Goal: Task Accomplishment & Management: Use online tool/utility

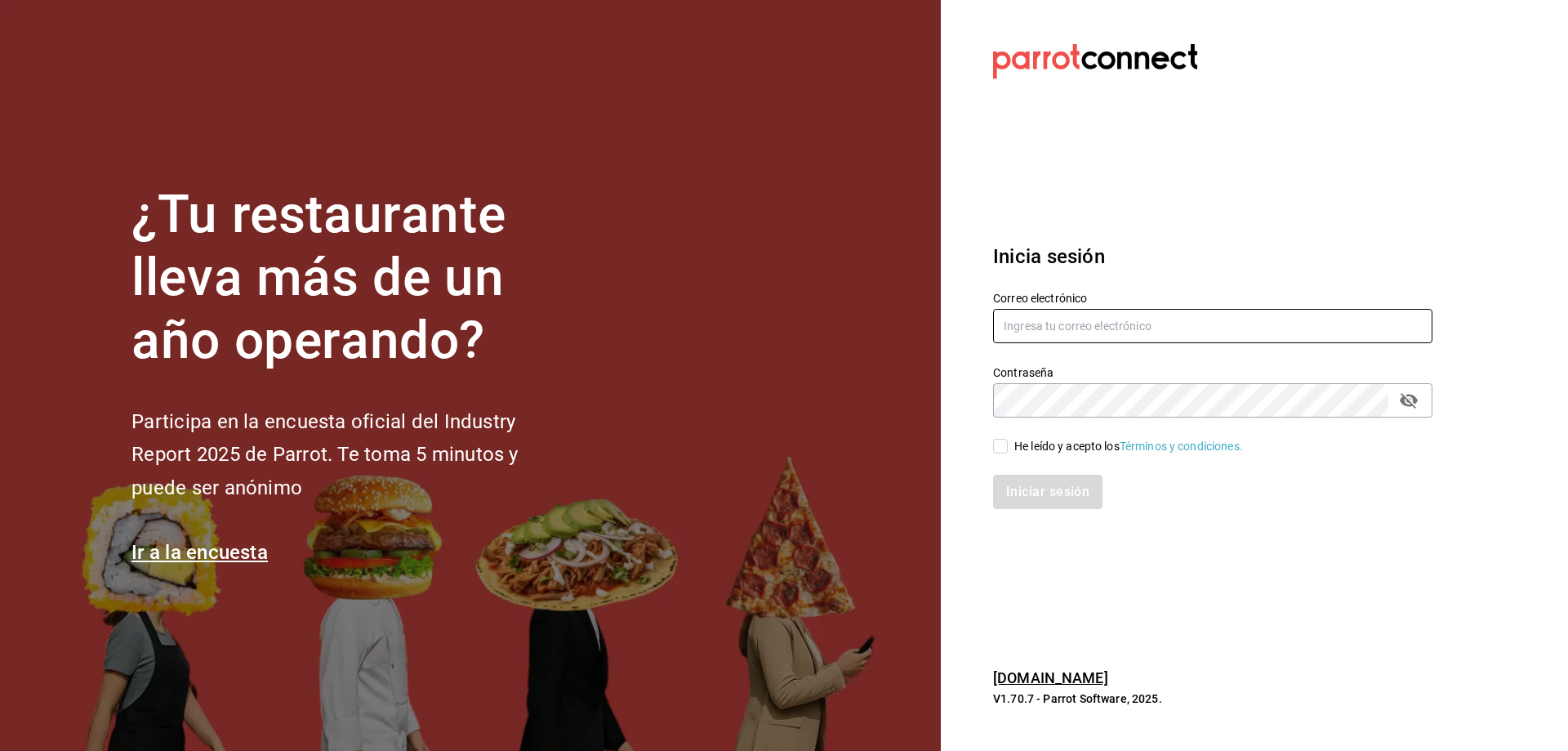
type input "[EMAIL_ADDRESS][DOMAIN_NAME]"
click at [1006, 449] on input "He leído y acepto los Términos y condiciones." at bounding box center [1000, 446] width 14 height 14
checkbox input "true"
click at [1062, 498] on button "Iniciar sesión" at bounding box center [1049, 491] width 111 height 35
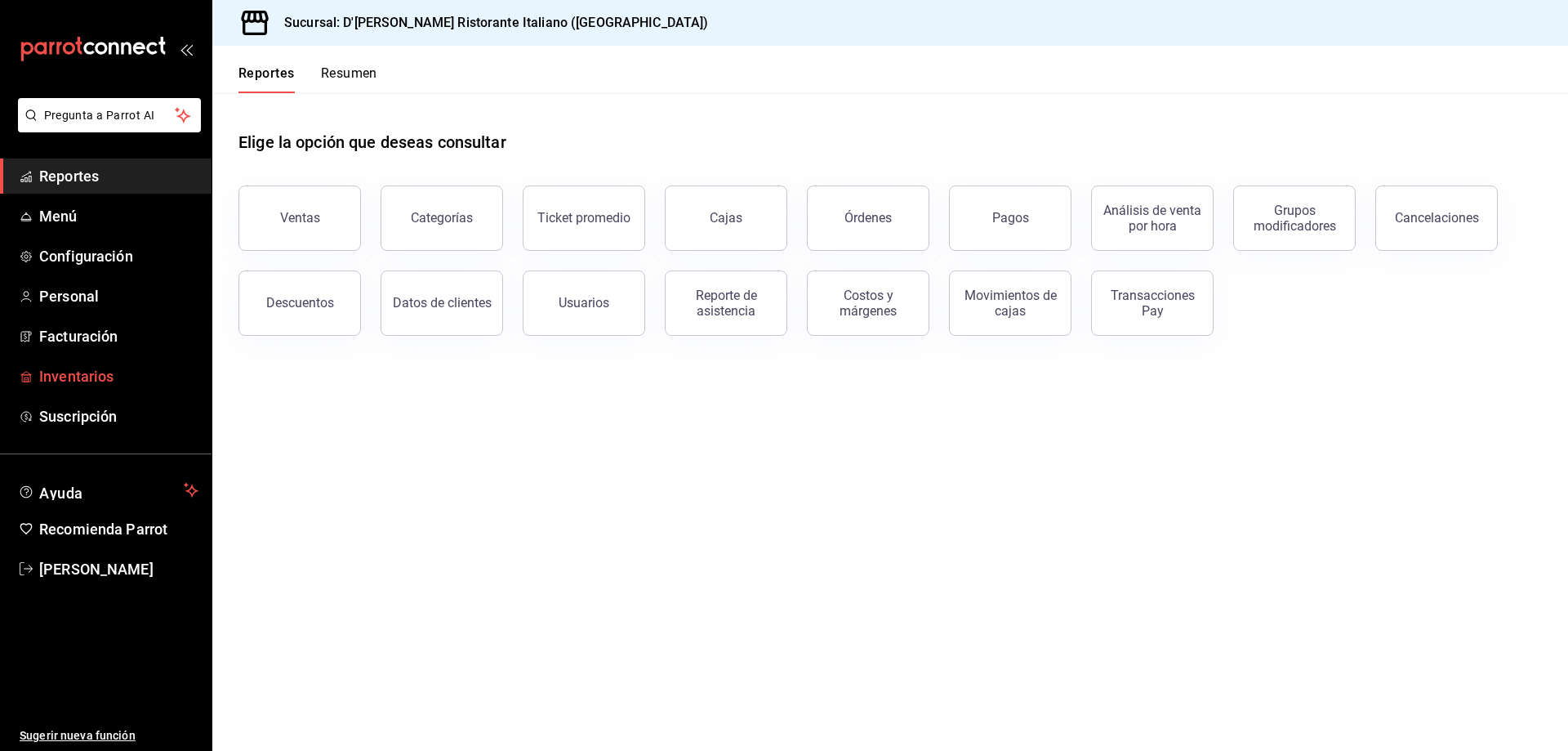
click at [109, 375] on span "Inventarios" at bounding box center [119, 376] width 159 height 22
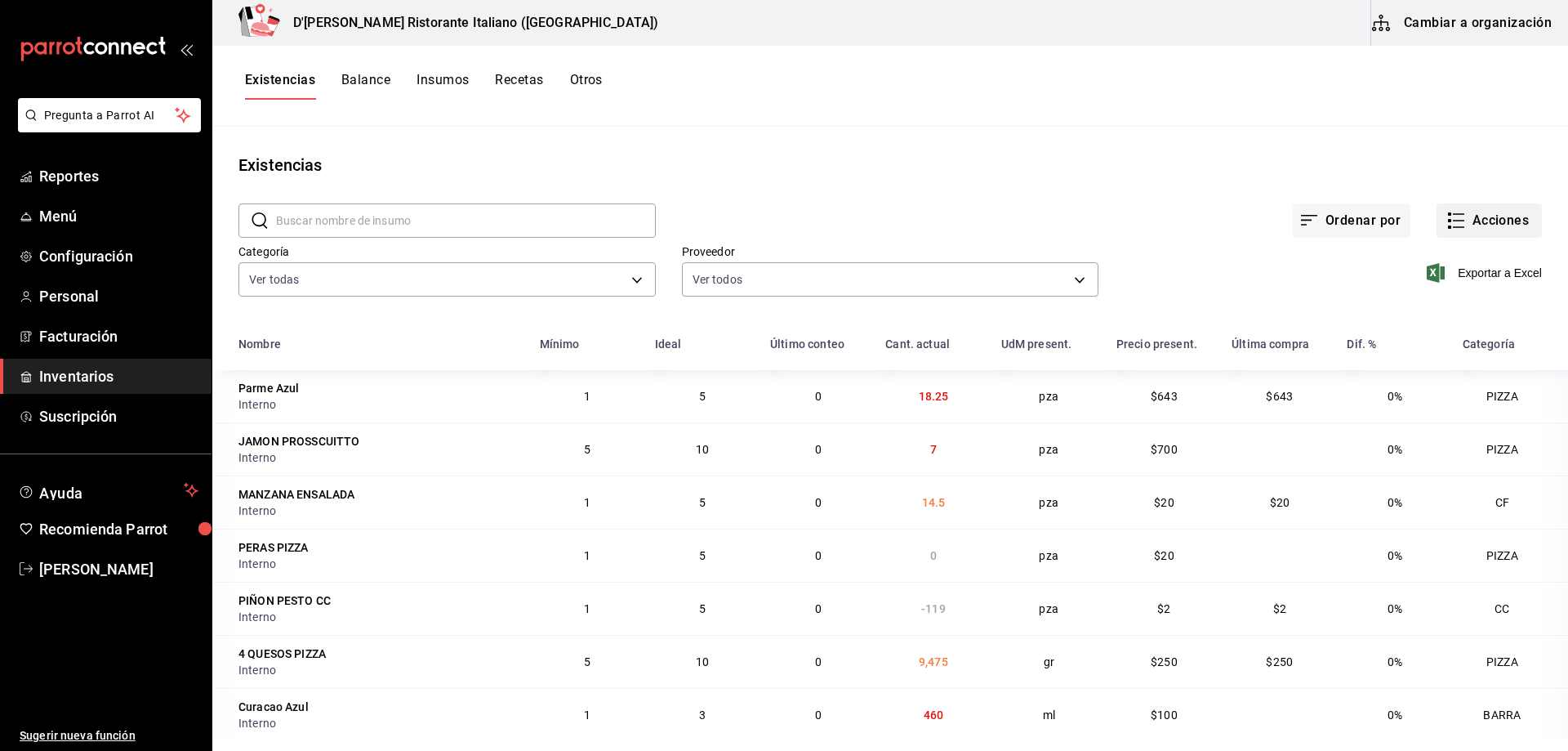
click at [1449, 217] on icon "button" at bounding box center [1456, 220] width 19 height 19
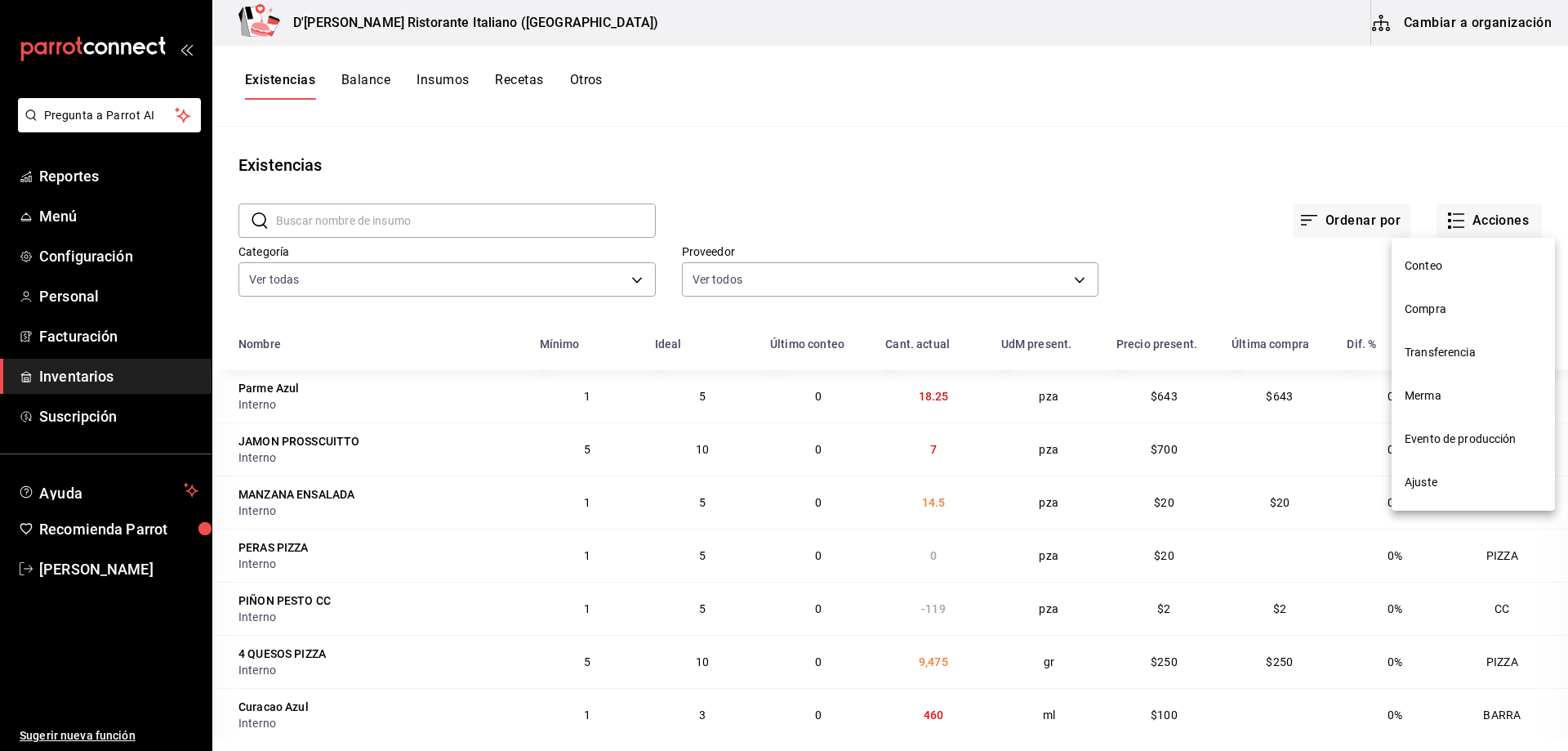
click at [1417, 314] on span "Compra" at bounding box center [1473, 309] width 137 height 17
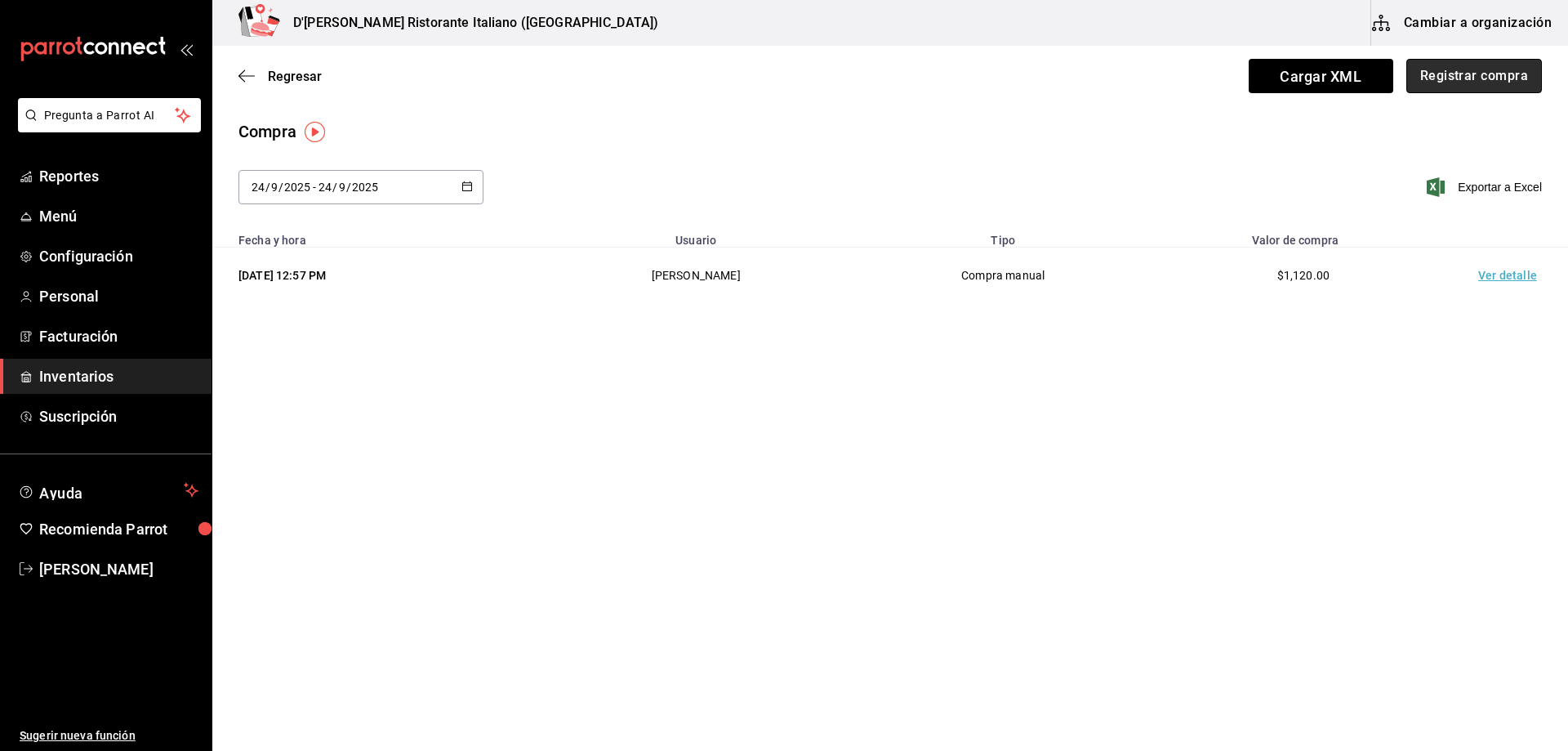
click at [1439, 75] on button "Registrar compra" at bounding box center [1474, 76] width 136 height 35
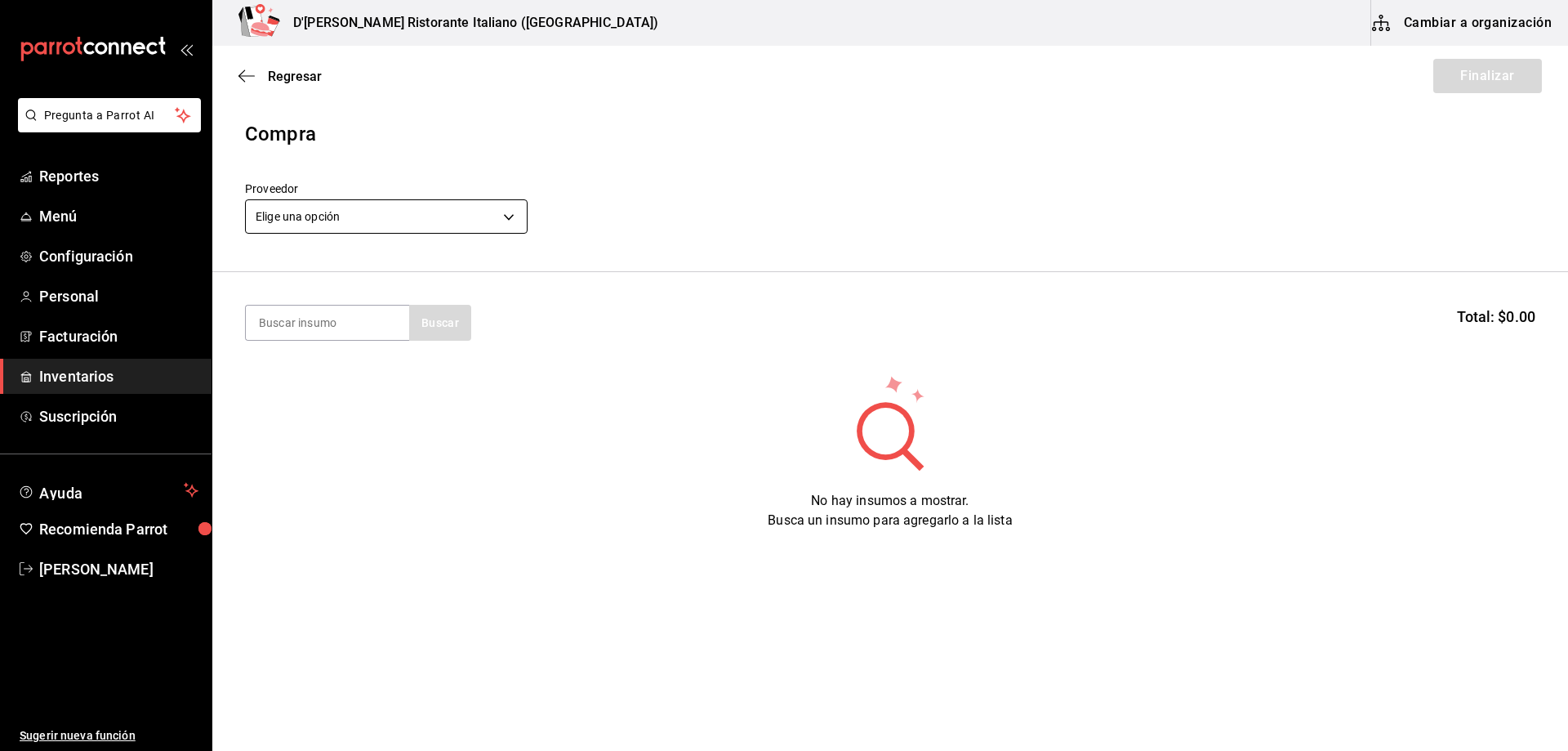
click at [510, 213] on body "Pregunta a Parrot AI Reportes Menú Configuración Personal Facturación Inventari…" at bounding box center [784, 329] width 1568 height 658
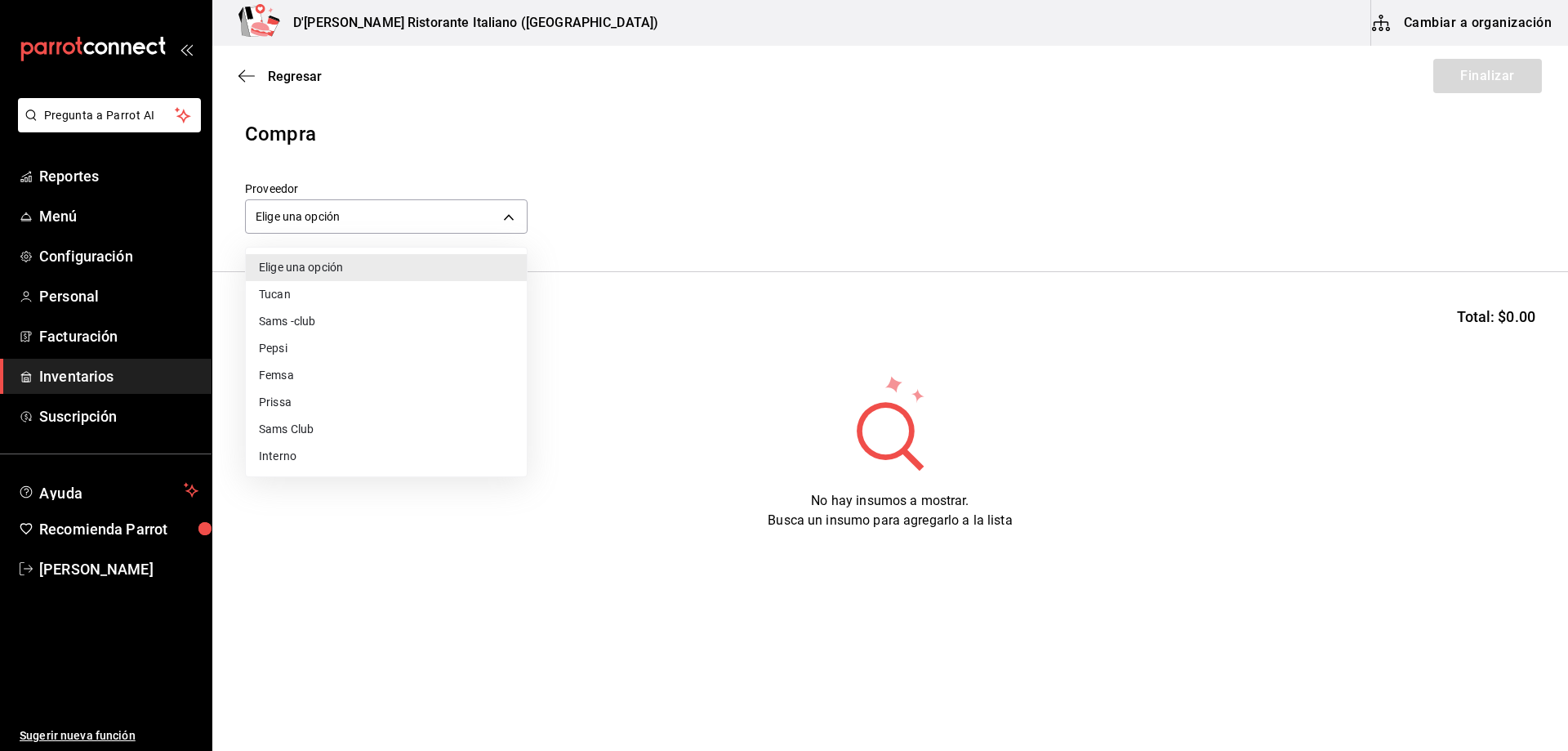
click at [287, 457] on li "Interno" at bounding box center [386, 456] width 281 height 27
type input "c6a919a6-4d7b-41a0-912d-64ff516ea06c"
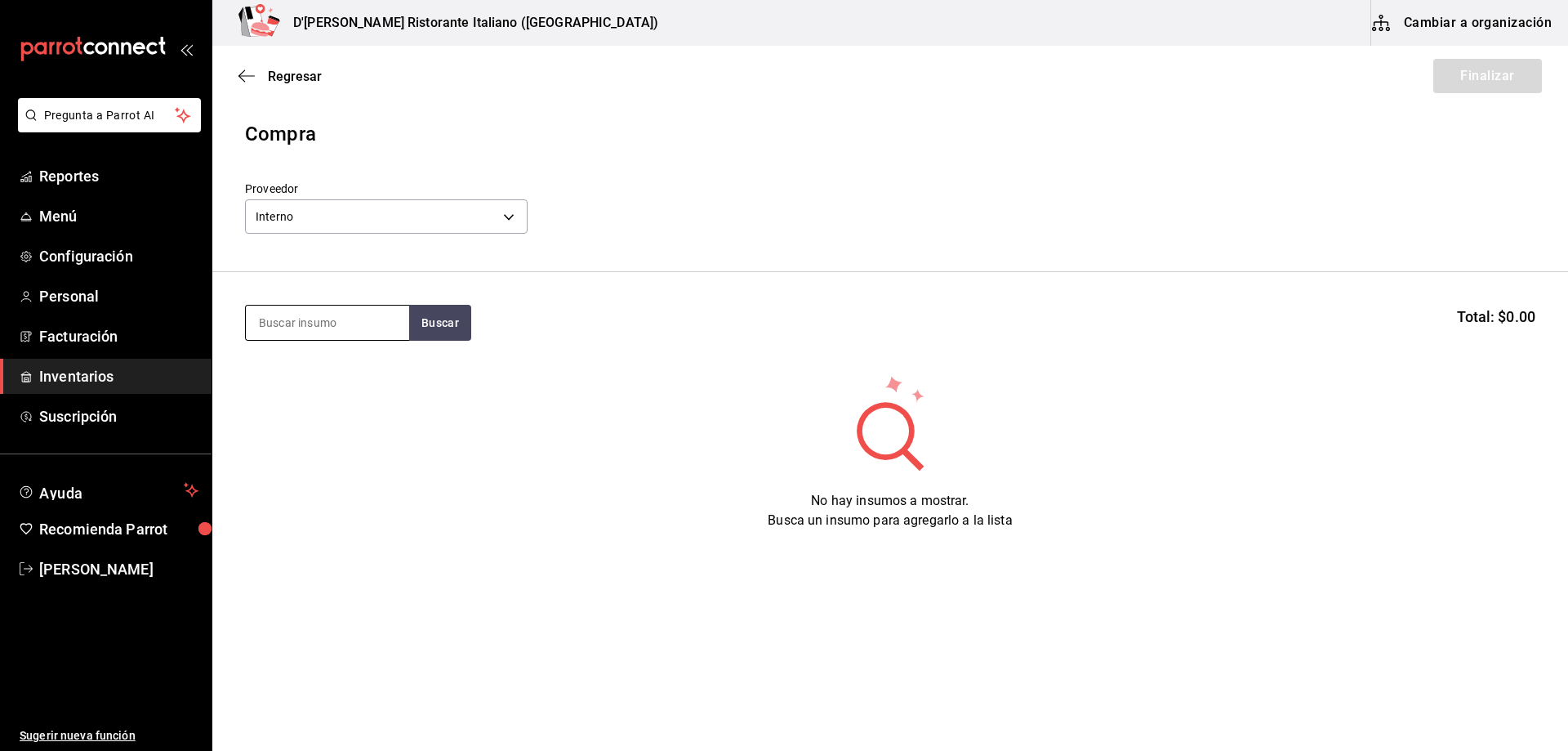
click at [311, 323] on input at bounding box center [328, 323] width 163 height 35
type input "piñon"
click at [448, 324] on button "Buscar" at bounding box center [441, 323] width 62 height 36
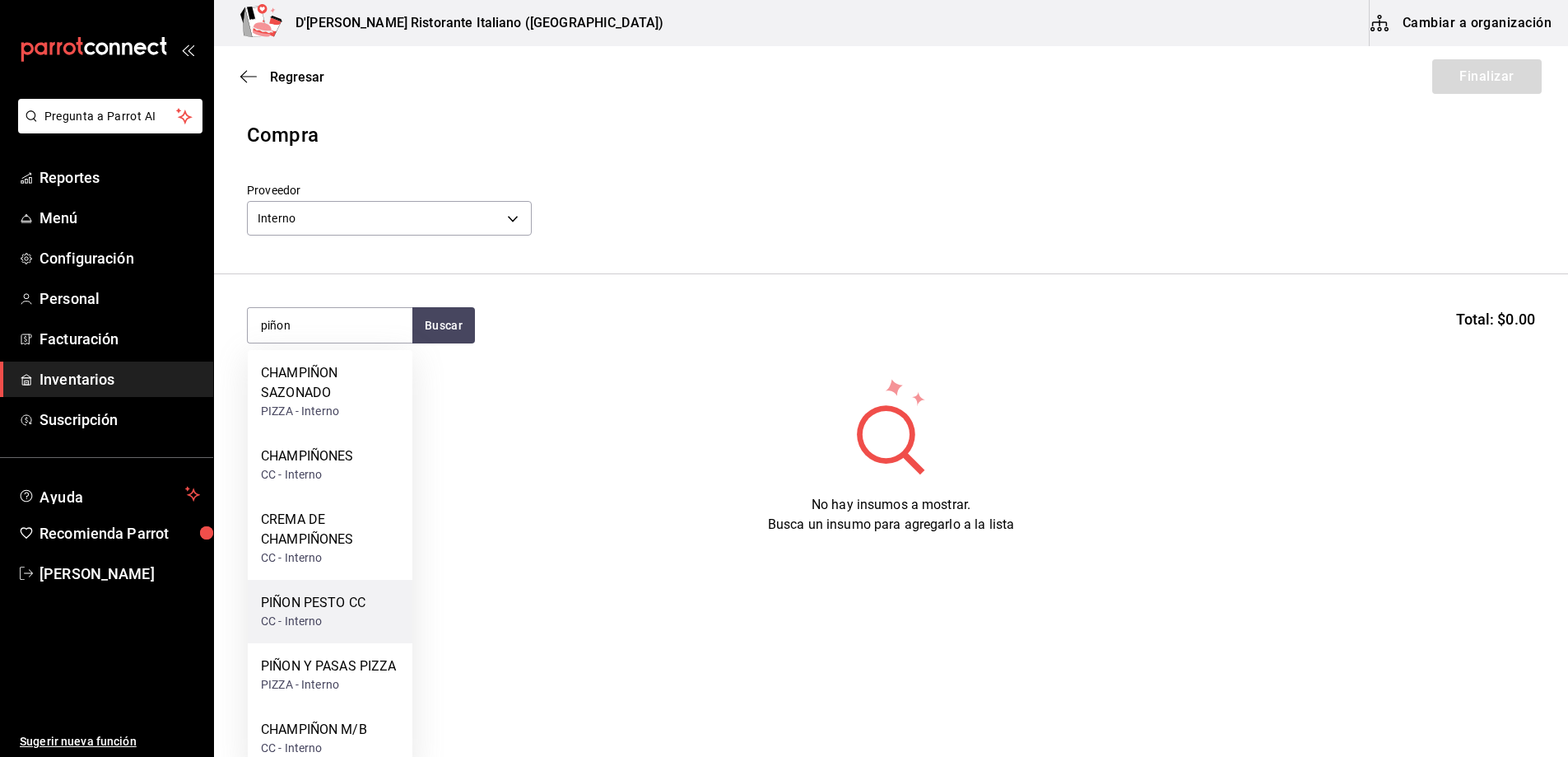
click at [347, 613] on div "CC - Interno" at bounding box center [313, 621] width 104 height 17
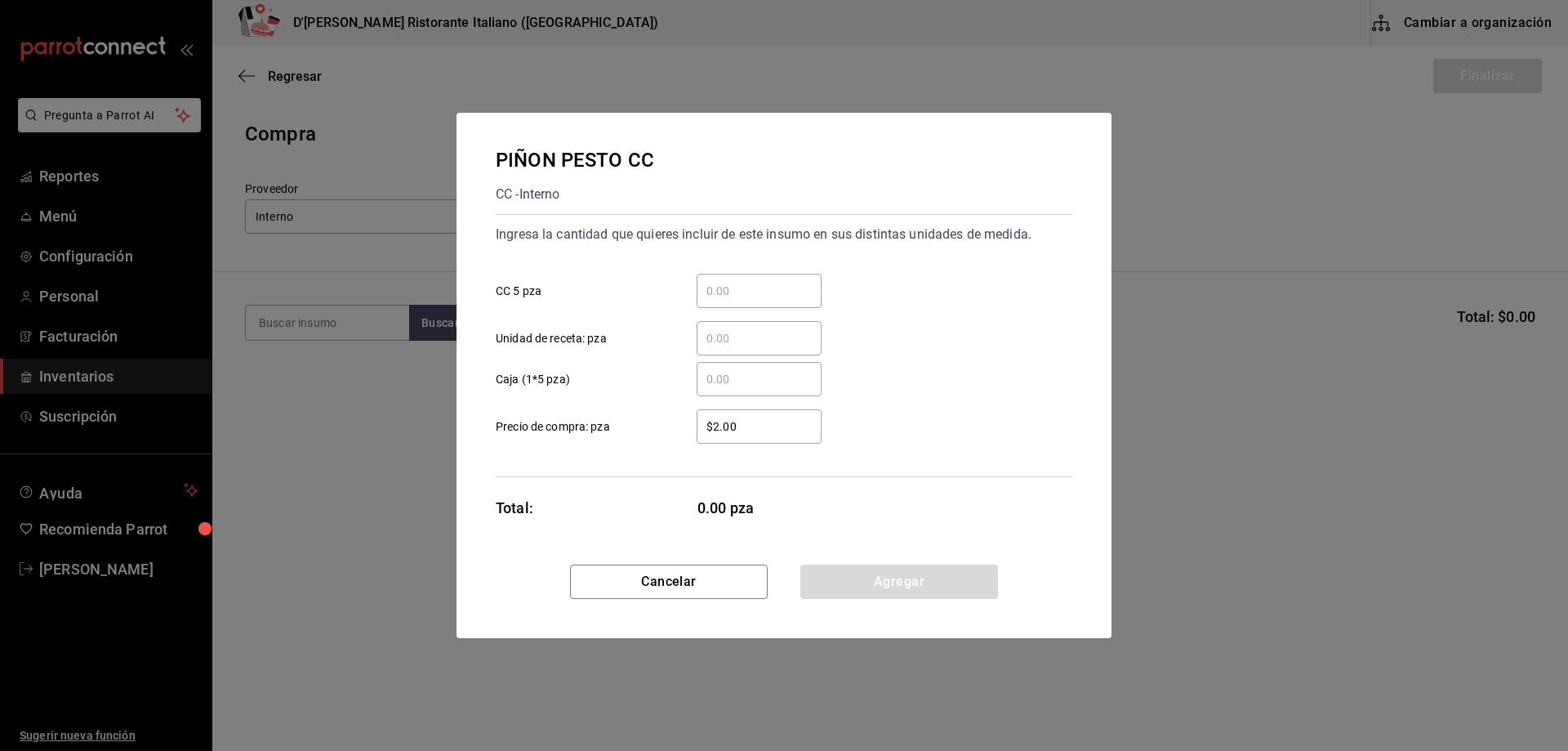
click at [733, 293] on input "​ CC 5 pza" at bounding box center [759, 290] width 125 height 19
type input "1"
click at [900, 577] on button "Agregar" at bounding box center [899, 582] width 198 height 35
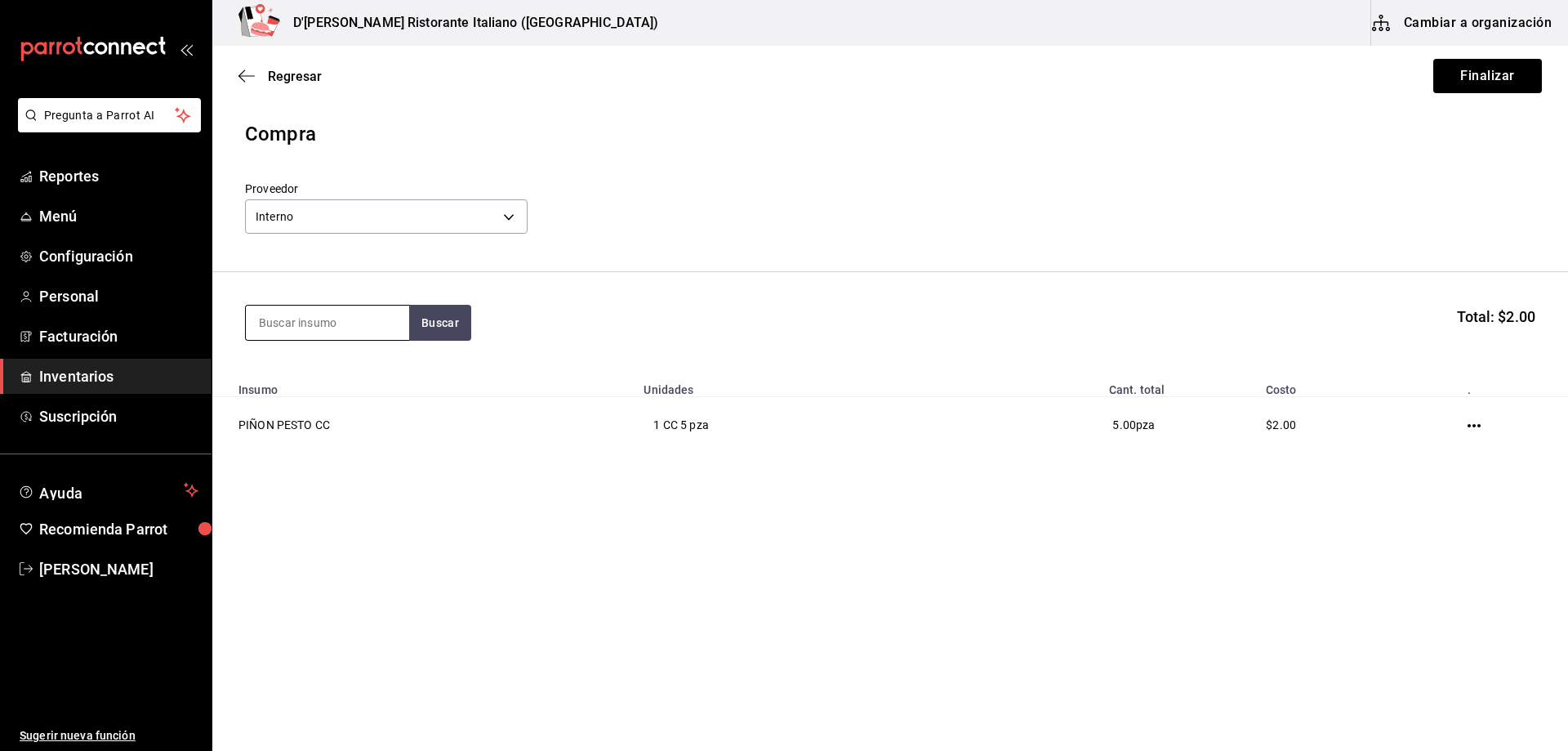
click at [316, 319] on input at bounding box center [328, 323] width 163 height 35
type input "salsa frut"
click at [421, 317] on button "Buscar" at bounding box center [441, 323] width 62 height 36
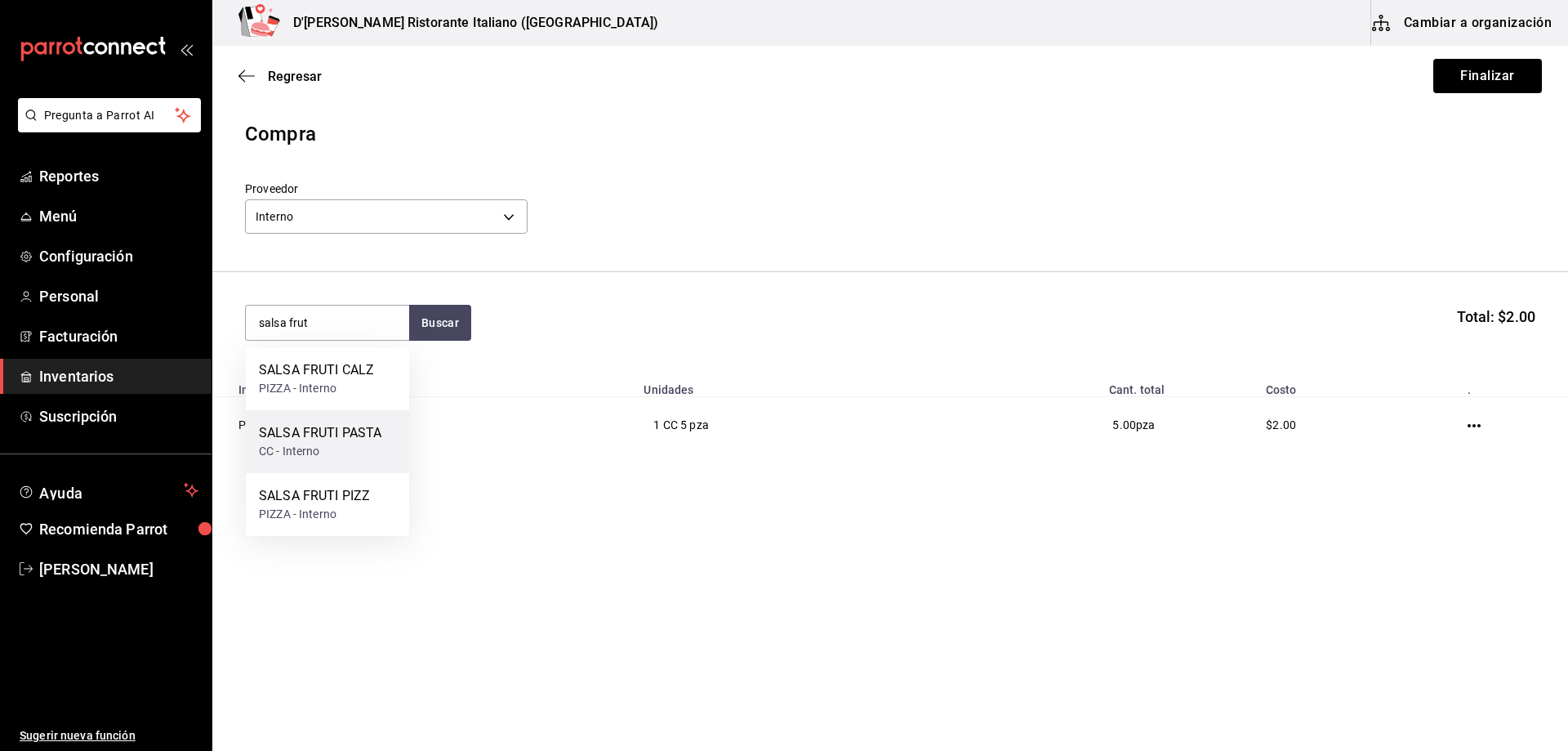
click at [308, 437] on div "SALSA FRUTI PASTA" at bounding box center [319, 432] width 122 height 19
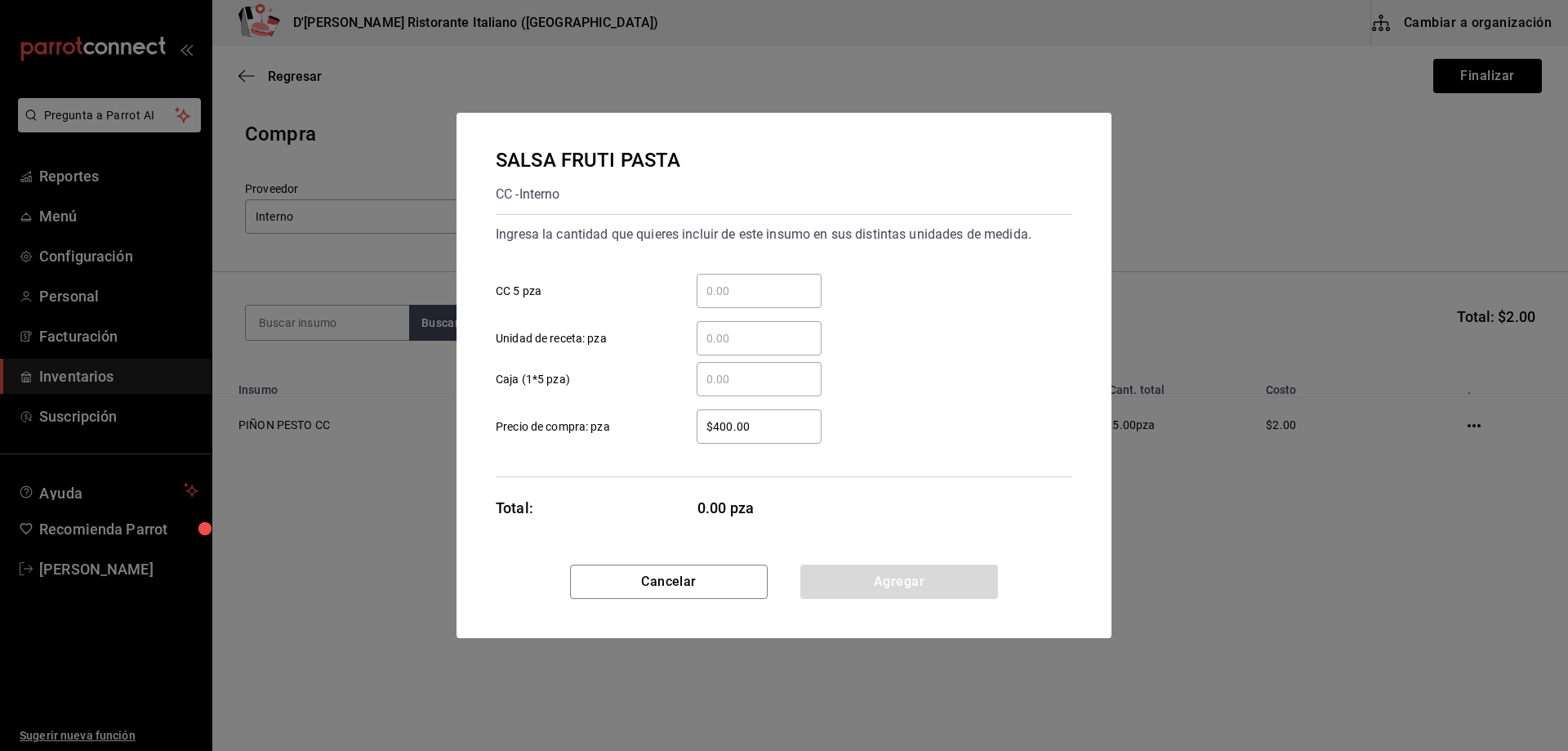
click at [742, 292] on input "​ CC 5 pza" at bounding box center [759, 290] width 125 height 19
type input "2"
click at [864, 579] on button "Agregar" at bounding box center [899, 582] width 198 height 35
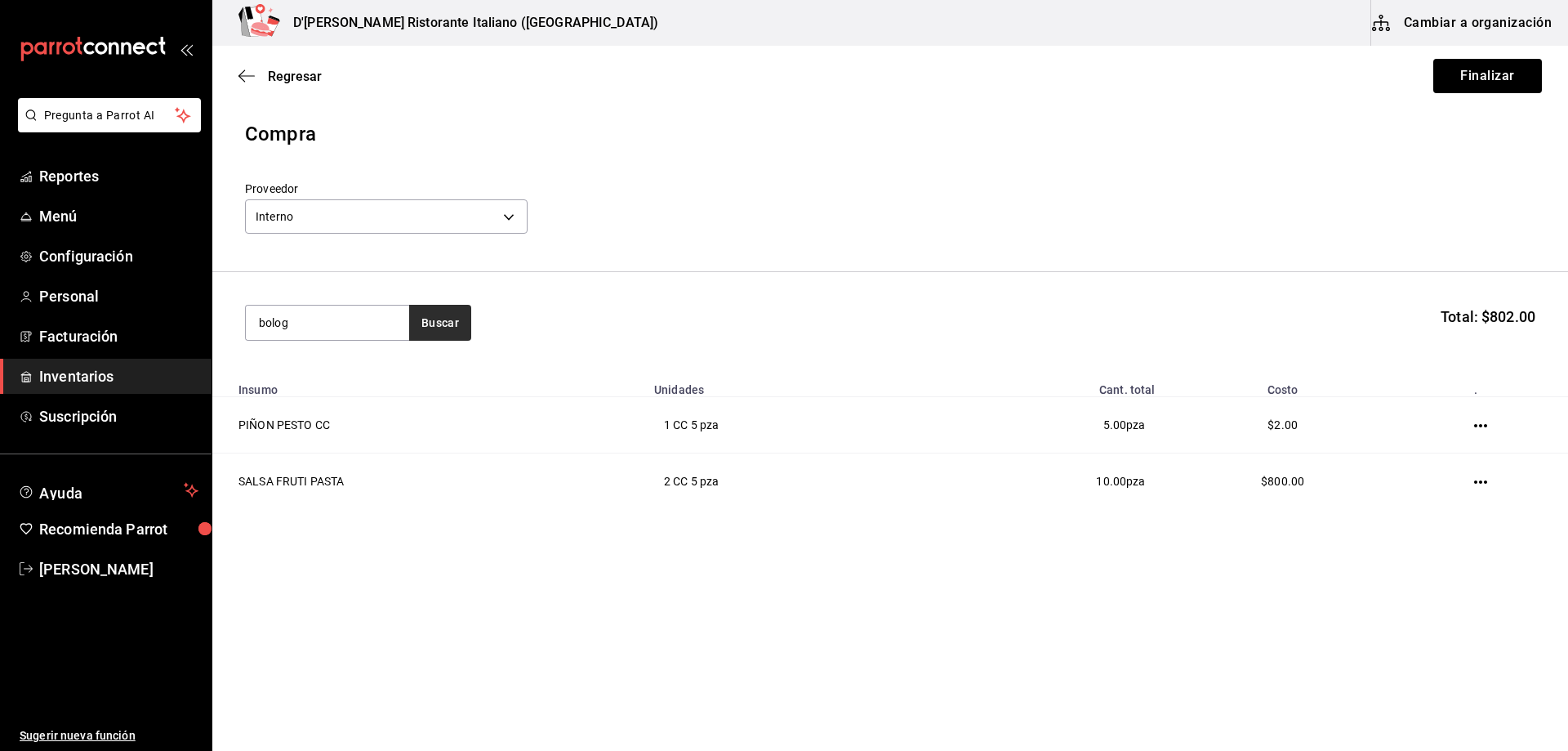
type input "bolog"
click at [437, 322] on button "Buscar" at bounding box center [441, 323] width 62 height 36
click at [345, 378] on div "SALSA BOLOGNESA" at bounding box center [318, 369] width 120 height 19
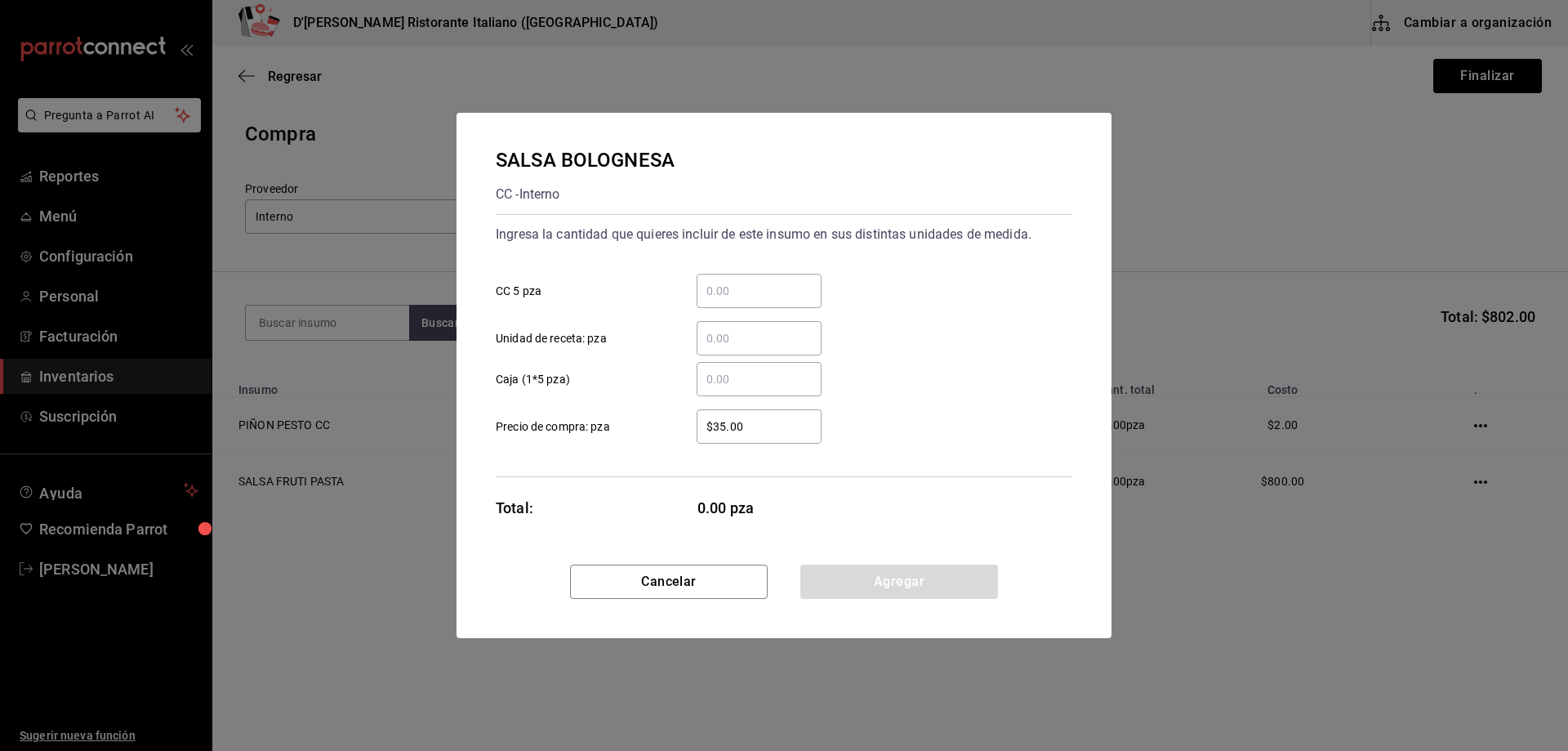
click at [731, 292] on input "​ CC 5 pza" at bounding box center [759, 290] width 125 height 19
type input "2"
click at [925, 575] on button "Agregar" at bounding box center [899, 582] width 198 height 35
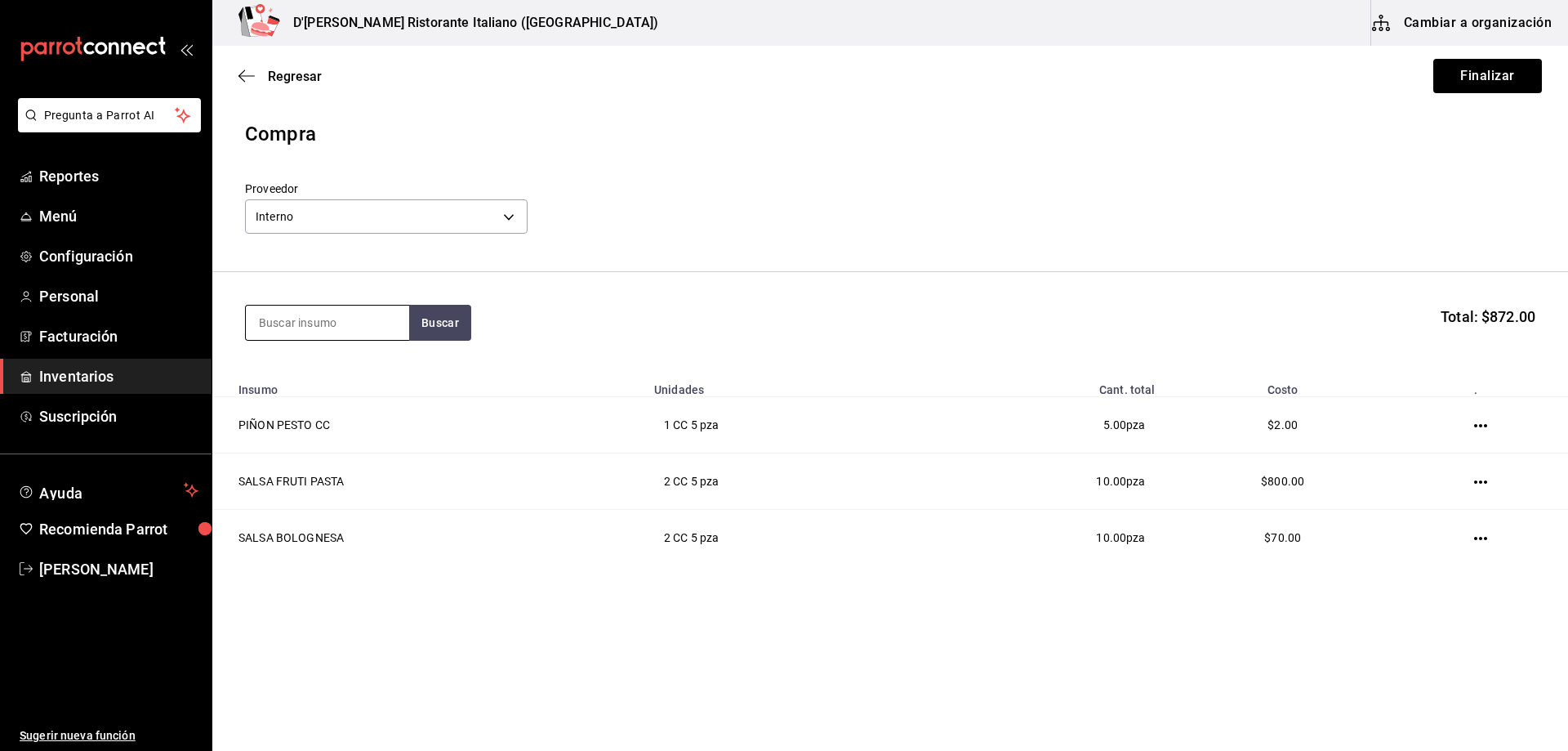
click at [294, 330] on input at bounding box center [328, 323] width 163 height 35
type input "leñad"
click at [434, 335] on button "Buscar" at bounding box center [441, 323] width 62 height 36
click at [361, 389] on div "MANTEQUILLA LEÑADOR" at bounding box center [327, 379] width 137 height 40
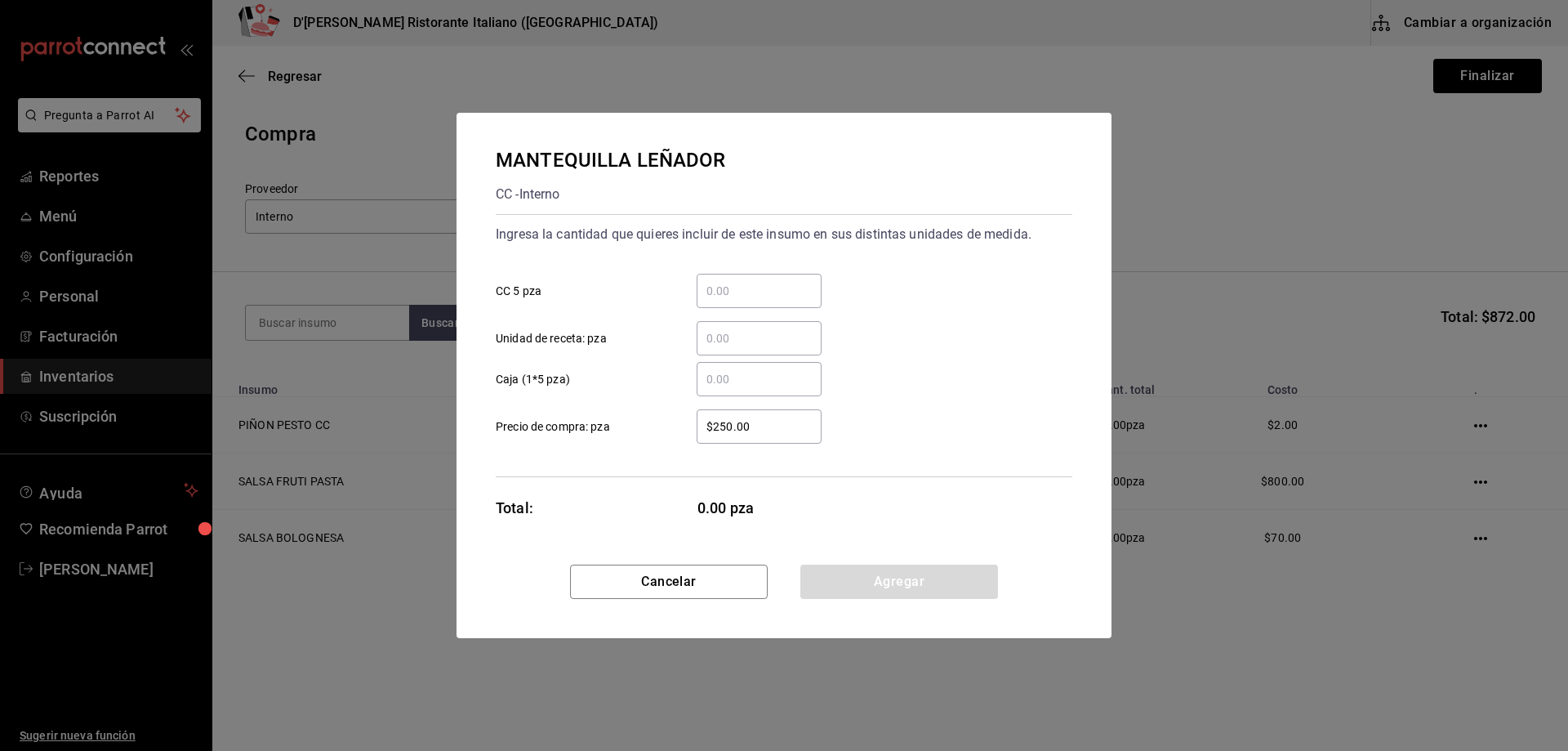
click at [730, 296] on input "​ CC 5 pza" at bounding box center [759, 290] width 125 height 19
type input "2"
click at [928, 472] on div "Ingresa la cantidad que quieres incluir de este insumo en sus distintas unidade…" at bounding box center [784, 346] width 576 height 263
click at [891, 582] on button "Agregar" at bounding box center [899, 582] width 198 height 35
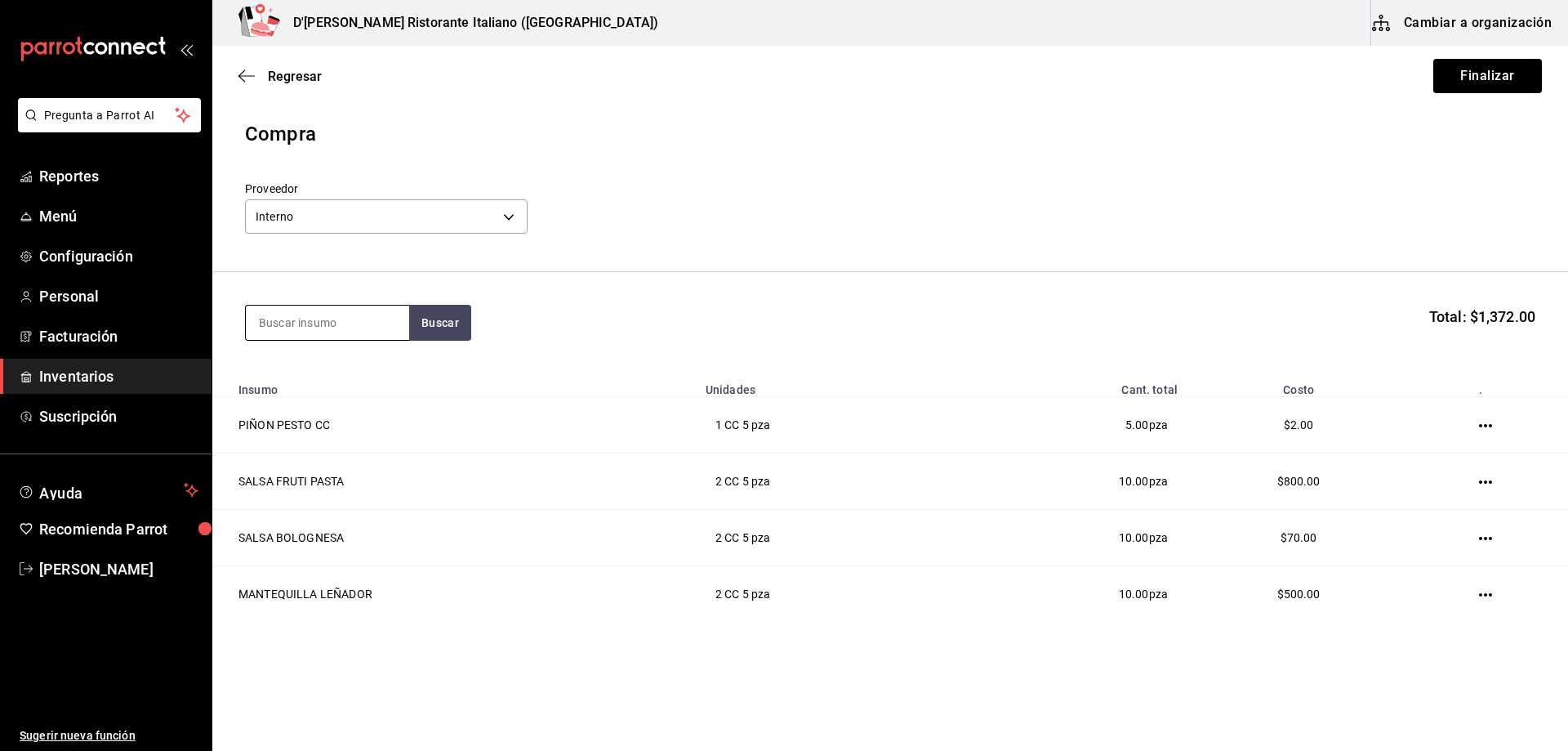
click at [333, 326] on input at bounding box center [328, 323] width 163 height 35
type input "chir"
click at [439, 326] on button "Buscar" at bounding box center [441, 323] width 62 height 36
click at [359, 378] on div "VONGOLE ([PERSON_NAME])" at bounding box center [327, 379] width 137 height 40
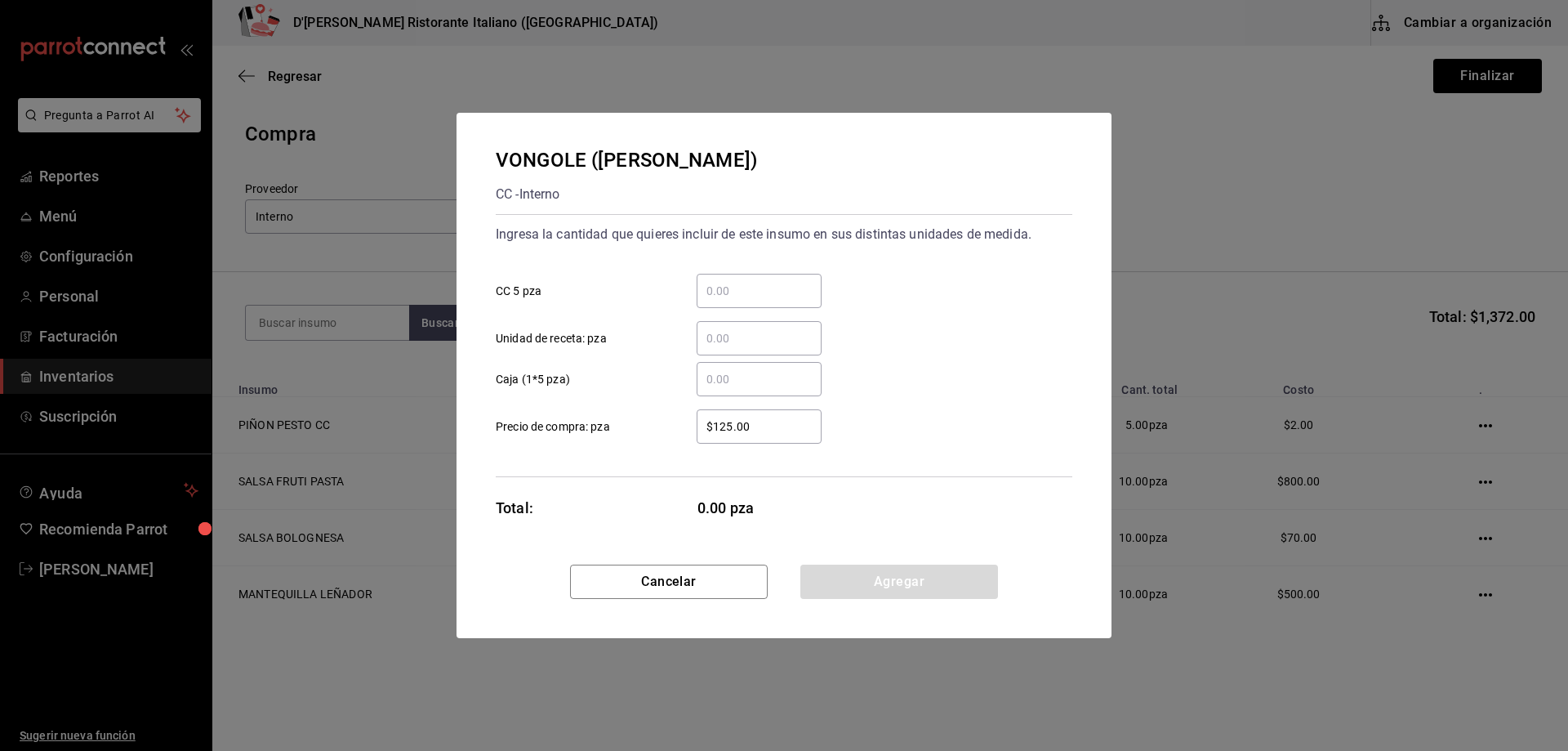
click at [753, 287] on input "​ CC 5 pza" at bounding box center [759, 290] width 125 height 19
type input "0.8"
click at [897, 576] on button "Agregar" at bounding box center [899, 582] width 198 height 35
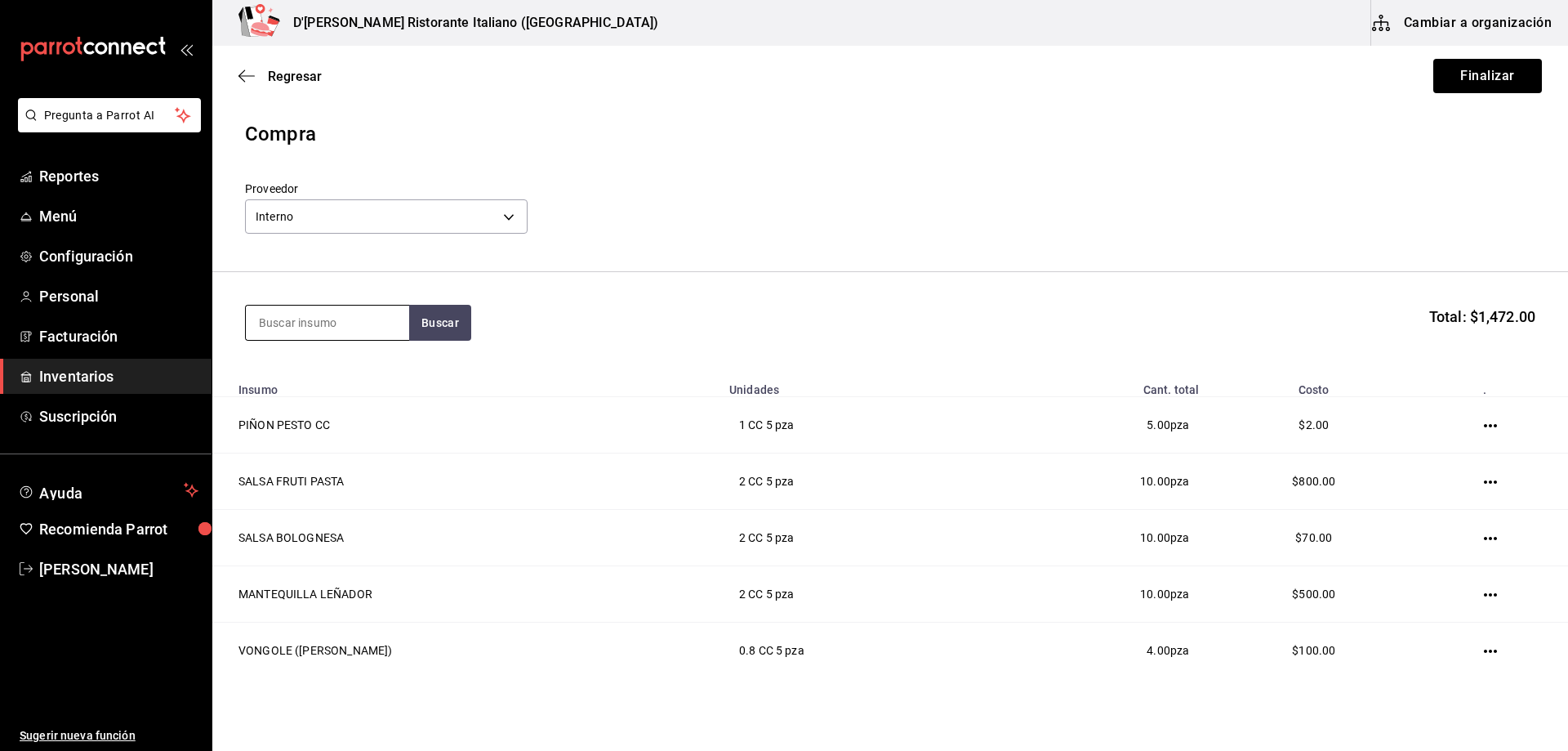
click at [331, 325] on input at bounding box center [328, 323] width 163 height 35
type input "parmesa"
click at [438, 318] on button "Buscar" at bounding box center [441, 323] width 62 height 36
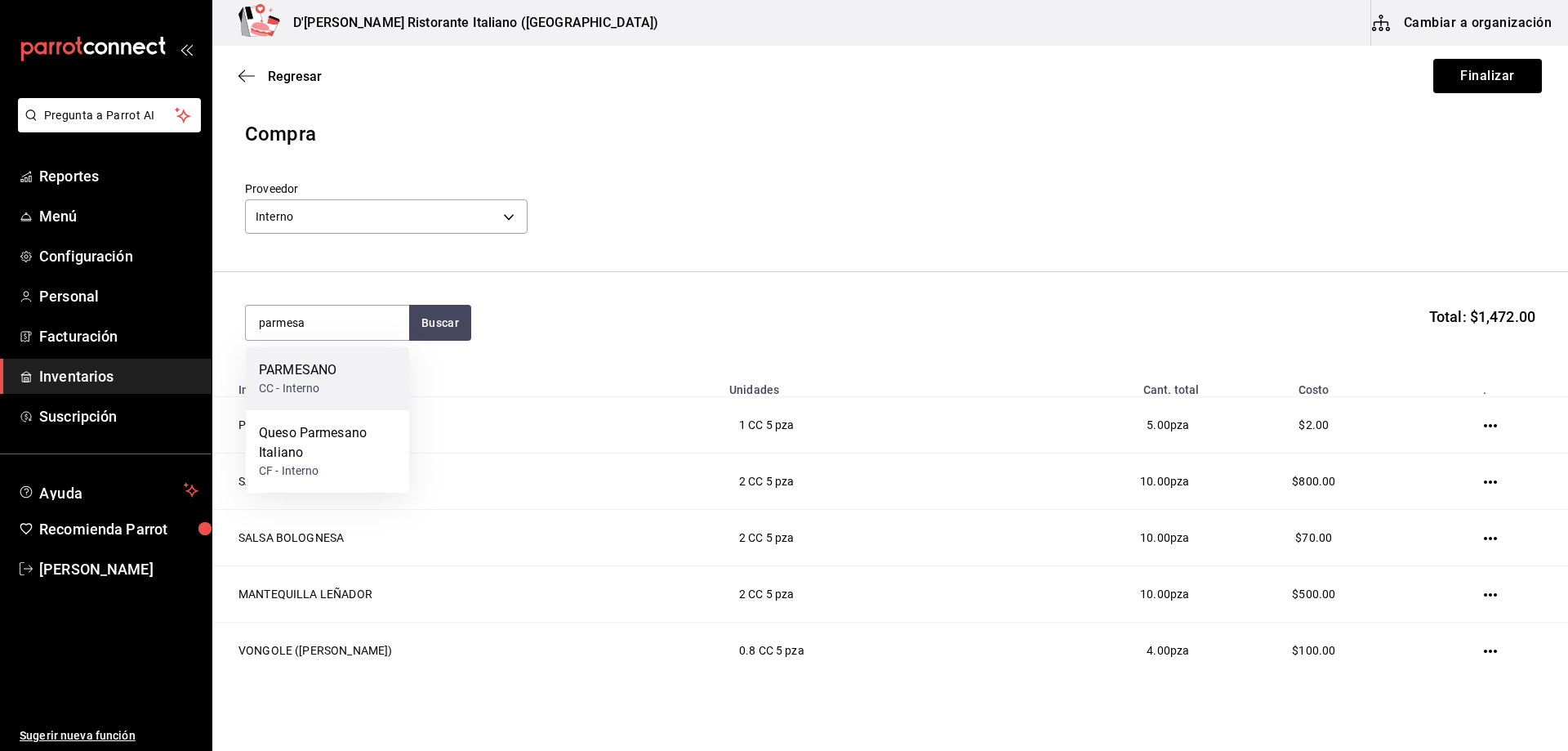
click at [371, 376] on div "PARMESANO CC - Interno" at bounding box center [328, 378] width 163 height 63
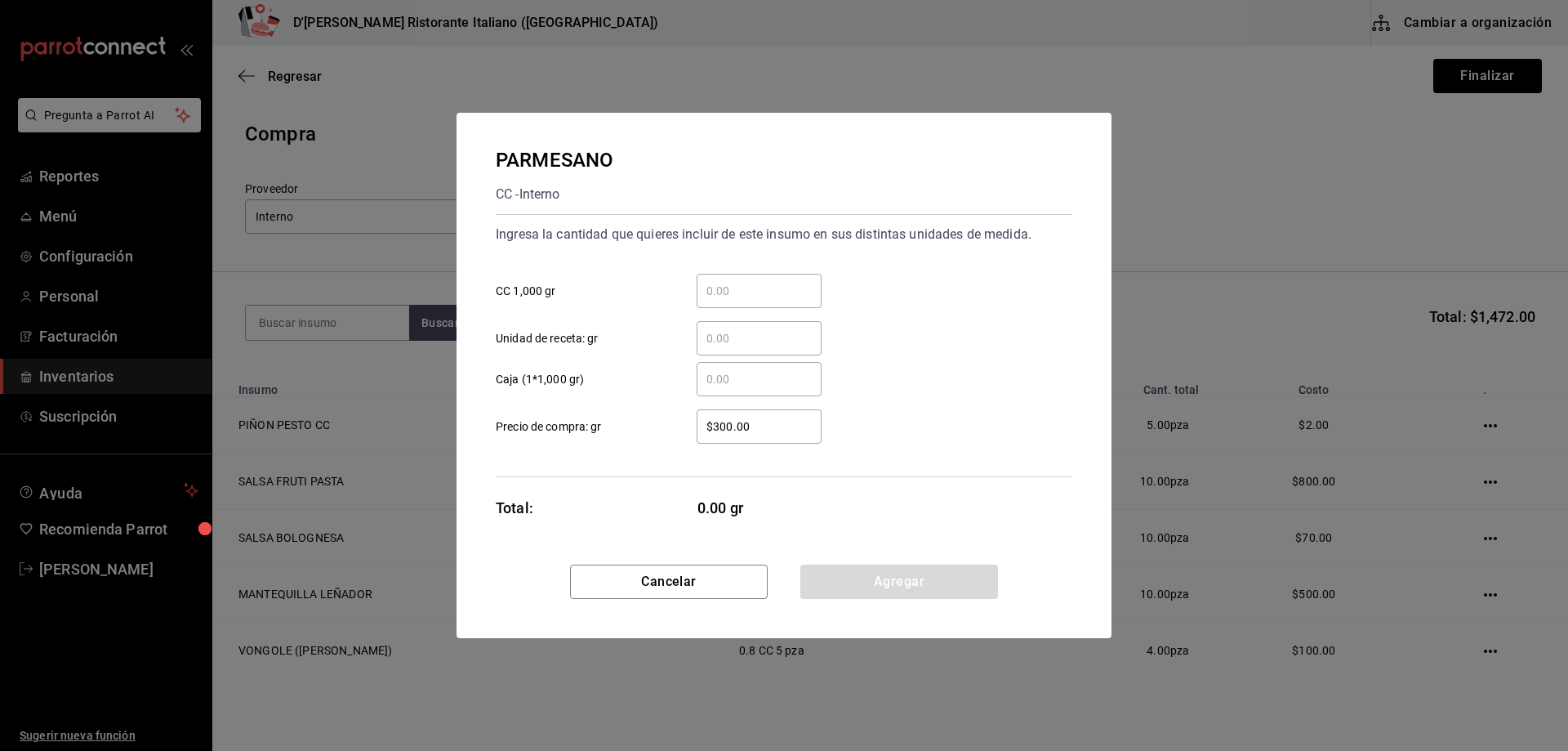
click at [748, 298] on input "​ CC 1,000 gr" at bounding box center [759, 290] width 125 height 19
type input "2"
click at [891, 506] on div "PARMESANO CC - Interno Ingresa la cantidad que quieres incluir de este insumo e…" at bounding box center [784, 339] width 655 height 452
click at [899, 582] on button "Agregar" at bounding box center [899, 582] width 198 height 35
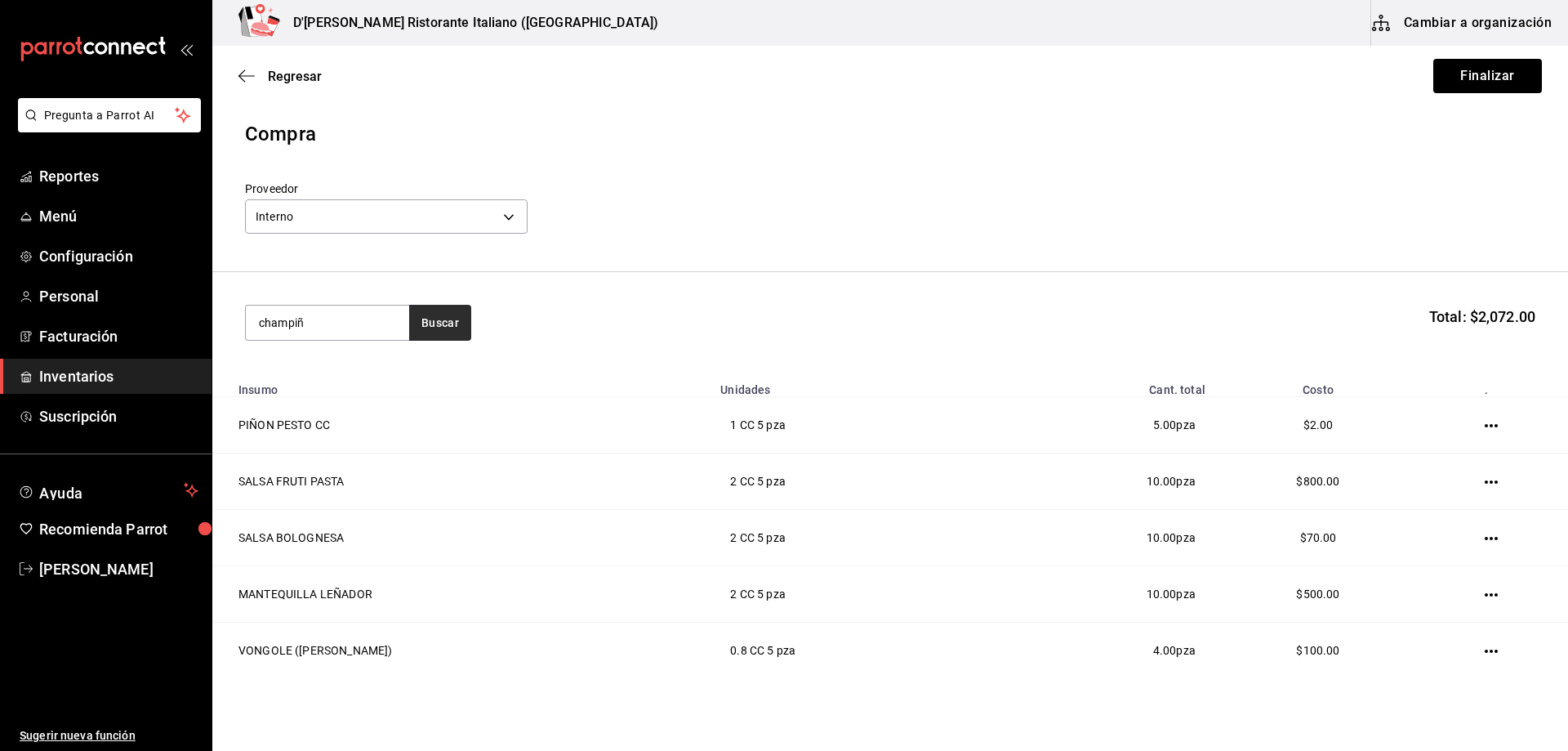
type input "champiñ"
click at [418, 320] on button "Buscar" at bounding box center [441, 323] width 62 height 36
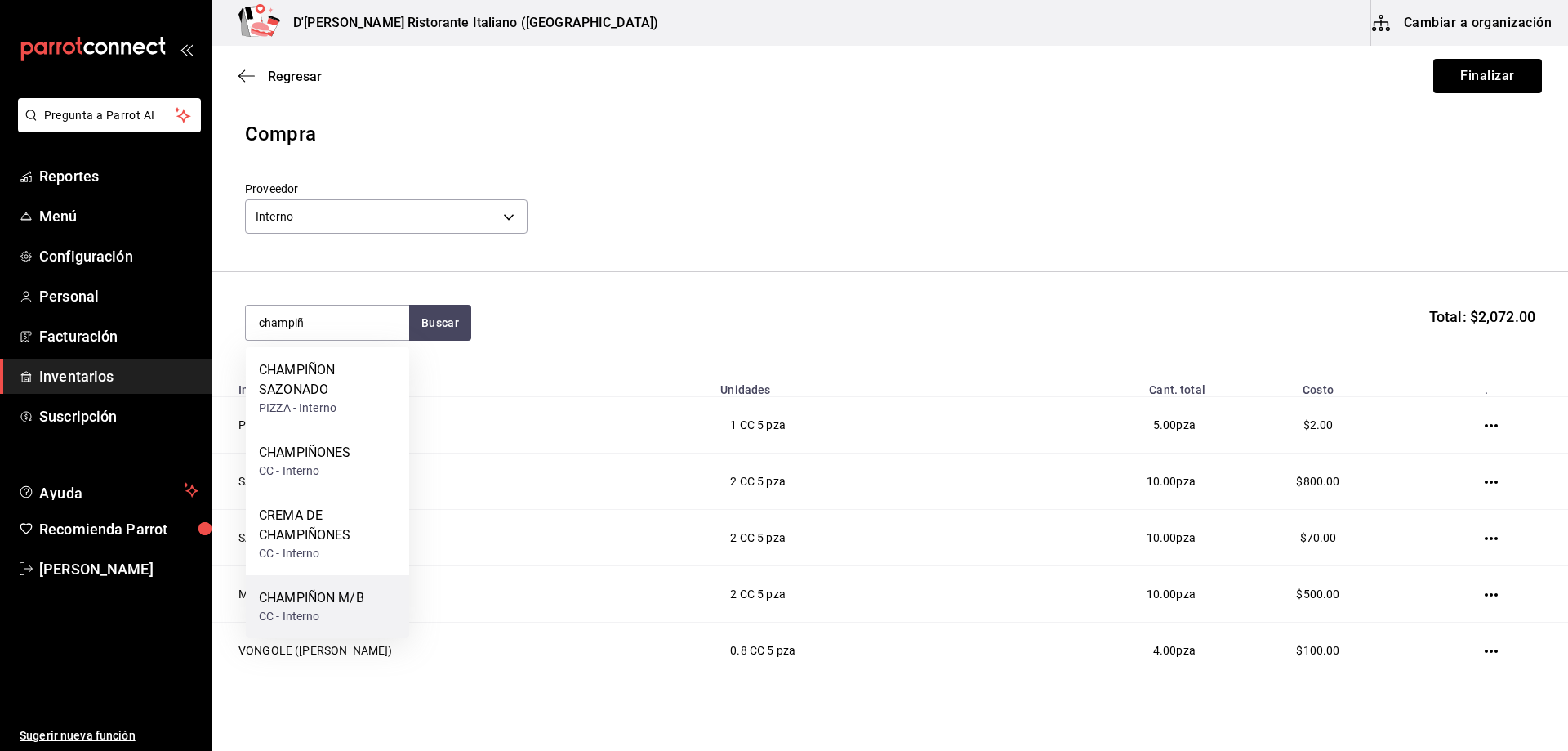
click at [295, 593] on div "CHAMPIÑON M/B" at bounding box center [311, 598] width 105 height 19
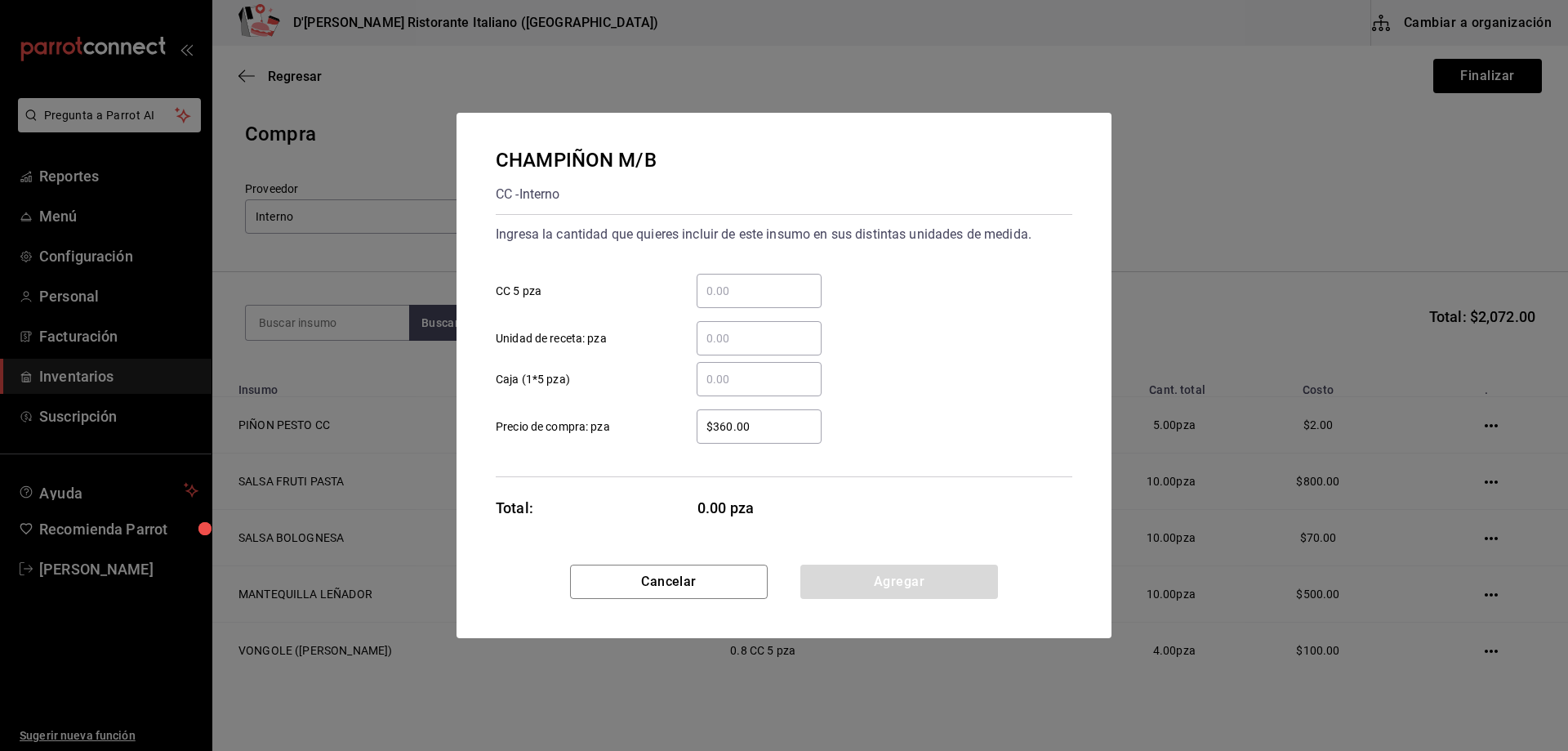
click at [719, 286] on input "​ CC 5 pza" at bounding box center [759, 290] width 125 height 19
type input "1"
click at [906, 582] on button "Agregar" at bounding box center [899, 582] width 198 height 35
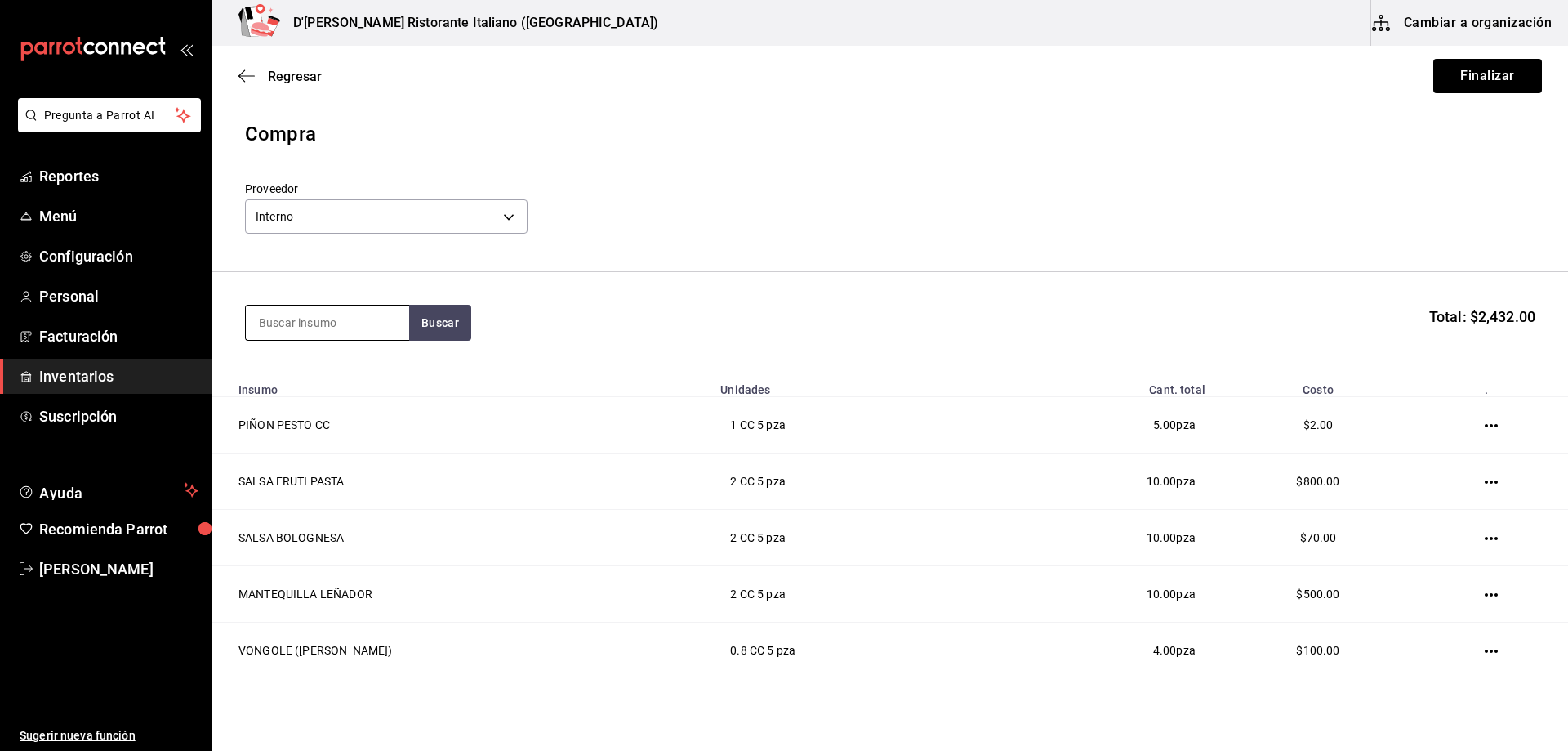
click at [326, 325] on input at bounding box center [328, 323] width 163 height 35
type input "calamar"
click at [449, 325] on button "Buscar" at bounding box center [441, 323] width 62 height 36
click at [357, 371] on div "CALAMAR CC - Interno" at bounding box center [328, 378] width 163 height 63
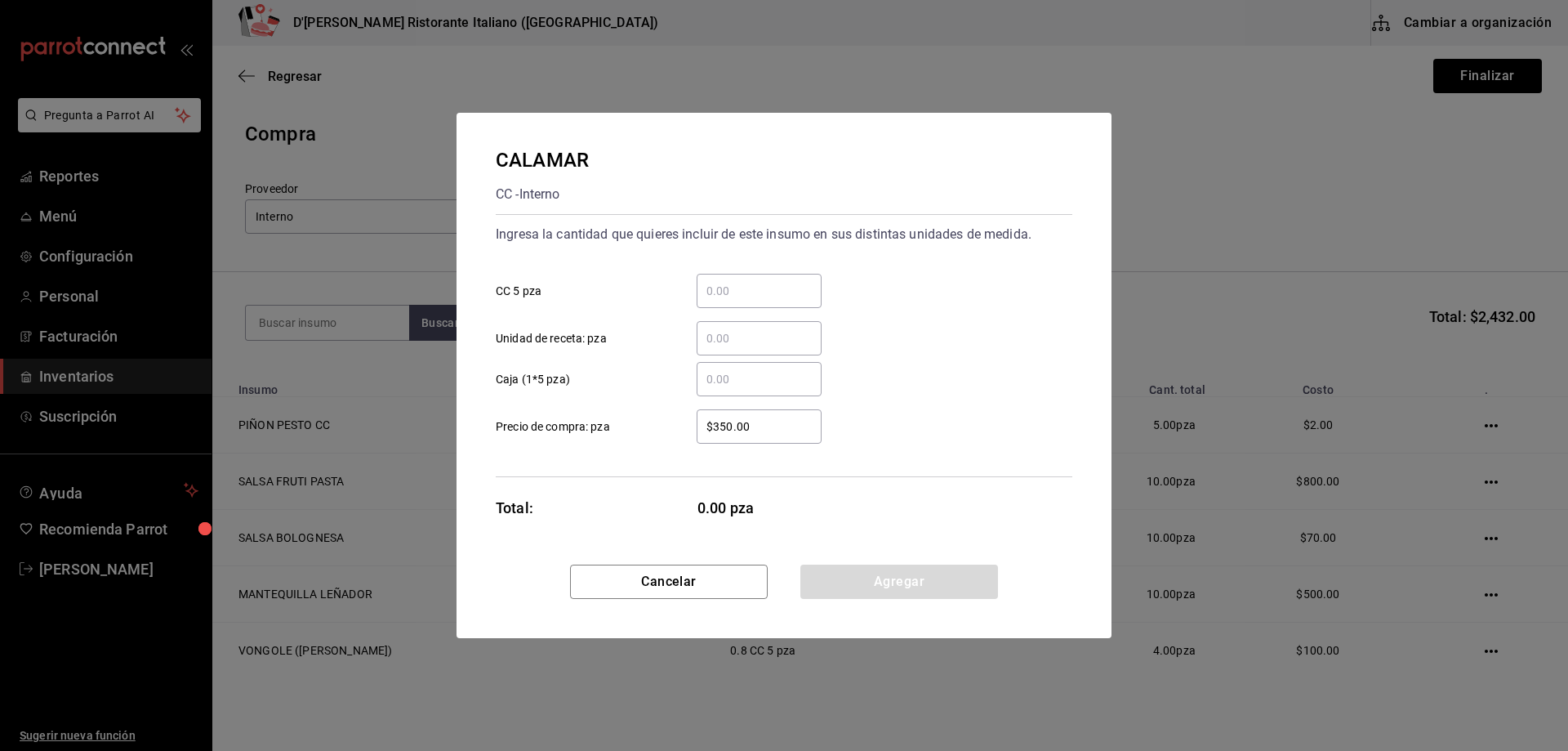
click at [738, 284] on input "​ CC 5 pza" at bounding box center [759, 290] width 125 height 19
type input "2"
click at [898, 581] on button "Agregar" at bounding box center [899, 582] width 198 height 35
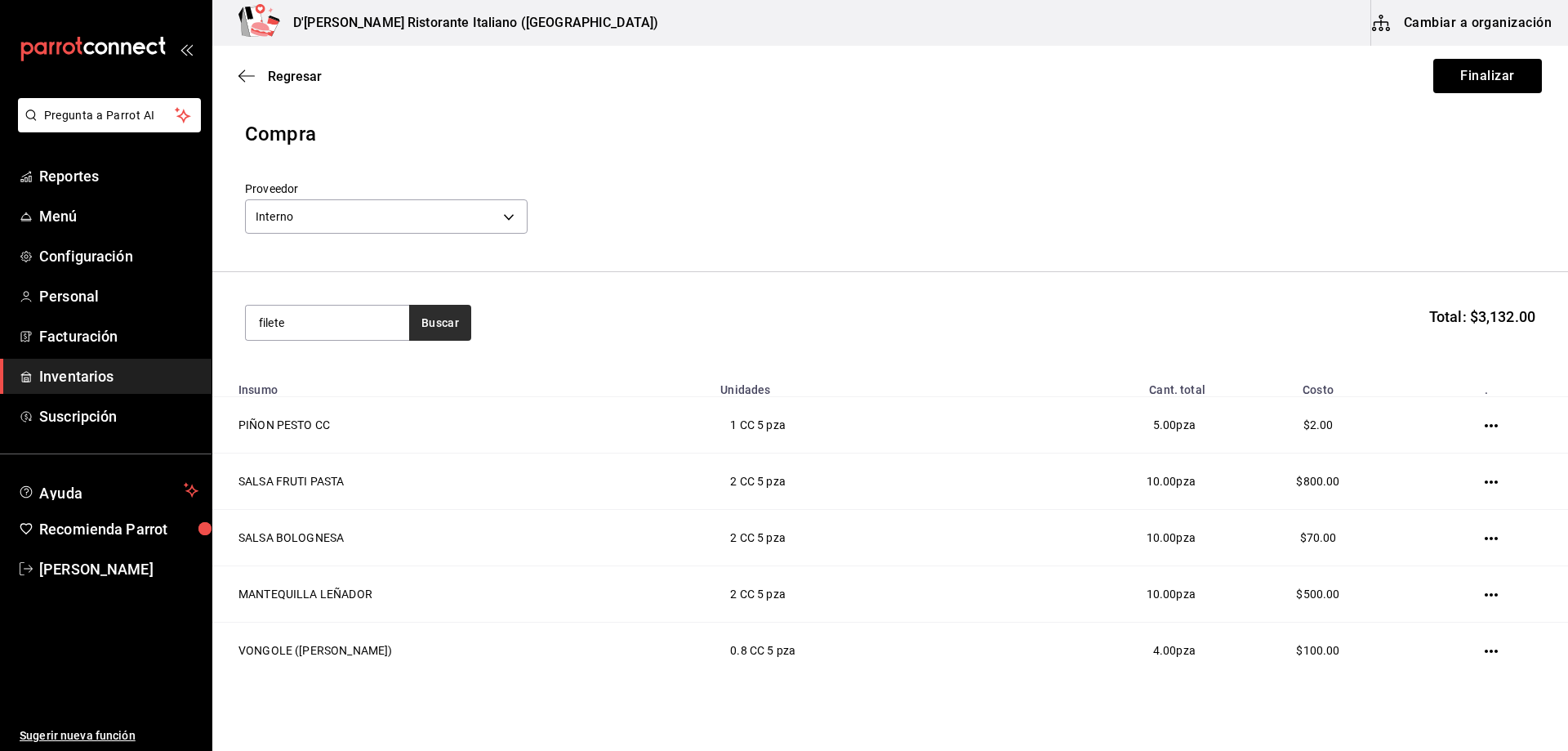
type input "filete"
click at [442, 325] on button "Buscar" at bounding box center [441, 323] width 62 height 36
click at [339, 383] on div "FILETE CC - Interno" at bounding box center [328, 378] width 163 height 63
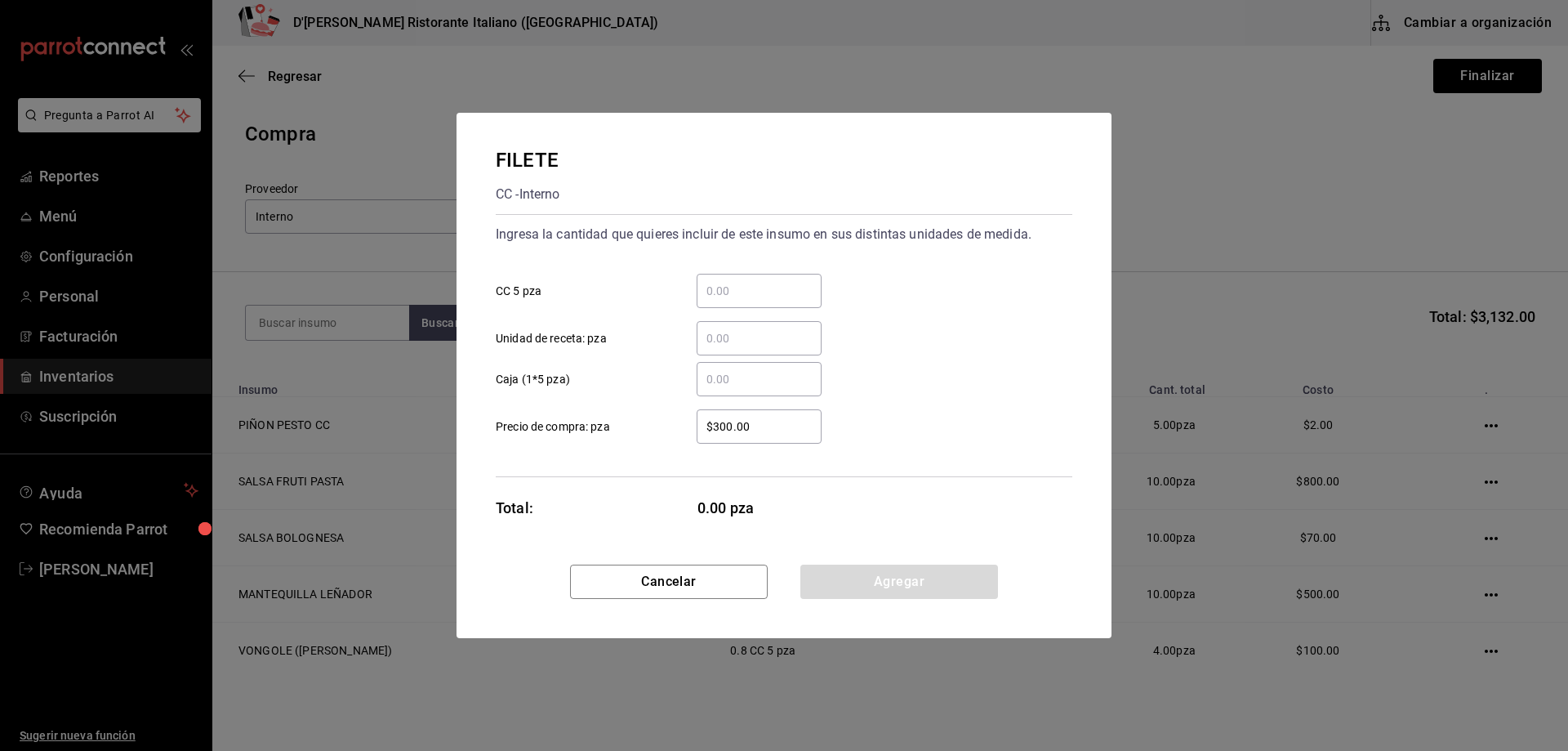
click at [745, 290] on input "​ CC 5 pza" at bounding box center [759, 290] width 125 height 19
type input "1"
click at [912, 577] on button "Agregar" at bounding box center [899, 582] width 198 height 35
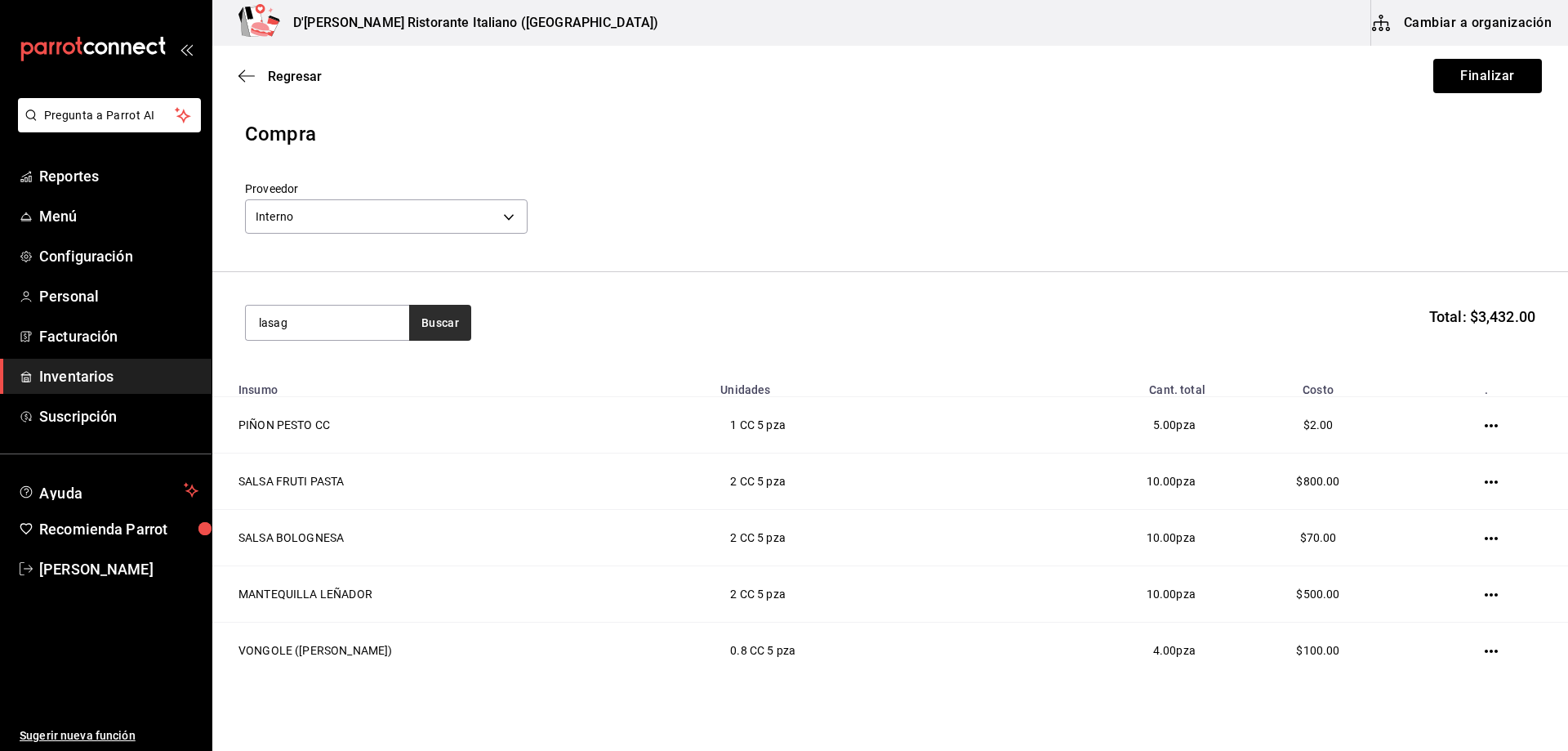
type input "lasag"
click at [428, 326] on button "Buscar" at bounding box center [441, 323] width 62 height 36
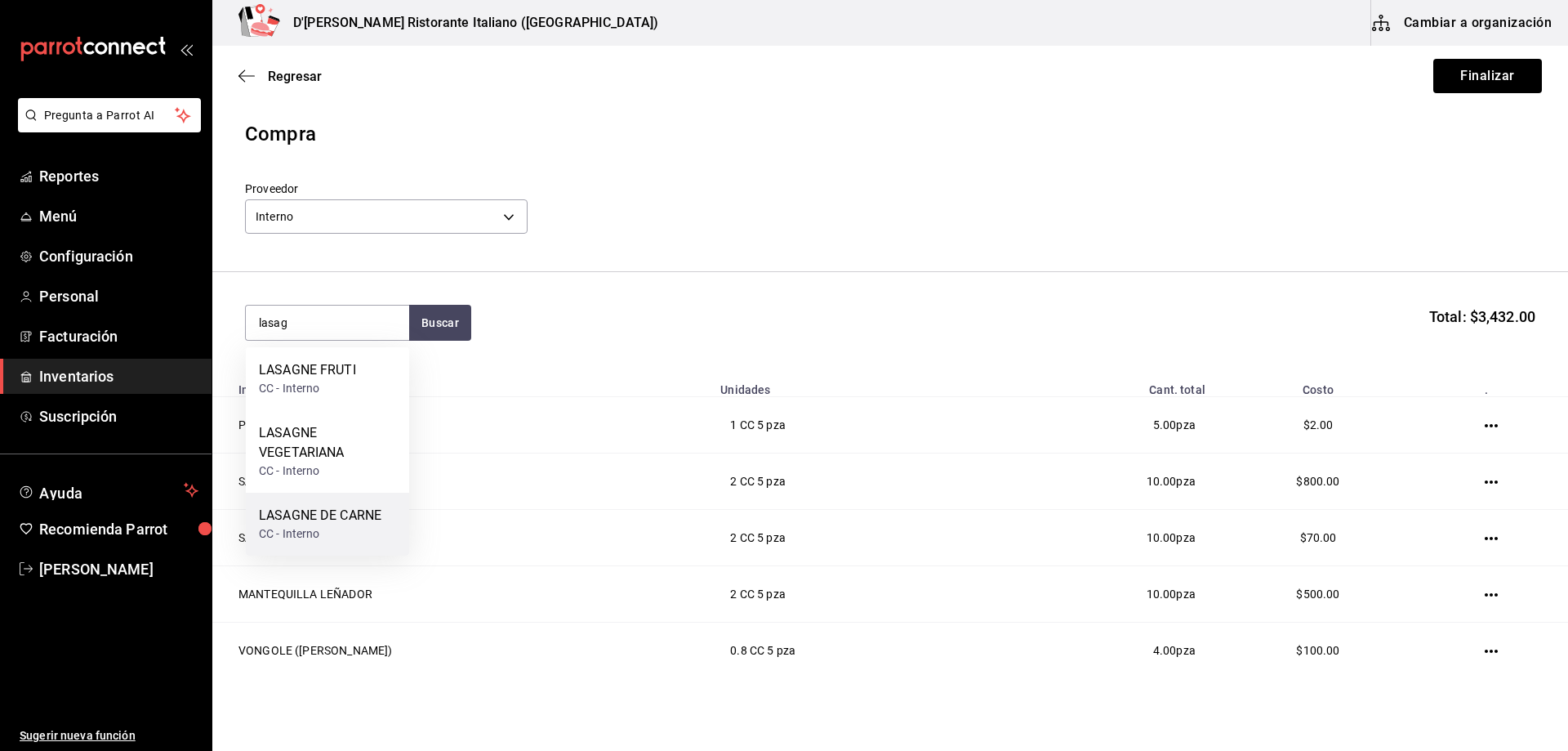
click at [325, 518] on div "LASAGNE DE CARNE" at bounding box center [319, 515] width 122 height 19
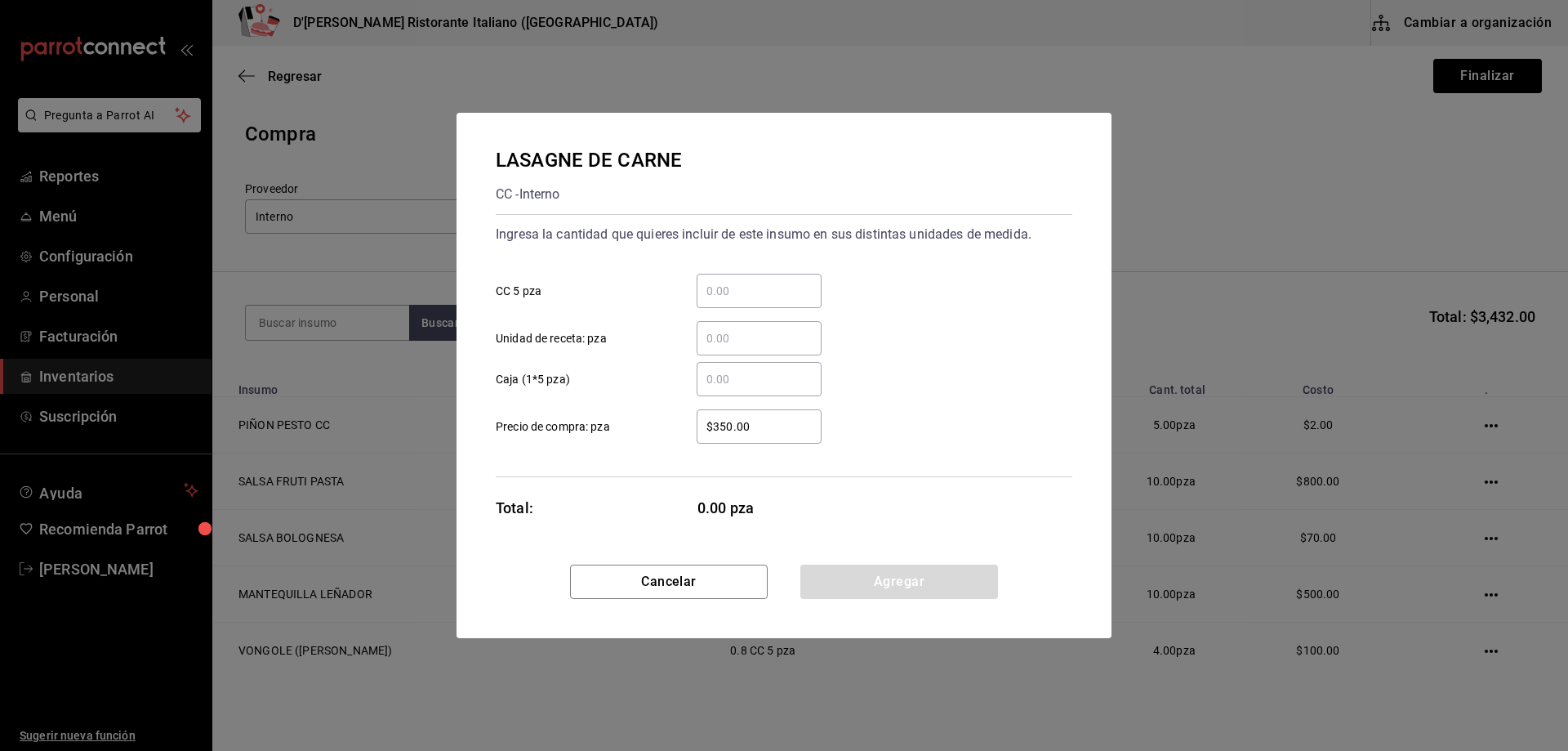
click at [743, 298] on input "​ CC 5 pza" at bounding box center [759, 290] width 125 height 19
type input "1"
click at [889, 577] on button "Agregar" at bounding box center [899, 582] width 198 height 35
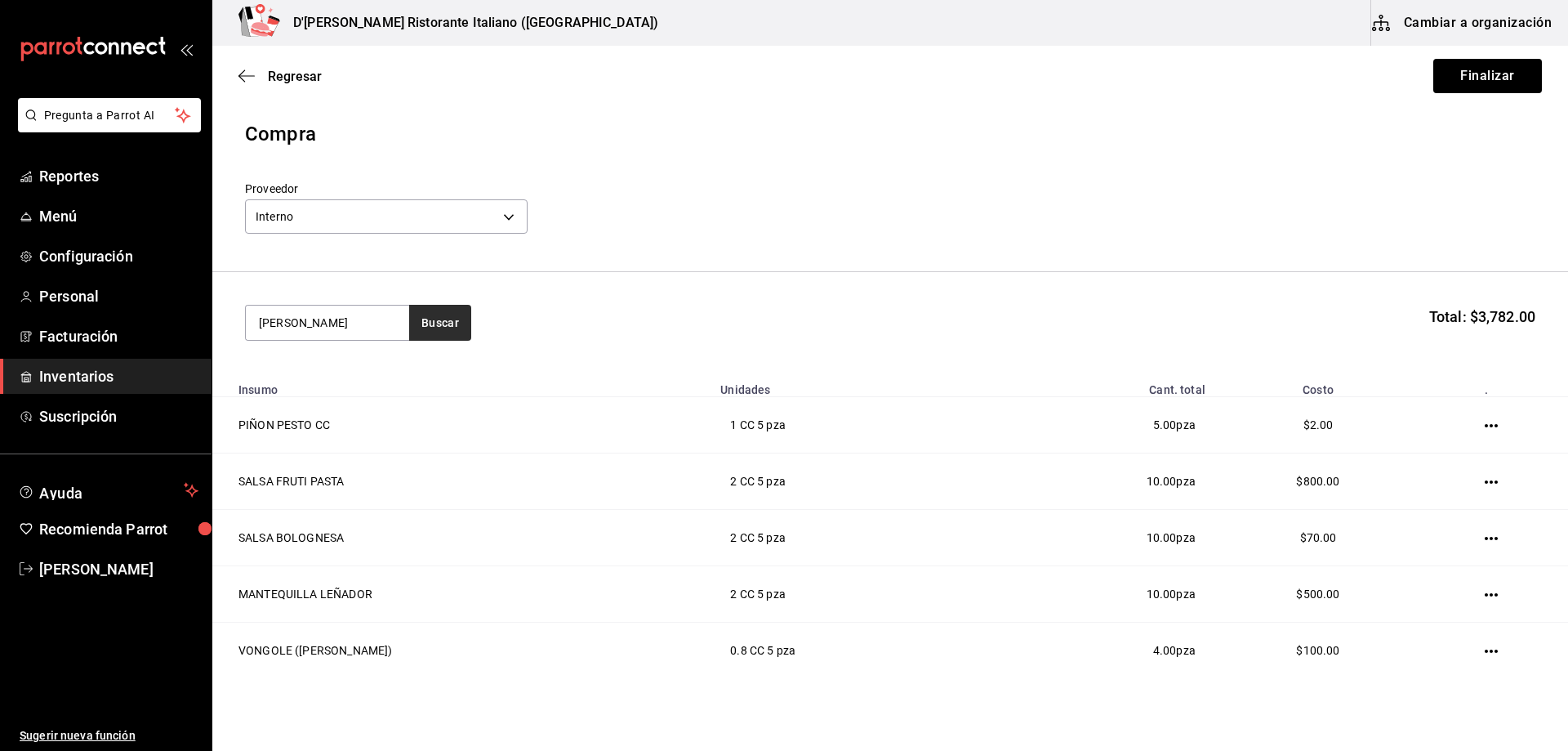
type input "[PERSON_NAME]"
click at [435, 319] on button "Buscar" at bounding box center [441, 323] width 62 height 36
click at [359, 369] on div "PORTOBELLO CF - Interno" at bounding box center [328, 378] width 163 height 63
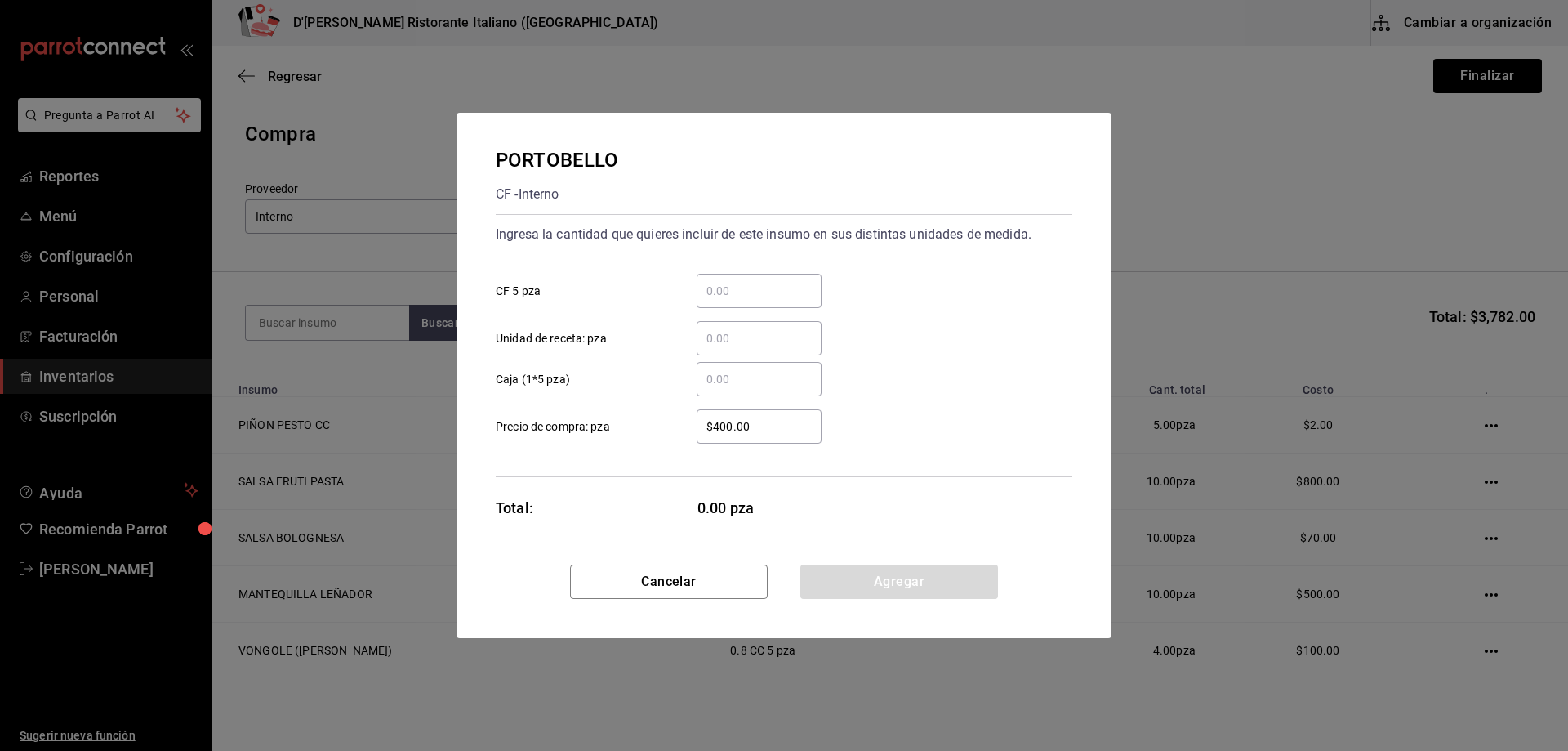
click at [712, 288] on input "​ CF 5 pza" at bounding box center [759, 290] width 125 height 19
type input "1"
click at [891, 575] on button "Agregar" at bounding box center [899, 582] width 198 height 35
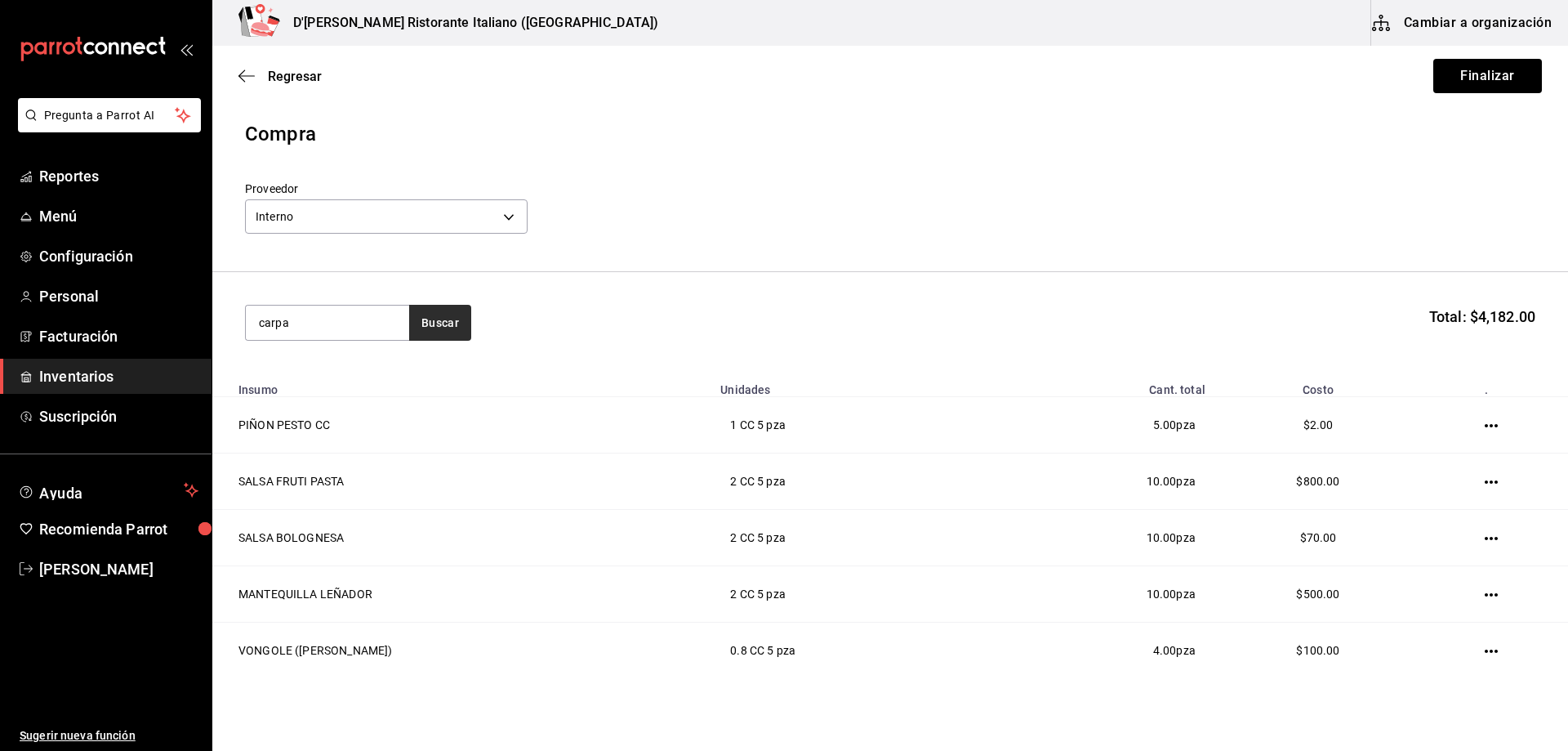
type input "carpa"
click at [430, 321] on button "Buscar" at bounding box center [441, 323] width 62 height 36
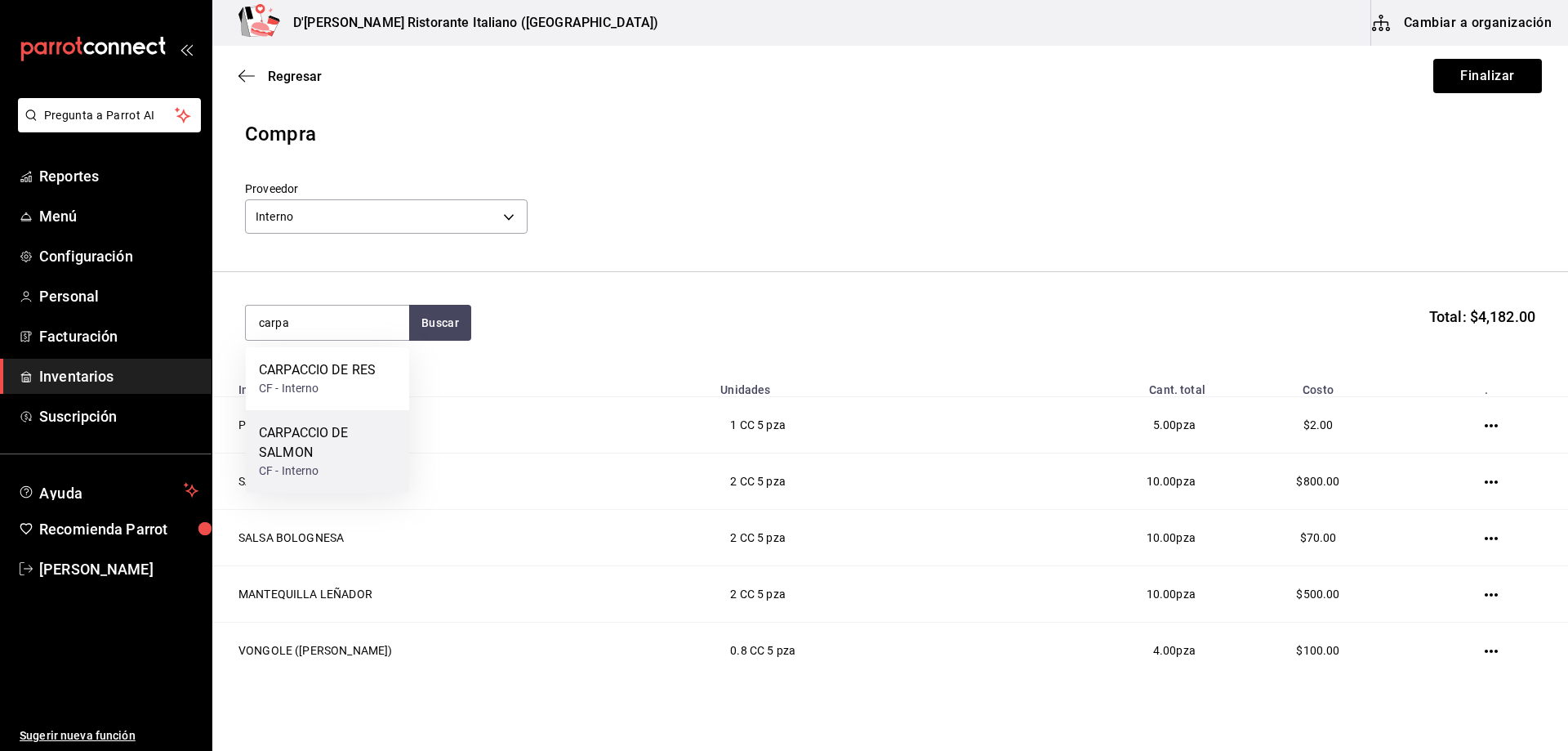
click at [314, 436] on div "CARPACCIO DE SALMON" at bounding box center [327, 443] width 137 height 40
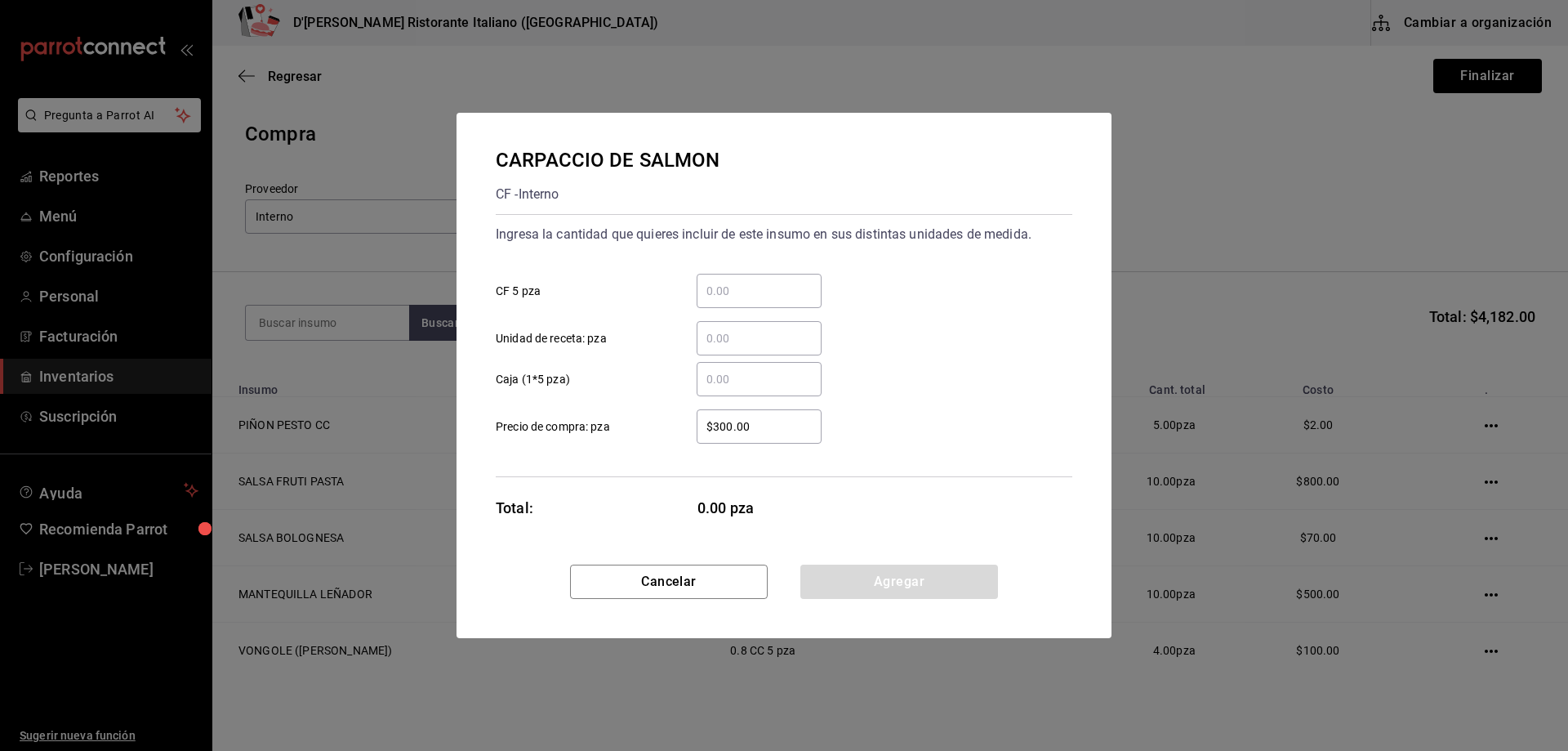
click at [802, 295] on input "​ CF 5 pza" at bounding box center [759, 290] width 125 height 19
type input "2"
click at [881, 586] on button "Agregar" at bounding box center [899, 582] width 198 height 35
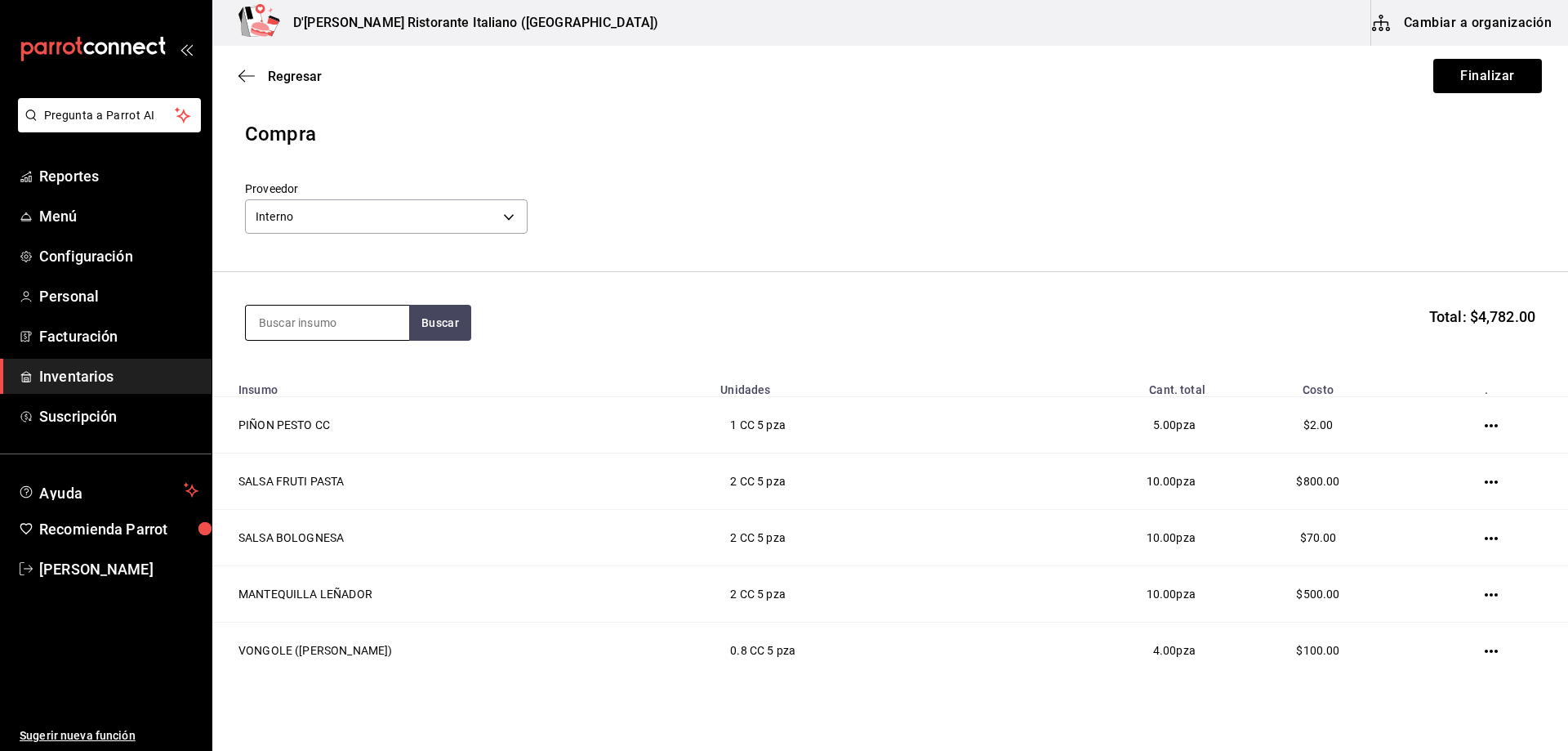
click at [352, 323] on input at bounding box center [328, 323] width 163 height 35
type input "carpa"
click at [355, 373] on div "CARPACCIO DE RES" at bounding box center [317, 369] width 117 height 19
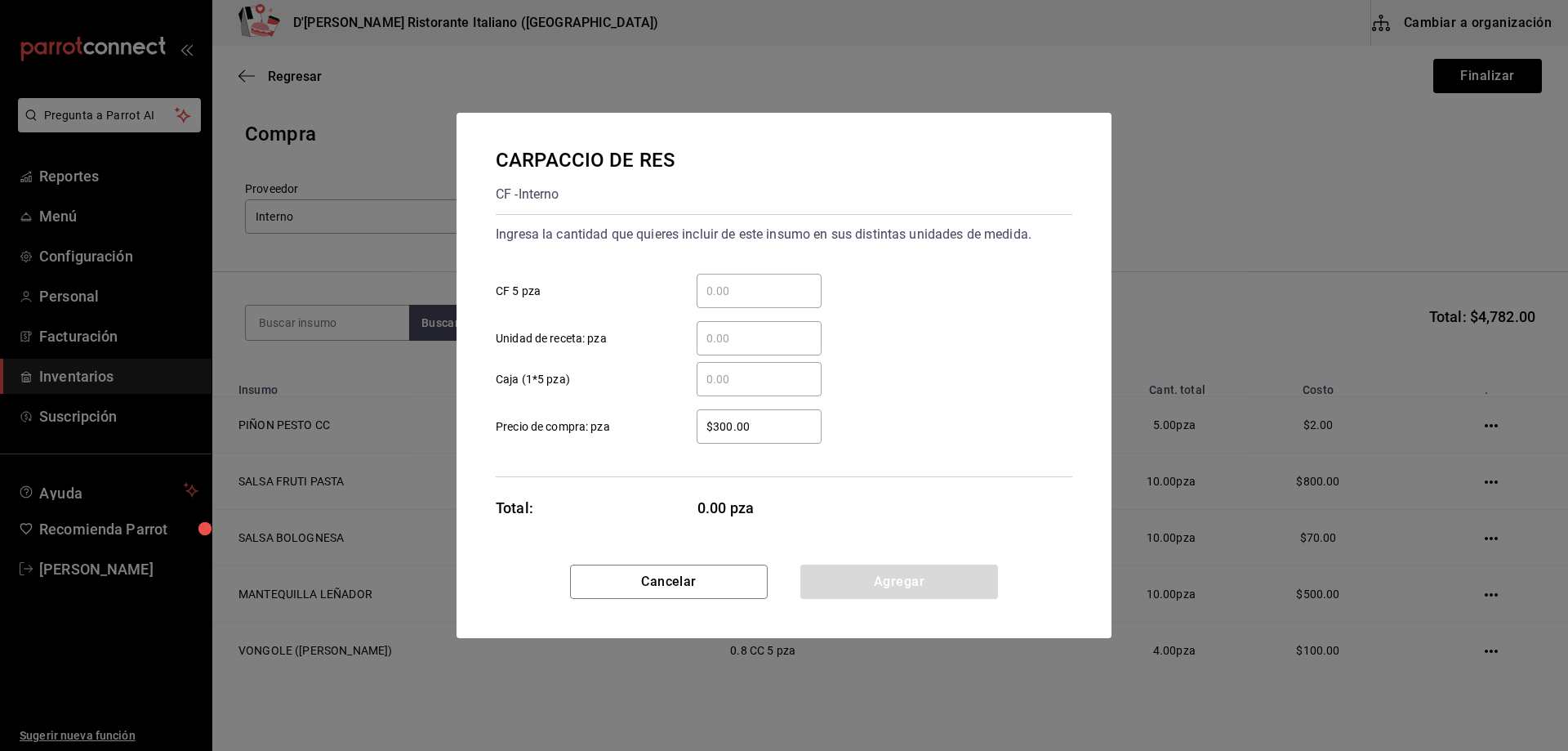
click at [757, 300] on input "​ CF 5 pza" at bounding box center [759, 290] width 125 height 19
type input "2"
click at [893, 579] on button "Agregar" at bounding box center [899, 582] width 198 height 35
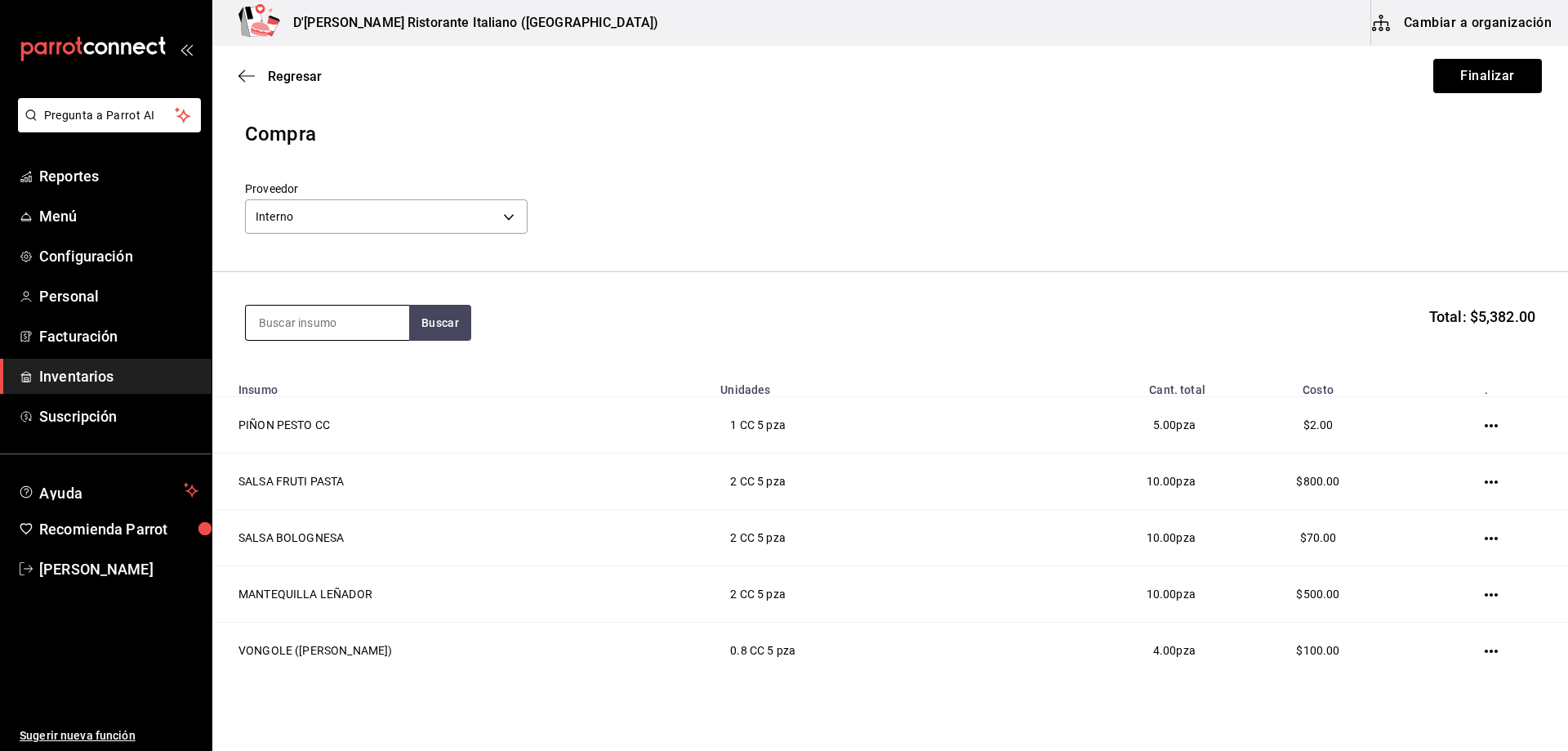
click at [328, 325] on input at bounding box center [328, 323] width 163 height 35
type input "peras"
click at [440, 317] on button "Buscar" at bounding box center [441, 323] width 62 height 36
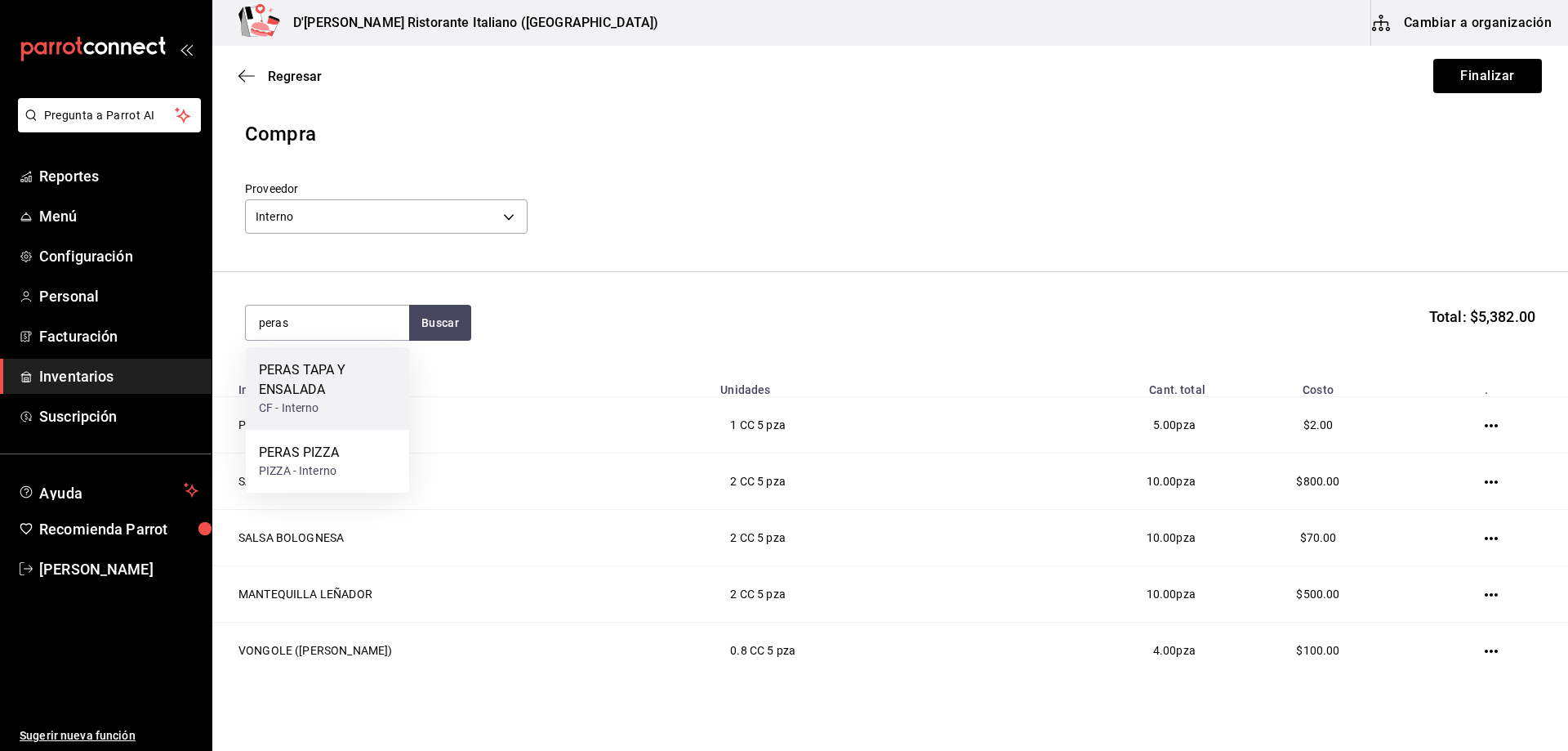
click at [323, 381] on div "PERAS TAPA Y ENSALADA" at bounding box center [327, 379] width 137 height 40
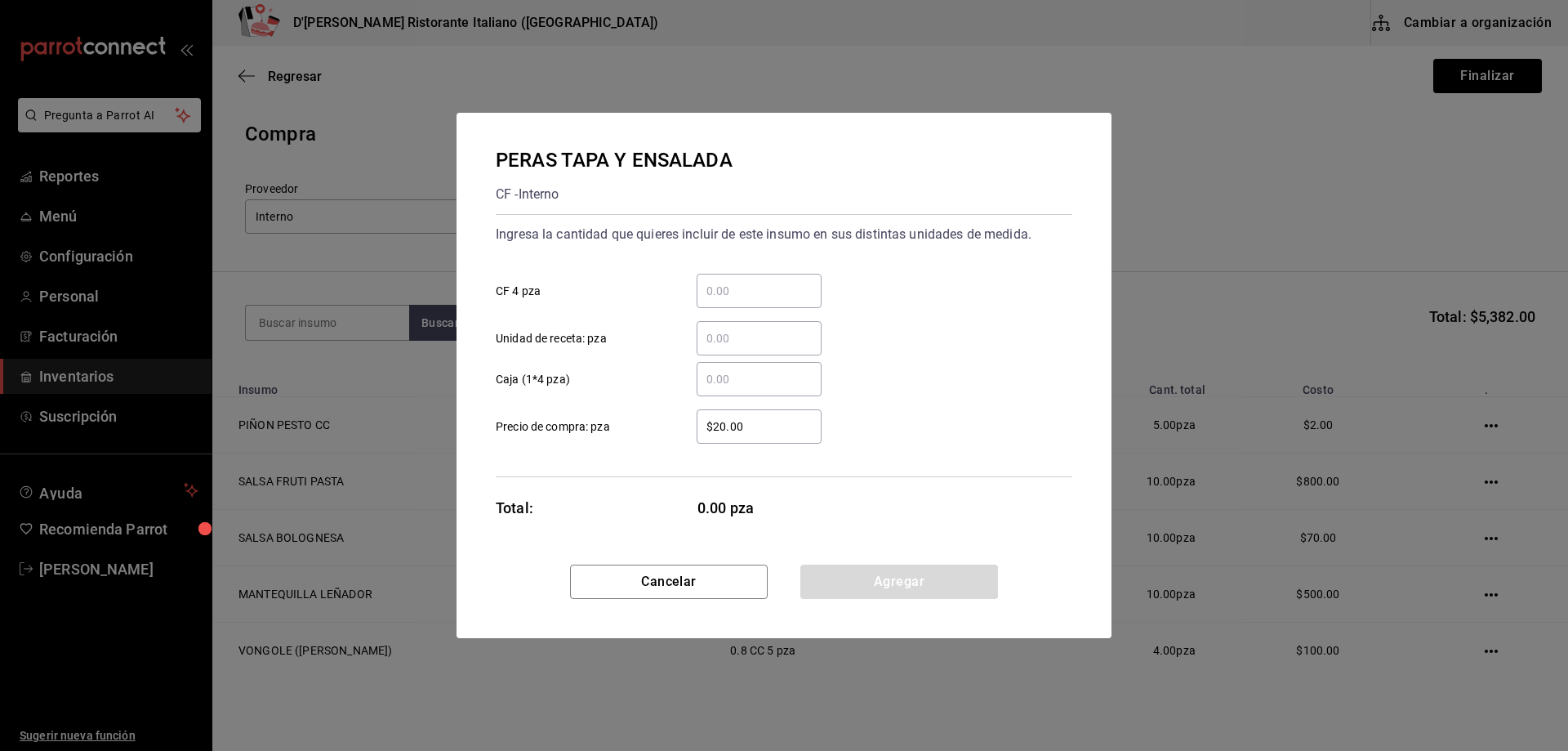
click at [730, 293] on input "​ CF 4 pza" at bounding box center [759, 290] width 125 height 19
type input "5"
click at [892, 579] on button "Agregar" at bounding box center [899, 582] width 198 height 35
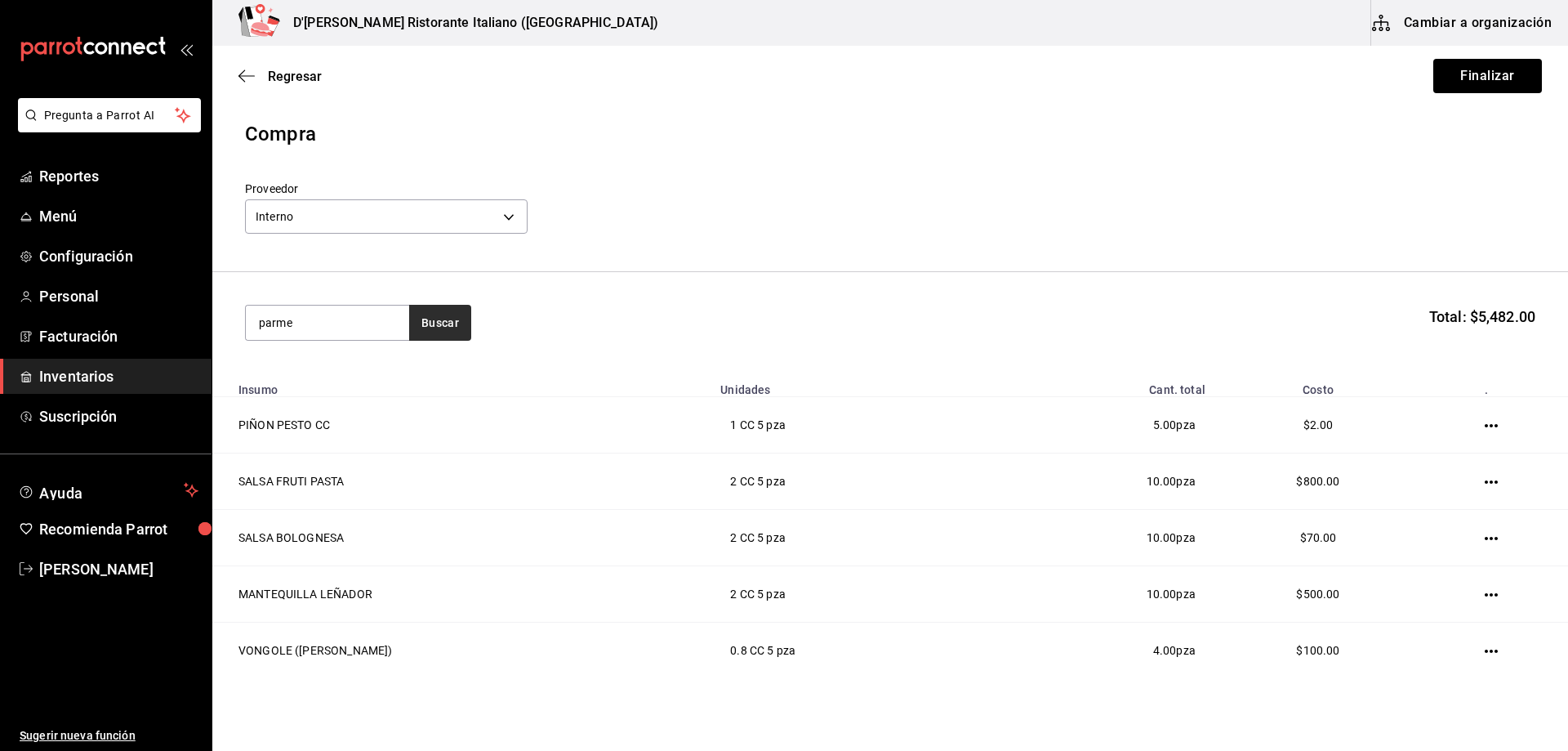
type input "parme"
click at [448, 323] on button "Buscar" at bounding box center [441, 323] width 62 height 36
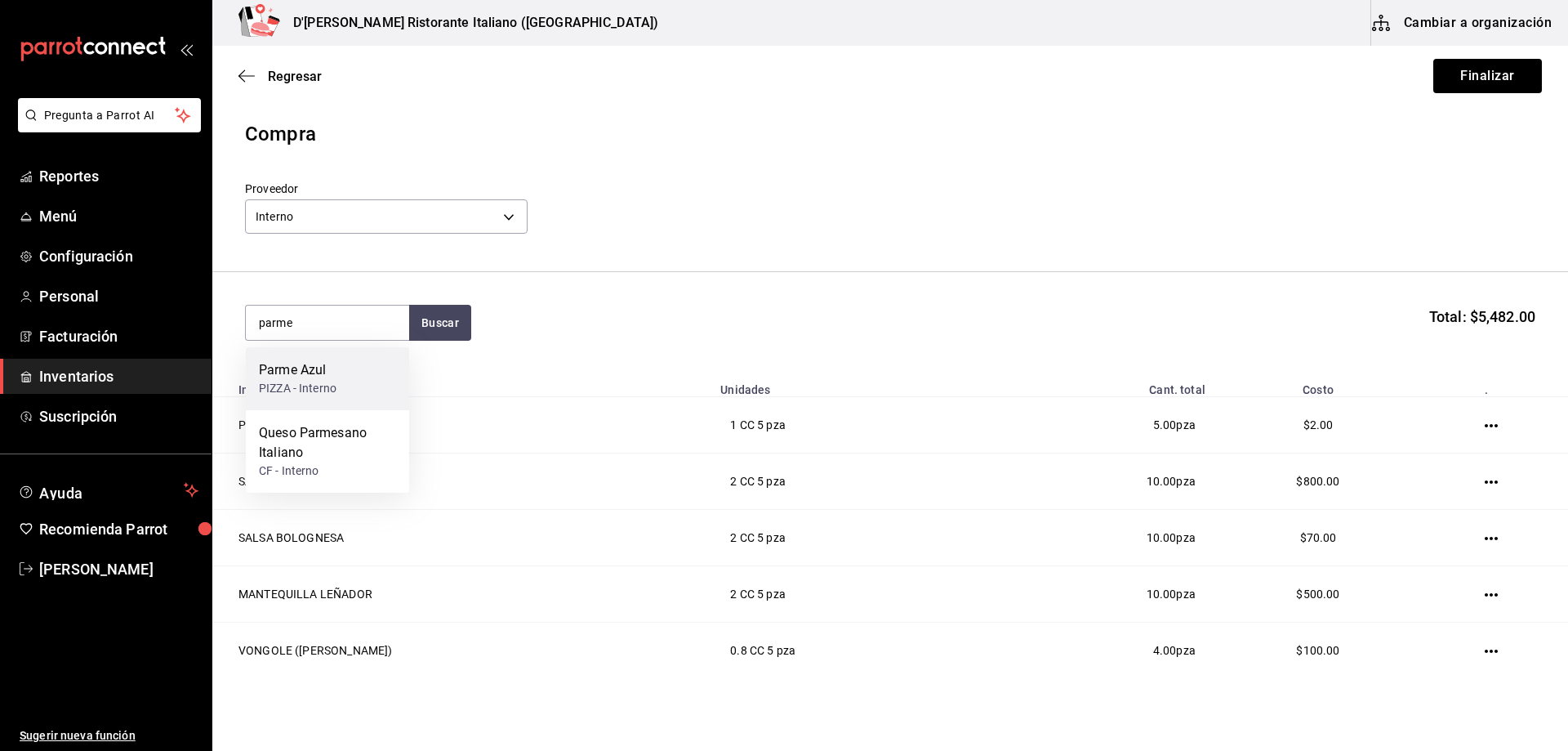
click at [293, 378] on div "Parme Azul" at bounding box center [297, 369] width 78 height 19
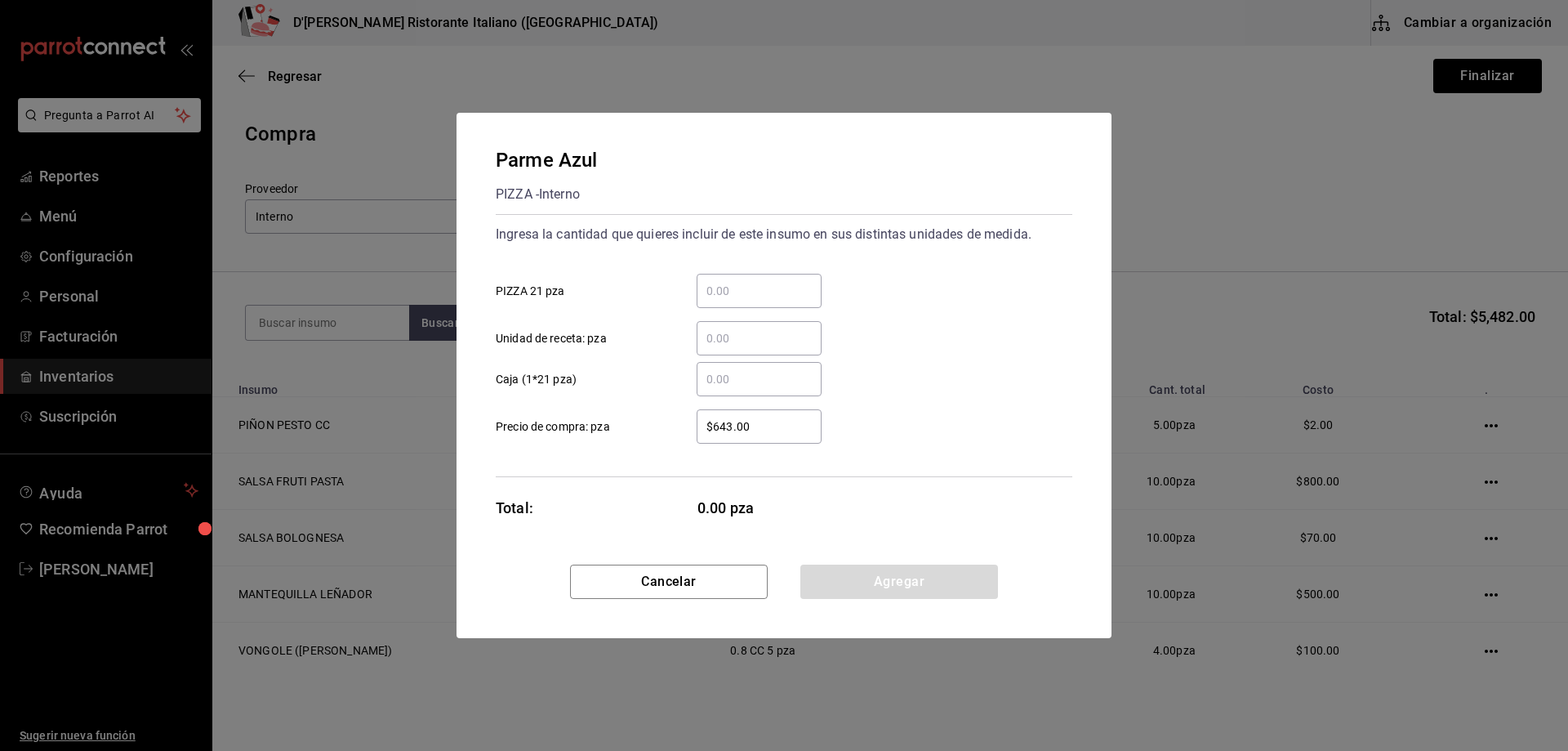
click at [773, 297] on input "​ PIZZA 21 pza" at bounding box center [759, 290] width 125 height 19
type input "1"
click at [879, 580] on button "Agregar" at bounding box center [899, 582] width 198 height 35
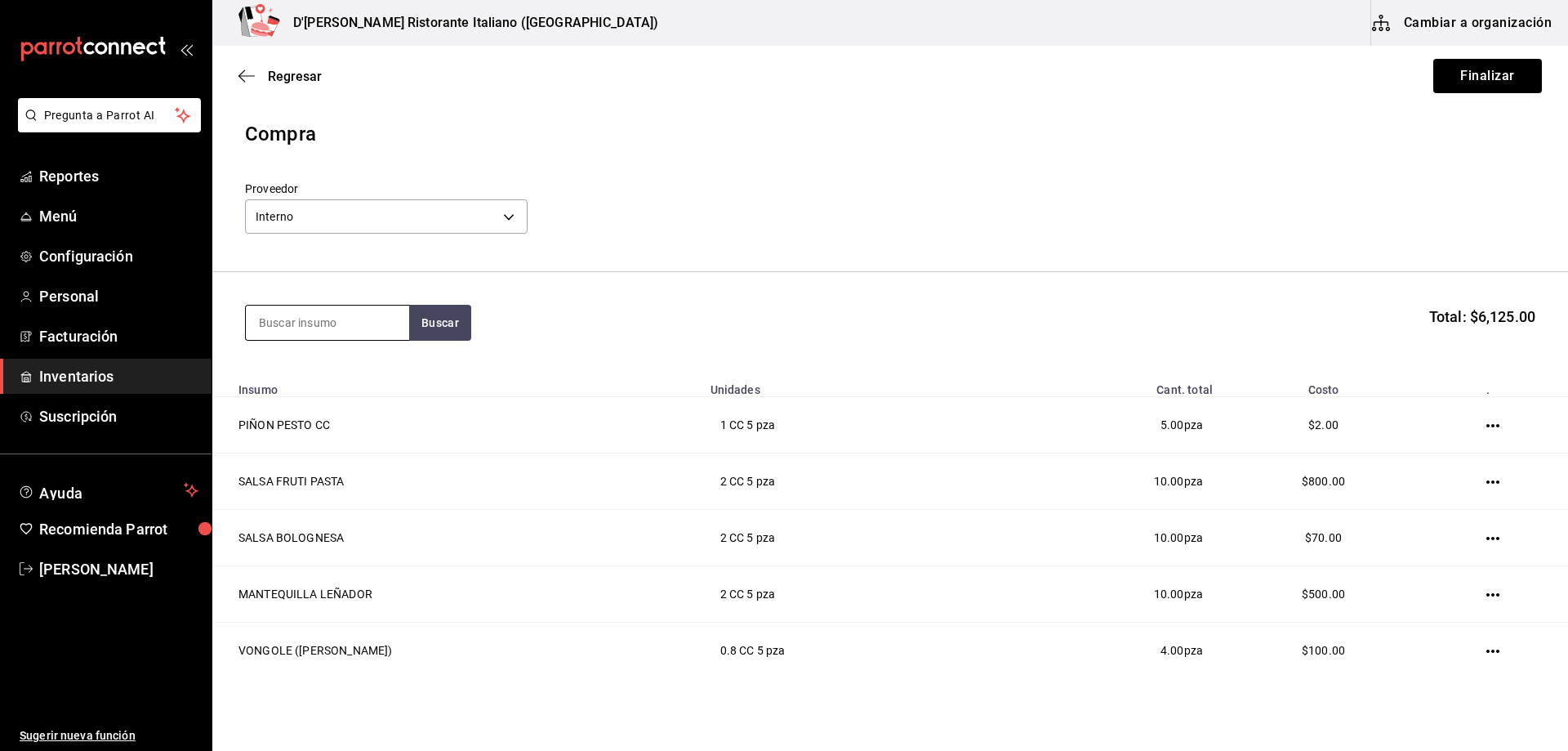
click at [353, 319] on input at bounding box center [328, 323] width 163 height 35
type input "salc"
click at [454, 324] on button "Buscar" at bounding box center [441, 323] width 62 height 36
click at [356, 377] on div "Salchicha PIZZA - Interno" at bounding box center [328, 378] width 163 height 63
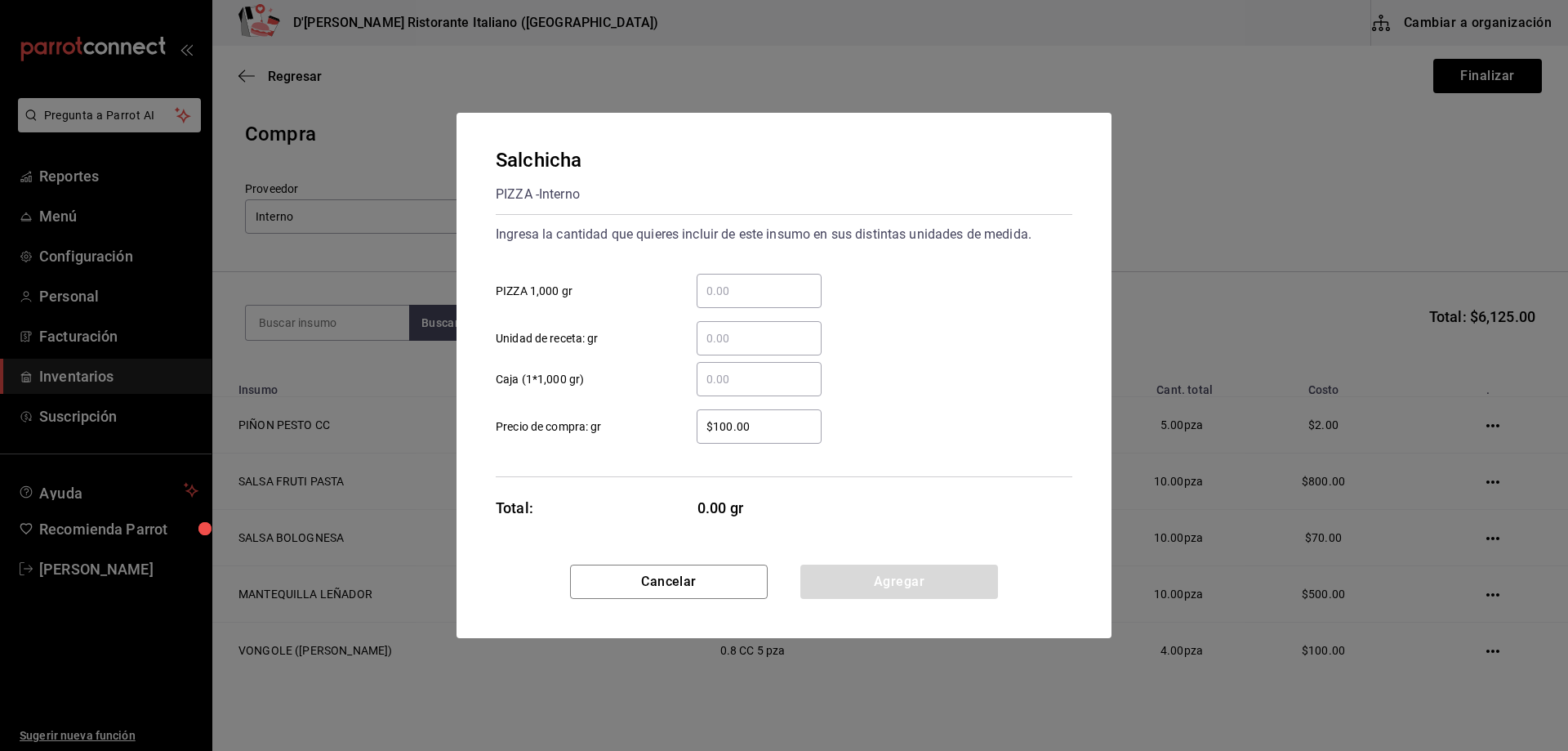
click at [729, 280] on div "​" at bounding box center [759, 291] width 125 height 35
click at [729, 281] on input "​ PIZZA 1,000 gr" at bounding box center [759, 290] width 125 height 19
type input "1"
click at [859, 583] on button "Agregar" at bounding box center [899, 582] width 198 height 35
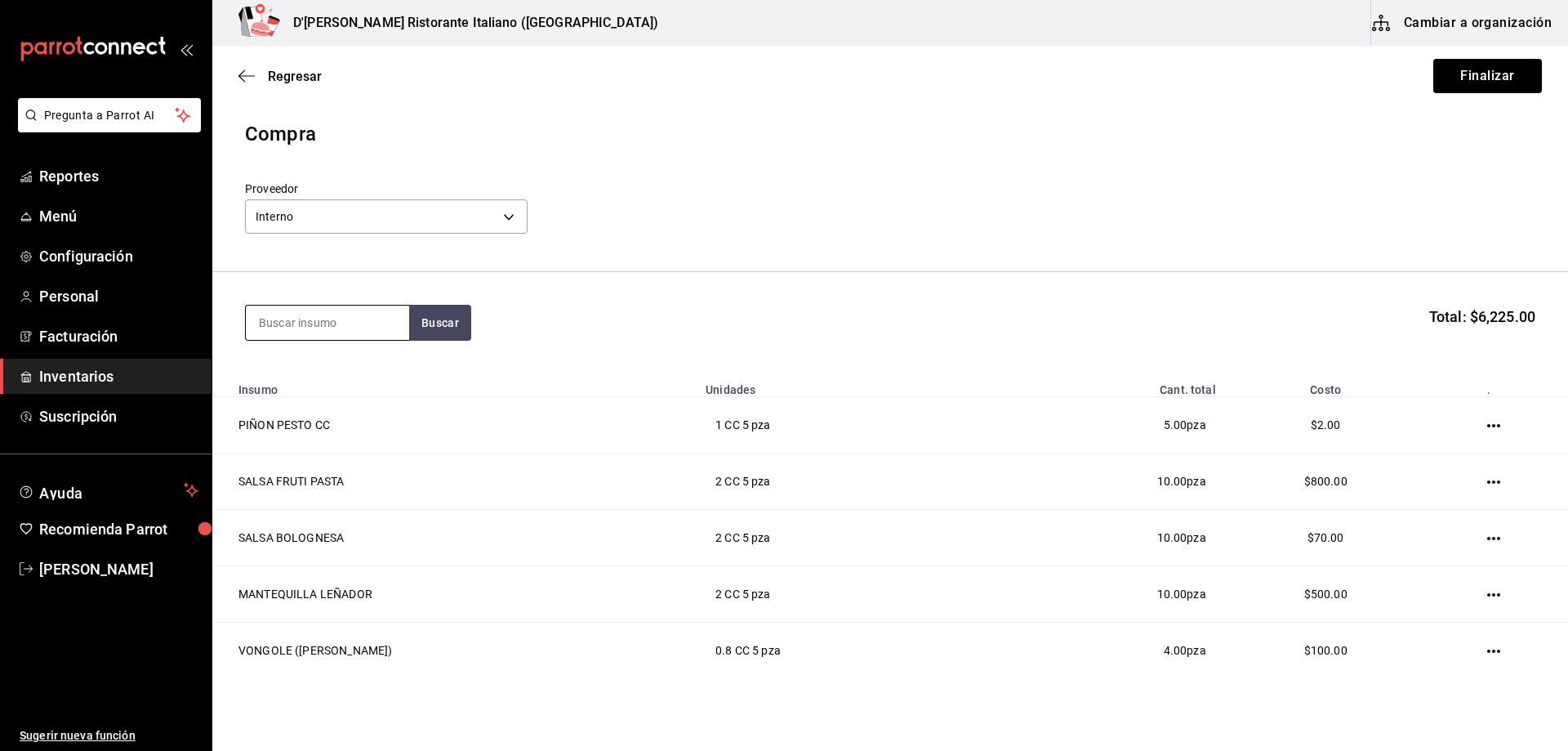
click at [310, 320] on input at bounding box center [328, 323] width 163 height 35
click at [451, 320] on button "Buscar" at bounding box center [441, 323] width 62 height 36
click at [380, 314] on input "queso piz" at bounding box center [328, 323] width 163 height 35
type input "q"
click at [431, 321] on button "Buscar" at bounding box center [441, 323] width 62 height 36
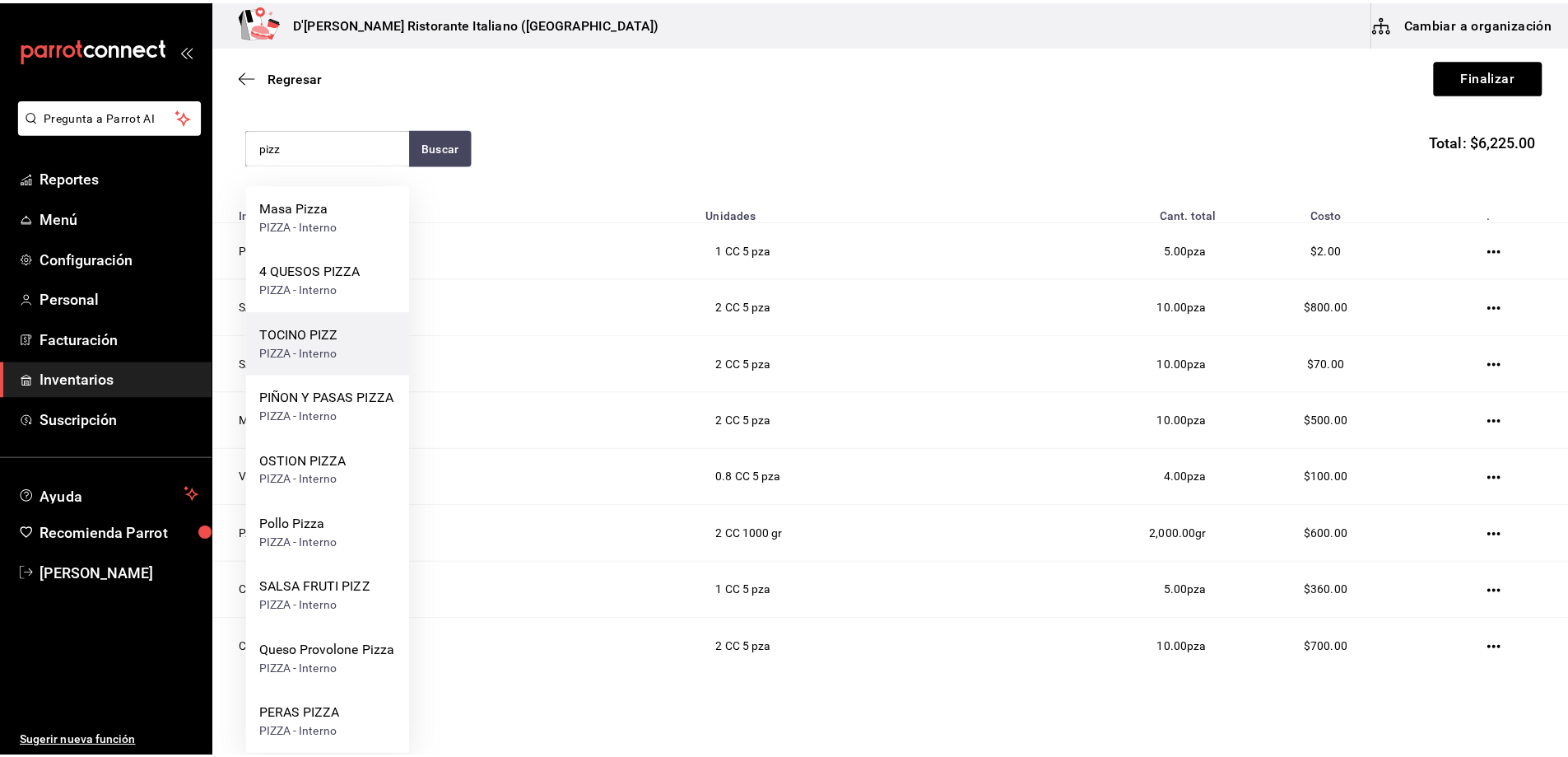
scroll to position [165, 0]
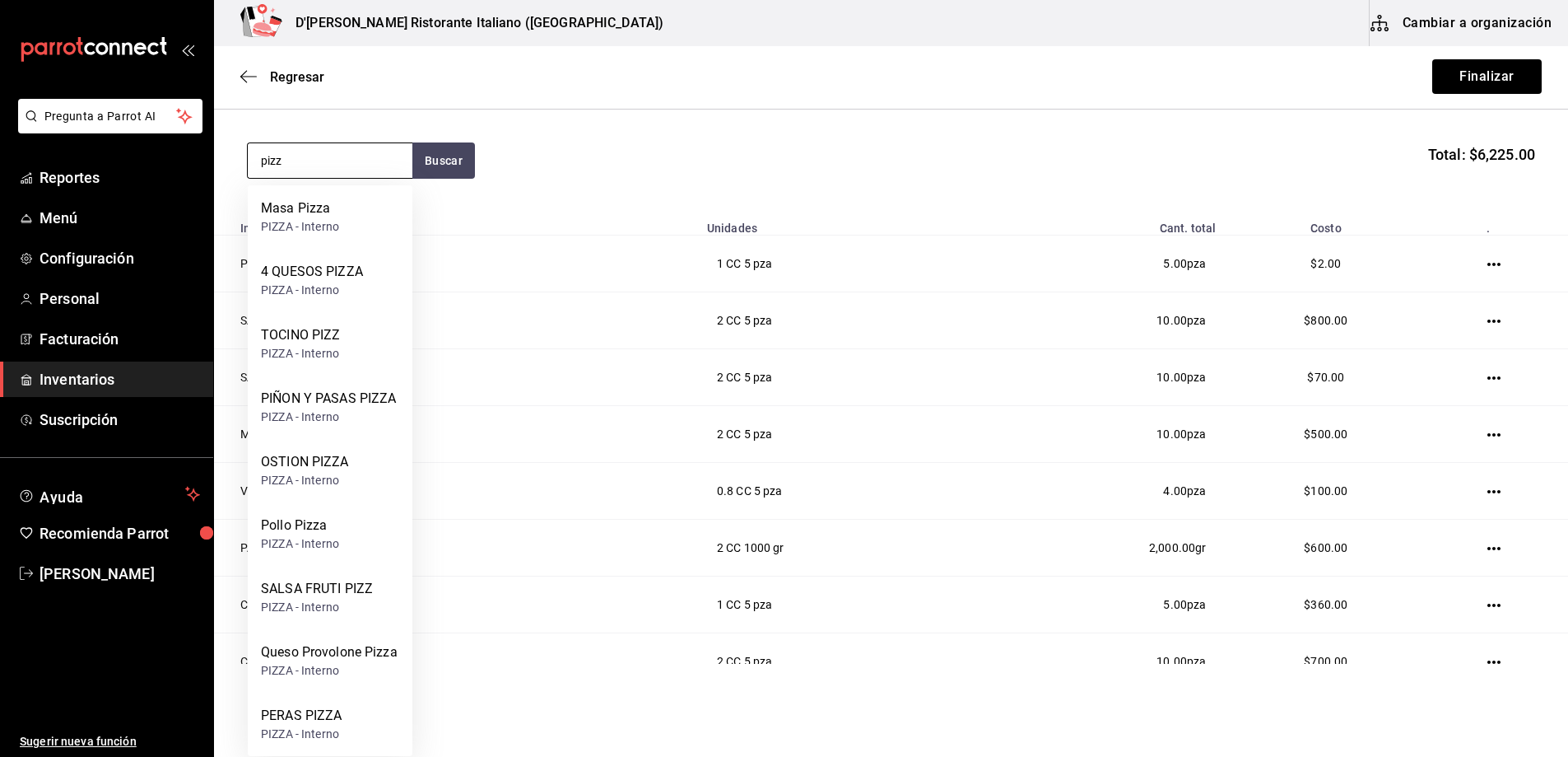
click at [347, 157] on input "pizz" at bounding box center [330, 161] width 165 height 35
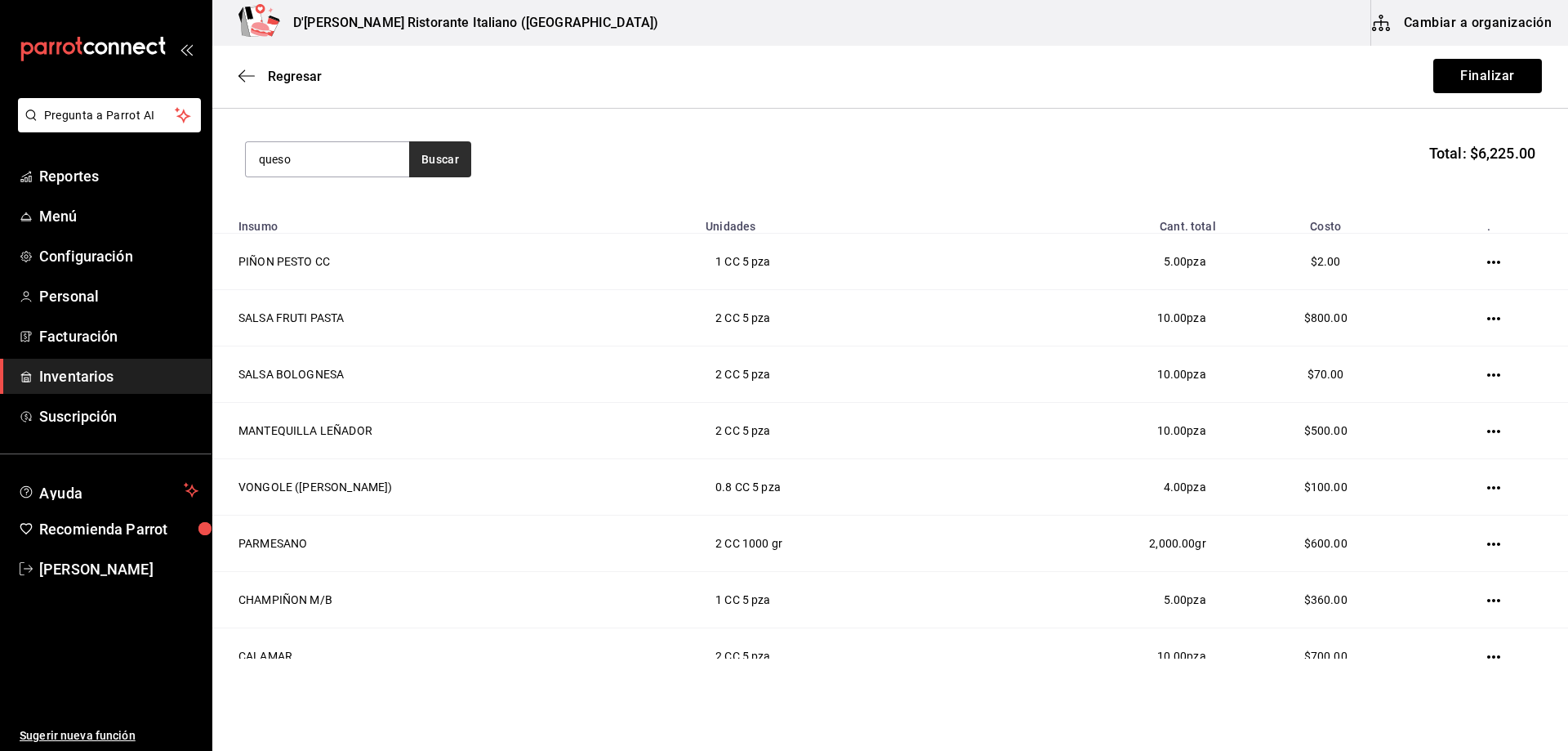
type input "queso"
click at [441, 161] on button "Buscar" at bounding box center [441, 159] width 62 height 36
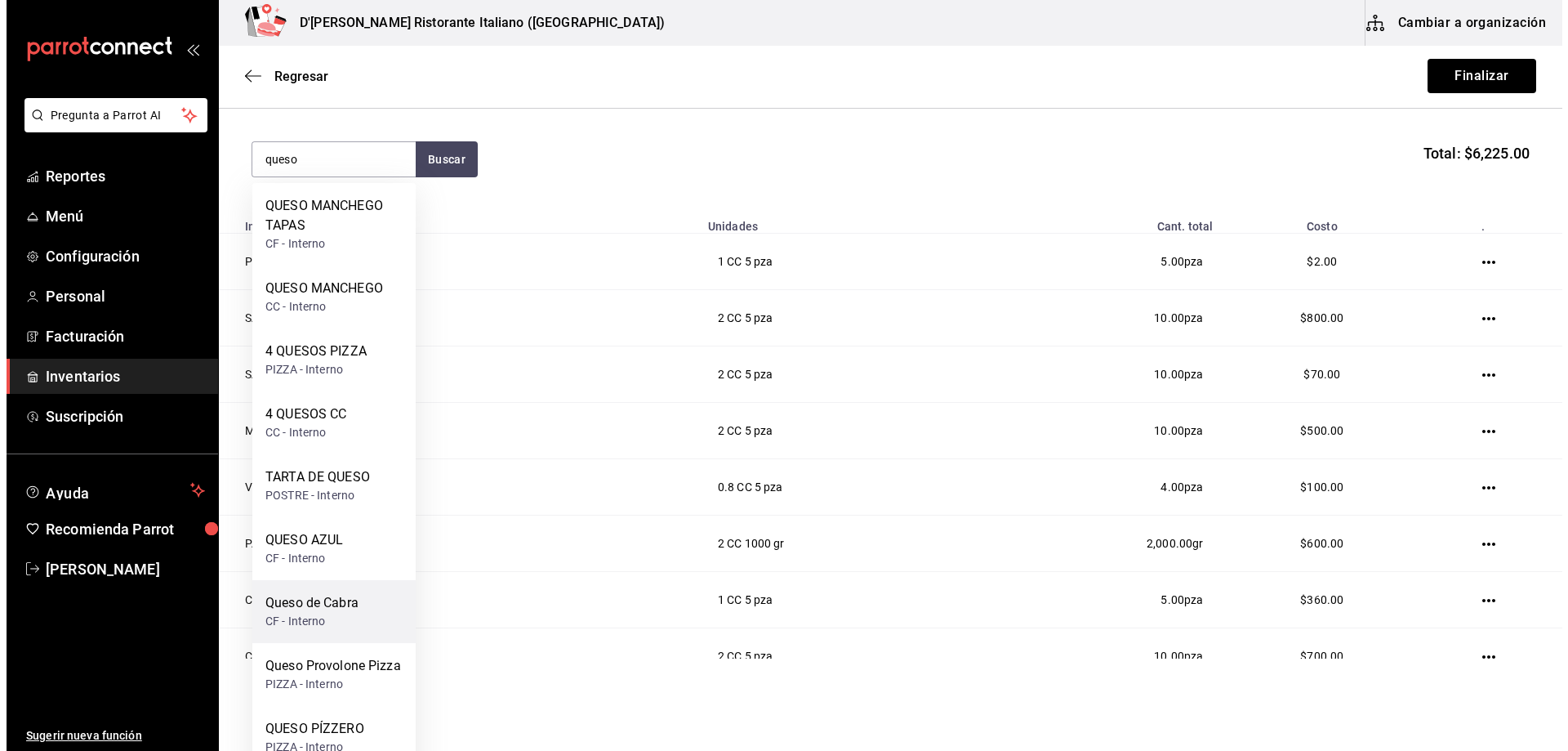
scroll to position [245, 0]
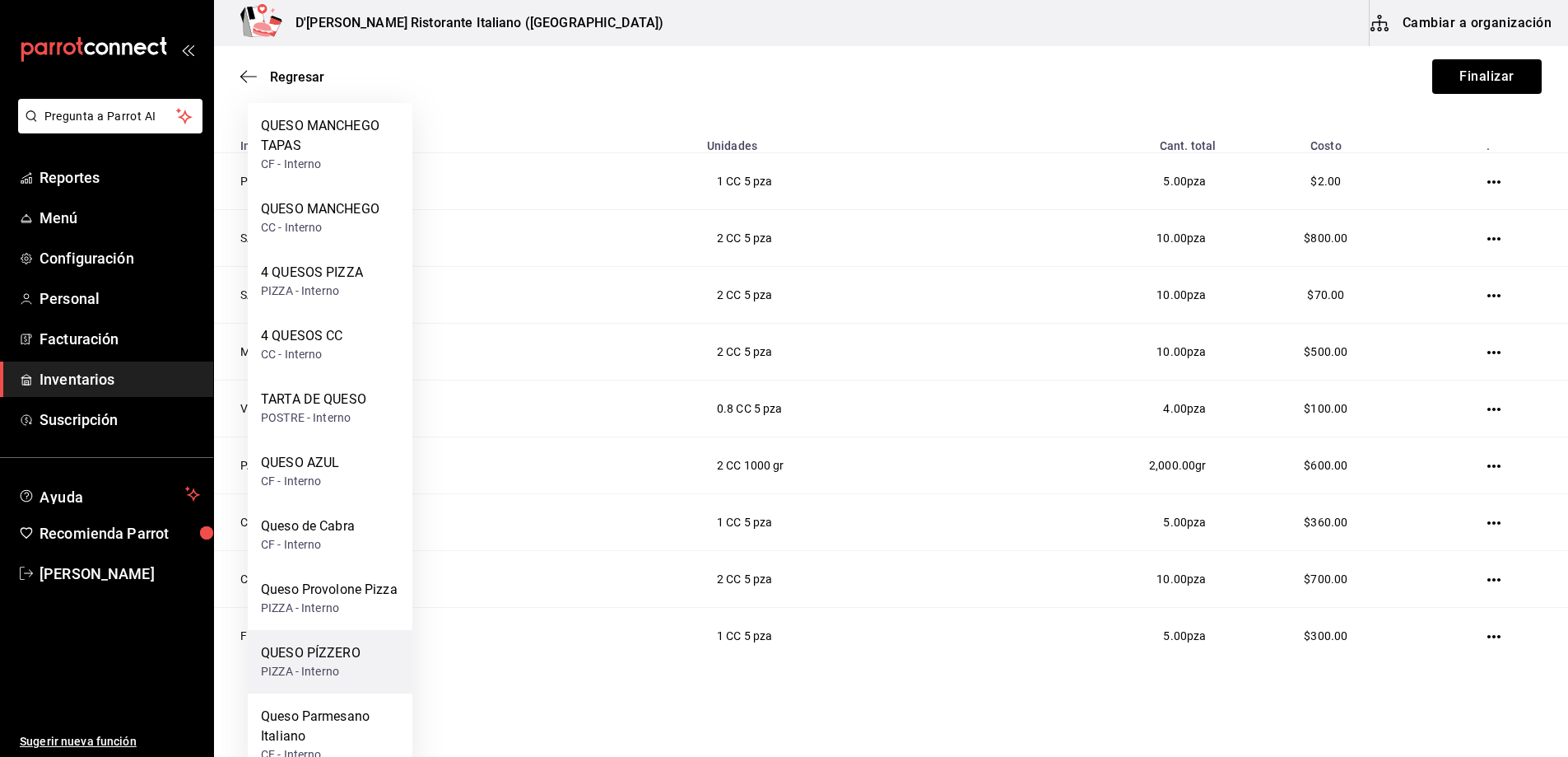
click at [324, 661] on div "QUESO PÍZZERO" at bounding box center [310, 652] width 99 height 20
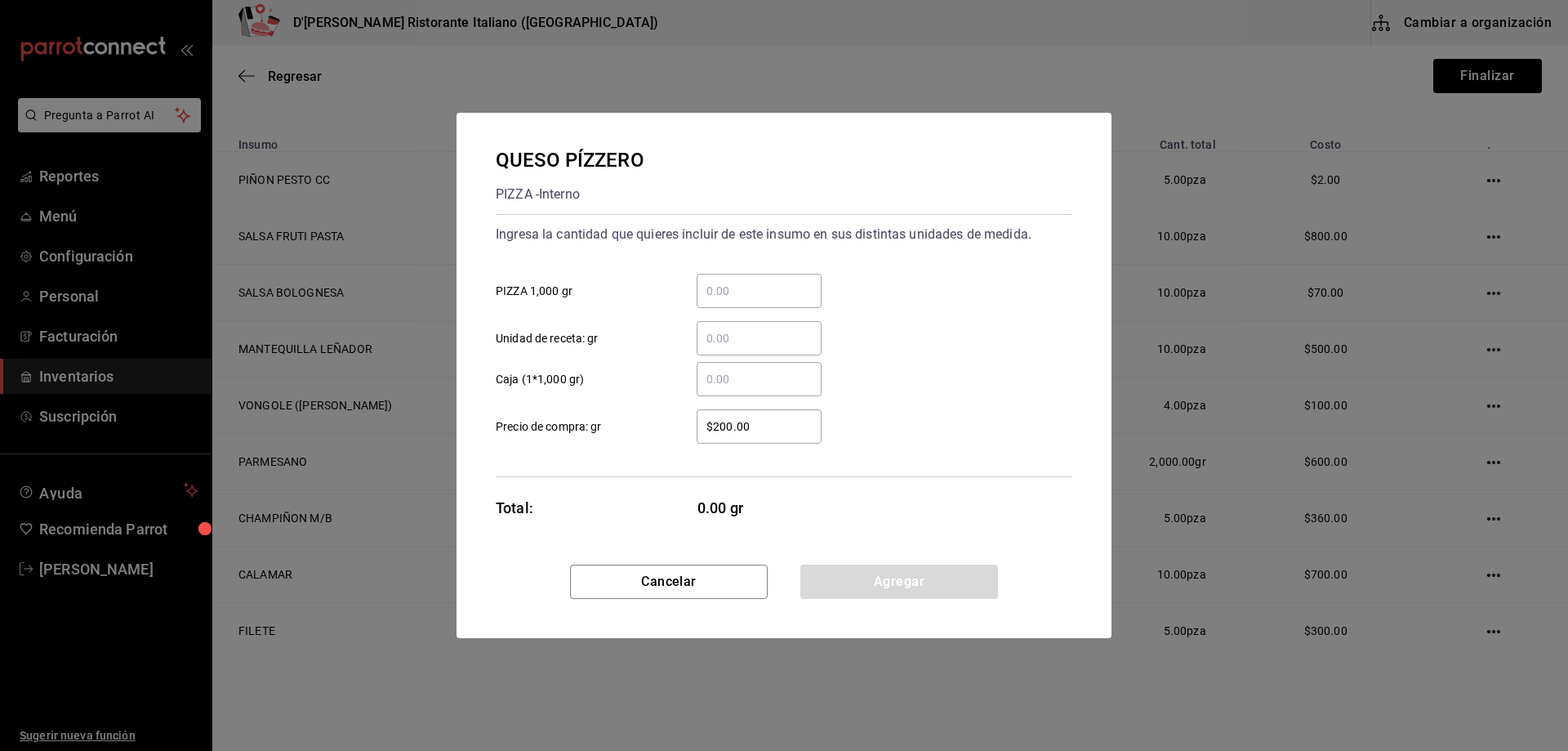
click at [713, 300] on input "​ PIZZA 1,000 gr" at bounding box center [759, 290] width 125 height 19
type input "24"
click at [870, 576] on button "Agregar" at bounding box center [899, 582] width 198 height 35
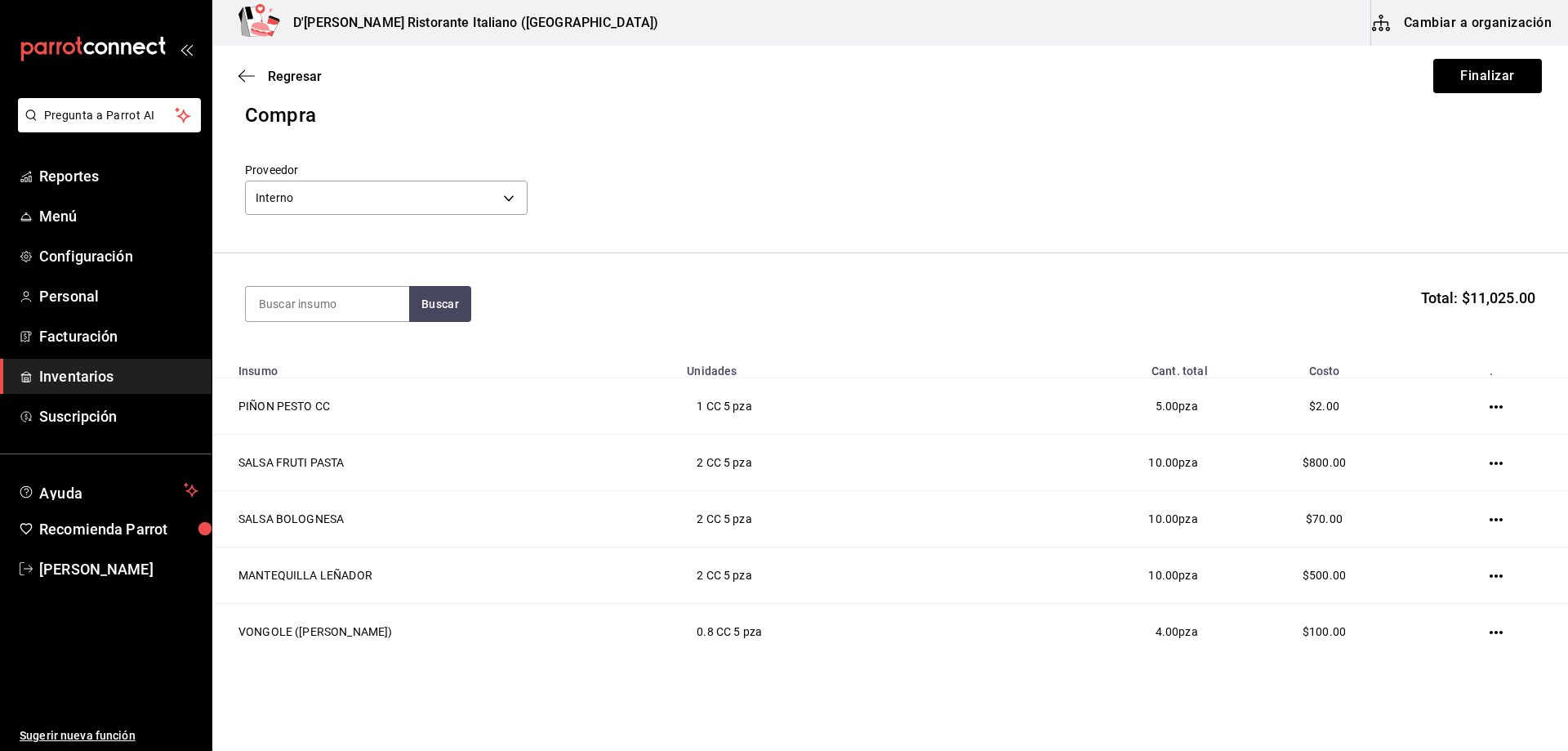
scroll to position [0, 0]
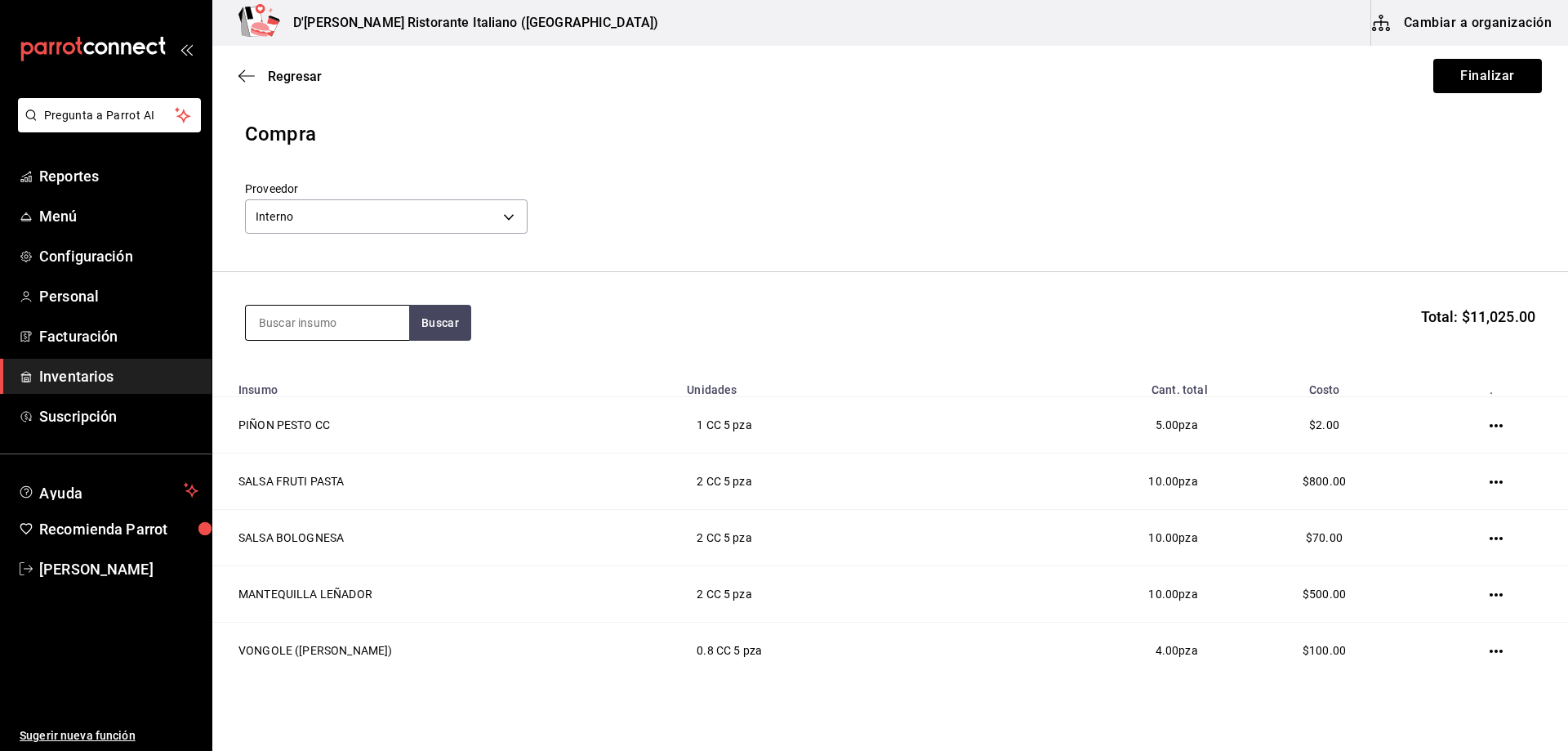
click at [367, 324] on input at bounding box center [328, 323] width 163 height 35
type input "peper"
click at [444, 323] on button "Buscar" at bounding box center [441, 323] width 62 height 36
click at [366, 373] on div "PEPERONI PIZZA - Interno" at bounding box center [328, 378] width 163 height 63
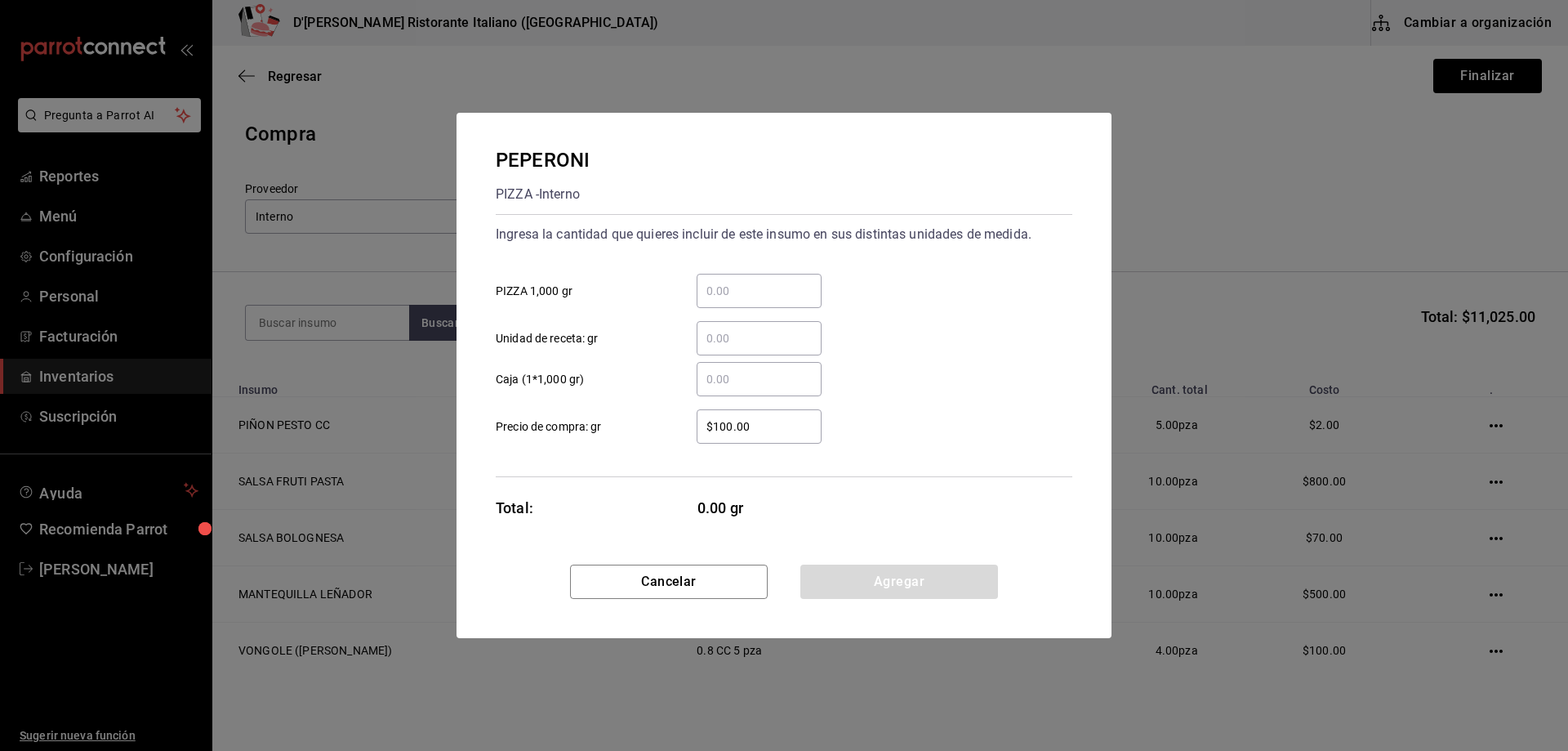
click at [736, 294] on input "​ PIZZA 1,000 gr" at bounding box center [759, 290] width 125 height 19
type input "1.5"
click at [915, 575] on button "Agregar" at bounding box center [899, 582] width 198 height 35
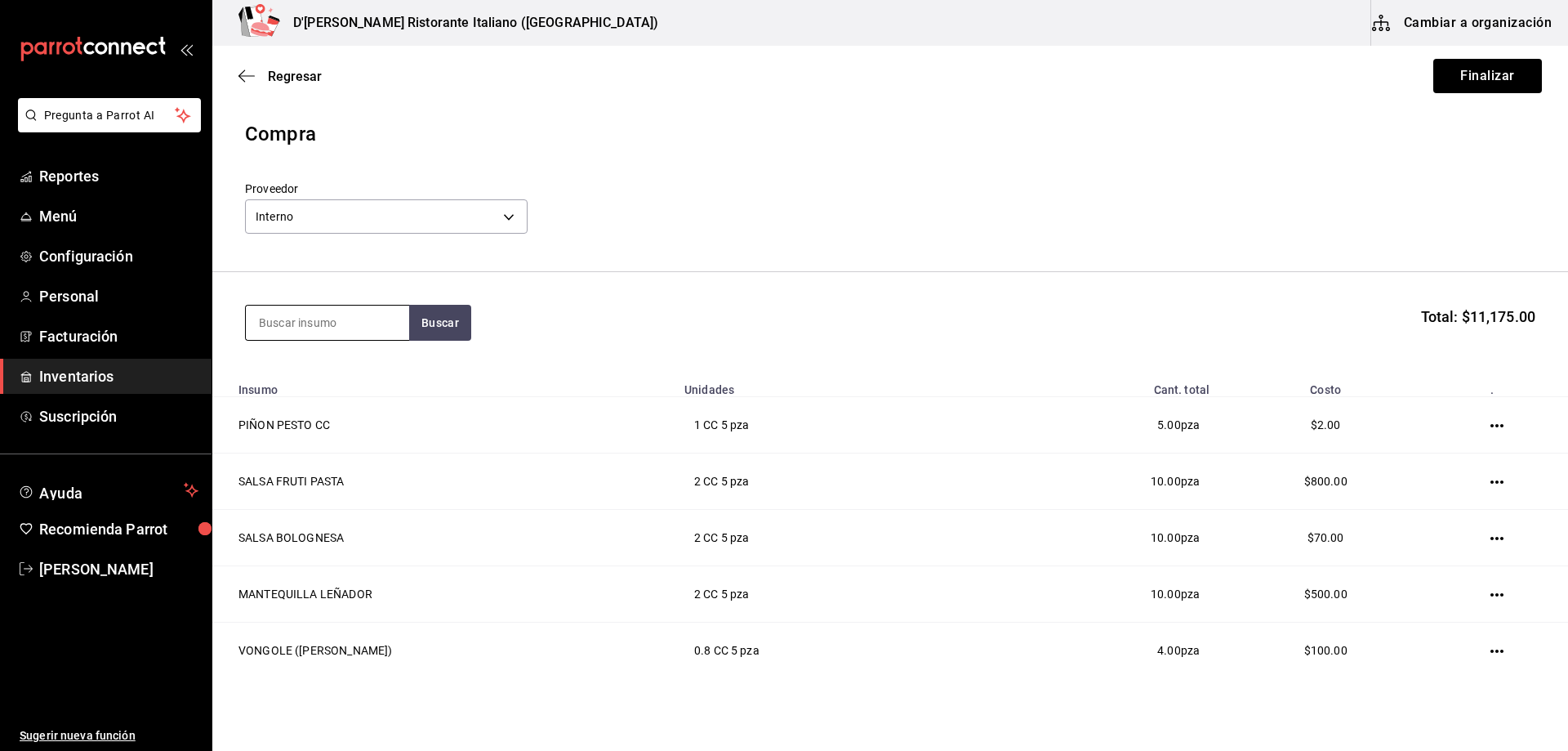
click at [342, 322] on input at bounding box center [328, 323] width 163 height 35
type input "jamon"
click at [426, 325] on button "Buscar" at bounding box center [441, 323] width 62 height 36
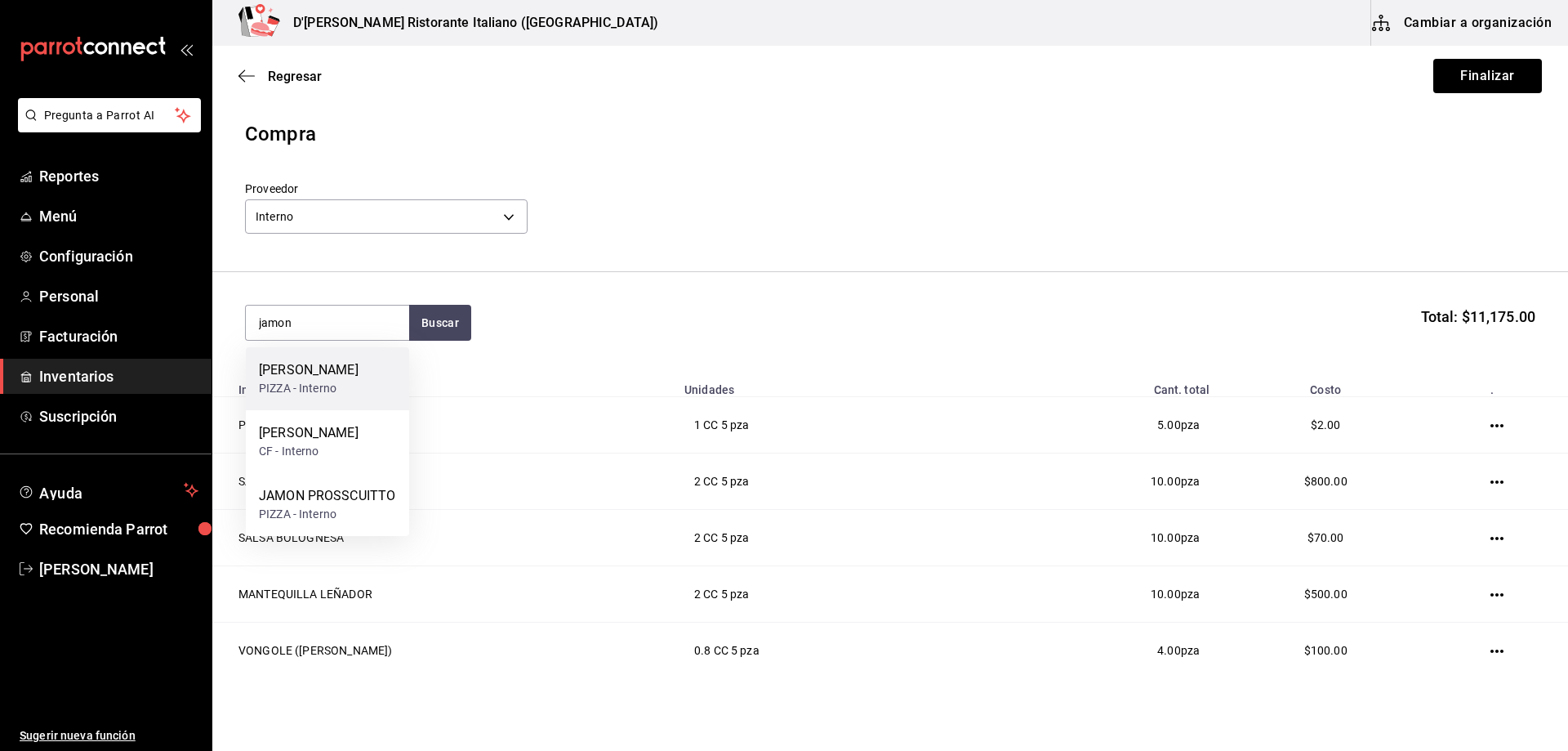
click at [350, 370] on div "[PERSON_NAME]" at bounding box center [308, 369] width 99 height 19
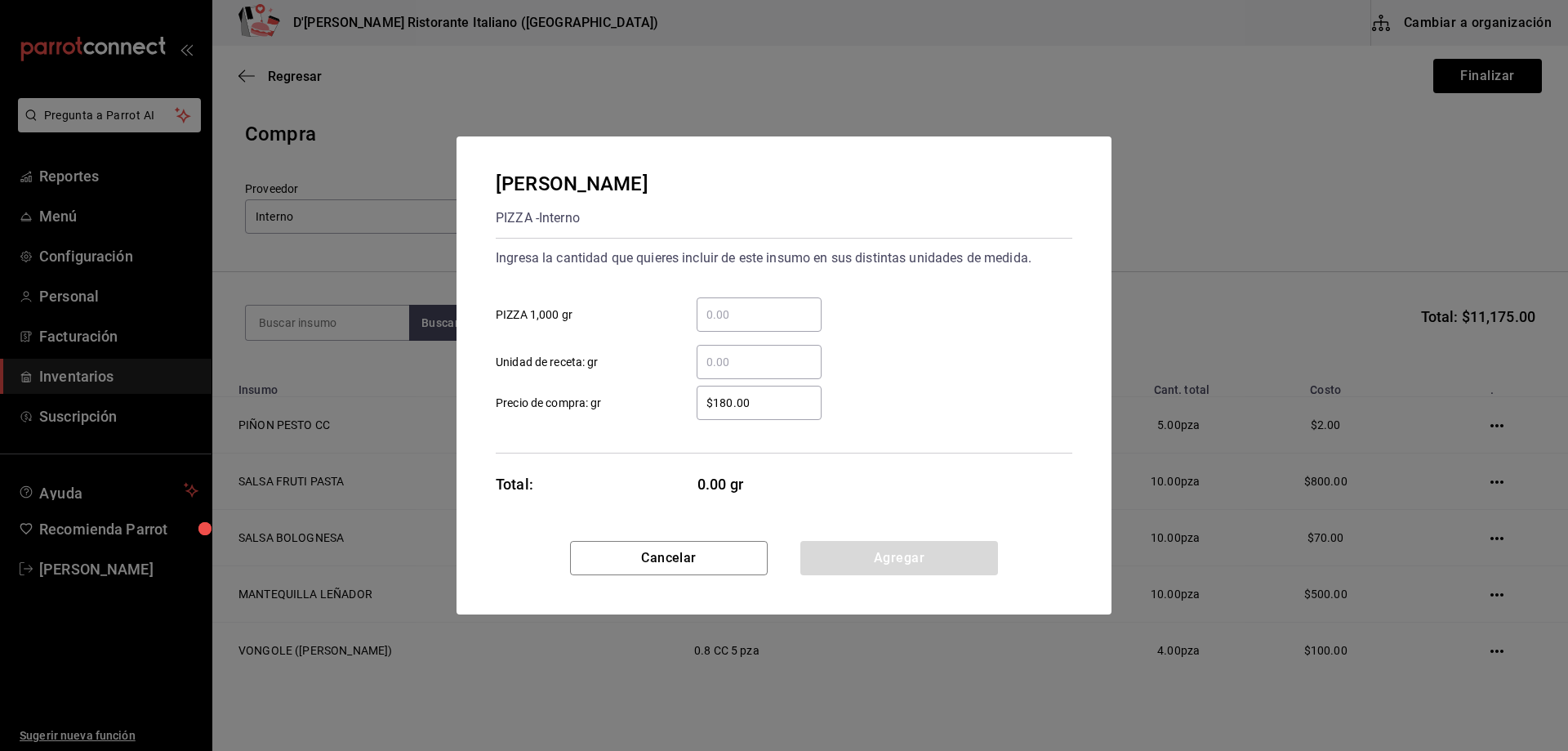
click at [722, 309] on input "​ PIZZA 1,000 gr" at bounding box center [759, 314] width 125 height 19
type input "4"
click at [928, 554] on button "Agregar" at bounding box center [899, 558] width 198 height 35
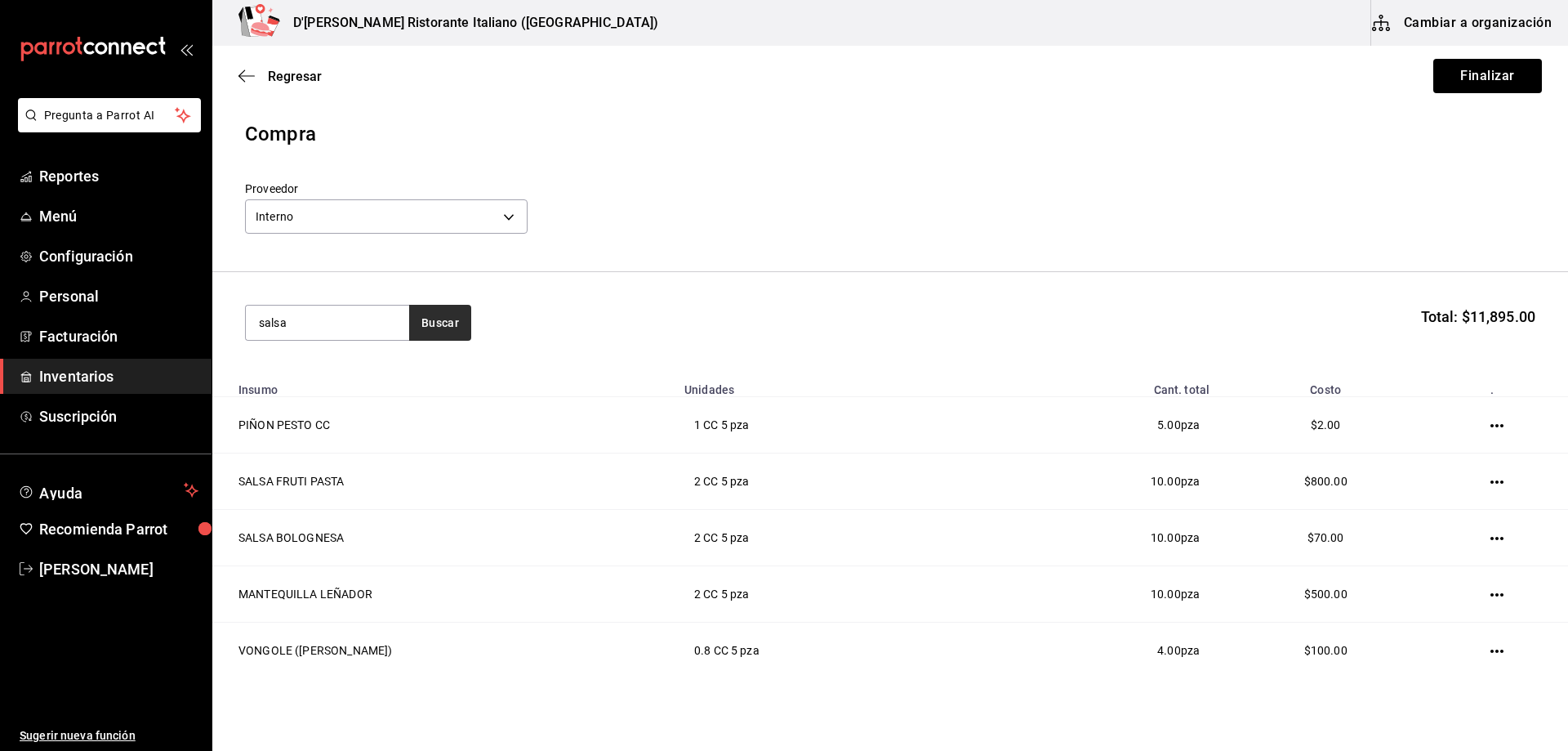
type input "salsa"
click at [447, 327] on button "Buscar" at bounding box center [441, 323] width 62 height 36
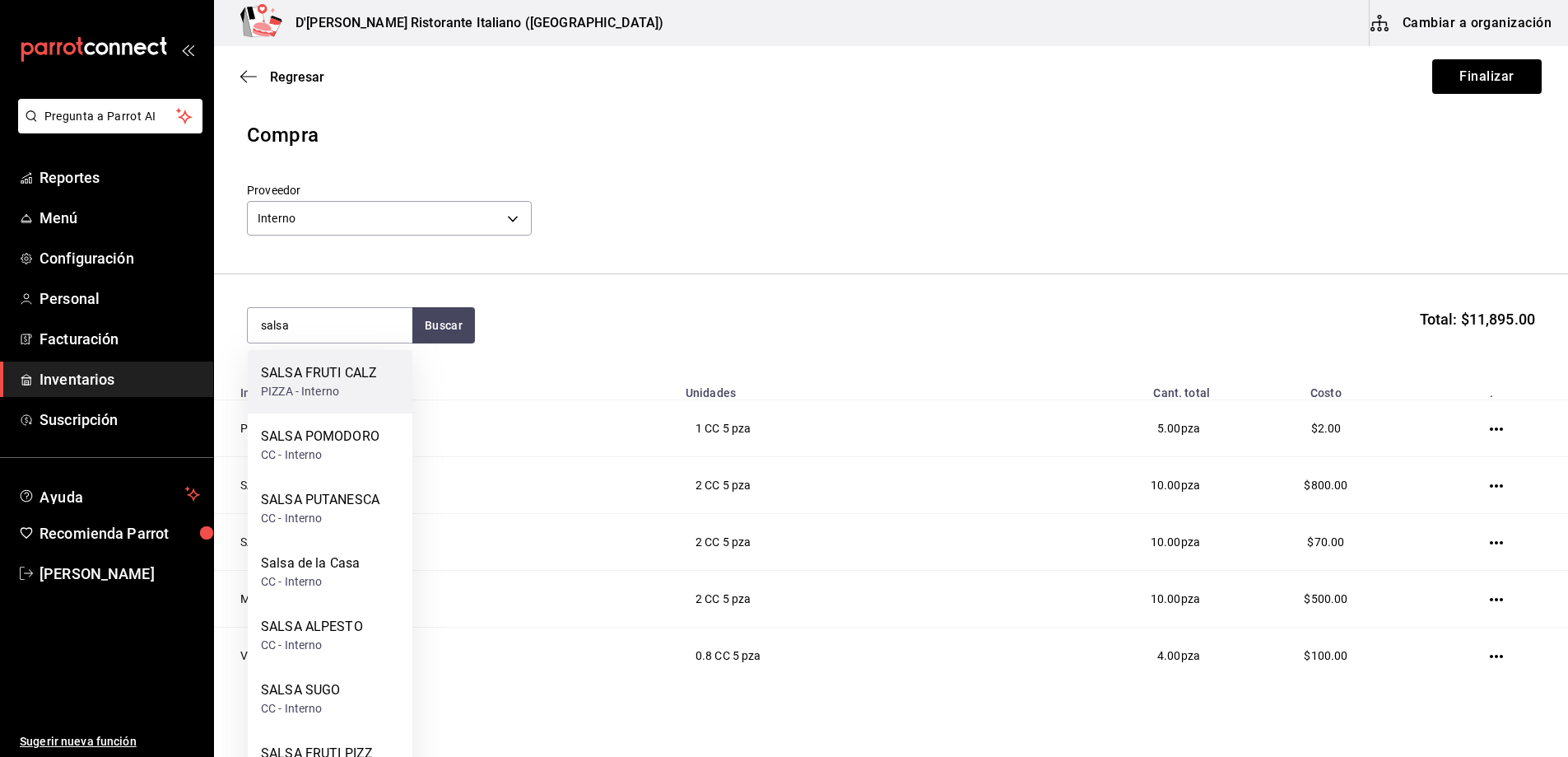
click at [353, 382] on div "SALSA FRUTI CALZ" at bounding box center [319, 372] width 116 height 20
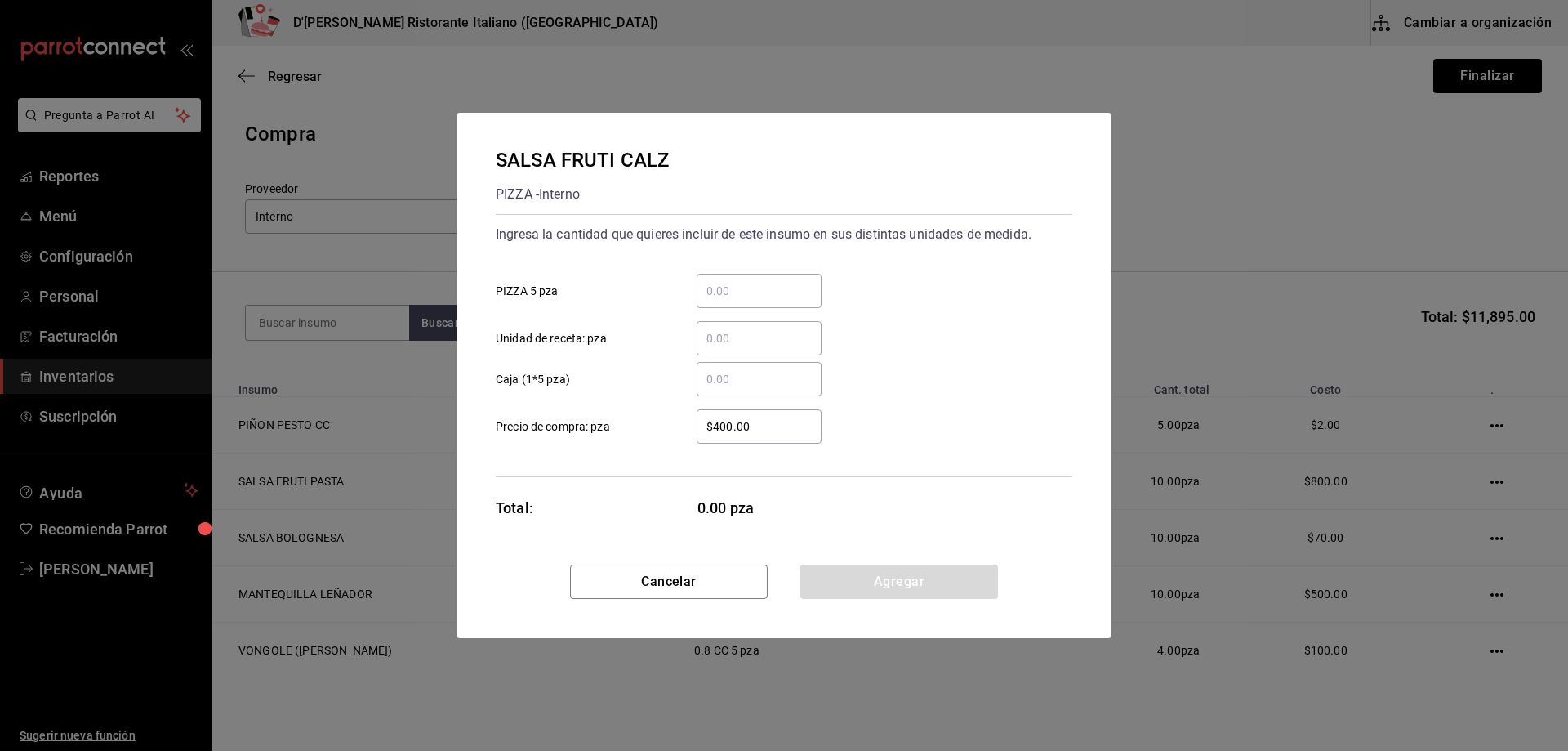
click at [789, 290] on input "​ PIZZA 5 pza" at bounding box center [759, 290] width 125 height 19
type input "1"
click at [913, 583] on button "Agregar" at bounding box center [899, 582] width 198 height 35
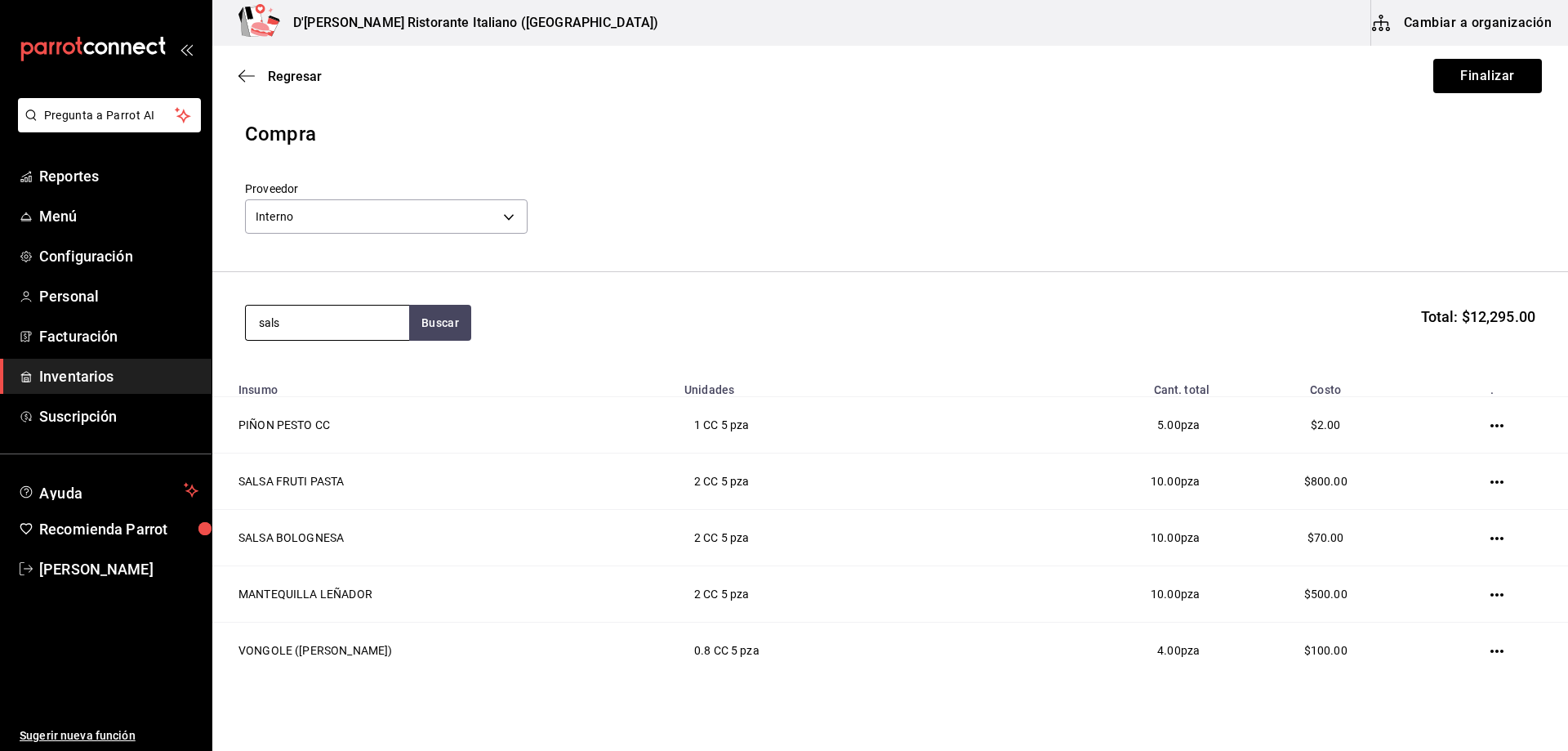
type input "salsa"
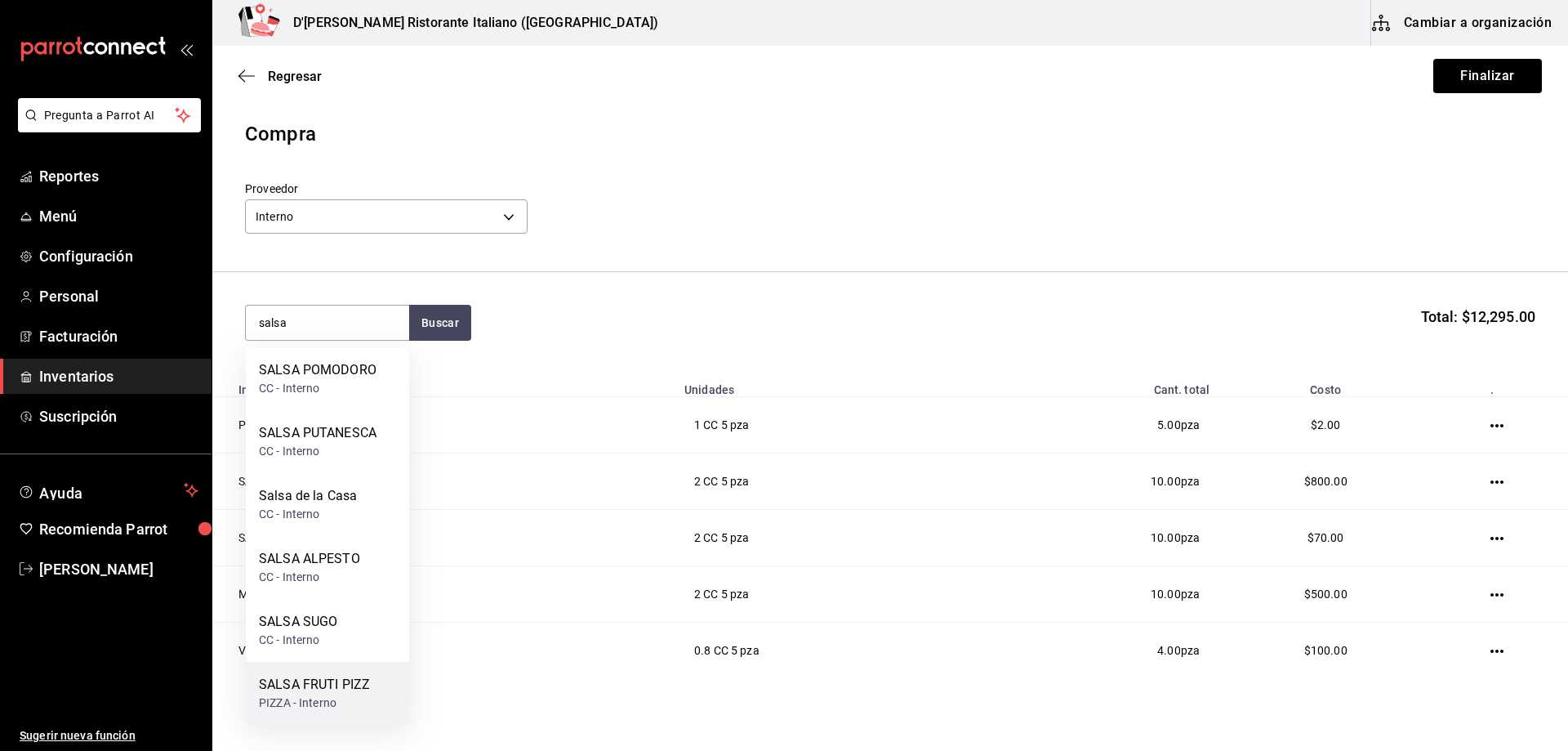
click at [309, 684] on div "SALSA FRUTI PIZZ" at bounding box center [314, 684] width 111 height 19
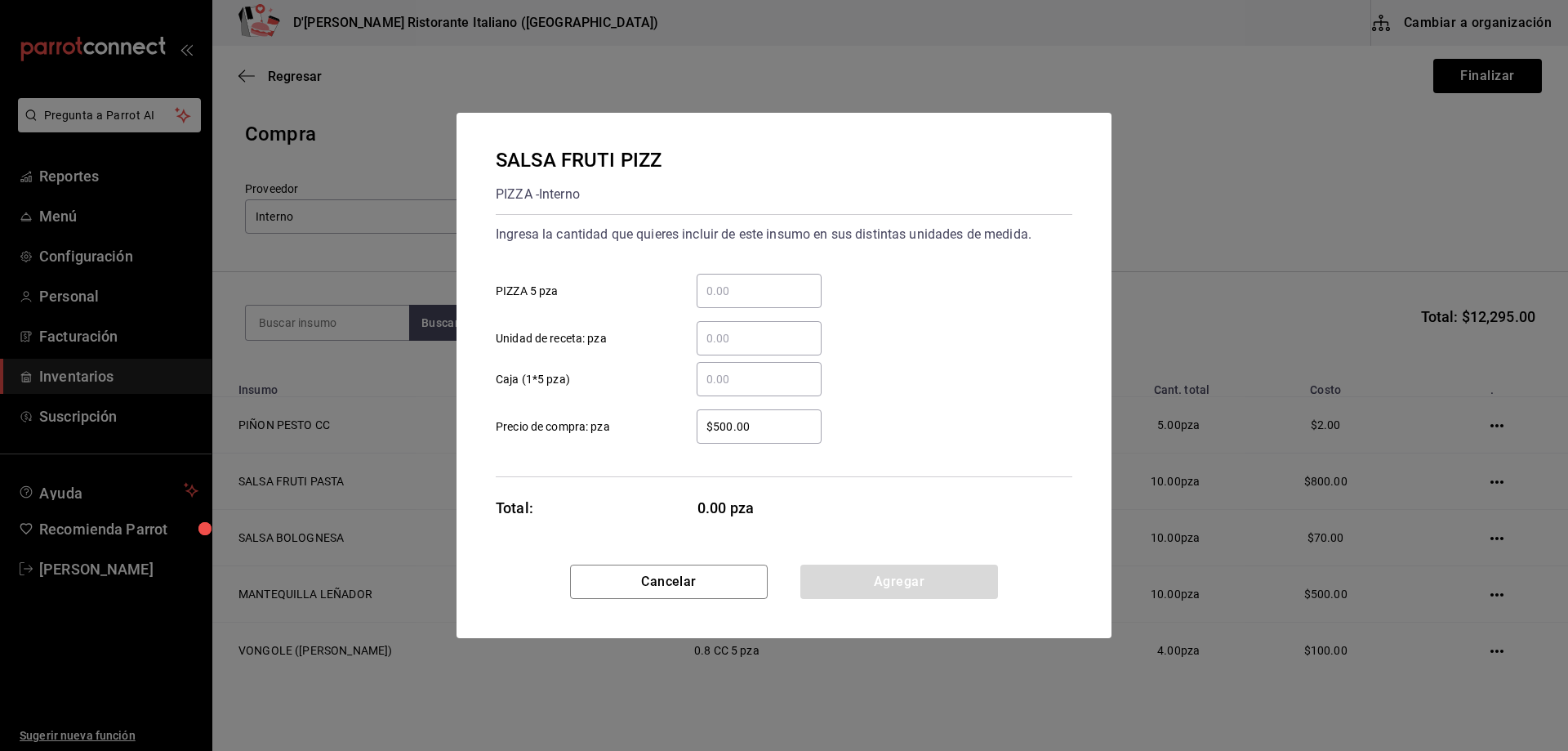
click at [739, 294] on input "​ PIZZA 5 pza" at bounding box center [759, 290] width 125 height 19
type input "1"
click at [881, 580] on button "Agregar" at bounding box center [899, 582] width 198 height 35
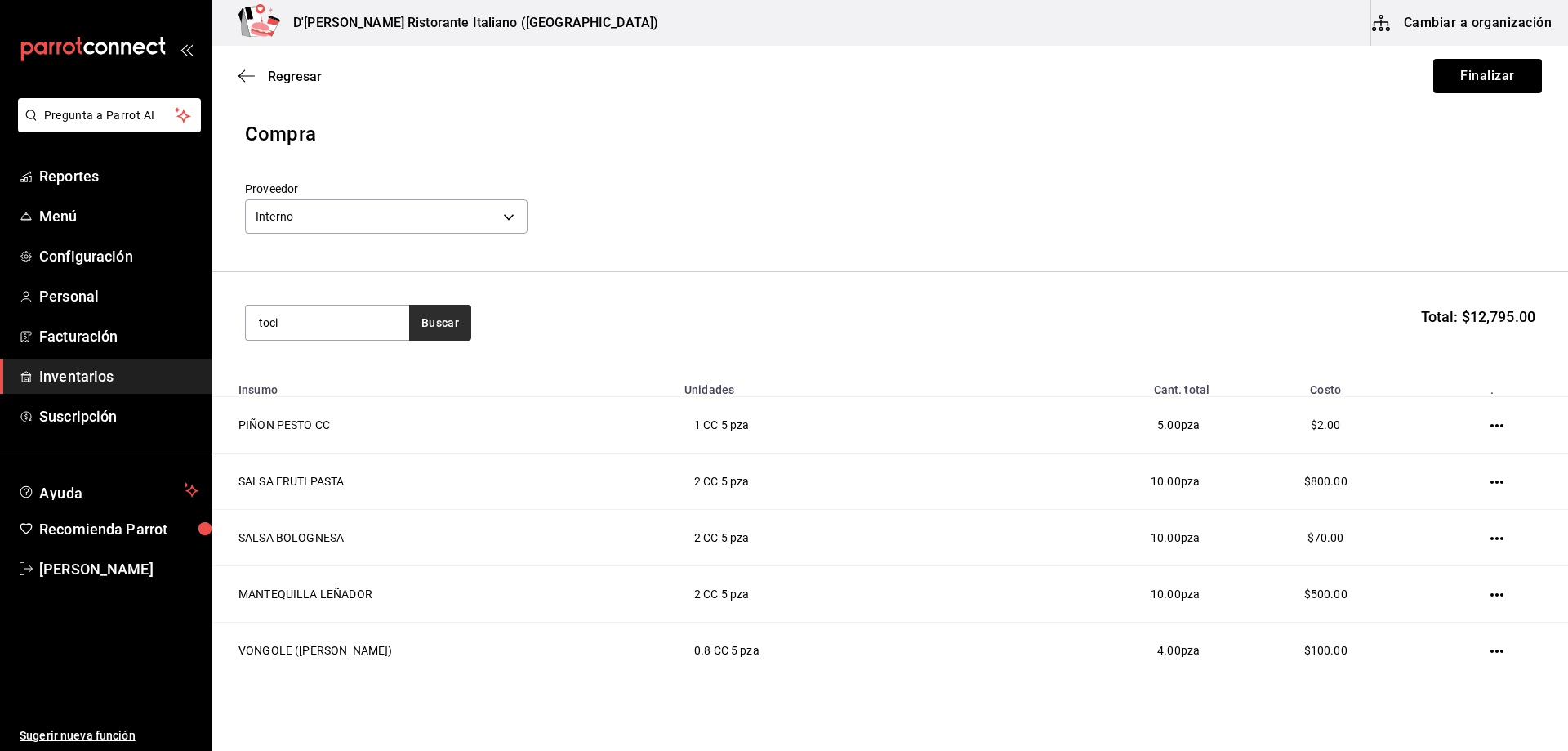
type input "toci"
click at [438, 319] on button "Buscar" at bounding box center [441, 323] width 62 height 36
click at [373, 383] on div "TOCINO PIZZ PIZZA - Interno" at bounding box center [328, 378] width 163 height 63
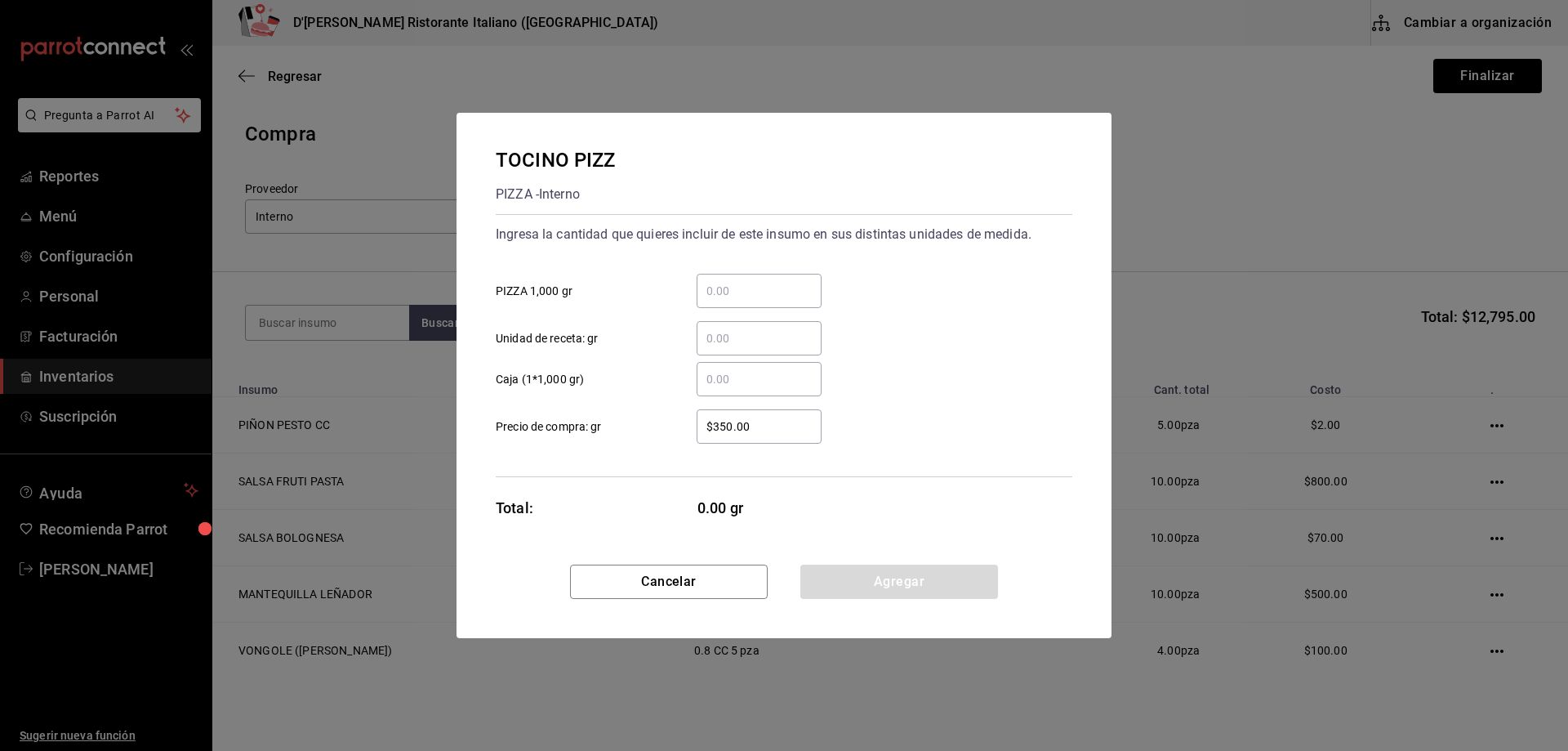
click at [720, 292] on input "​ PIZZA 1,000 gr" at bounding box center [759, 290] width 125 height 19
type input "1"
click at [901, 476] on div "Ingresa la cantidad que quieres incluir de este insumo en sus distintas unidade…" at bounding box center [784, 346] width 576 height 263
click at [891, 579] on button "Agregar" at bounding box center [899, 582] width 198 height 35
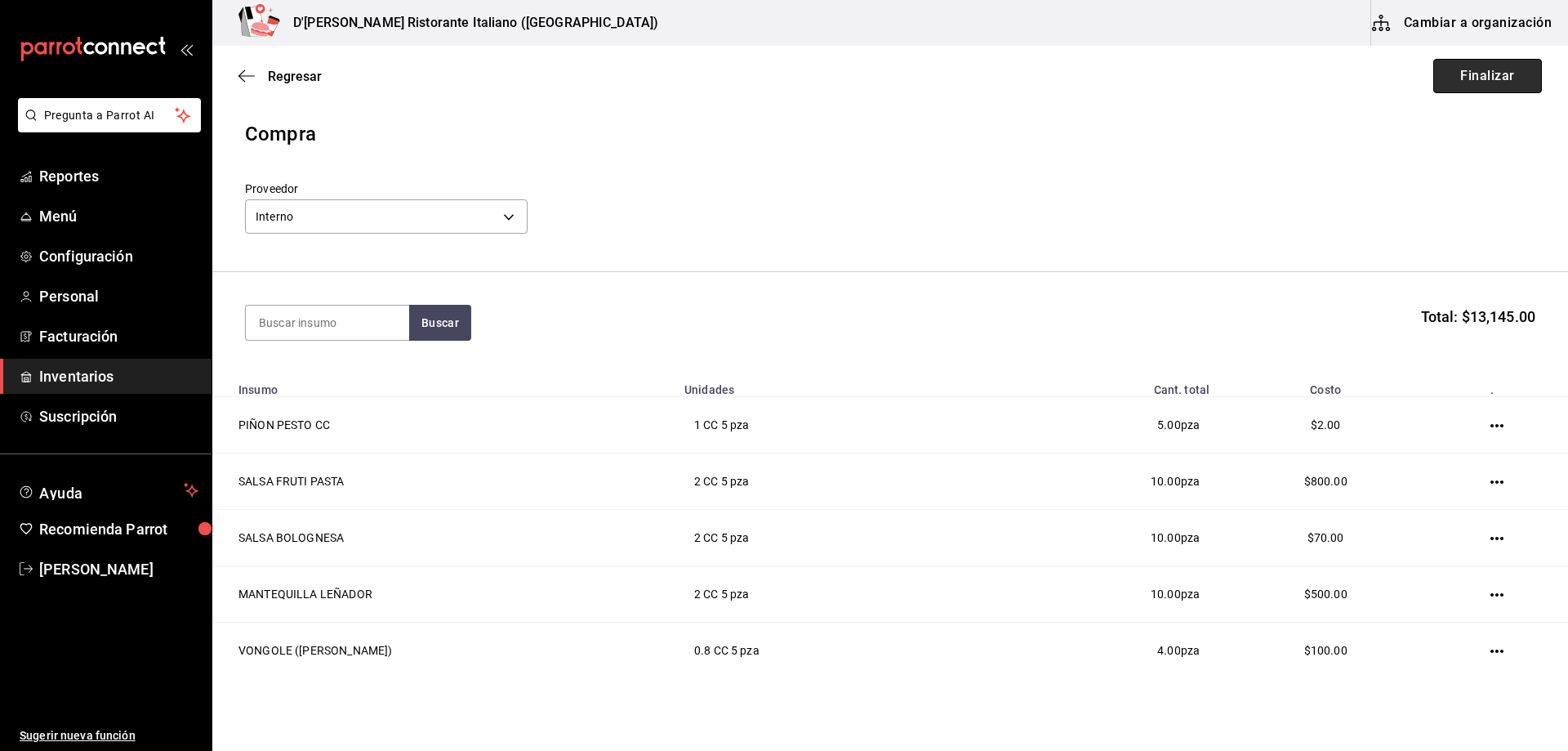
click at [1448, 76] on button "Finalizar" at bounding box center [1487, 76] width 109 height 35
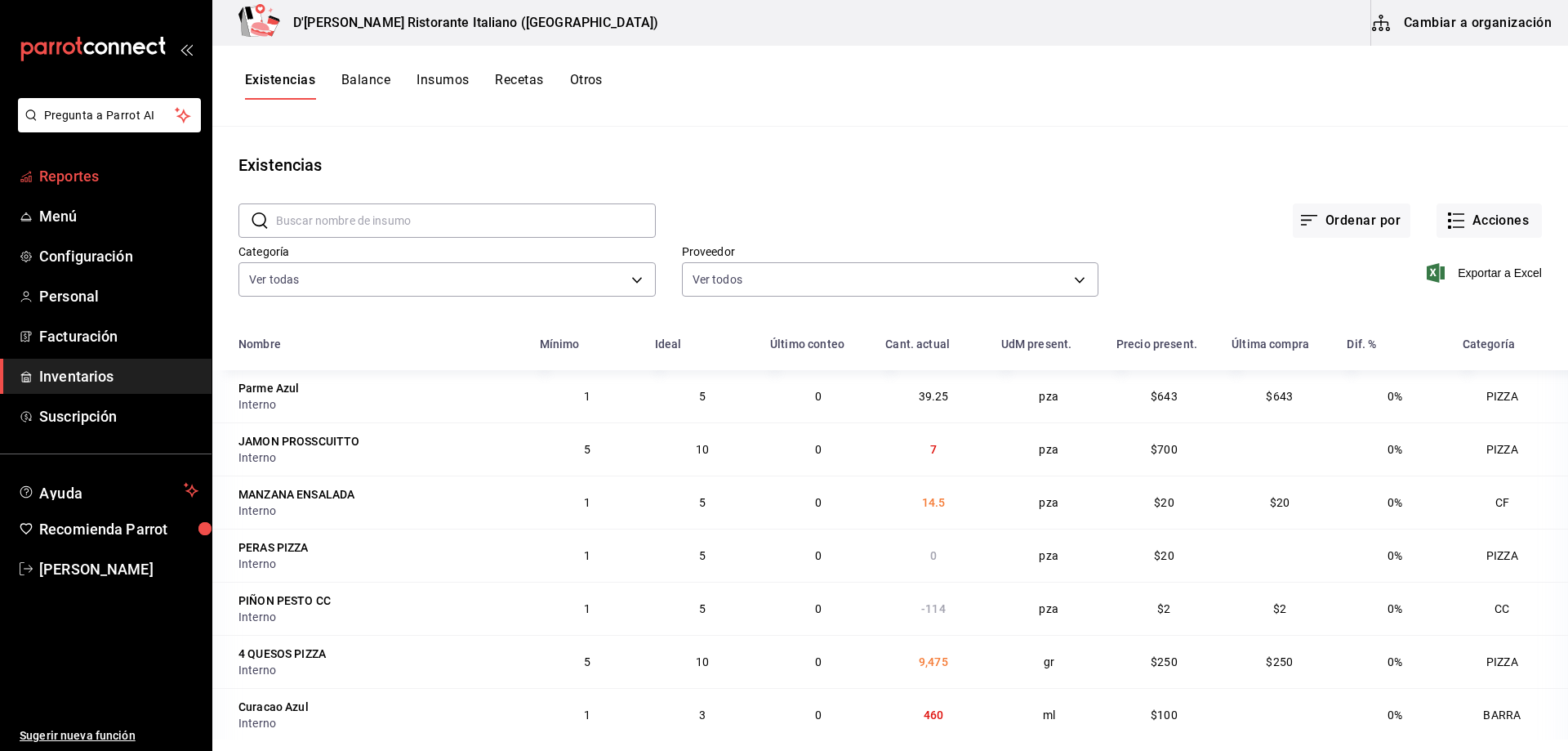
click at [83, 179] on span "Reportes" at bounding box center [119, 176] width 159 height 22
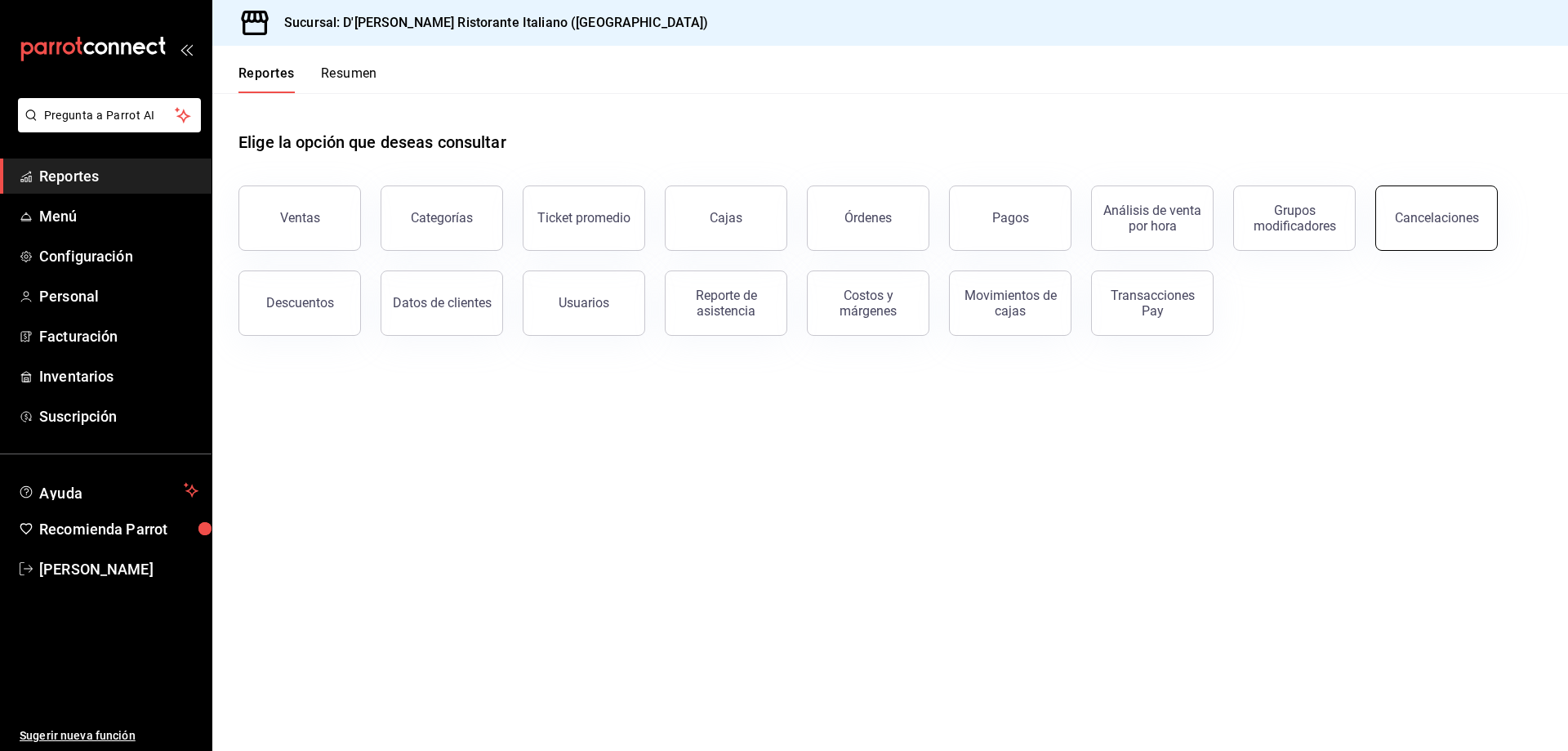
click at [1452, 208] on button "Cancelaciones" at bounding box center [1436, 218] width 122 height 66
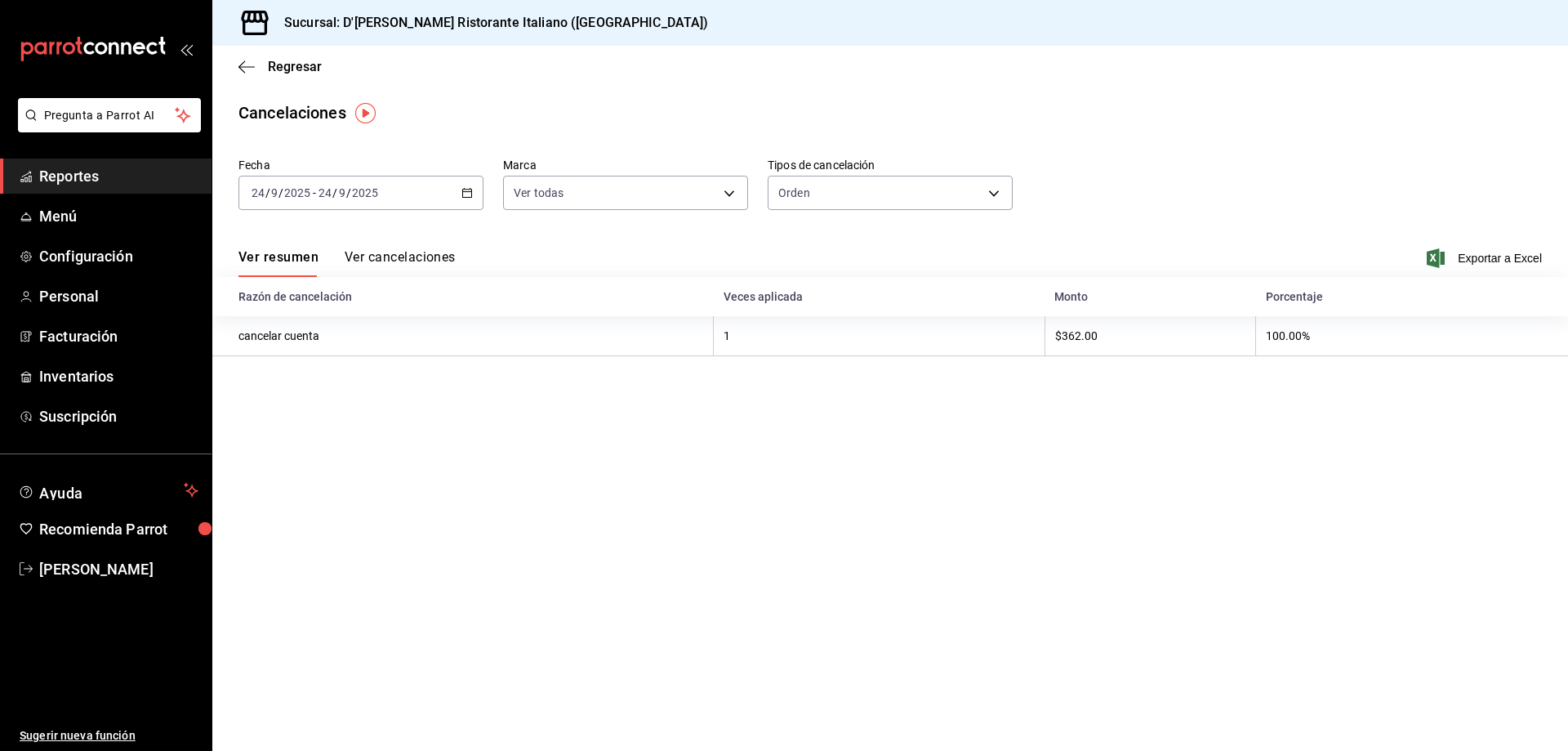
click at [399, 250] on button "Ver cancelaciones" at bounding box center [400, 263] width 111 height 28
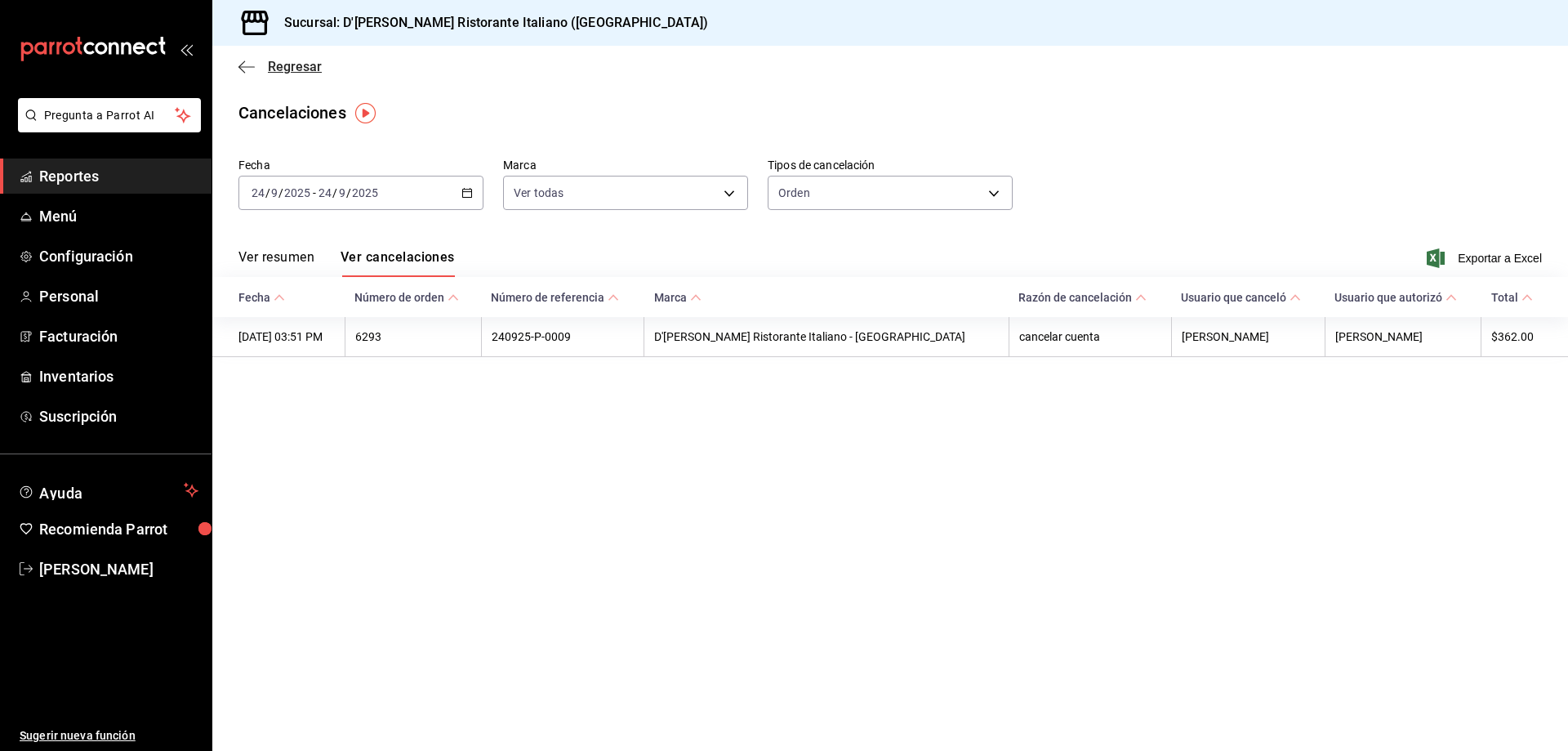
click at [267, 67] on span "Regresar" at bounding box center [280, 67] width 83 height 15
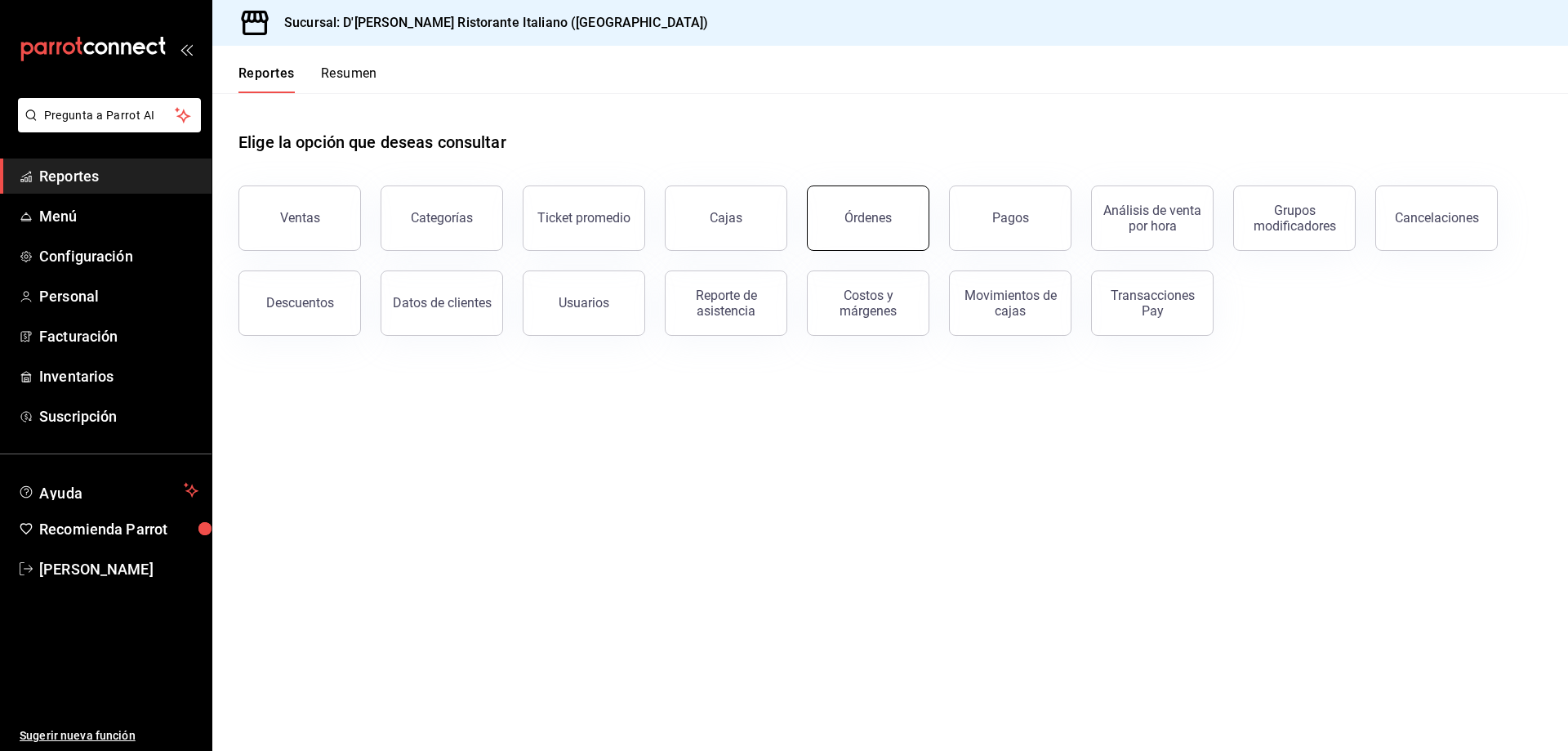
click at [873, 212] on div "Órdenes" at bounding box center [868, 217] width 47 height 15
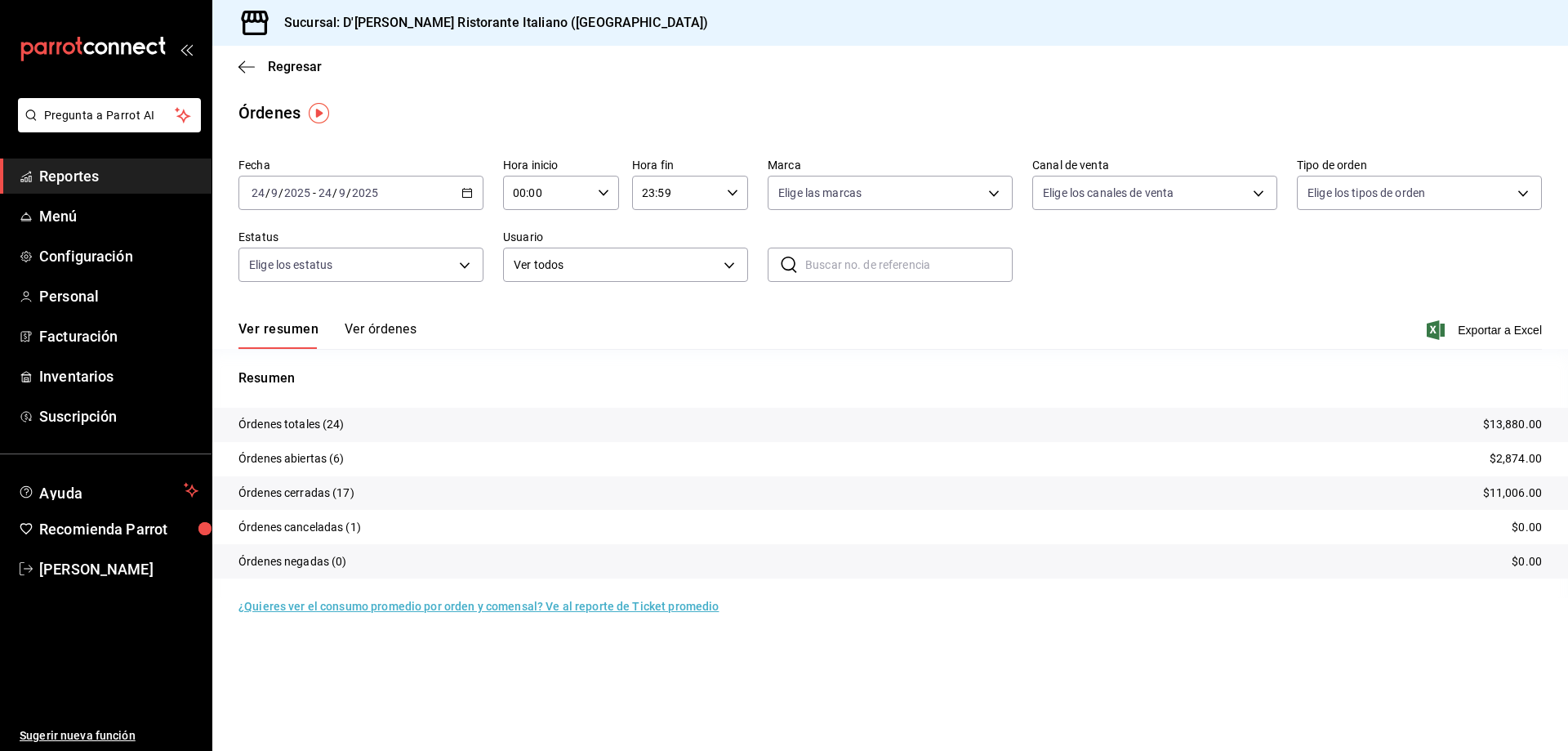
click at [365, 328] on button "Ver órdenes" at bounding box center [380, 335] width 72 height 28
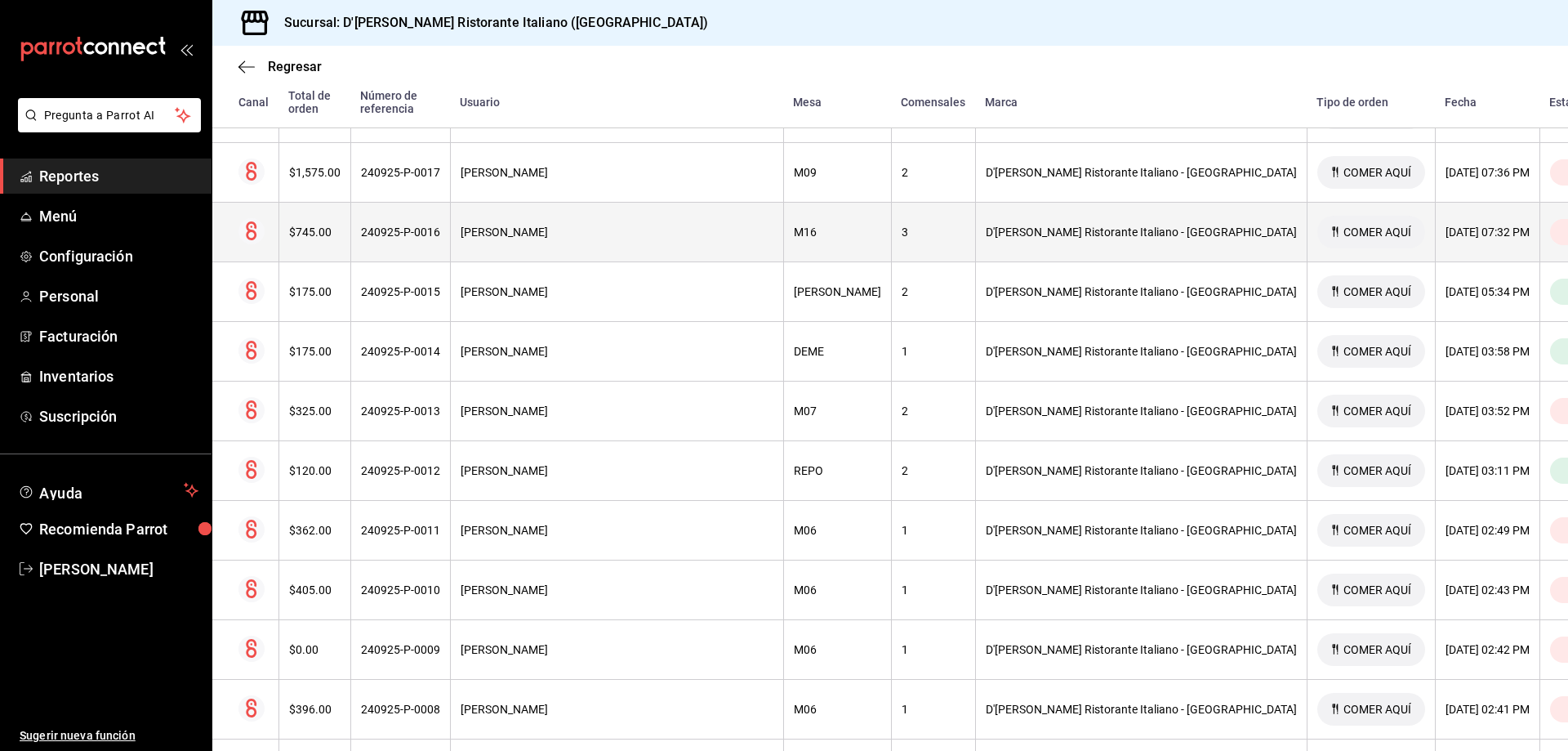
scroll to position [735, 0]
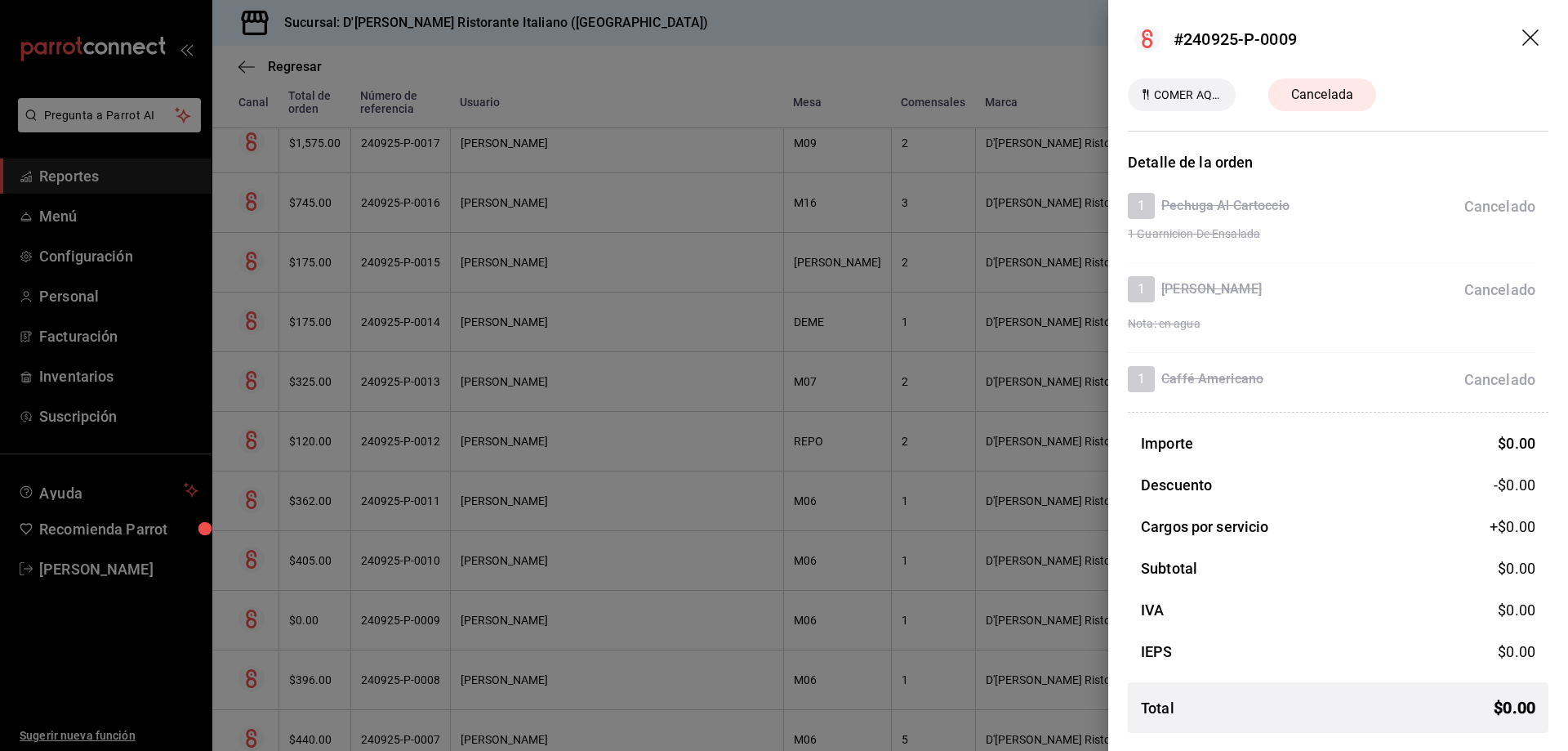
click at [1533, 40] on icon "drag" at bounding box center [1530, 37] width 16 height 16
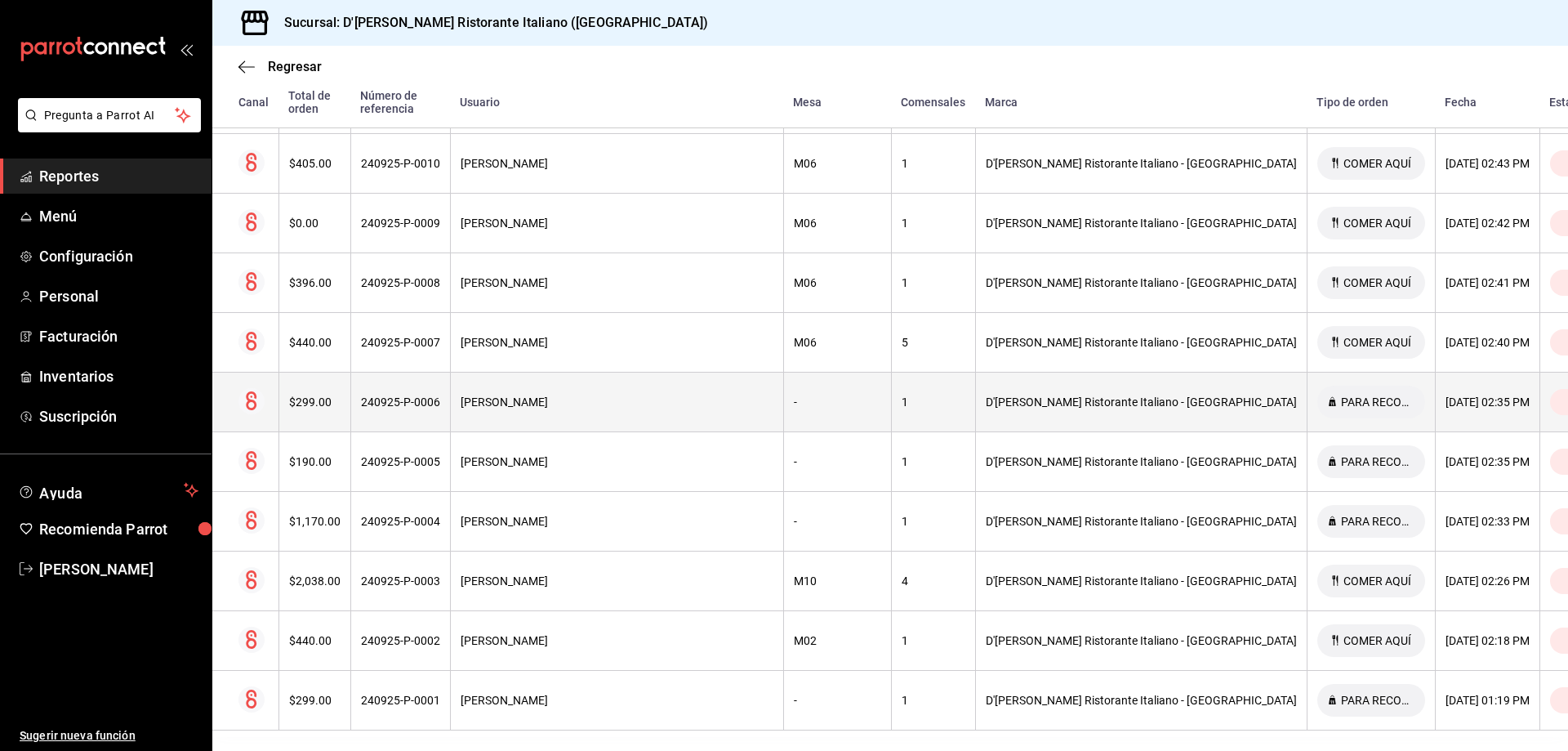
scroll to position [1050, 0]
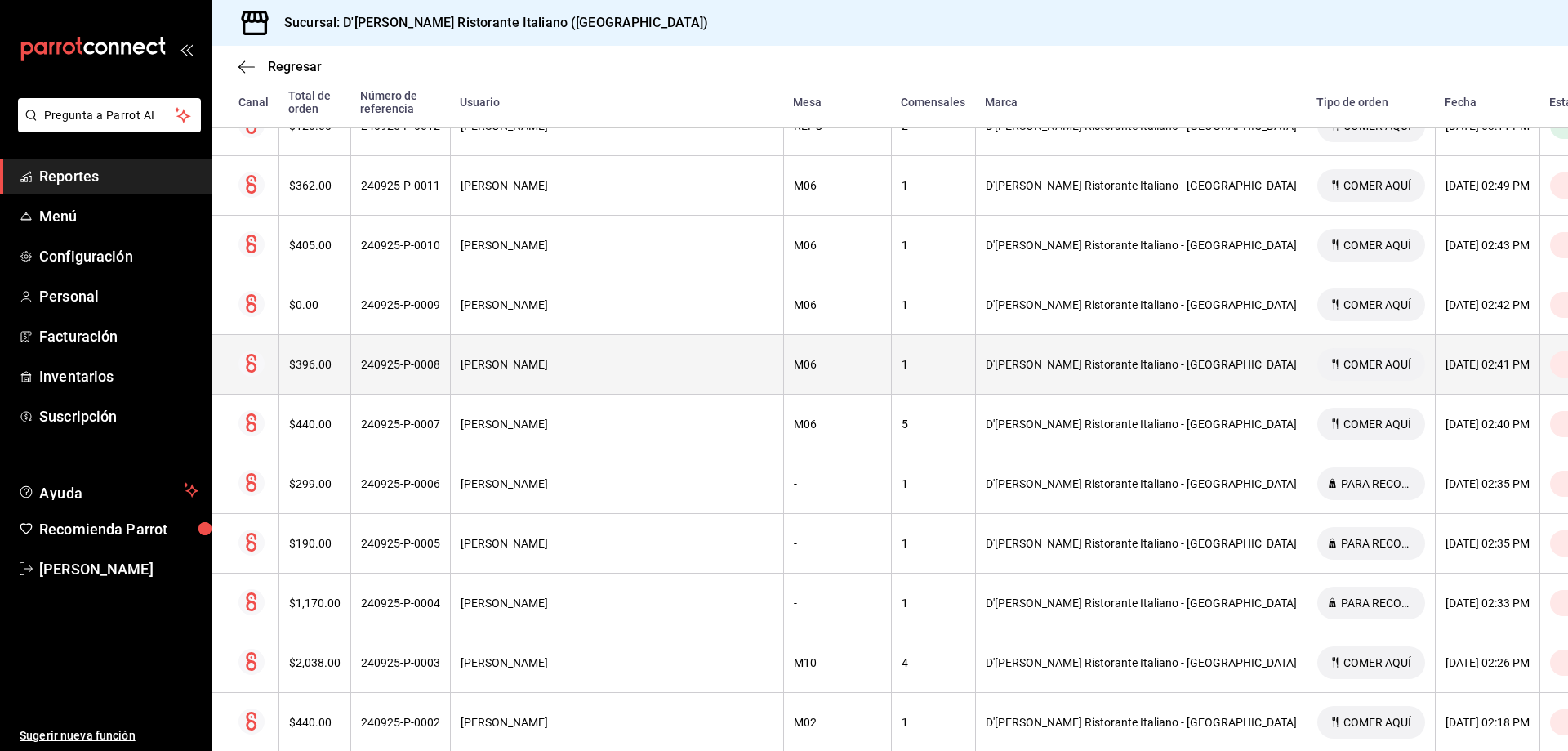
click at [975, 343] on th "D'[PERSON_NAME] Ristorante Italiano - [GEOGRAPHIC_DATA]" at bounding box center [1141, 364] width 332 height 60
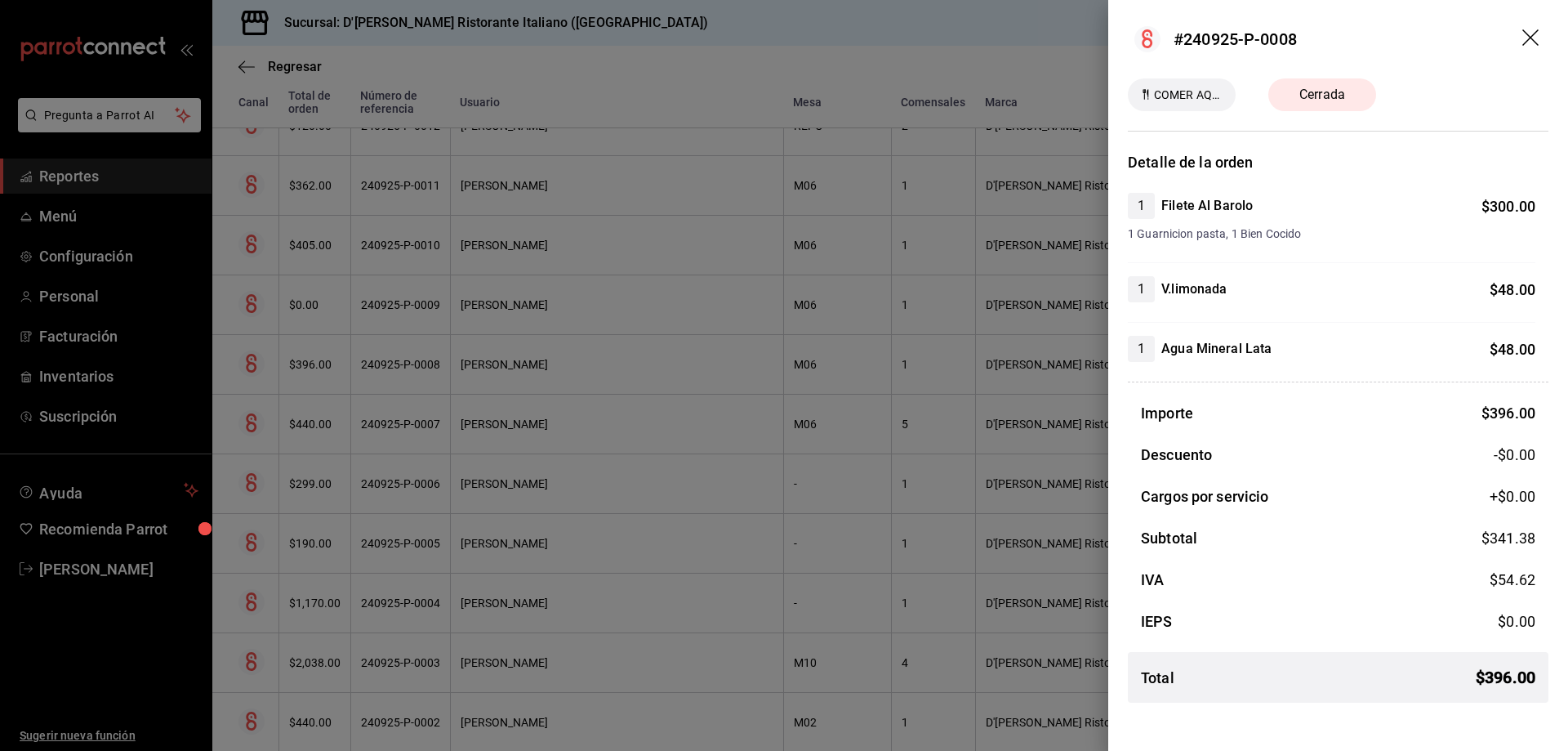
click at [1529, 35] on icon "drag" at bounding box center [1532, 39] width 19 height 19
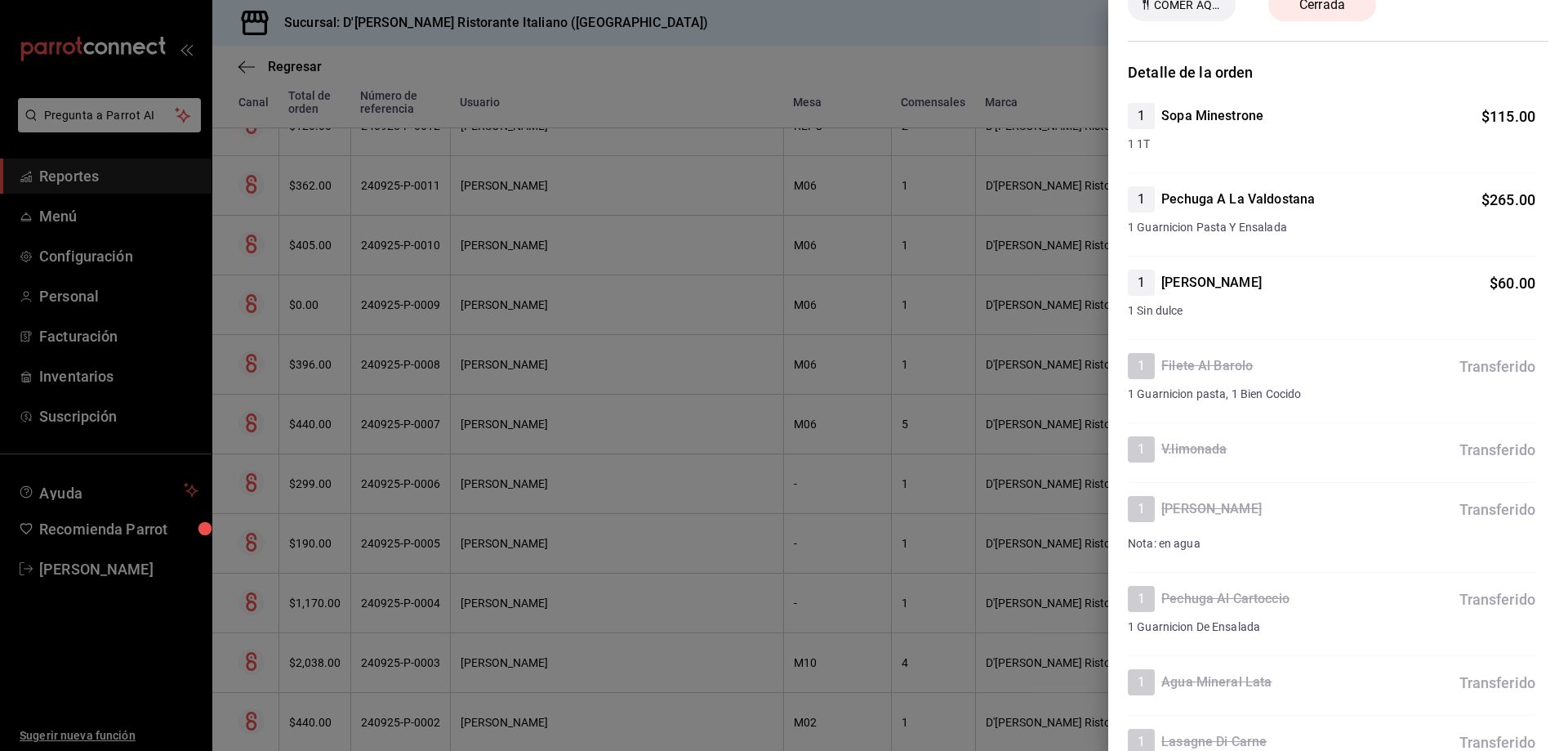
scroll to position [164, 0]
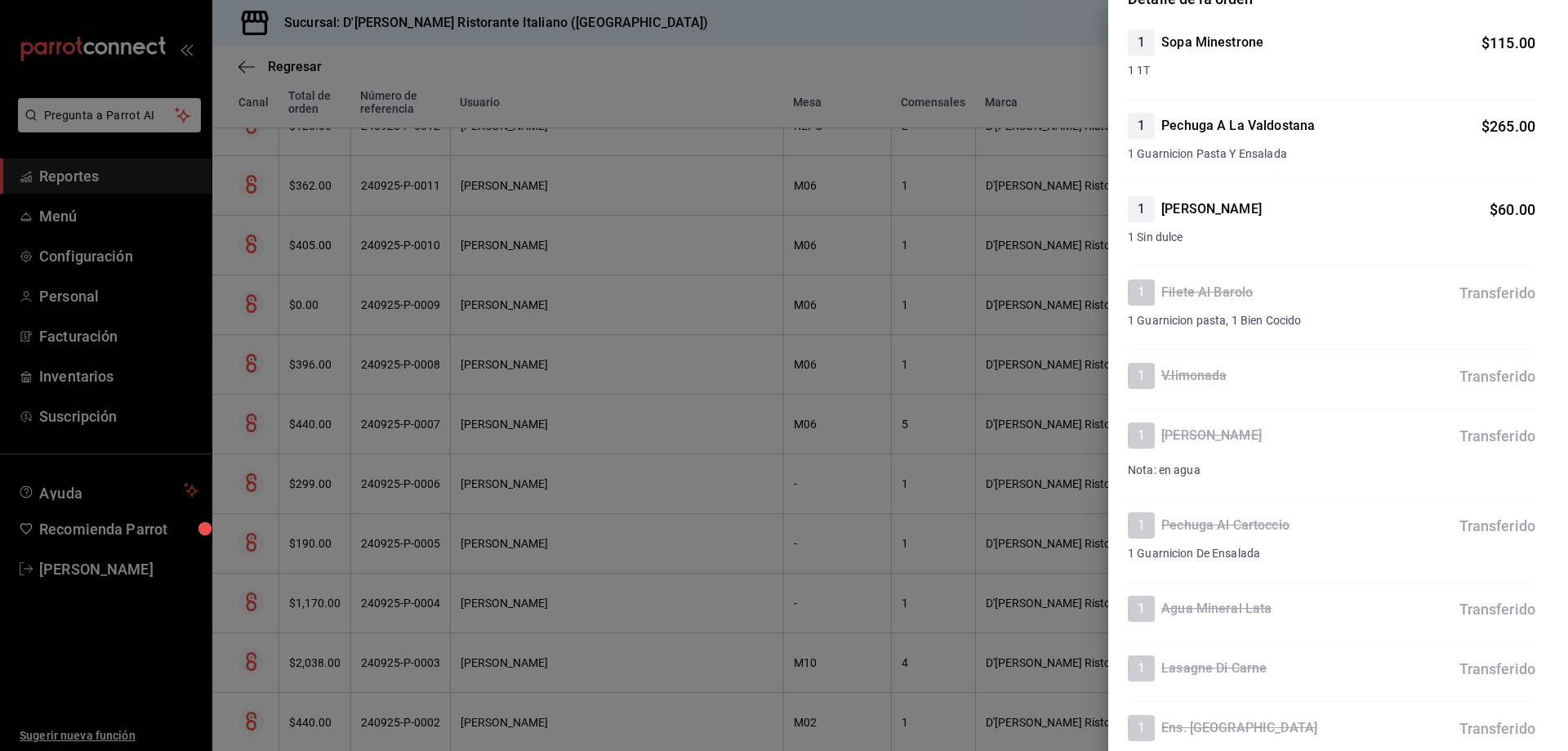
click at [1065, 74] on div at bounding box center [784, 375] width 1568 height 751
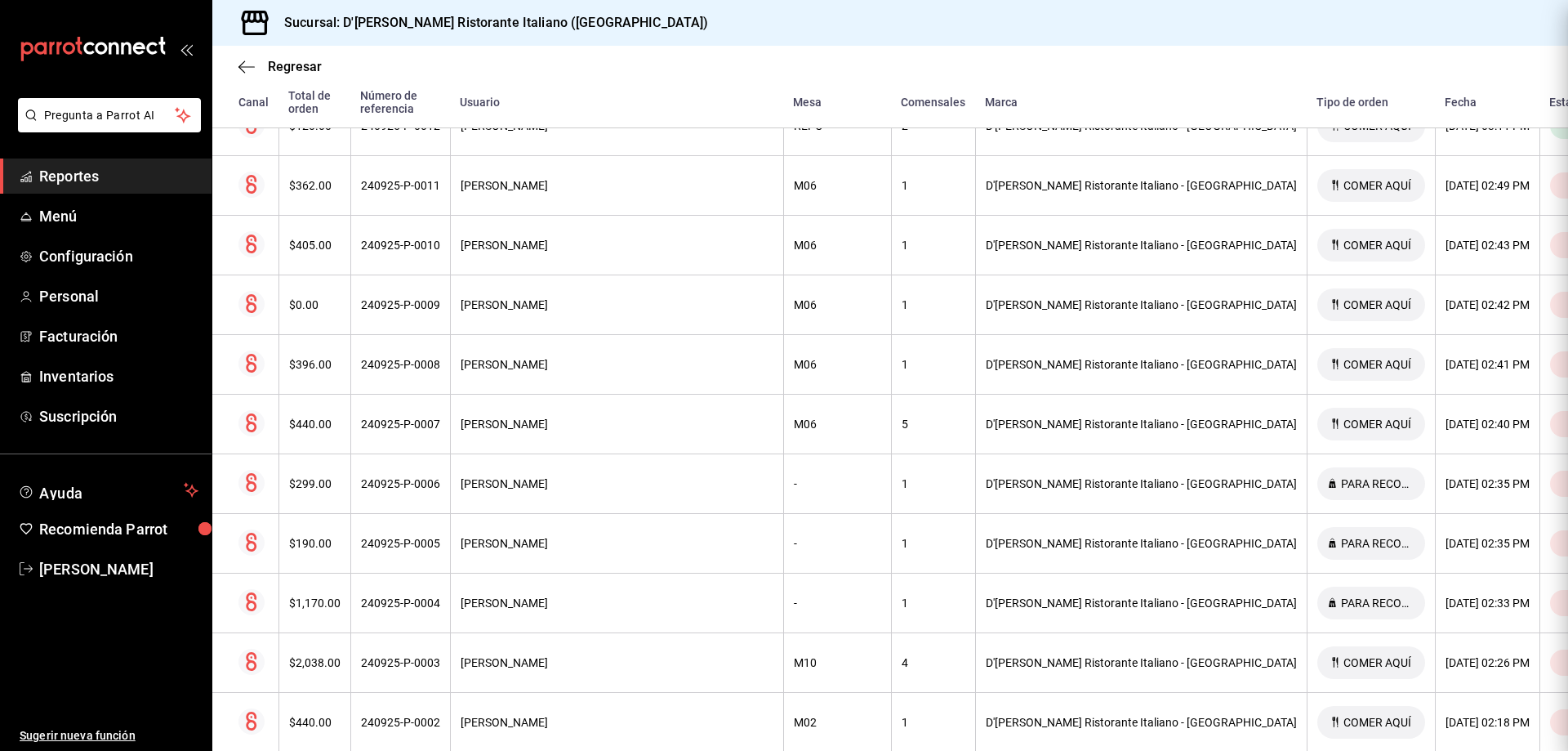
scroll to position [0, 0]
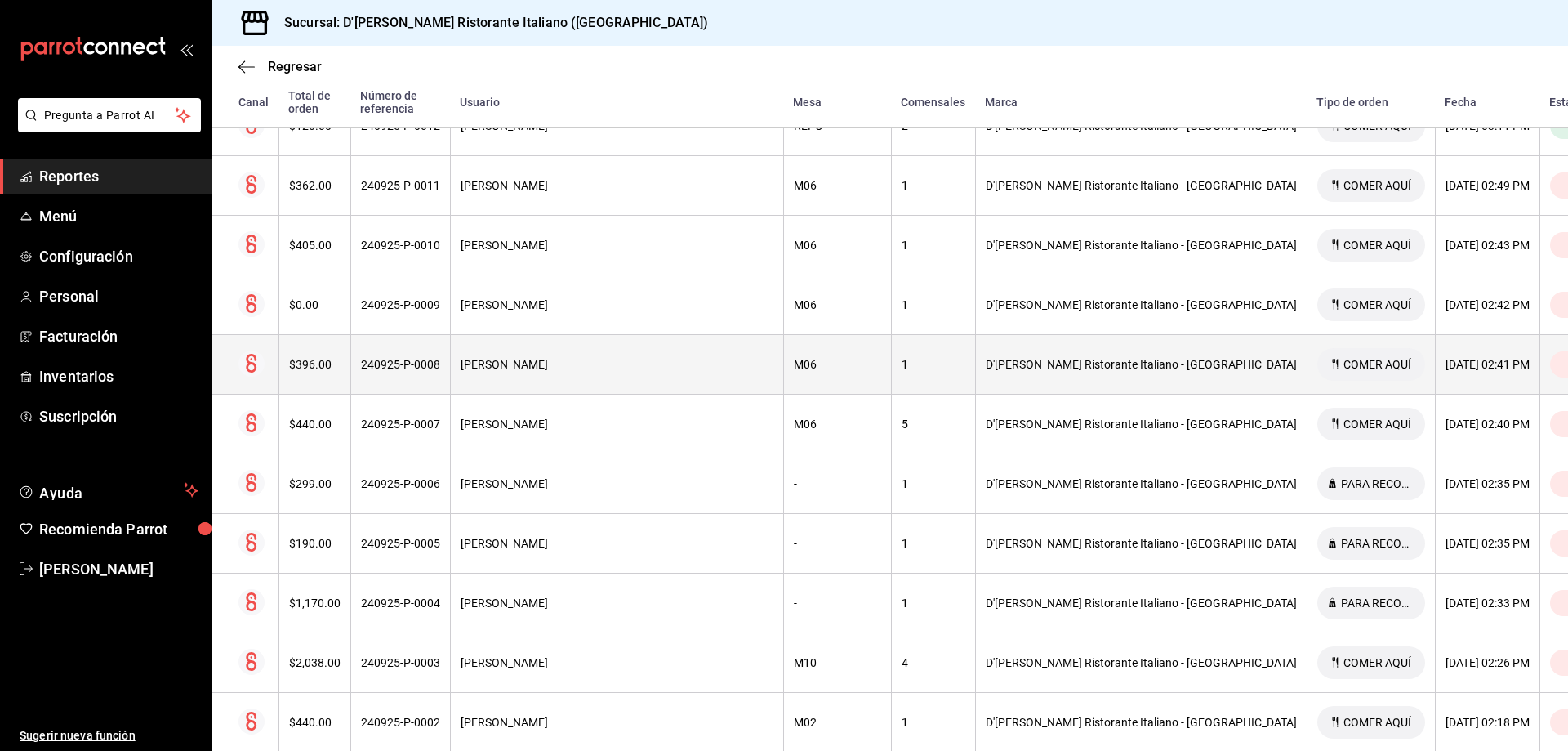
click at [694, 358] on div "[PERSON_NAME]" at bounding box center [617, 365] width 313 height 13
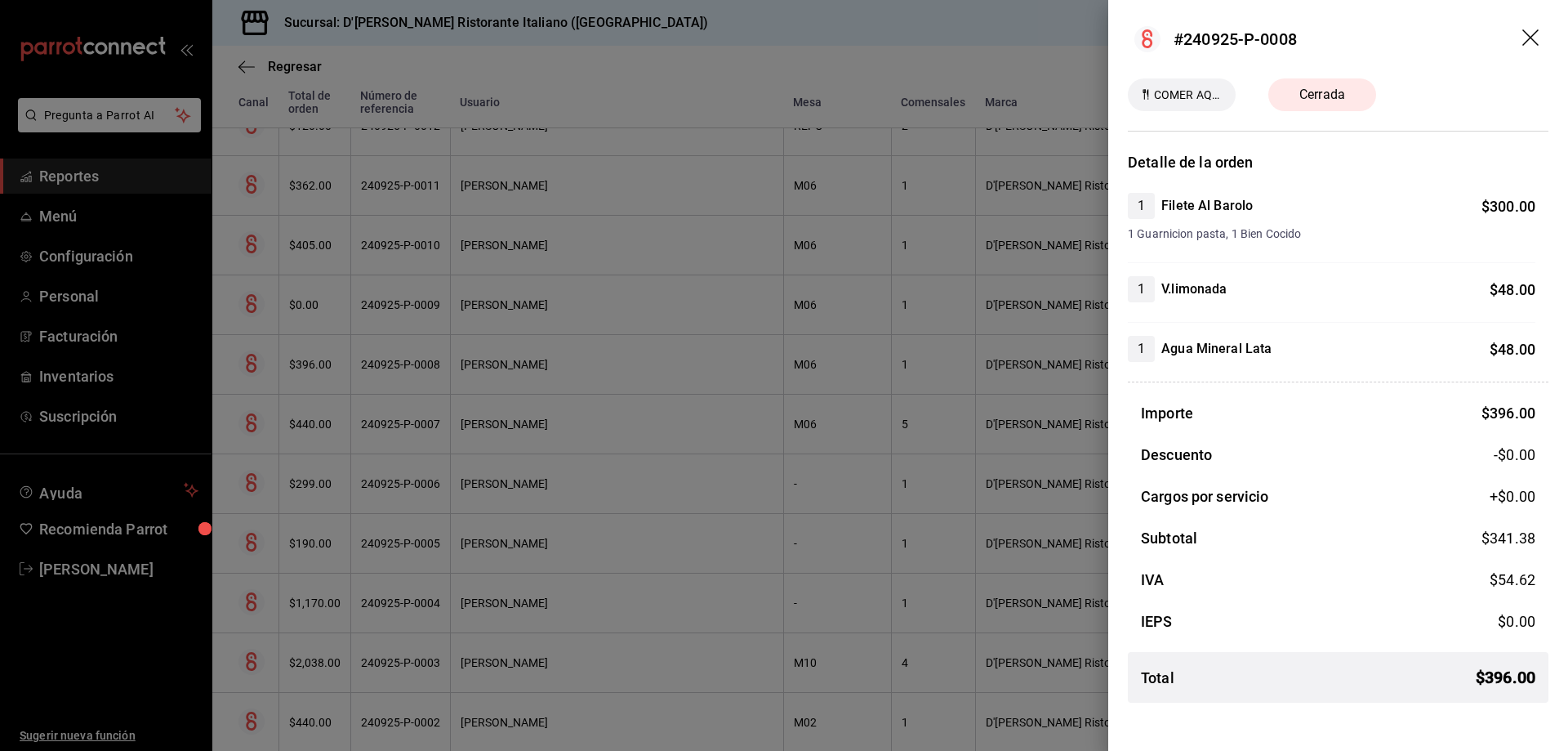
click at [1530, 35] on icon "drag" at bounding box center [1532, 39] width 19 height 19
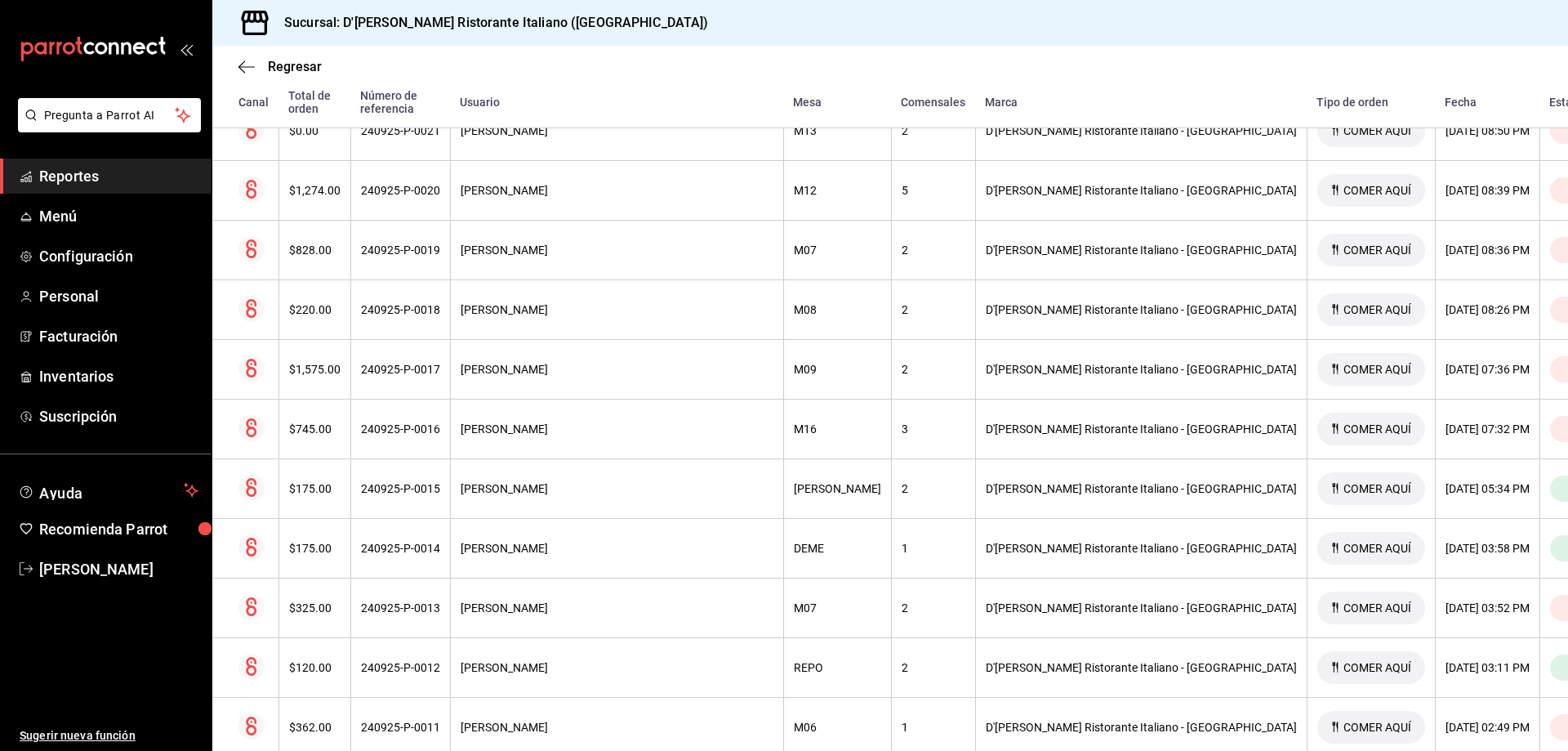
scroll to position [591, 0]
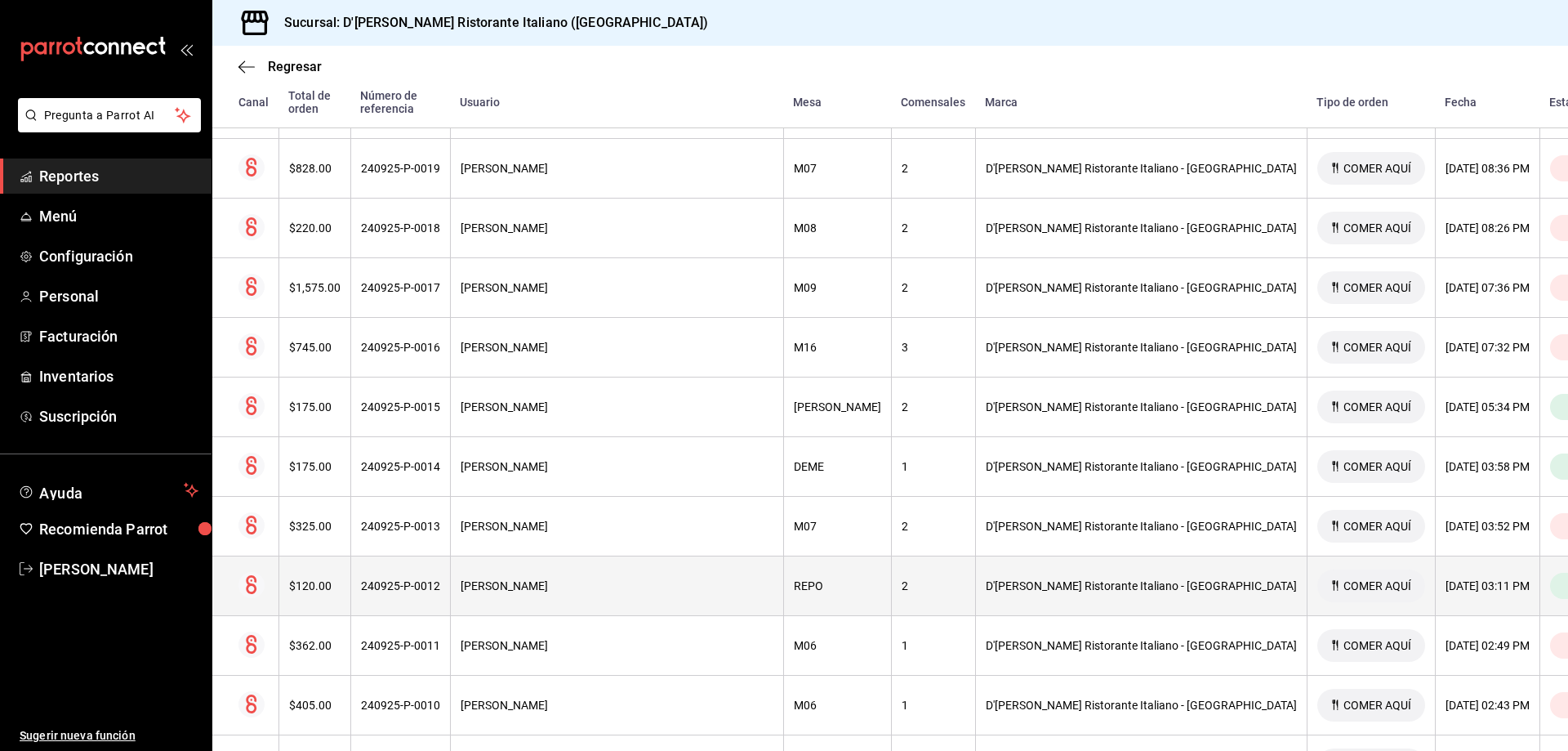
click at [752, 579] on div "[PERSON_NAME]" at bounding box center [617, 586] width 313 height 13
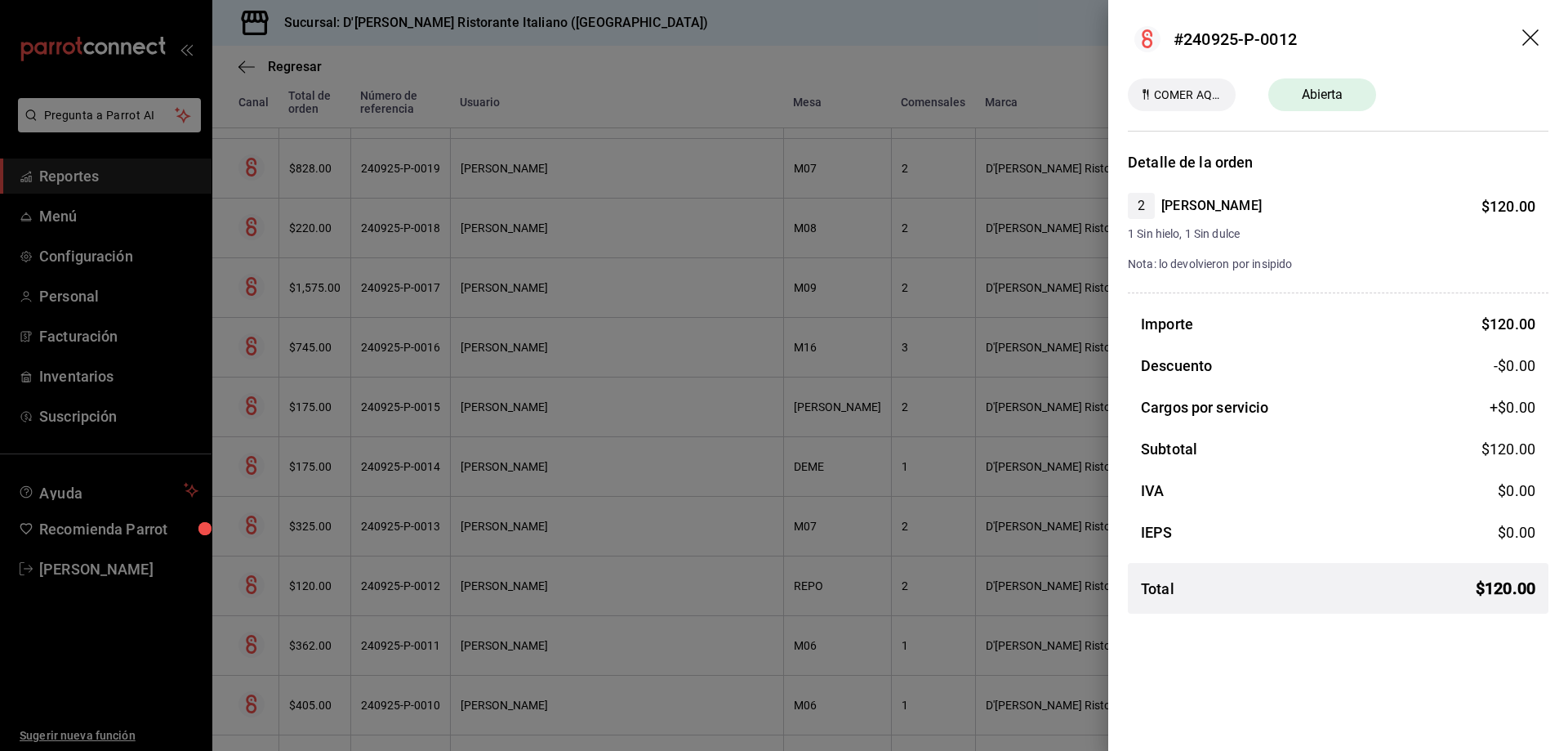
click at [1531, 37] on icon "drag" at bounding box center [1530, 37] width 16 height 16
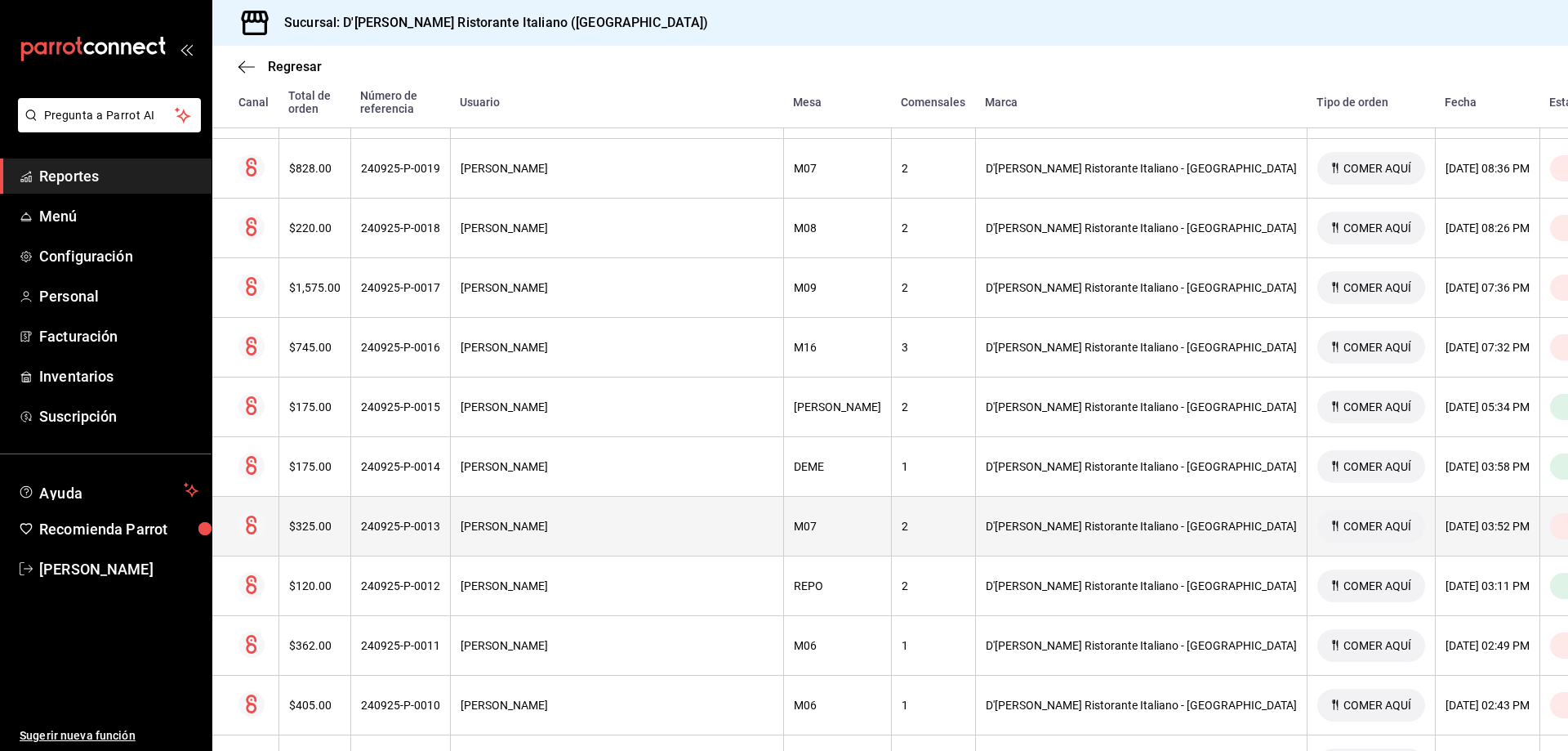
click at [1446, 519] on div "[DATE] 03:52 PM" at bounding box center [1488, 526] width 84 height 13
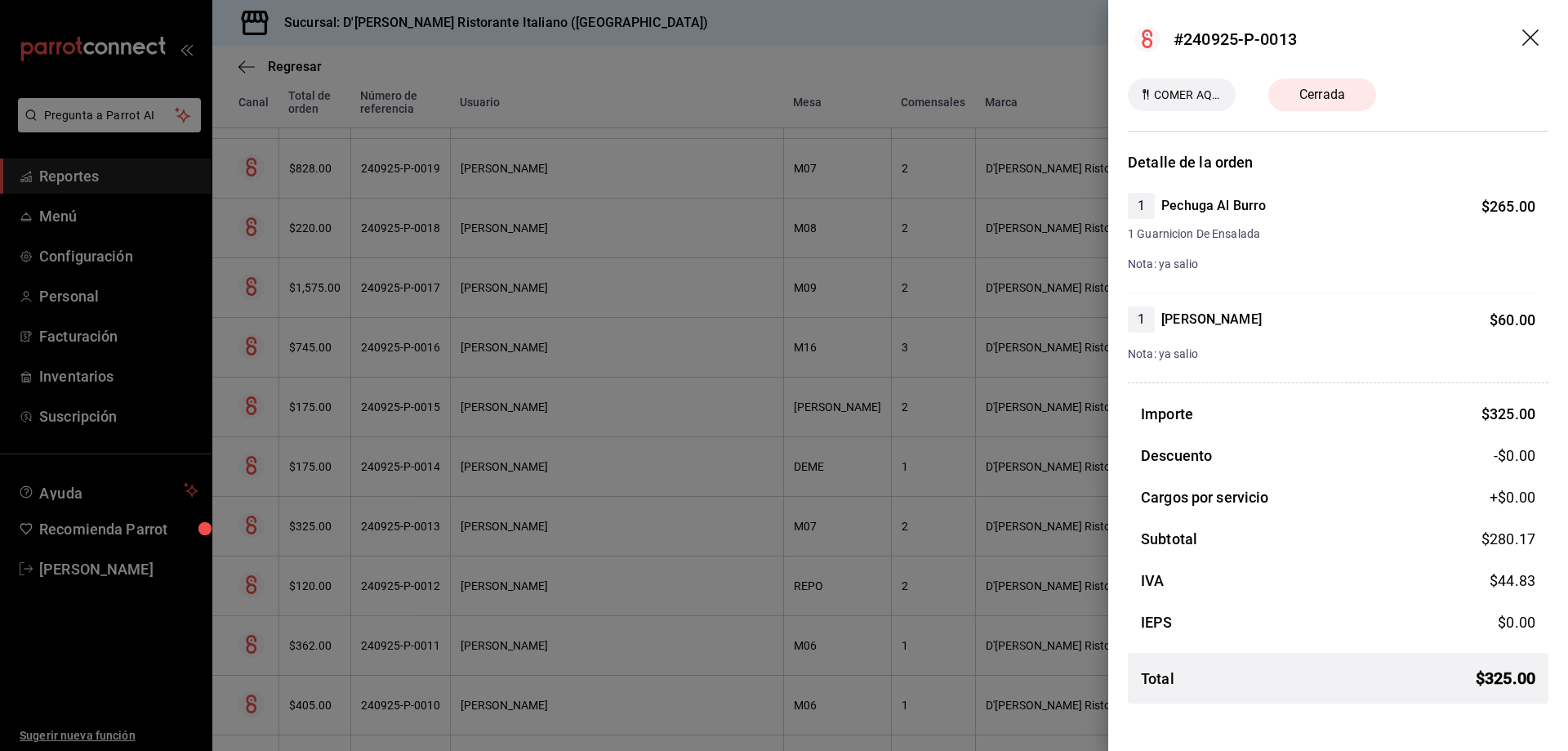
click at [1528, 33] on icon "drag" at bounding box center [1532, 39] width 19 height 19
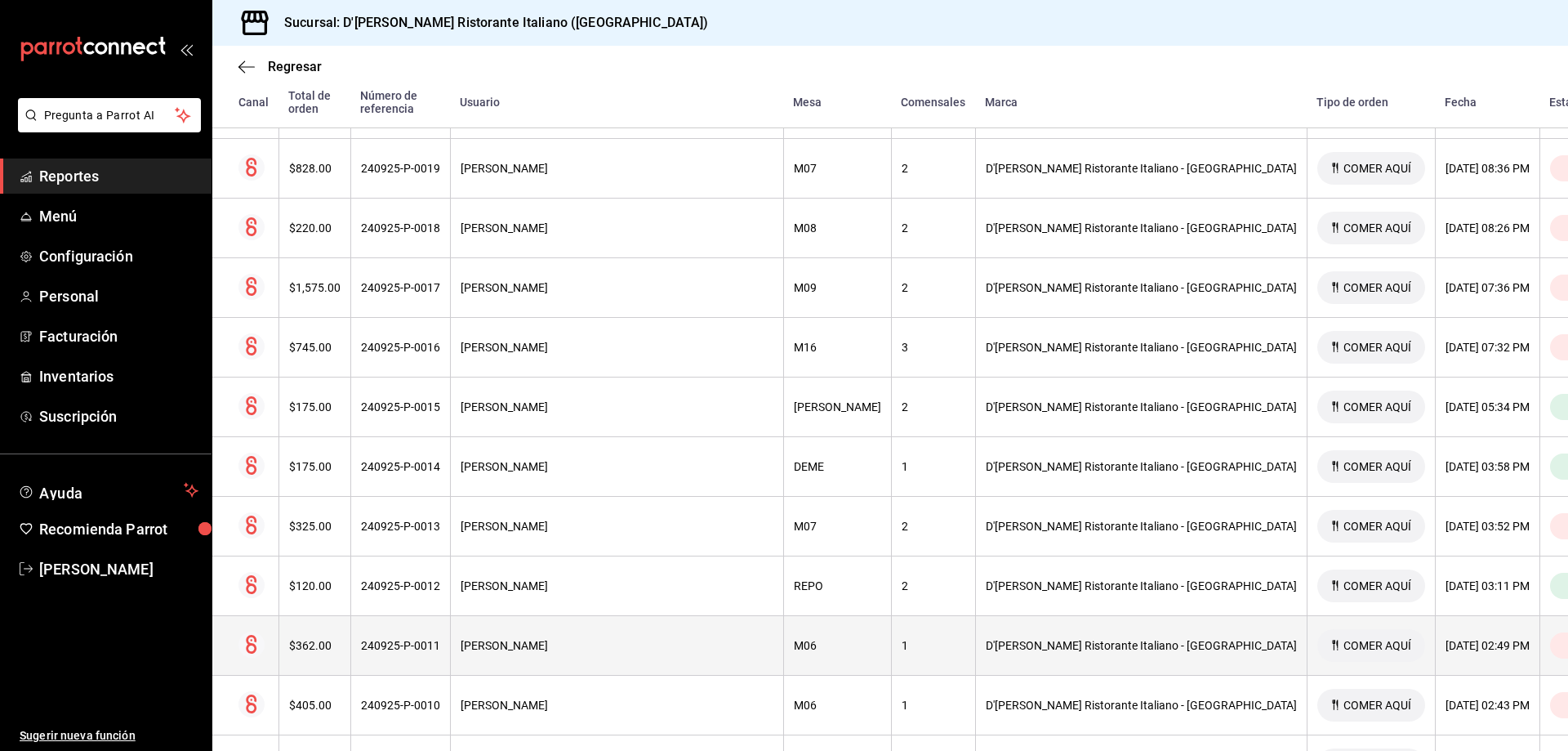
click at [904, 636] on th "1" at bounding box center [933, 646] width 84 height 60
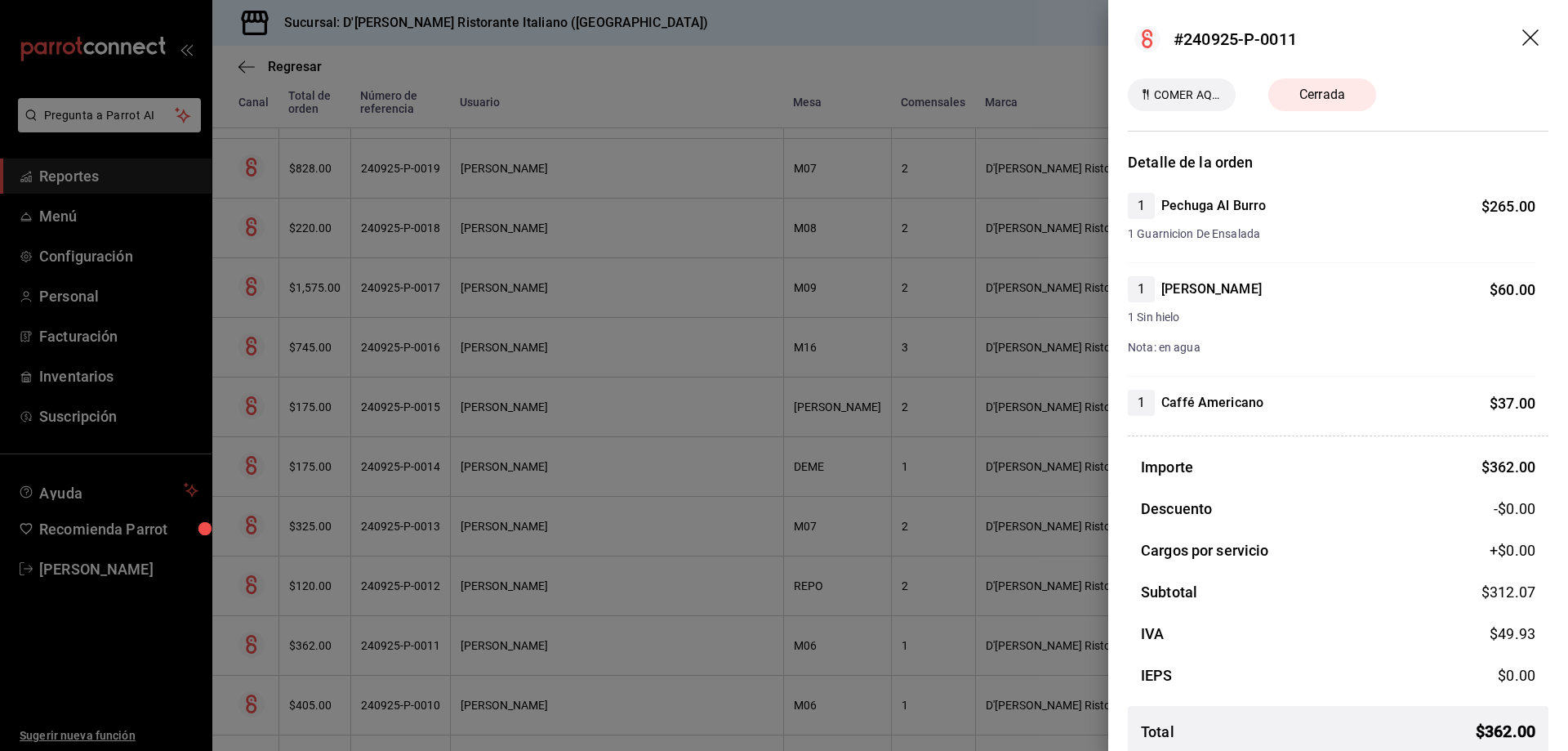
scroll to position [19, 0]
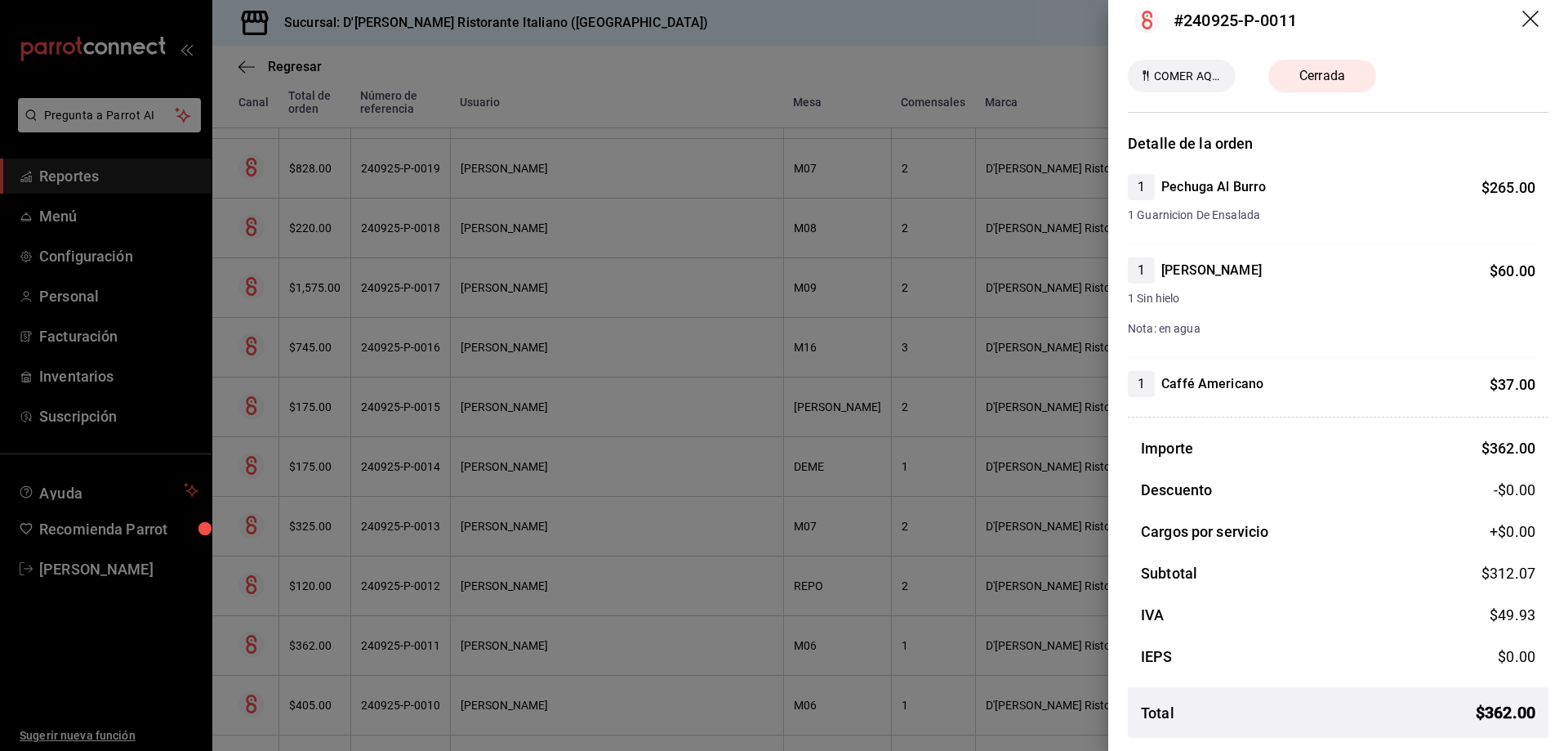
click at [1523, 18] on icon "drag" at bounding box center [1530, 19] width 16 height 16
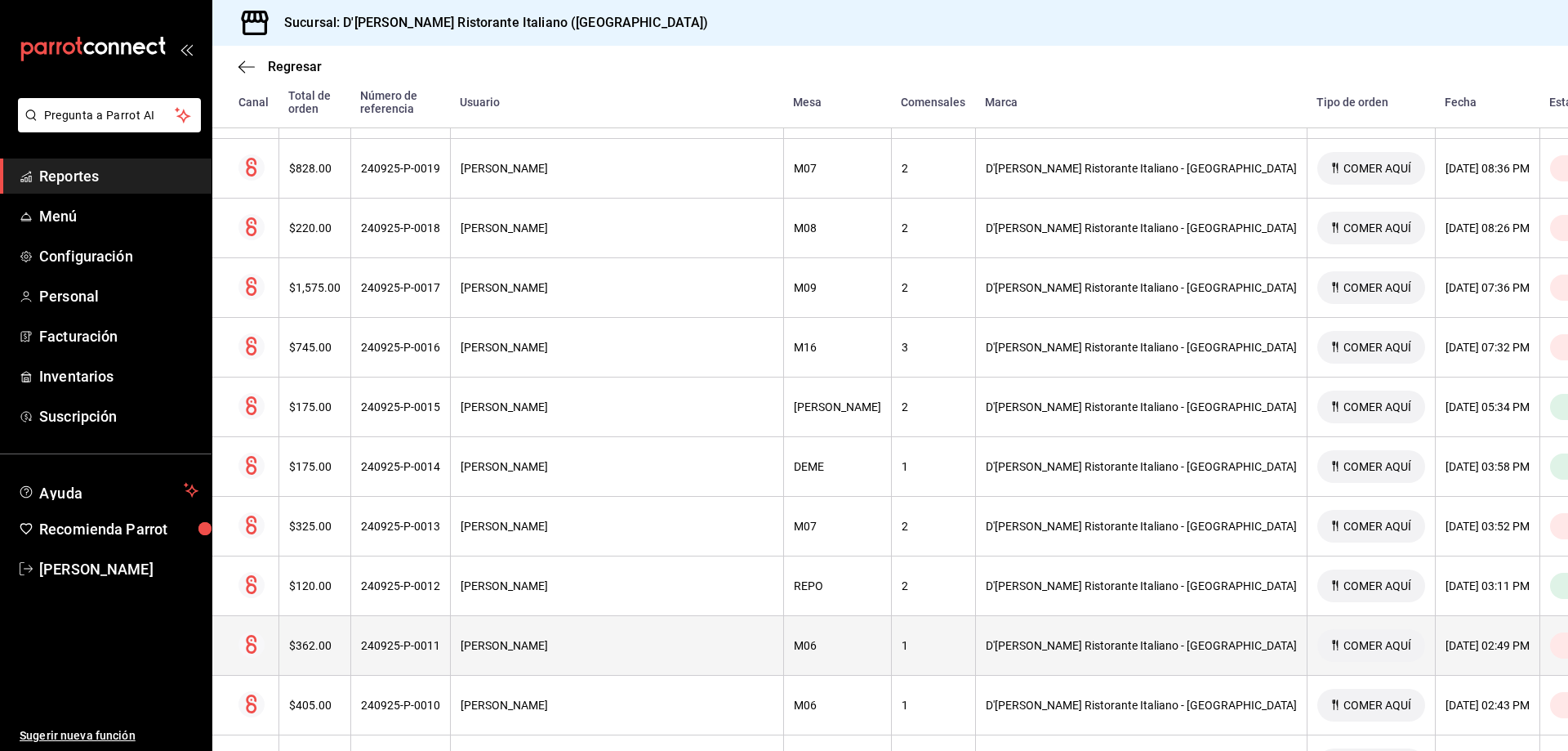
scroll to position [673, 0]
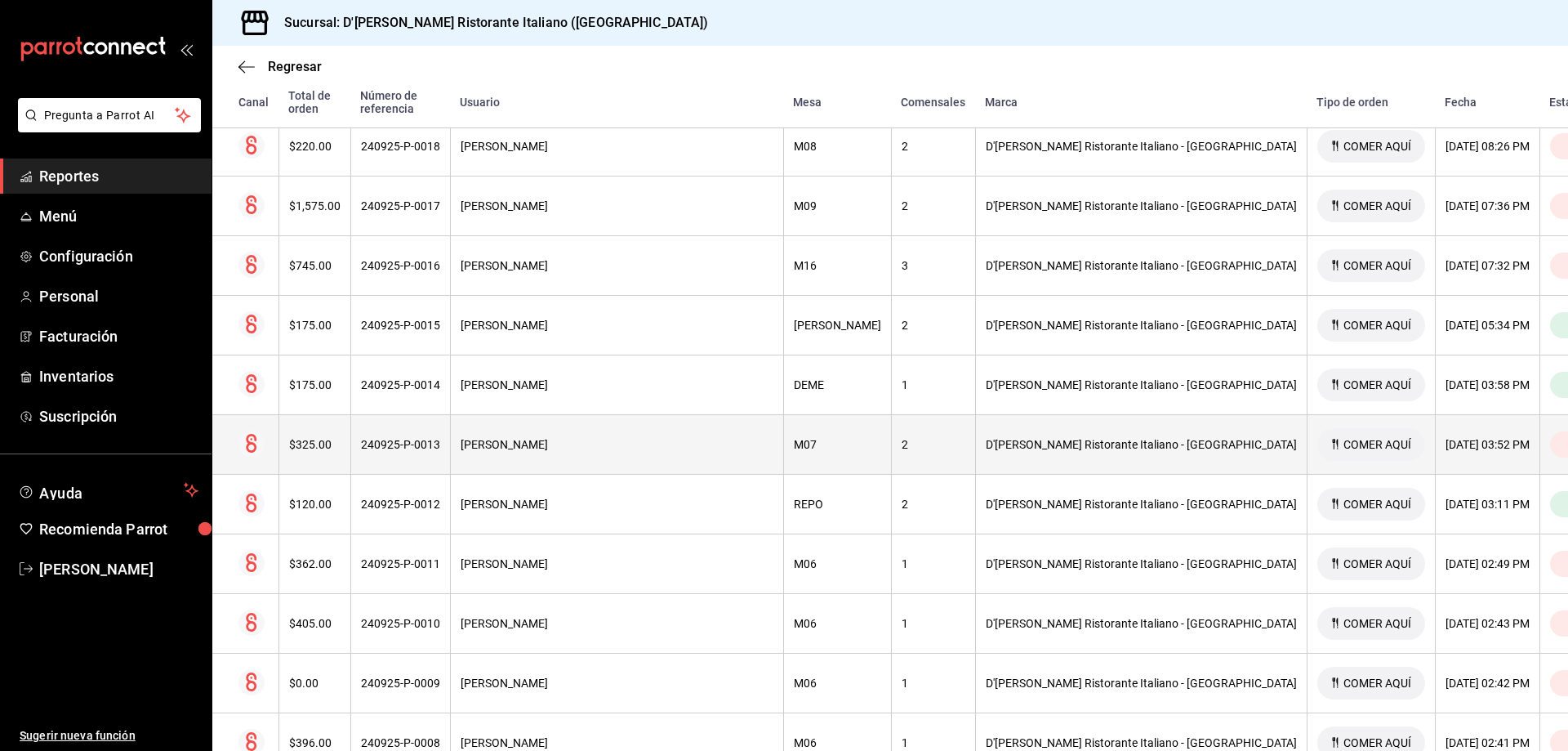
click at [986, 438] on div "D'[PERSON_NAME] Ristorante Italiano - [GEOGRAPHIC_DATA]" at bounding box center [1141, 445] width 311 height 13
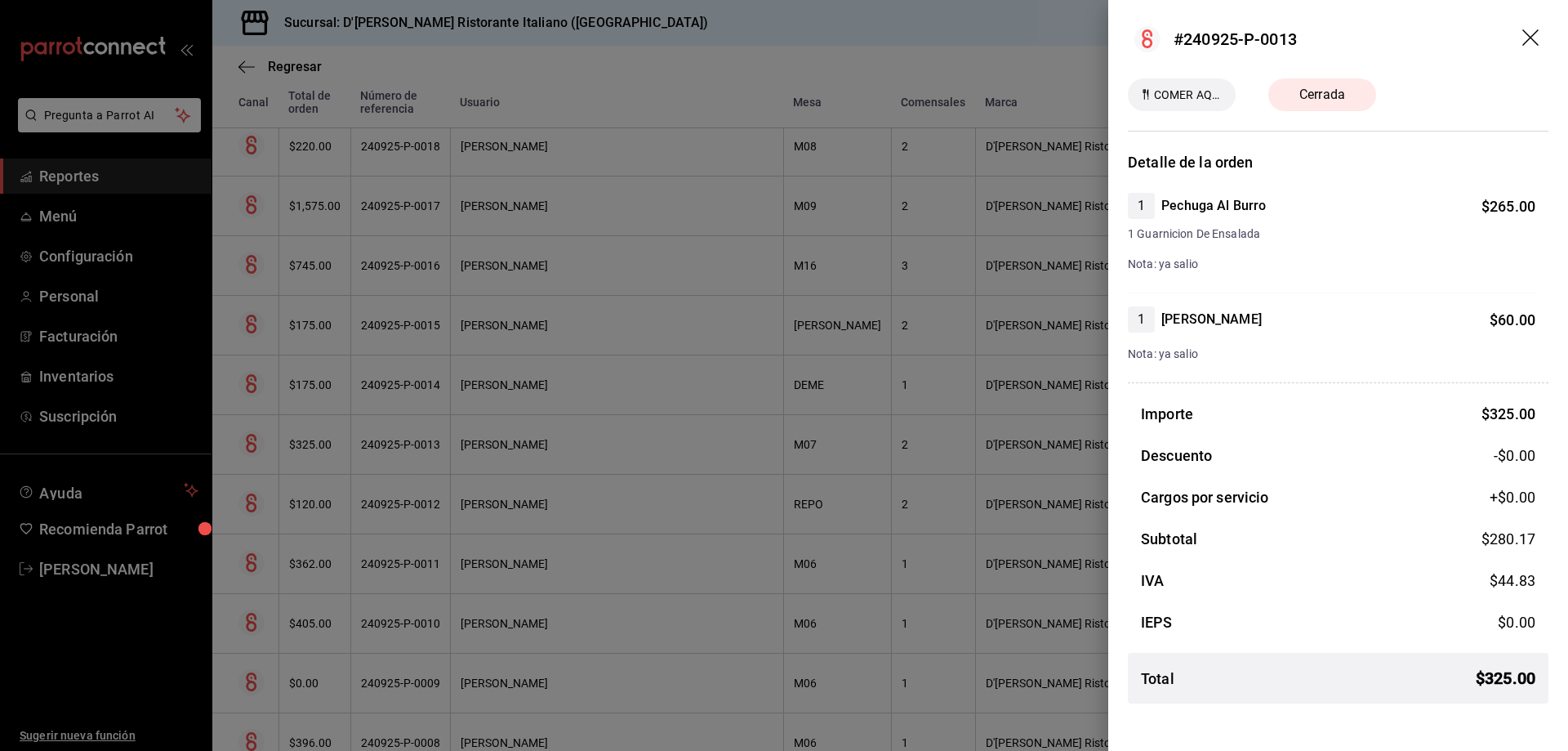
click at [1533, 40] on icon "drag" at bounding box center [1530, 37] width 16 height 16
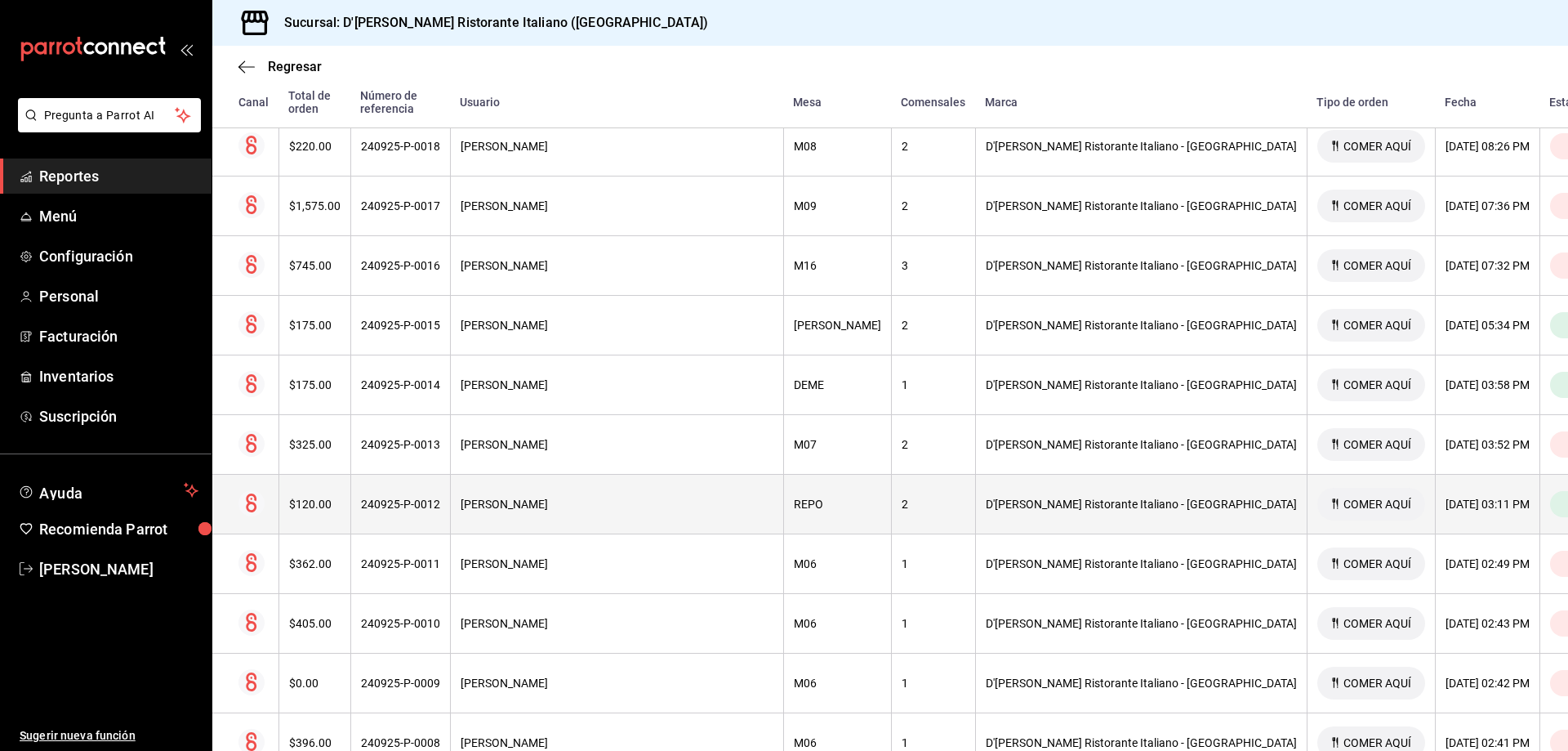
click at [986, 497] on div "D'[PERSON_NAME] Ristorante Italiano - [GEOGRAPHIC_DATA]" at bounding box center [1141, 504] width 311 height 13
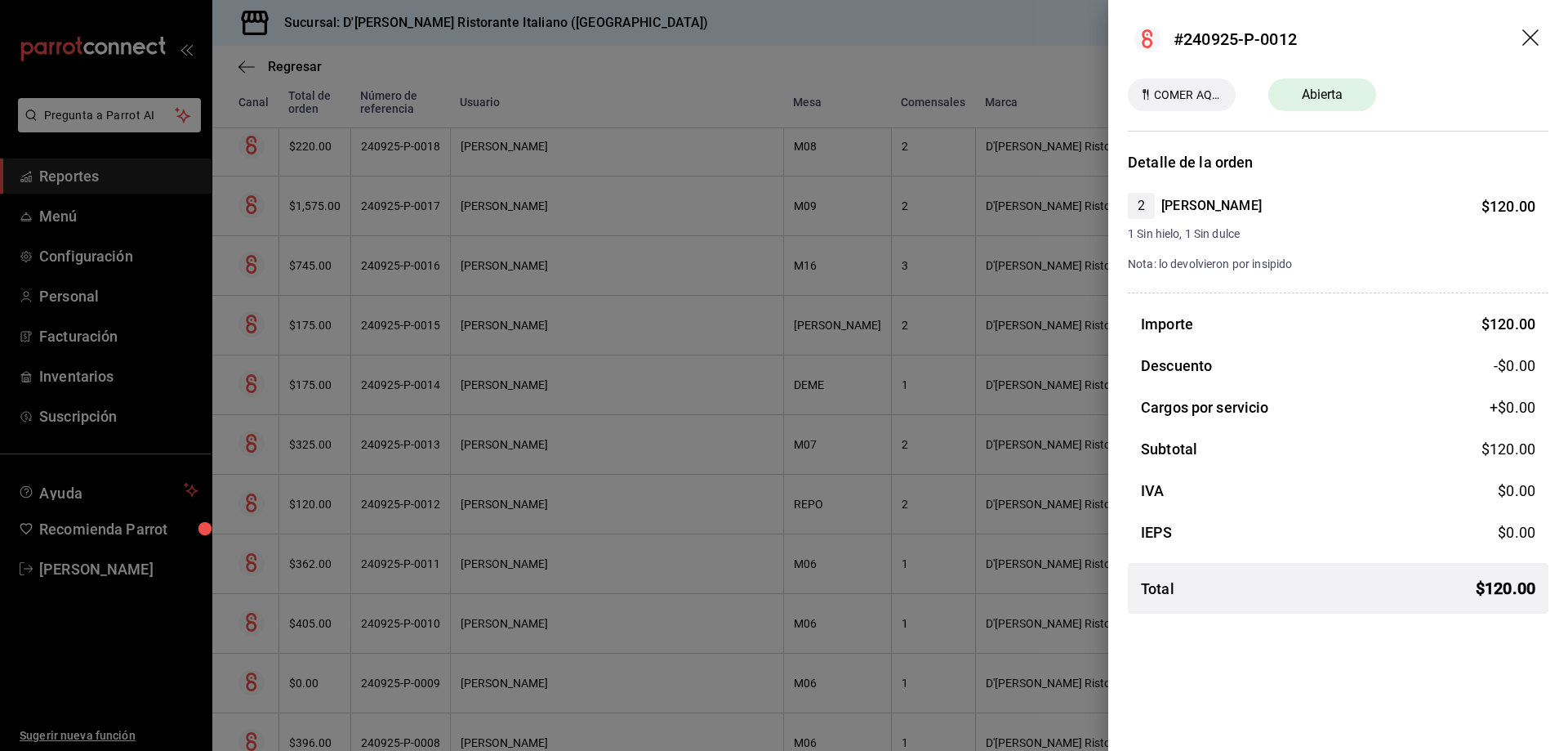
click at [1533, 38] on icon "drag" at bounding box center [1532, 39] width 19 height 19
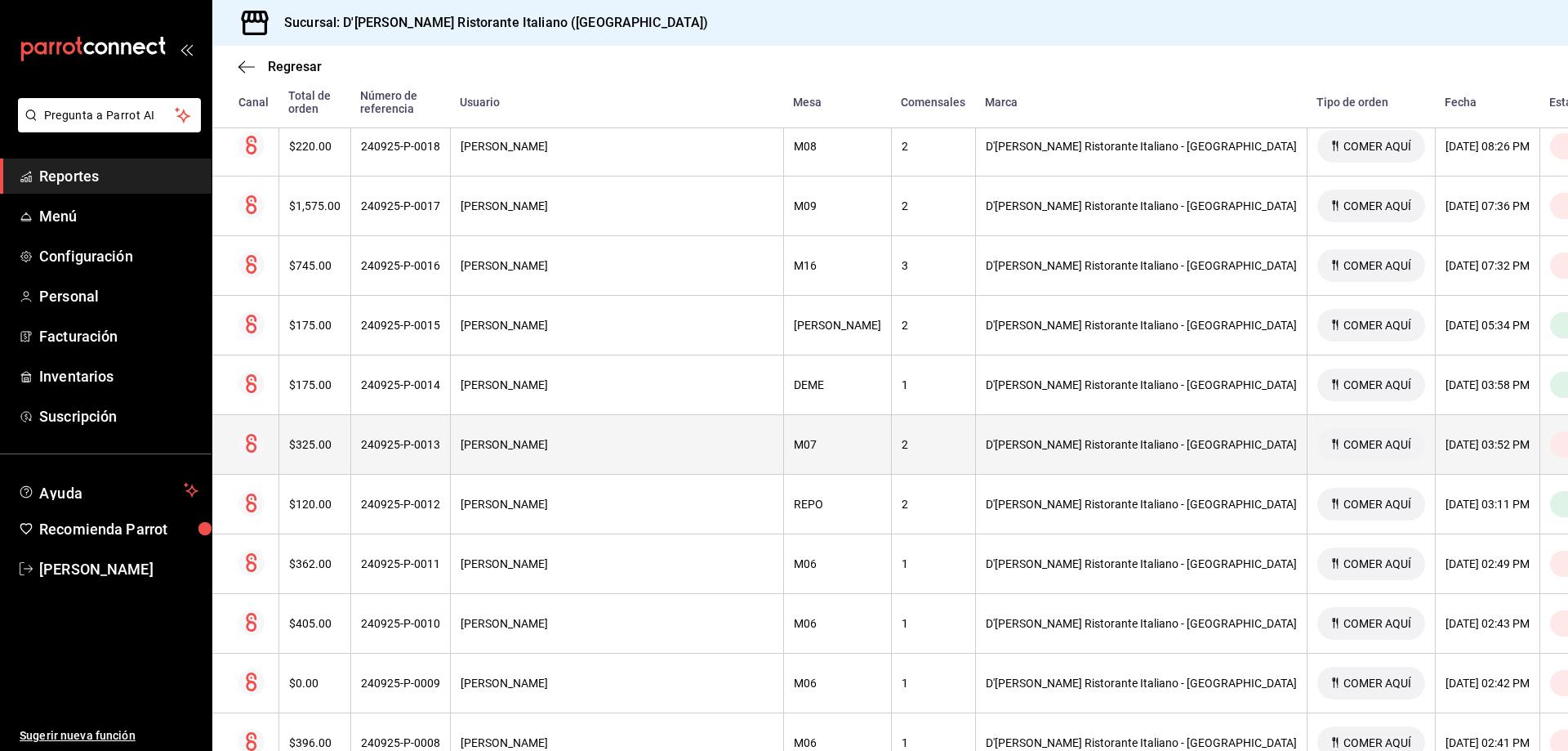
click at [986, 438] on div "D'[PERSON_NAME] Ristorante Italiano - [GEOGRAPHIC_DATA]" at bounding box center [1141, 445] width 311 height 13
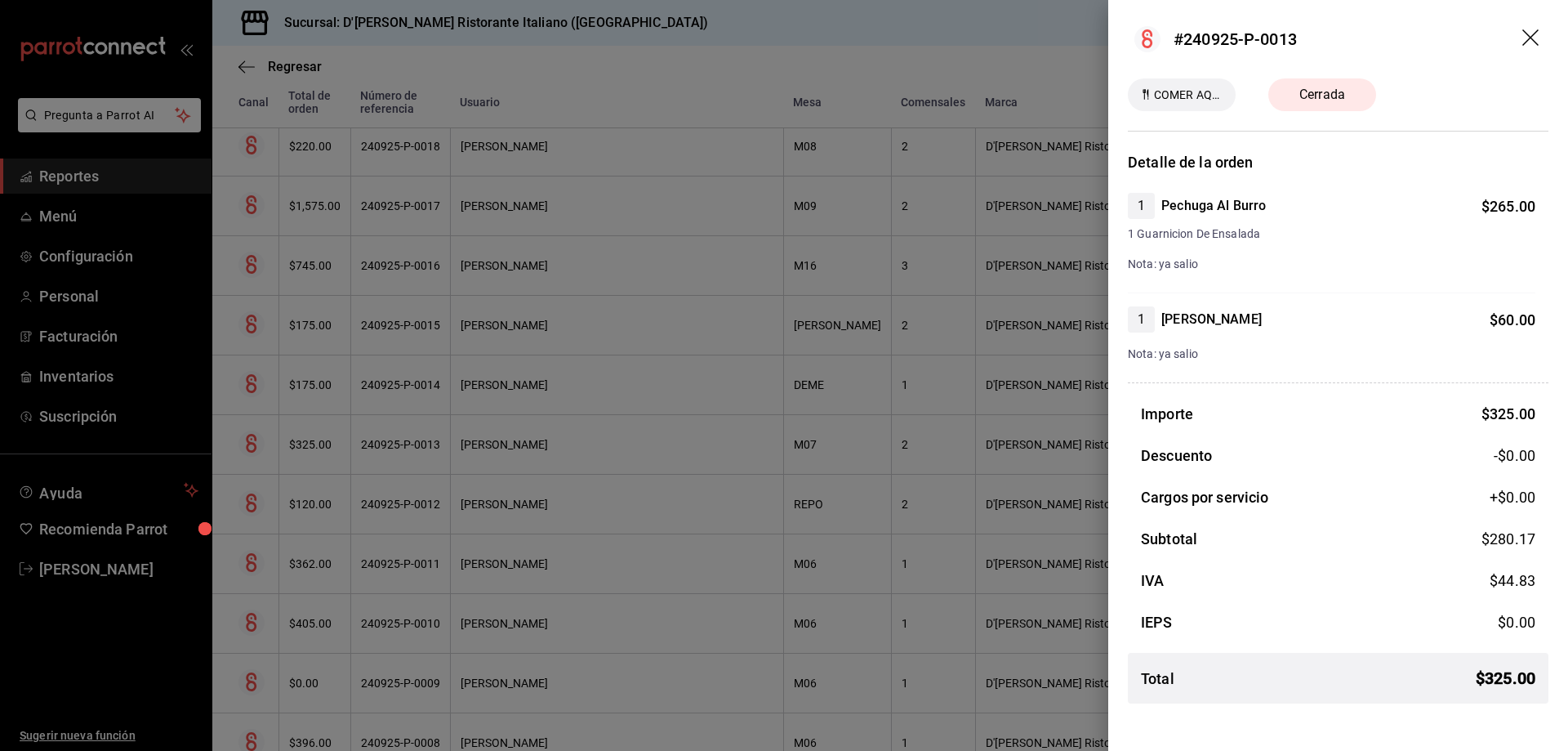
click at [1531, 39] on icon "drag" at bounding box center [1530, 37] width 16 height 16
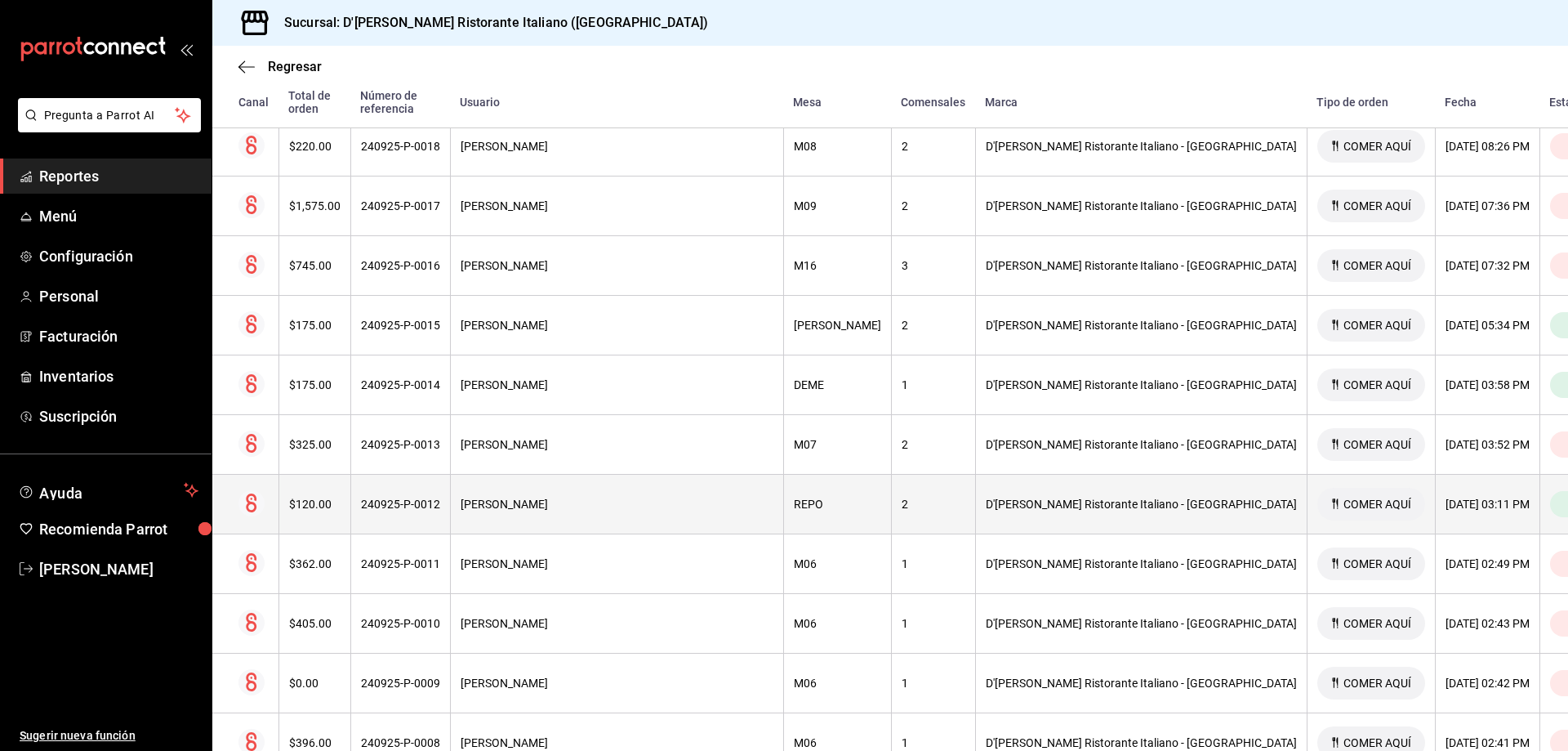
click at [986, 497] on div "D'[PERSON_NAME] Ristorante Italiano - [GEOGRAPHIC_DATA]" at bounding box center [1141, 504] width 311 height 13
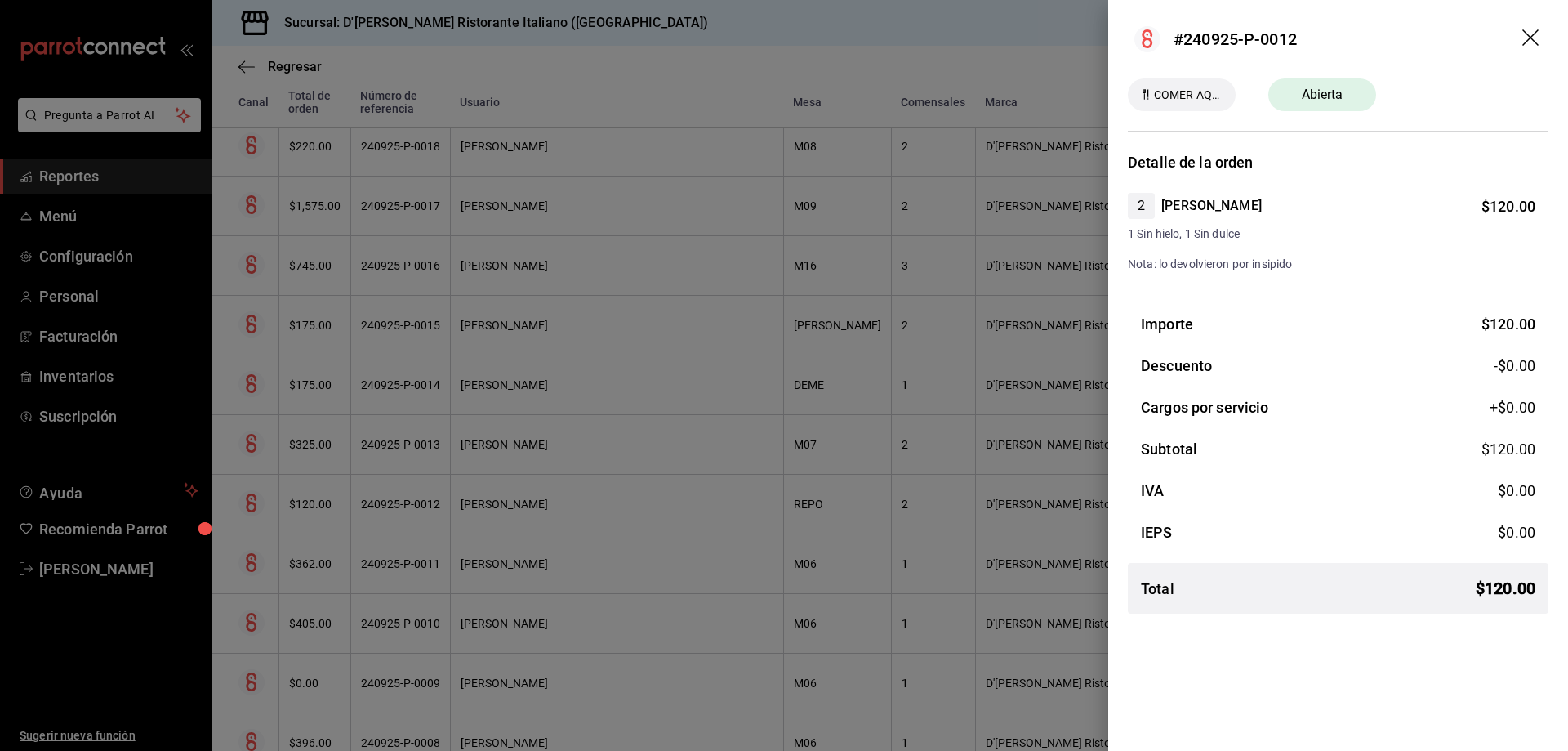
click at [1523, 37] on icon "drag" at bounding box center [1532, 39] width 19 height 19
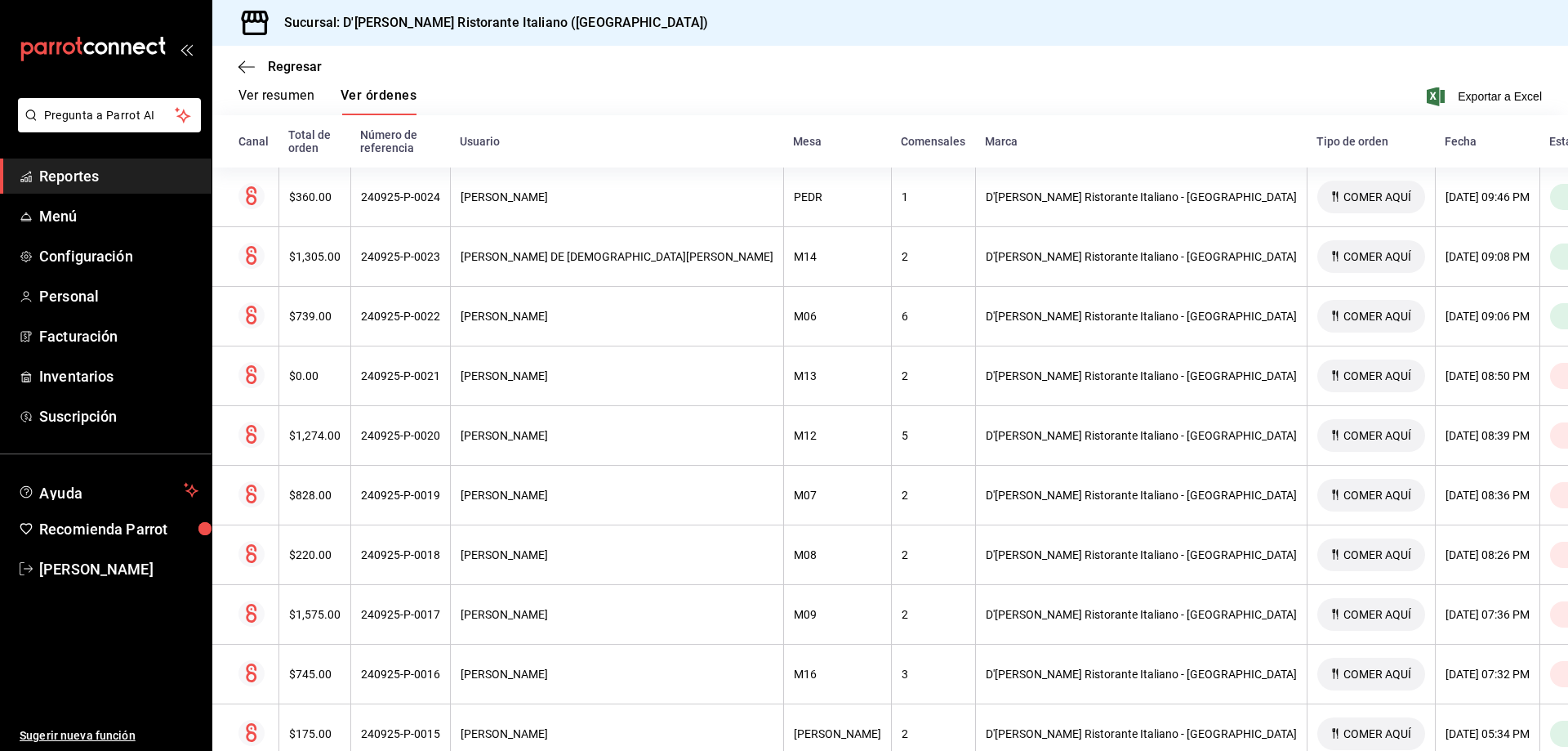
scroll to position [315, 0]
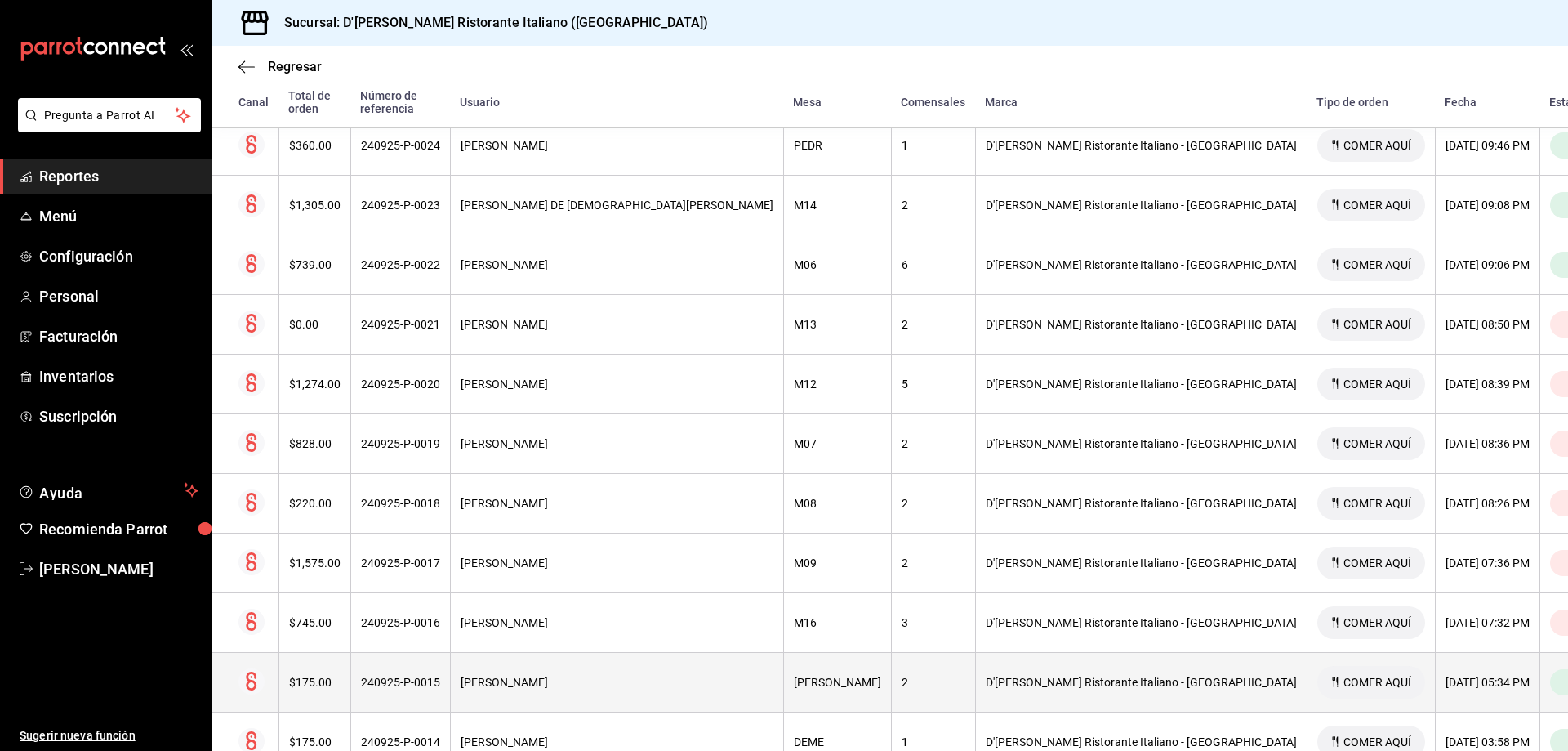
click at [650, 676] on div "[PERSON_NAME]" at bounding box center [617, 683] width 313 height 13
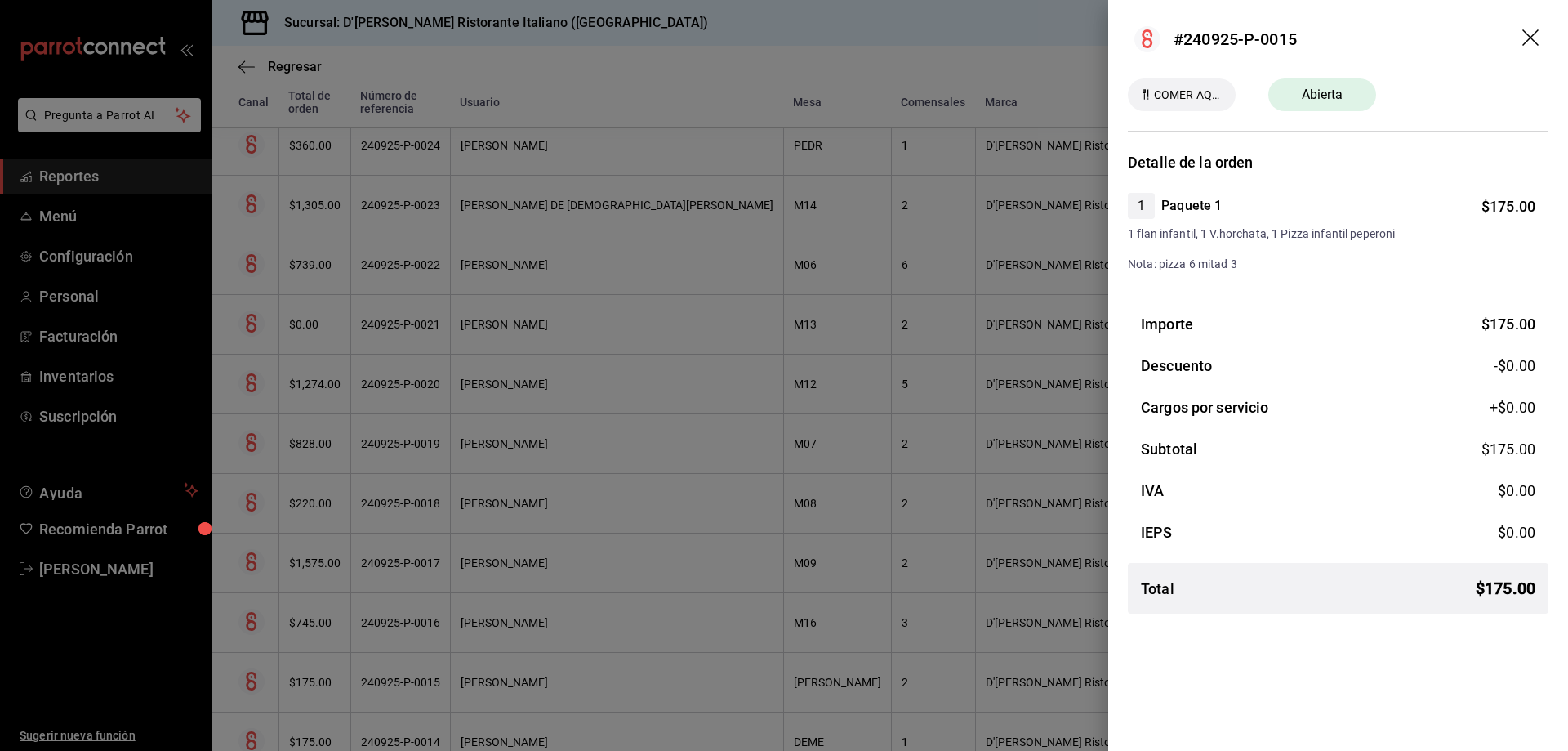
click at [1531, 36] on icon "drag" at bounding box center [1530, 37] width 16 height 16
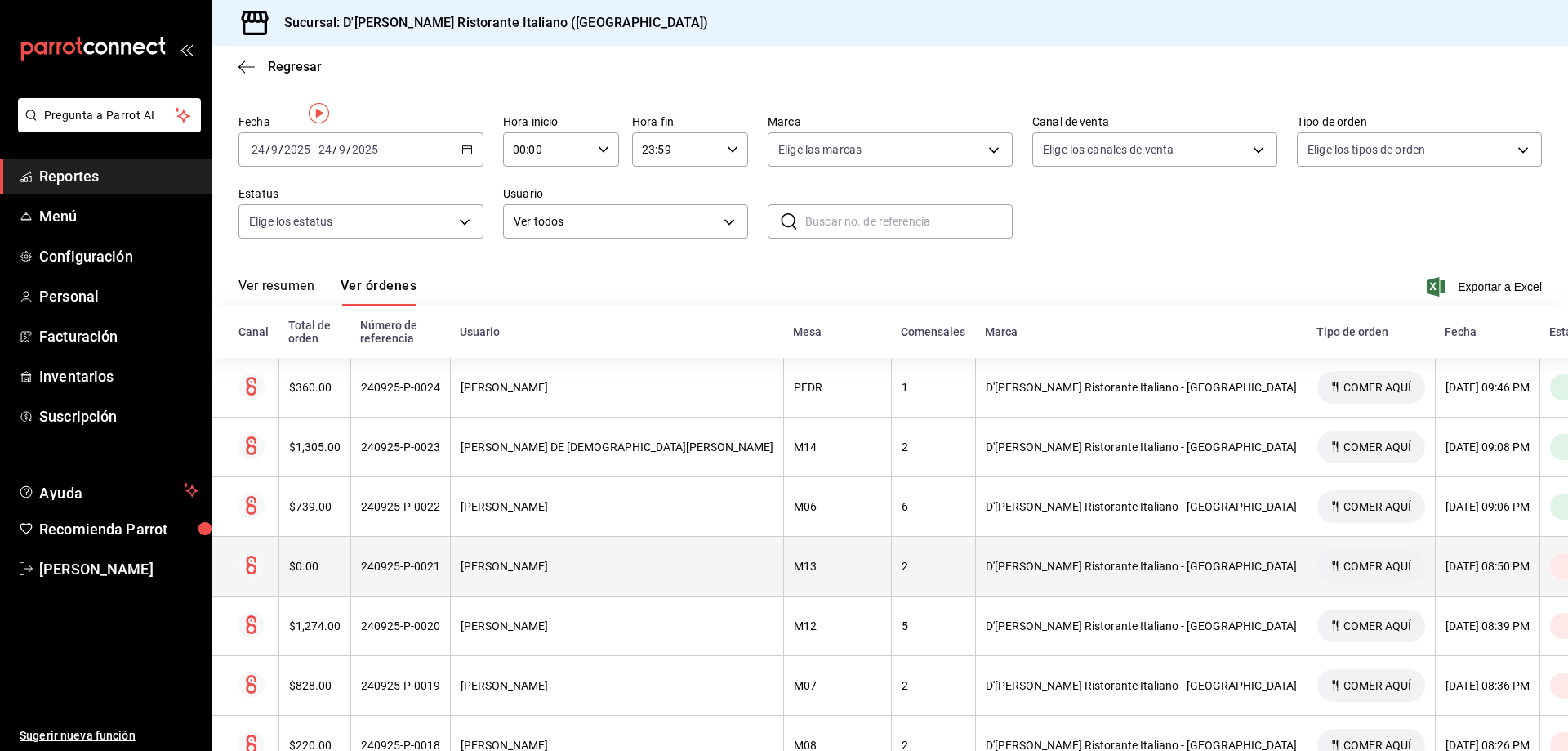
scroll to position [0, 0]
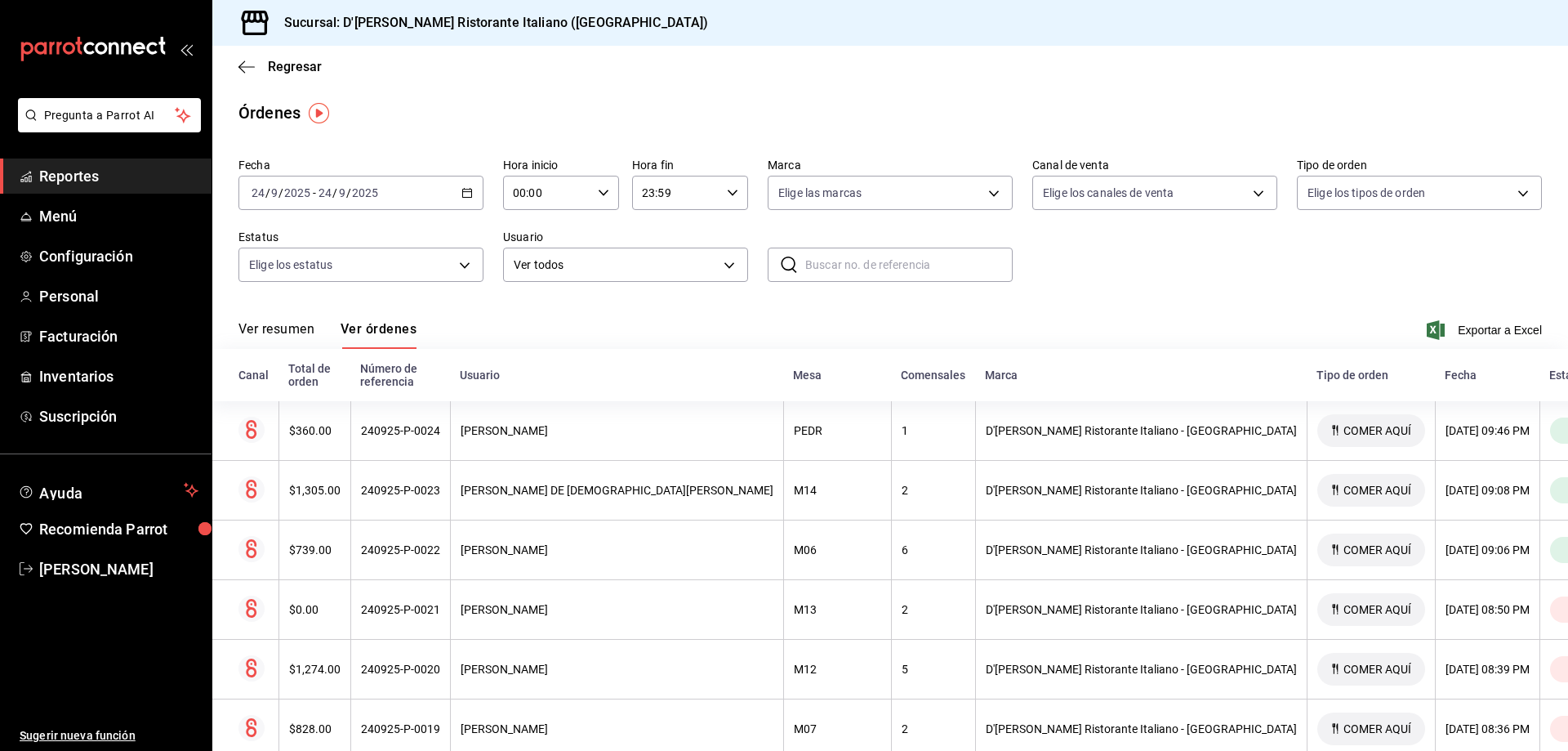
click at [84, 175] on span "Reportes" at bounding box center [119, 176] width 159 height 22
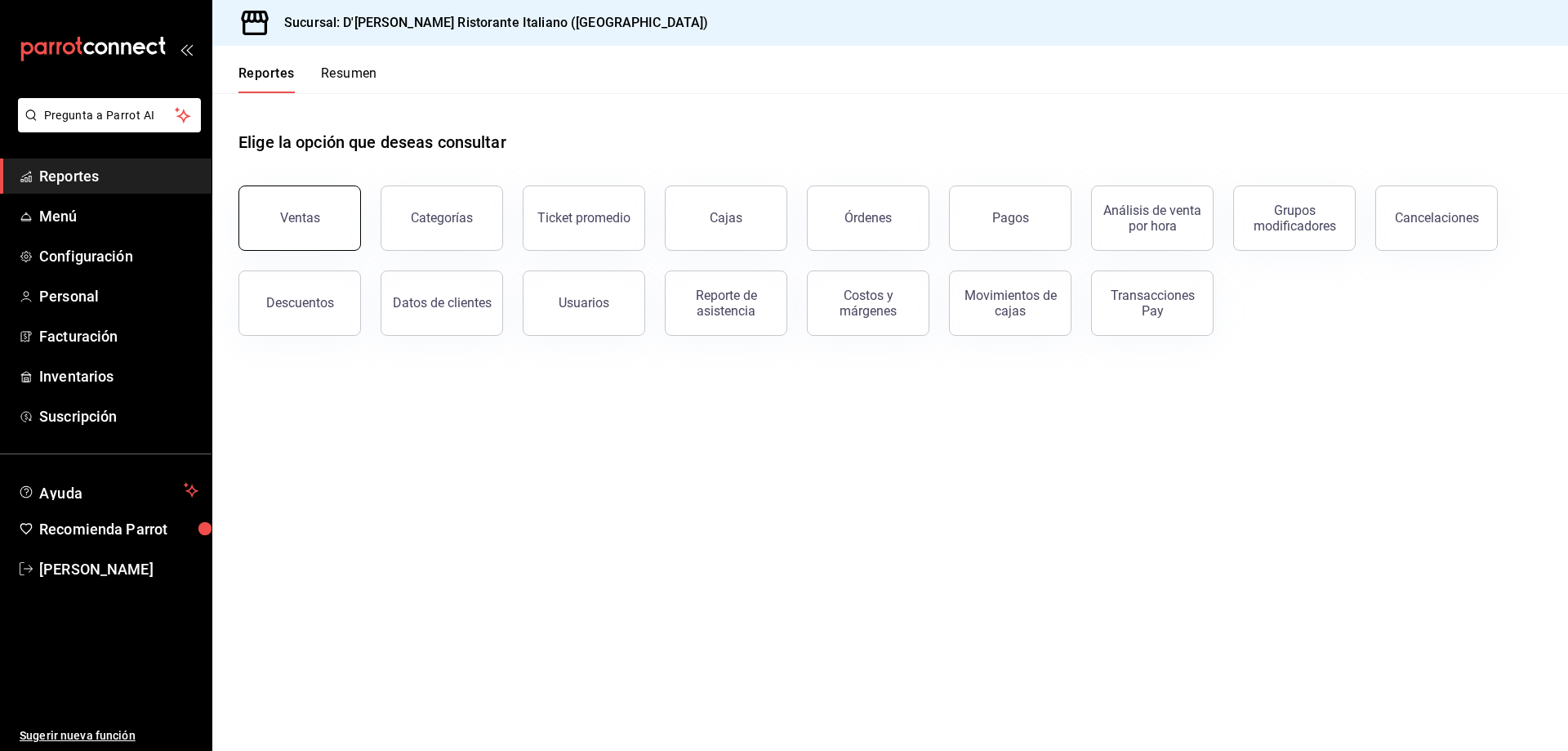
click at [306, 221] on div "Ventas" at bounding box center [299, 217] width 40 height 15
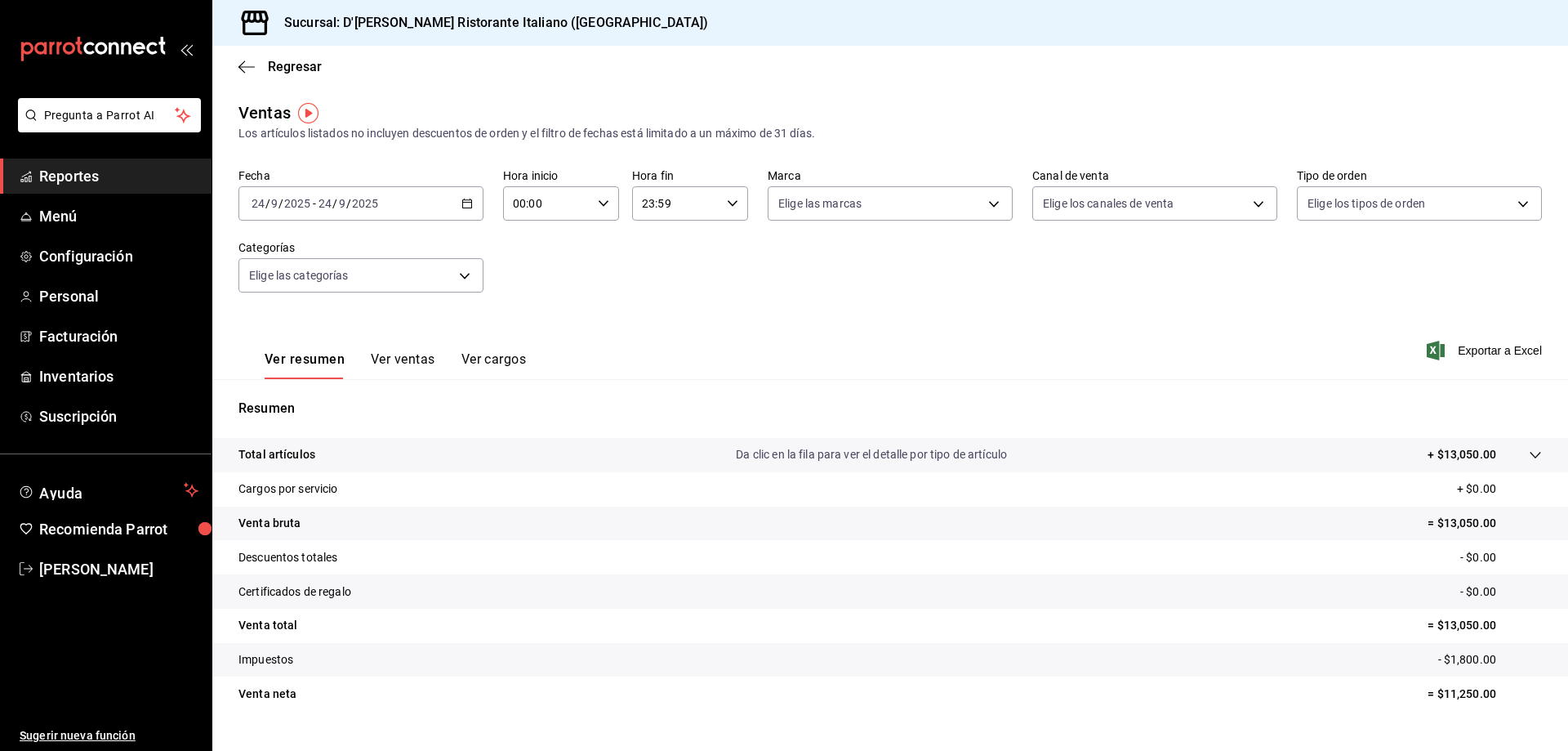
click at [413, 360] on button "Ver ventas" at bounding box center [403, 365] width 65 height 28
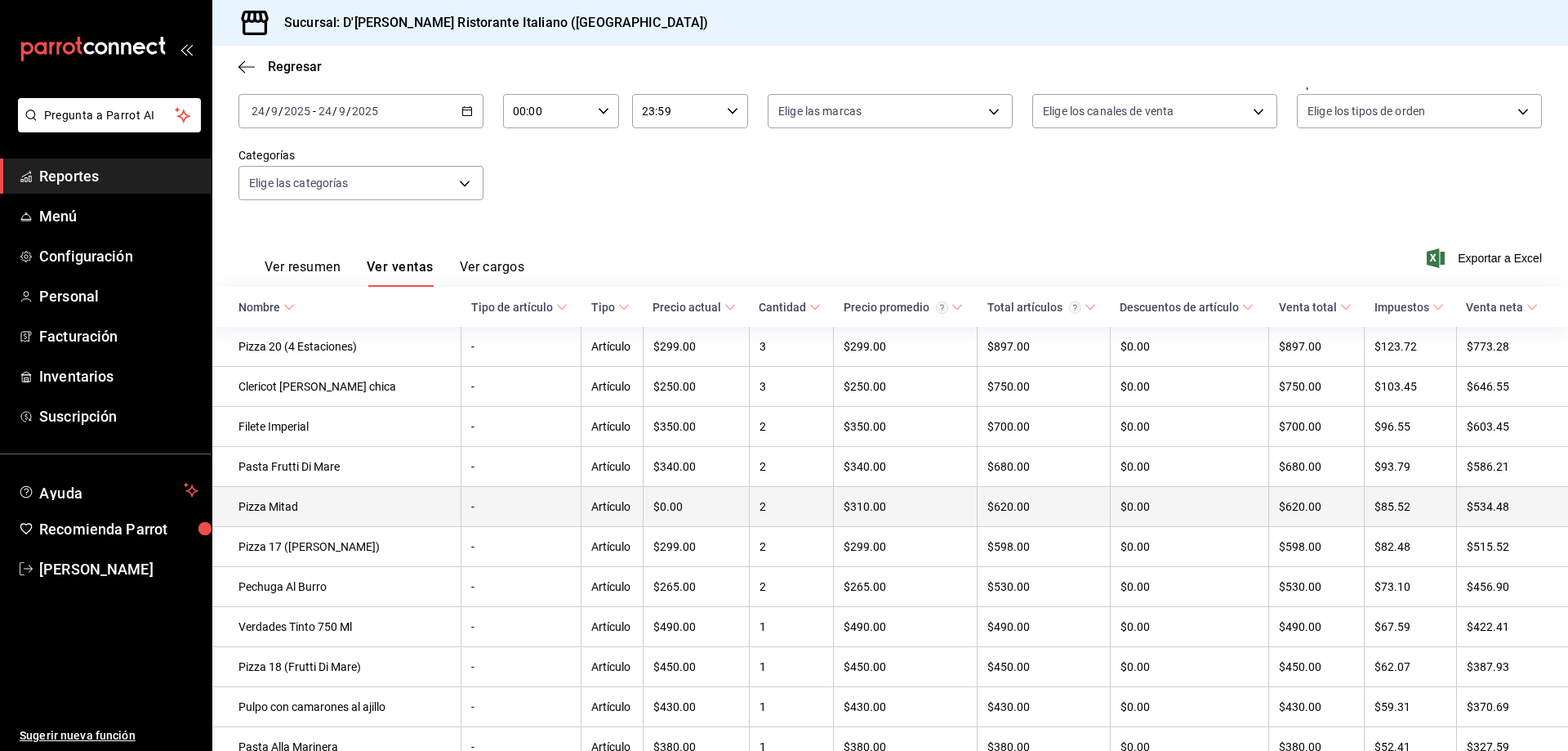
scroll to position [164, 0]
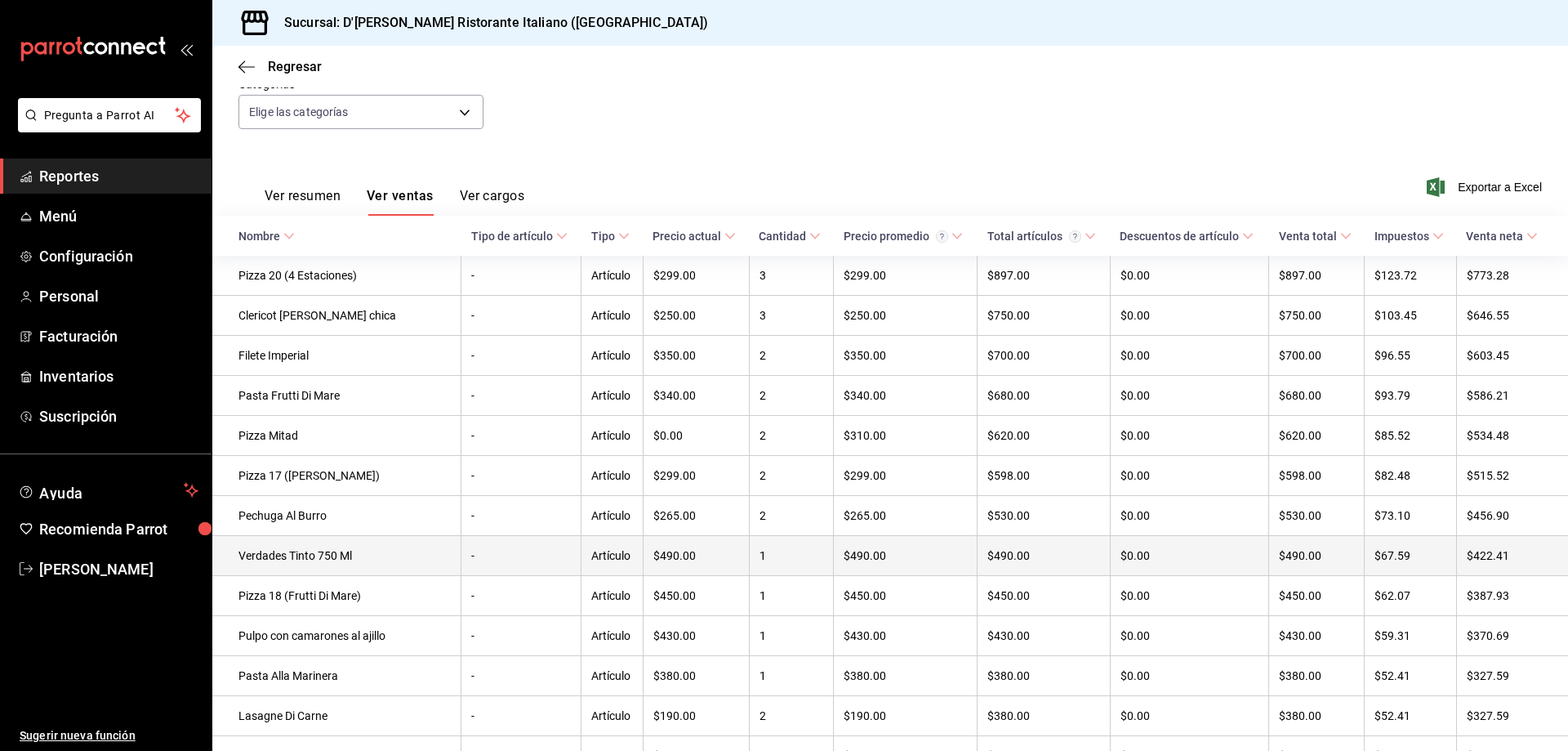
click at [288, 567] on td "Verdades Tinto 750 Ml" at bounding box center [337, 555] width 249 height 40
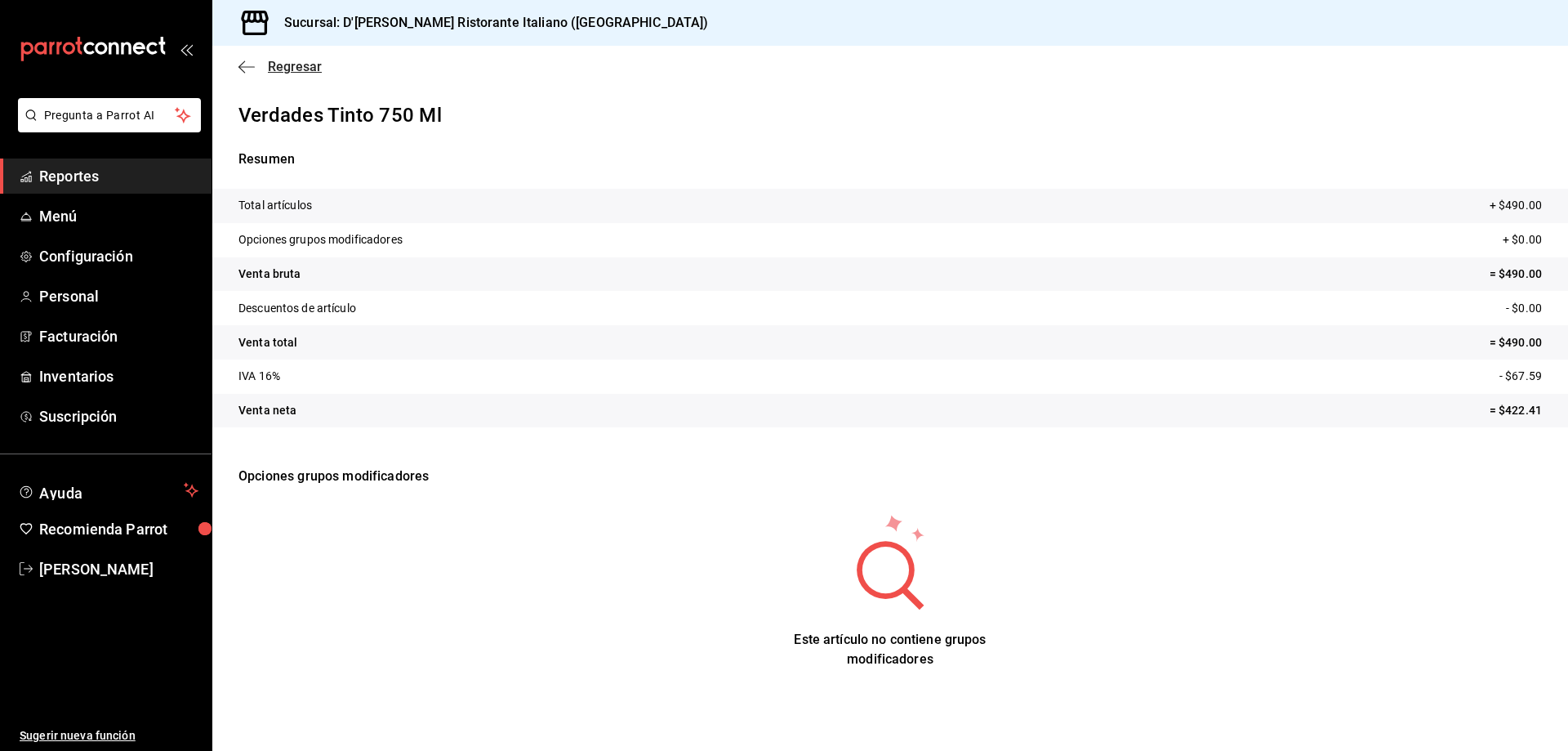
click at [292, 66] on span "Regresar" at bounding box center [295, 67] width 54 height 15
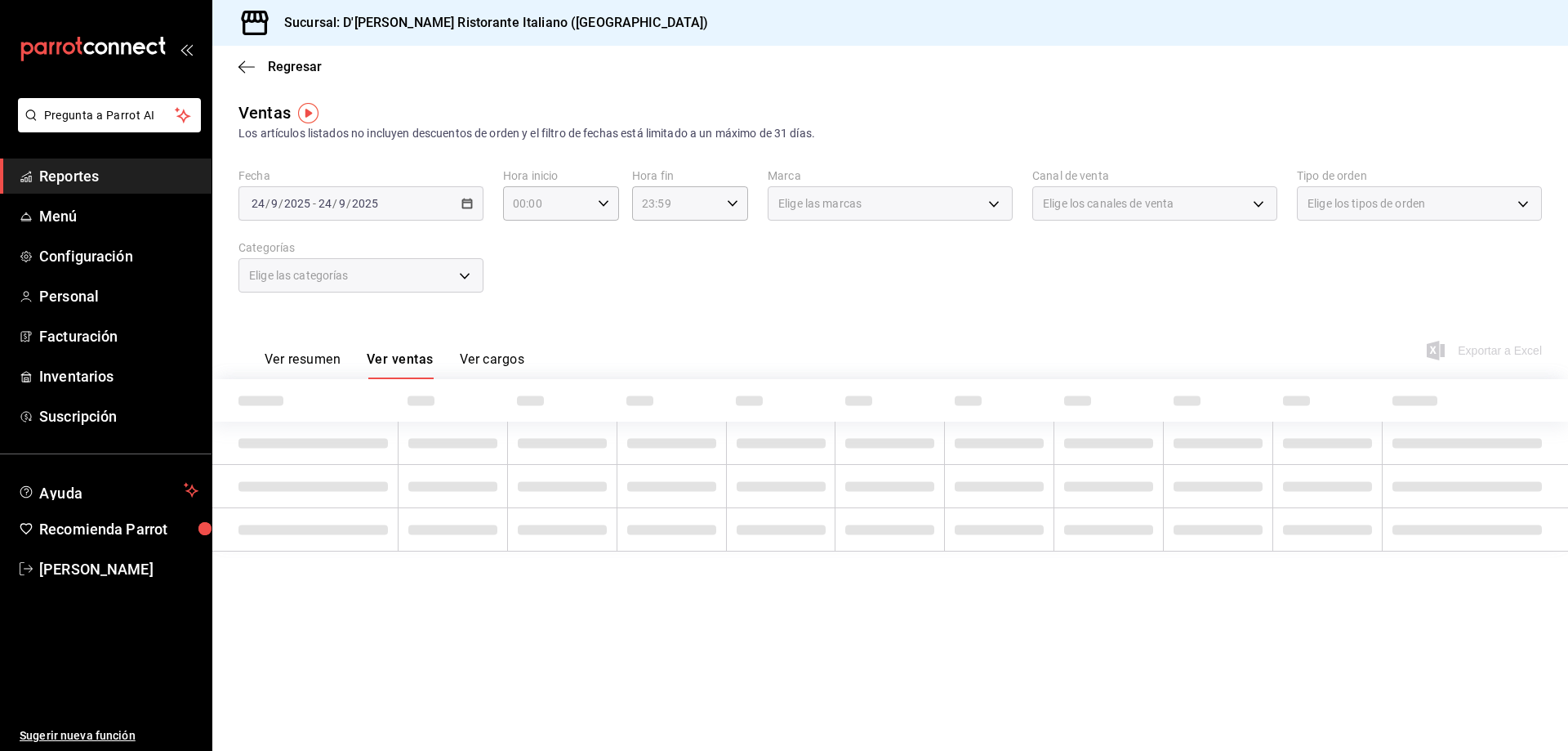
click at [292, 66] on span "Regresar" at bounding box center [295, 67] width 54 height 15
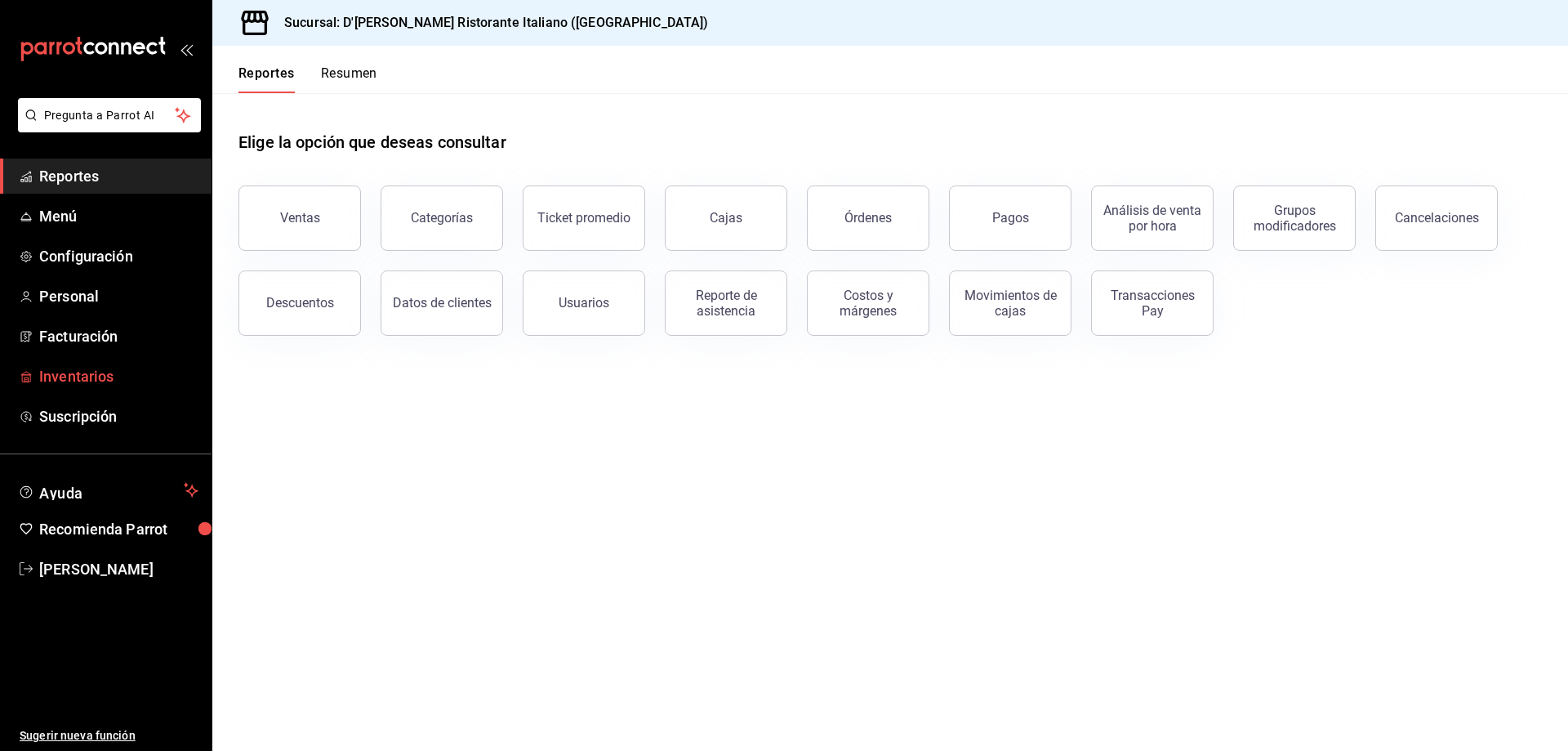
click at [84, 372] on span "Inventarios" at bounding box center [119, 376] width 159 height 22
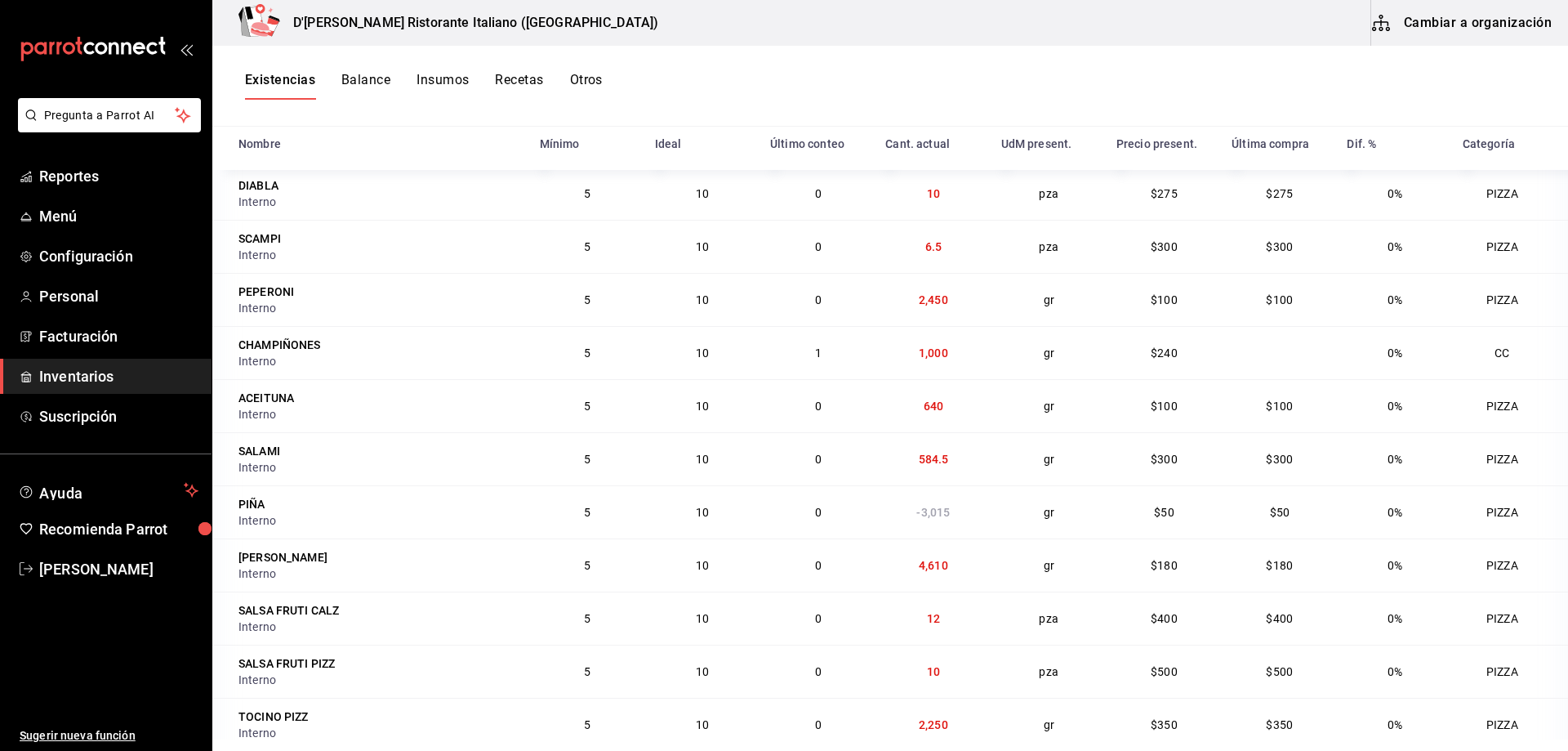
scroll to position [11391, 0]
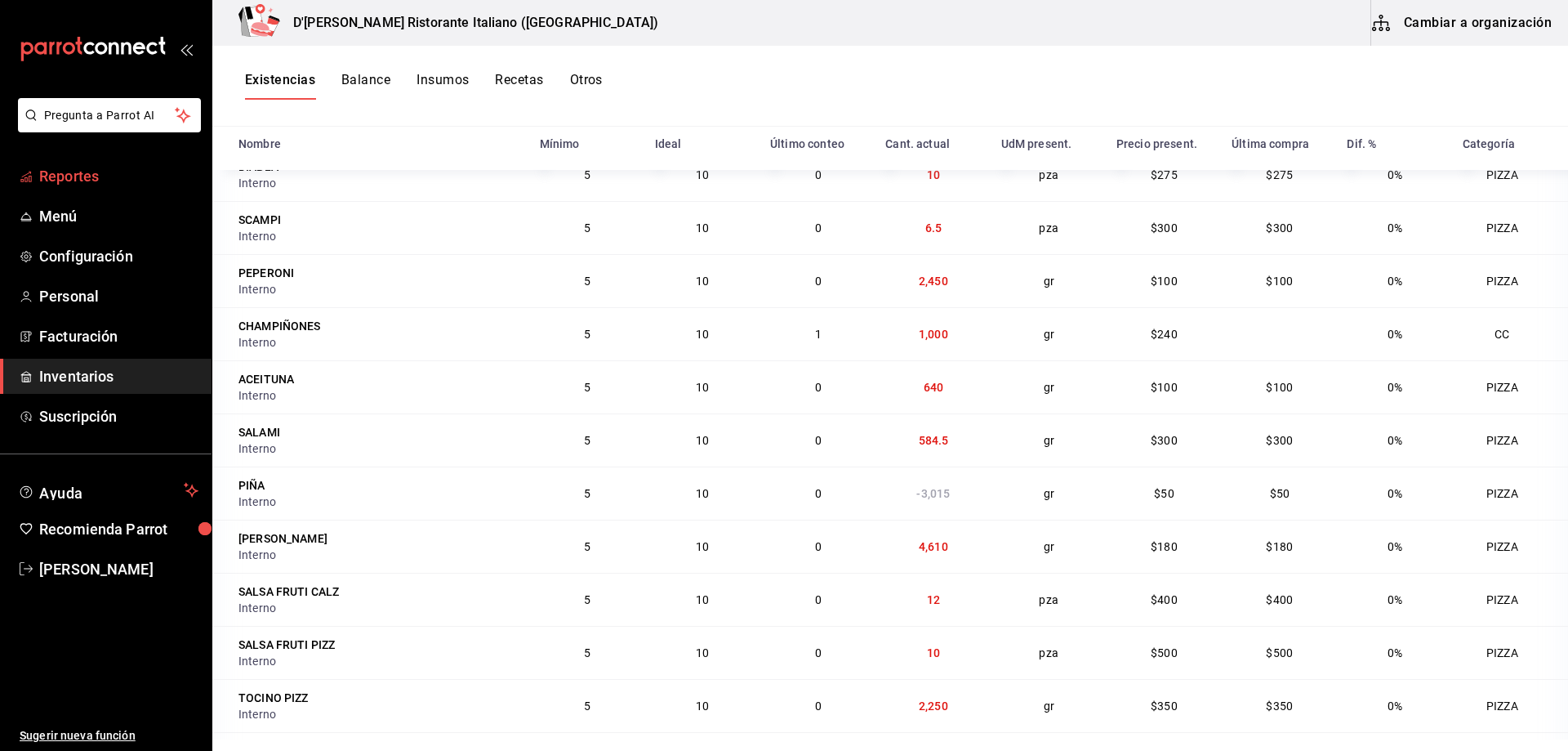
click at [75, 174] on span "Reportes" at bounding box center [119, 176] width 159 height 22
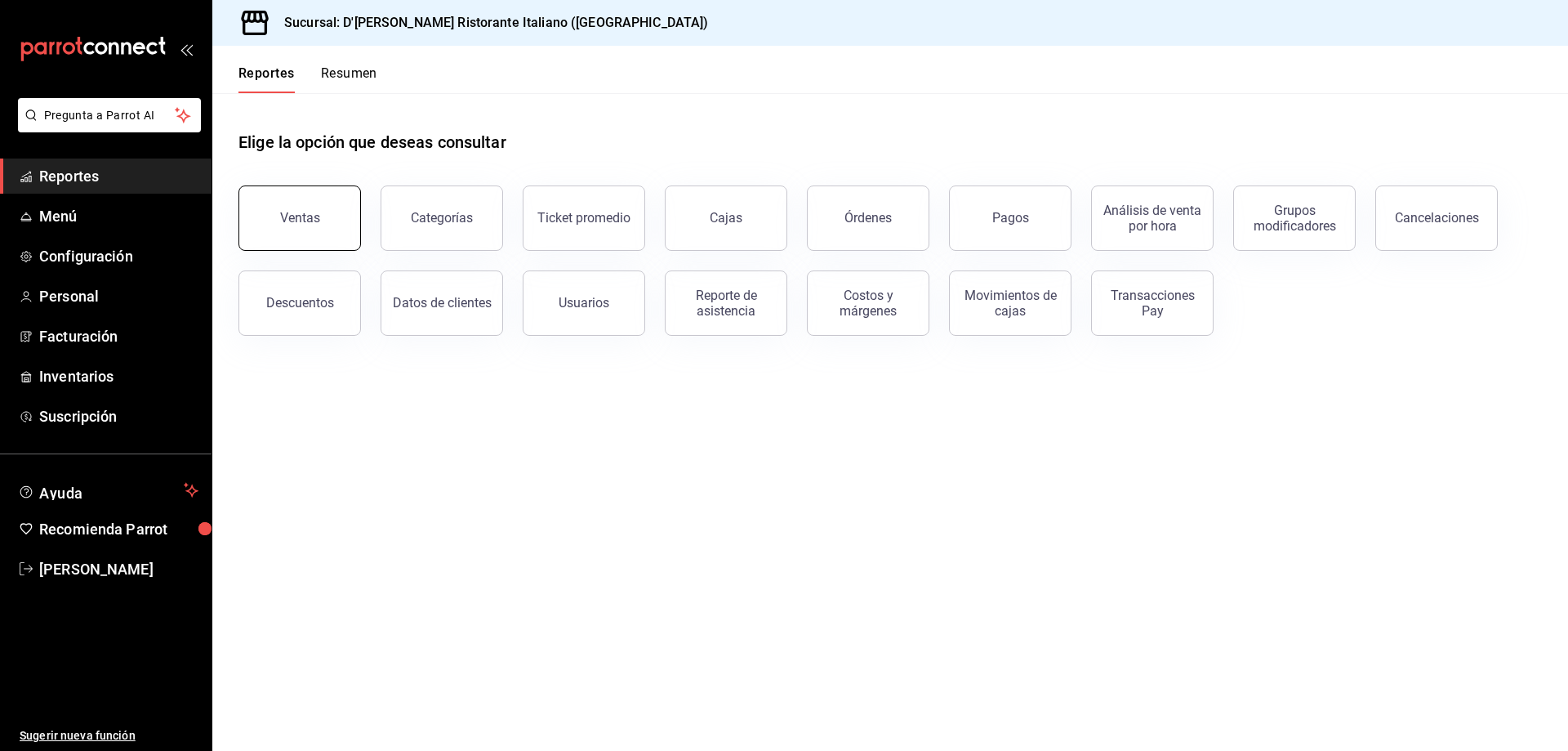
click at [300, 207] on button "Ventas" at bounding box center [299, 218] width 122 height 66
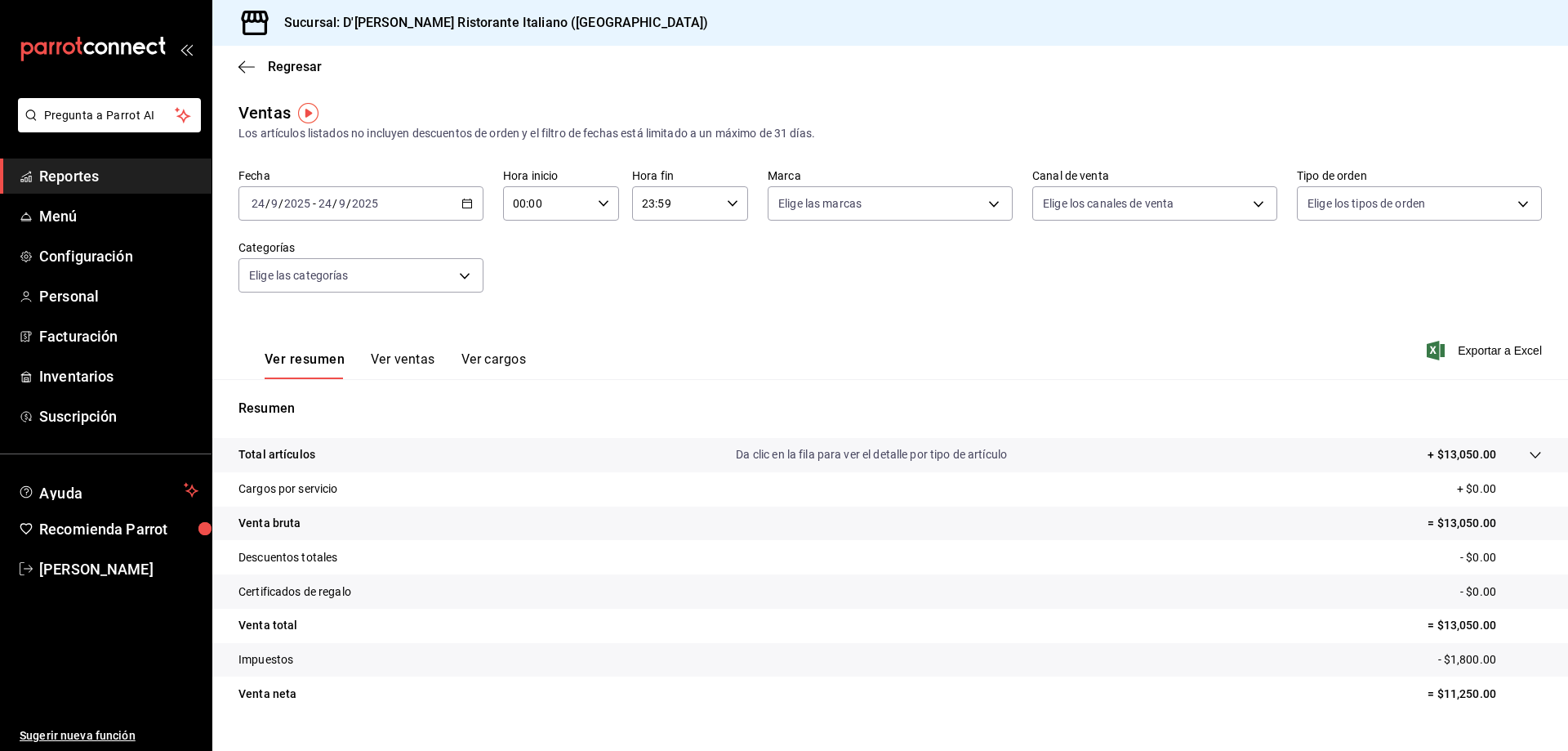
click at [462, 201] on icon "button" at bounding box center [468, 204] width 12 height 12
click at [318, 397] on span "Rango de fechas" at bounding box center [316, 400] width 126 height 17
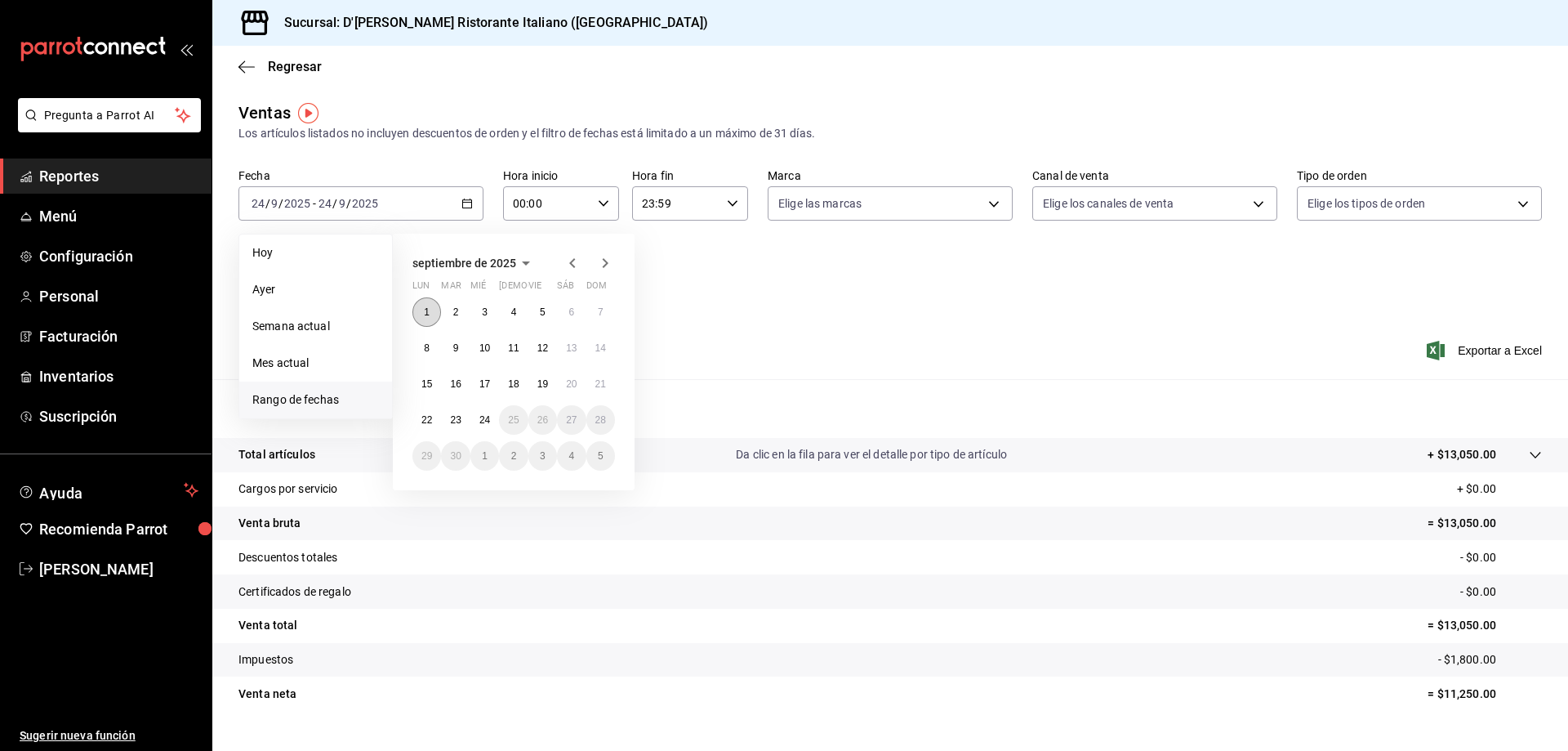
click at [424, 309] on abbr "1" at bounding box center [426, 312] width 6 height 12
click at [489, 421] on abbr "24" at bounding box center [484, 420] width 11 height 12
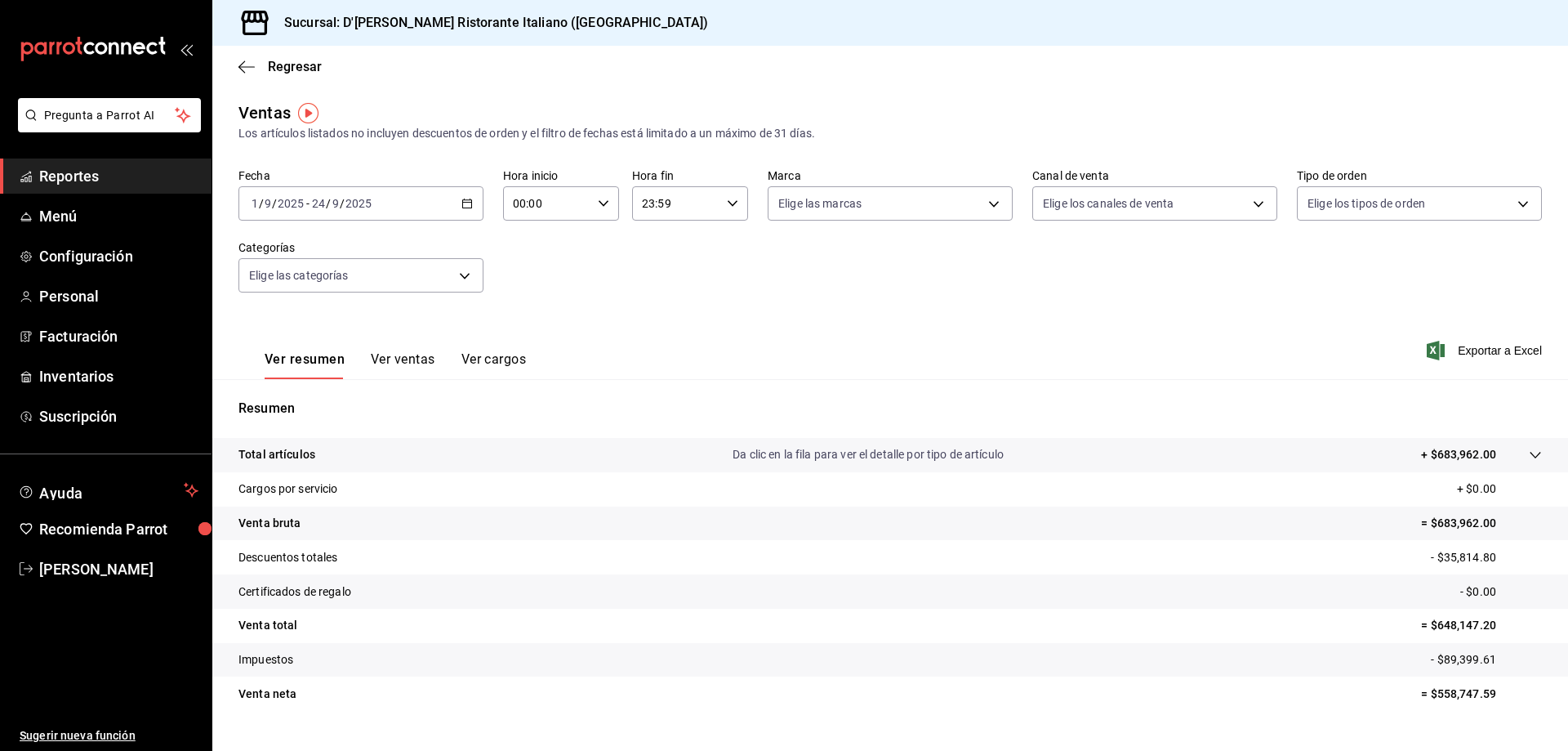
click at [420, 359] on button "Ver ventas" at bounding box center [403, 365] width 65 height 28
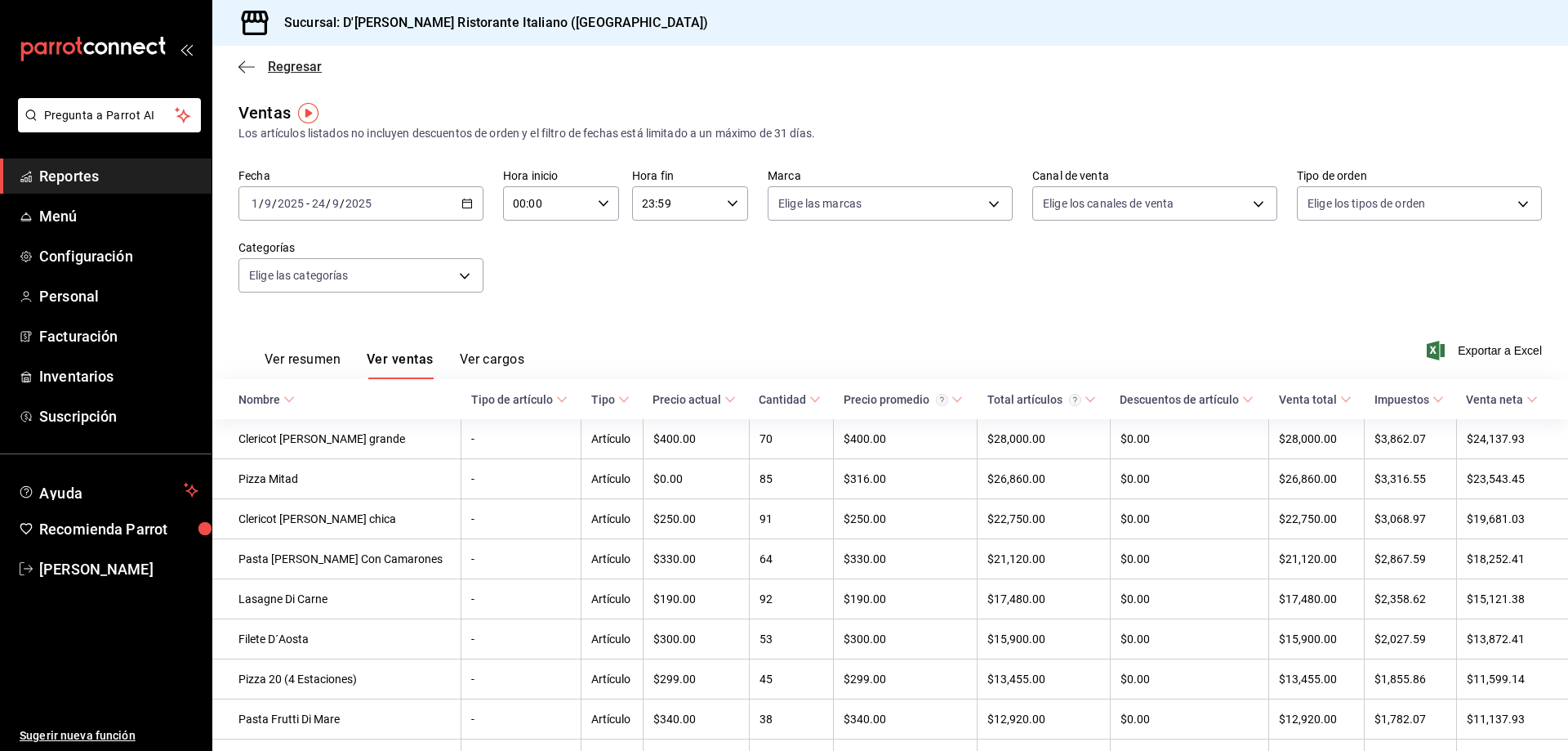
click at [270, 62] on span "Regresar" at bounding box center [295, 67] width 54 height 15
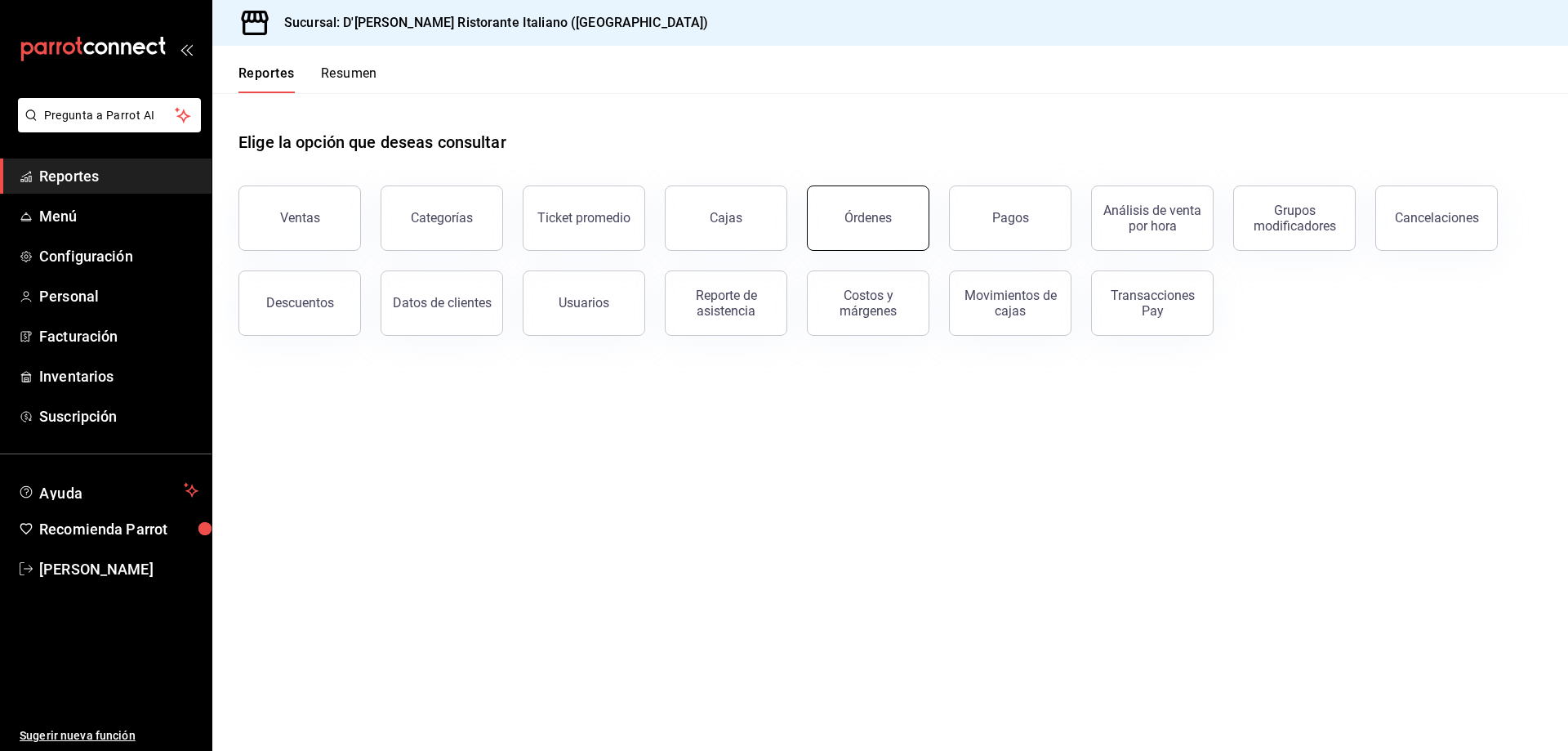
click at [874, 223] on div "Órdenes" at bounding box center [868, 217] width 47 height 15
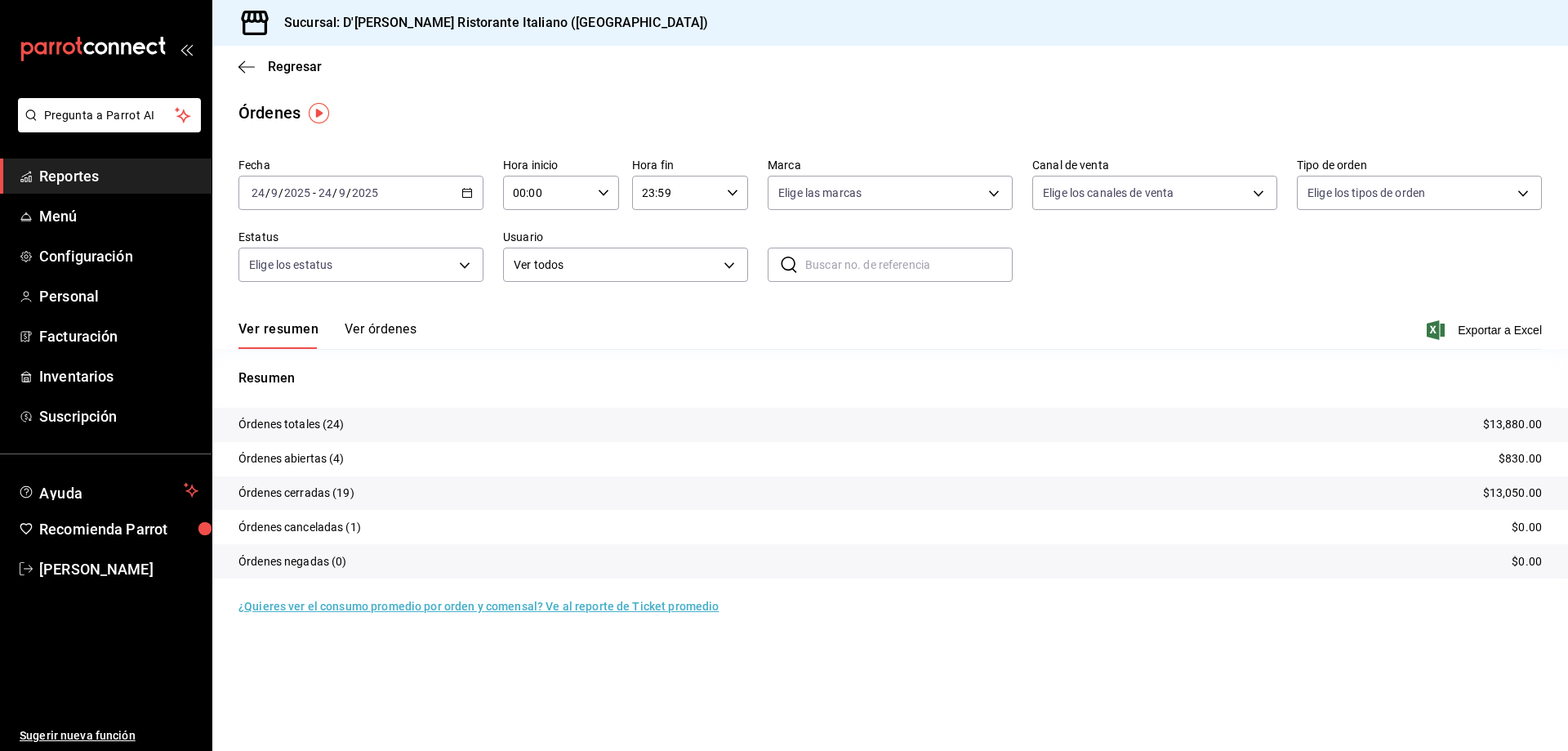
click at [405, 331] on button "Ver órdenes" at bounding box center [380, 335] width 72 height 28
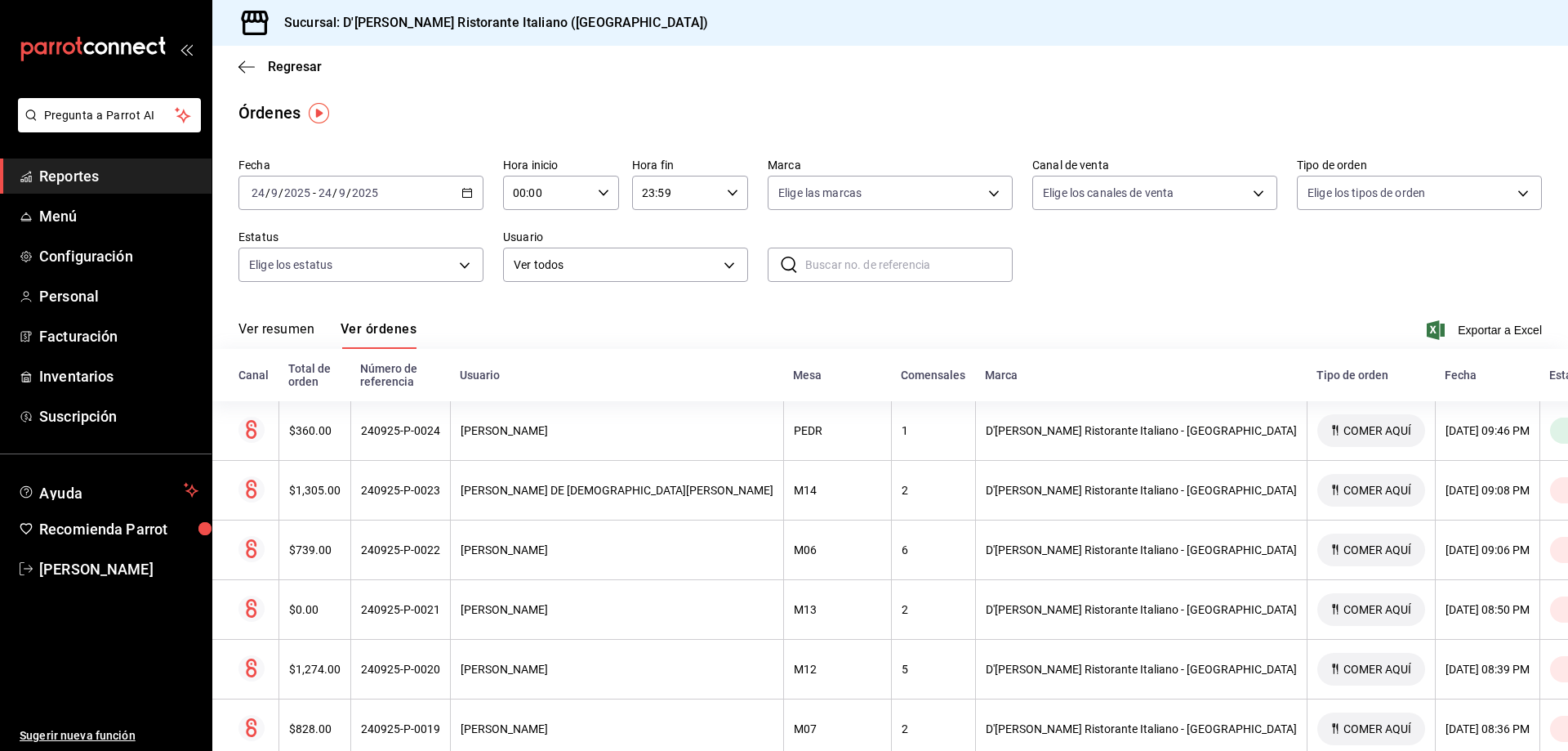
click at [467, 194] on icon "button" at bounding box center [468, 193] width 12 height 12
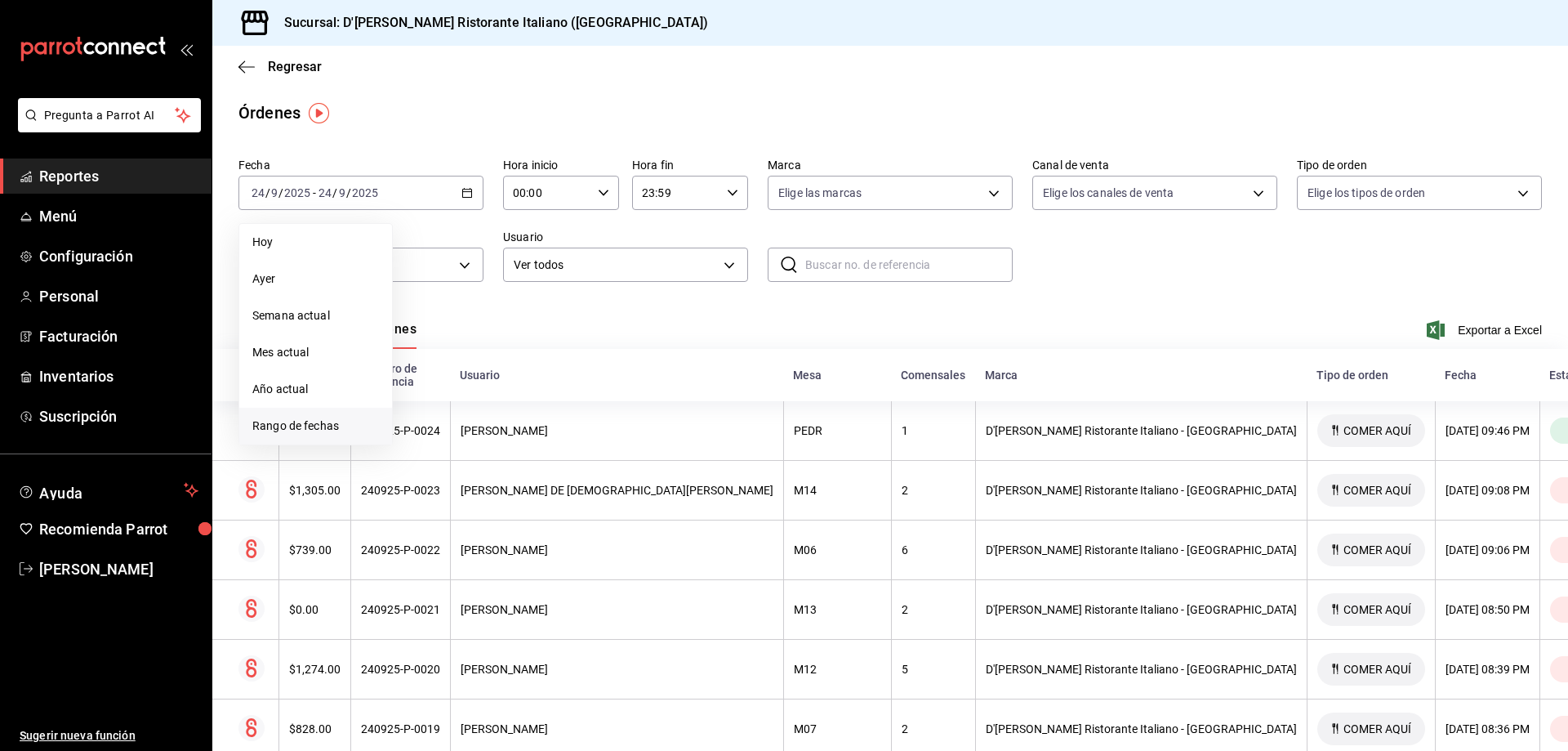
click at [316, 427] on span "Rango de fechas" at bounding box center [316, 426] width 126 height 17
click at [427, 293] on button "1" at bounding box center [426, 301] width 29 height 30
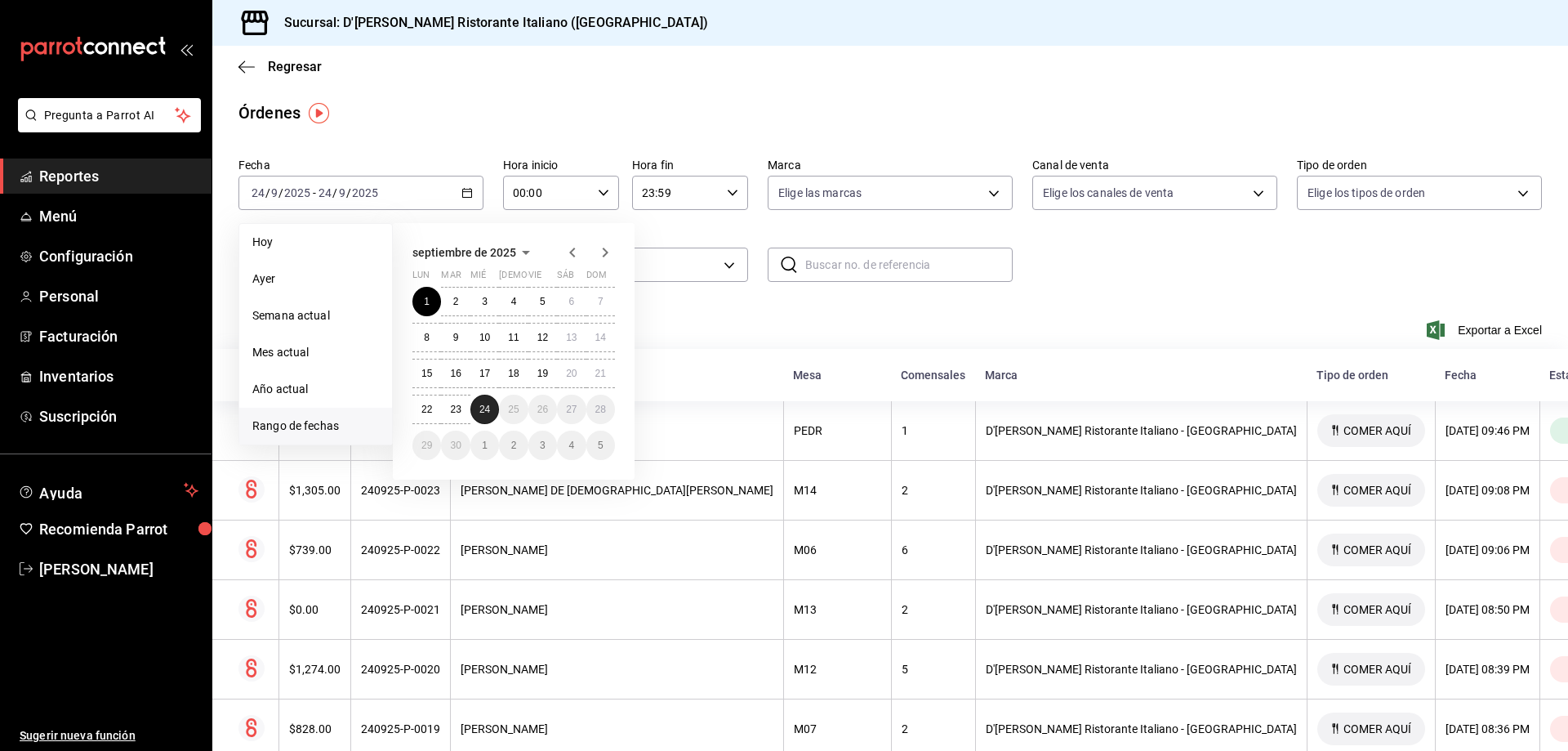
click at [484, 410] on abbr "24" at bounding box center [484, 410] width 11 height 12
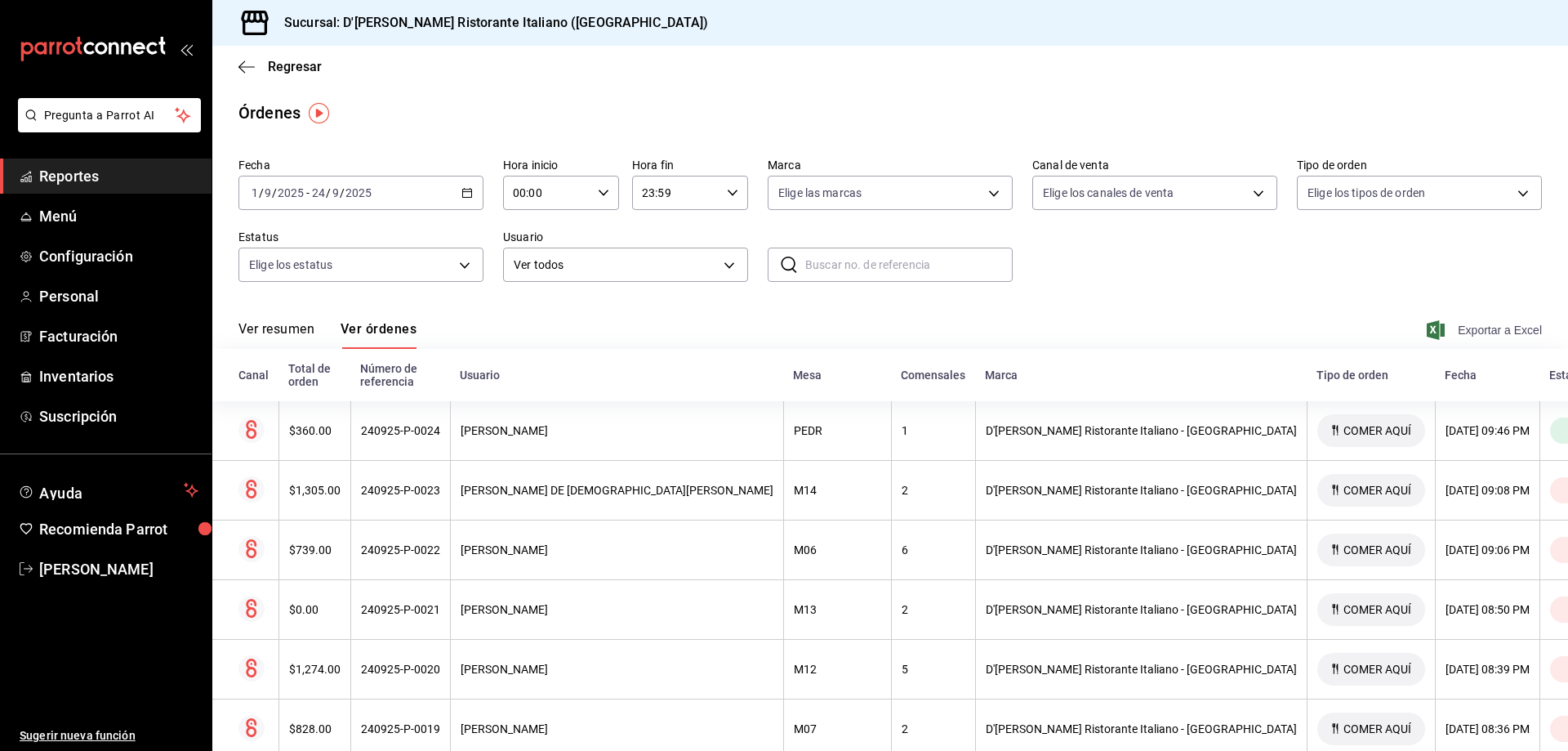
click at [1459, 330] on span "Exportar a Excel" at bounding box center [1485, 330] width 112 height 19
